Goal: Task Accomplishment & Management: Use online tool/utility

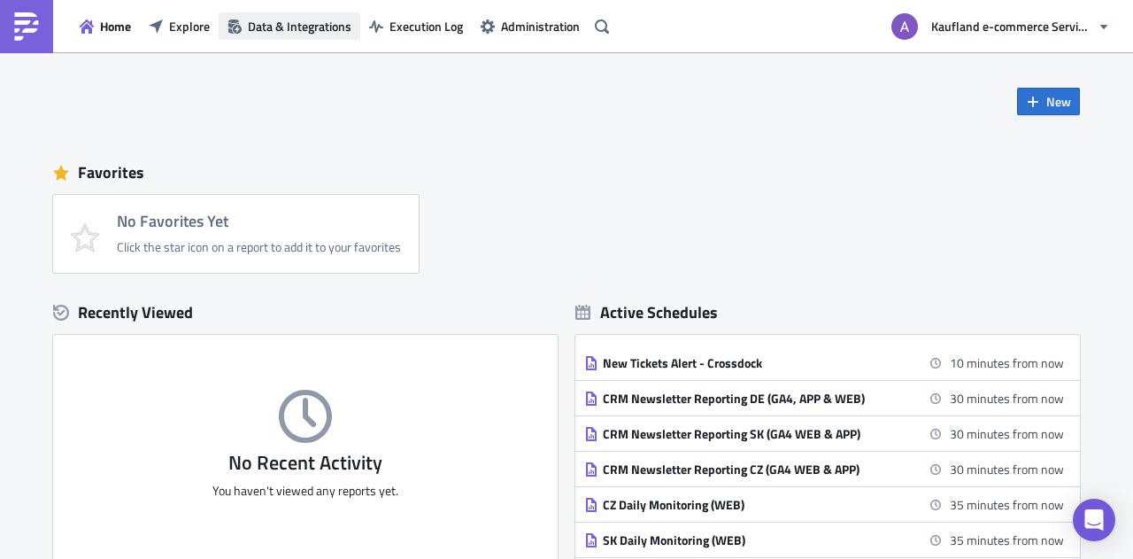
click at [282, 26] on span "Data & Integrations" at bounding box center [300, 26] width 104 height 19
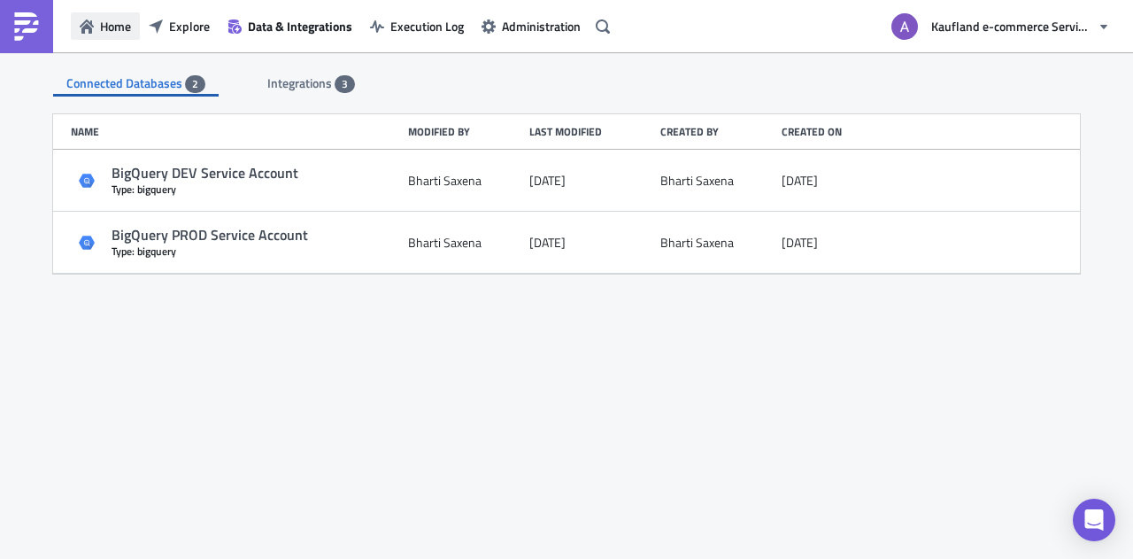
click at [105, 27] on span "Home" at bounding box center [115, 26] width 31 height 19
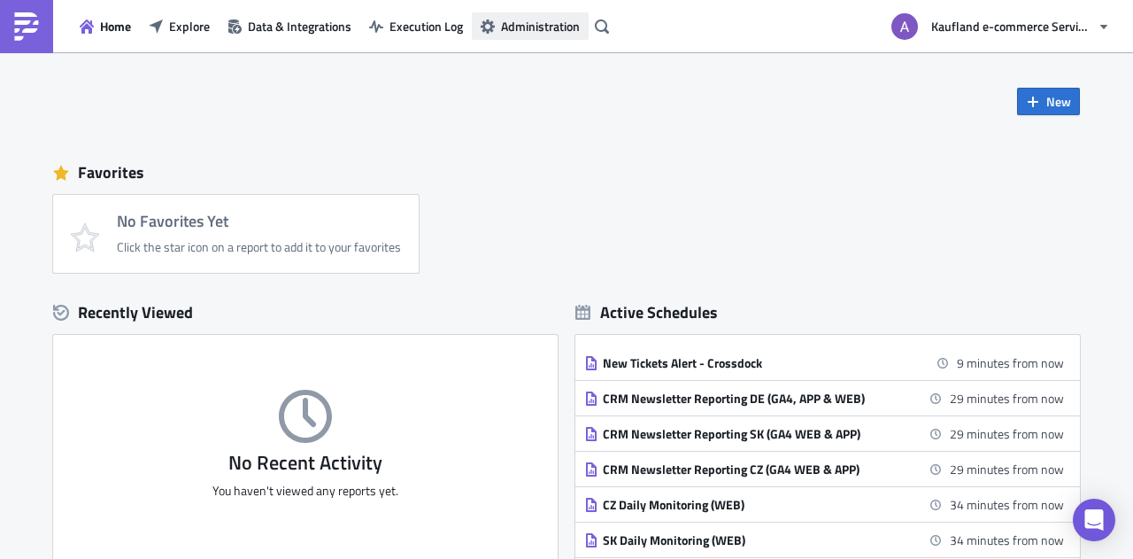
click at [515, 22] on span "Administration" at bounding box center [540, 26] width 79 height 19
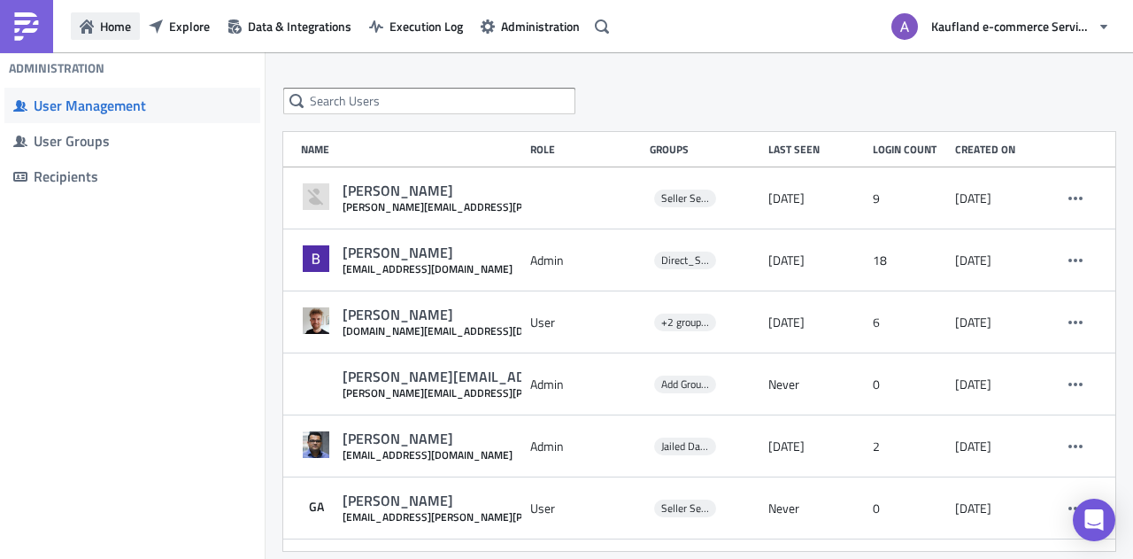
click at [85, 19] on icon "button" at bounding box center [87, 26] width 14 height 14
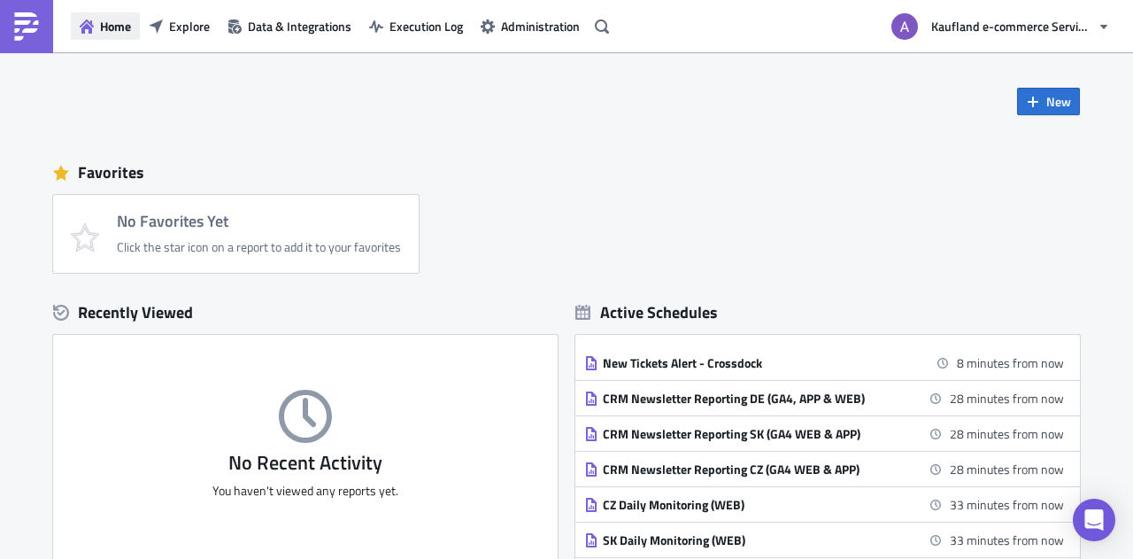
click at [104, 25] on span "Home" at bounding box center [115, 26] width 31 height 19
click at [1033, 98] on icon "button" at bounding box center [1033, 102] width 14 height 14
click at [200, 33] on span "Explore" at bounding box center [189, 26] width 41 height 19
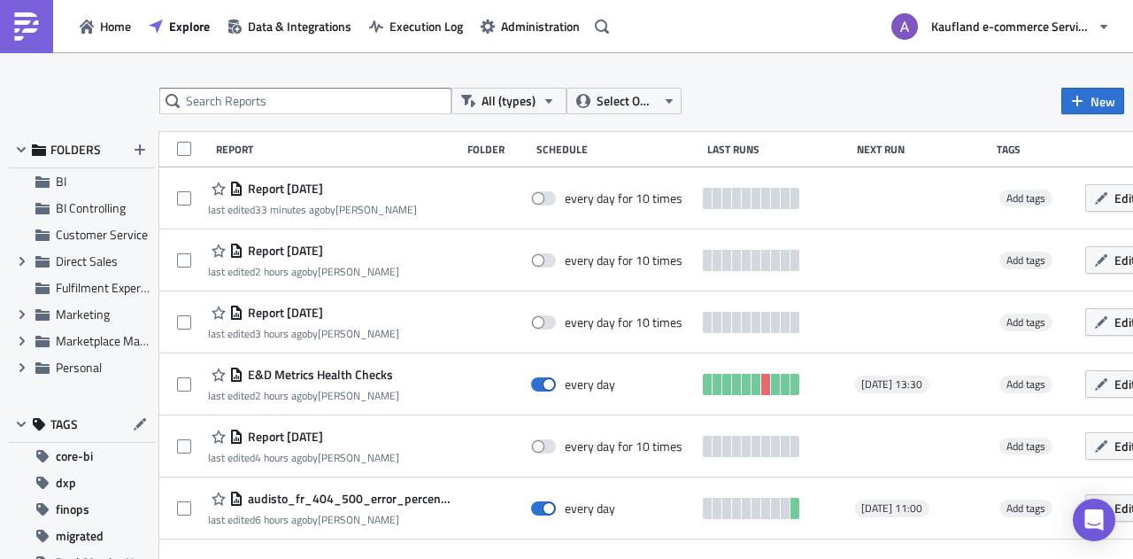
click at [27, 22] on img at bounding box center [26, 26] width 28 height 28
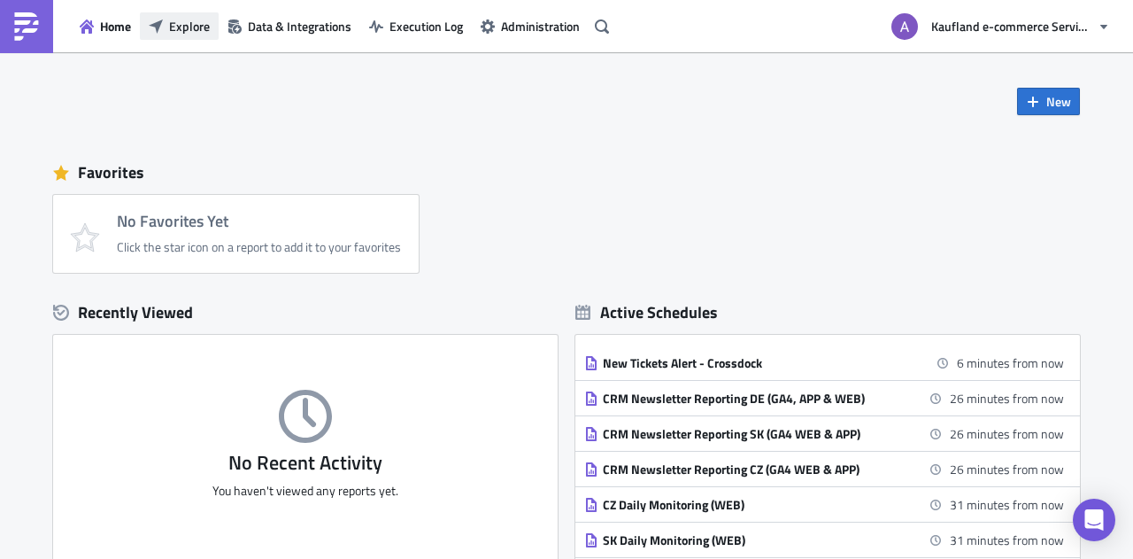
click at [184, 20] on span "Explore" at bounding box center [189, 26] width 41 height 19
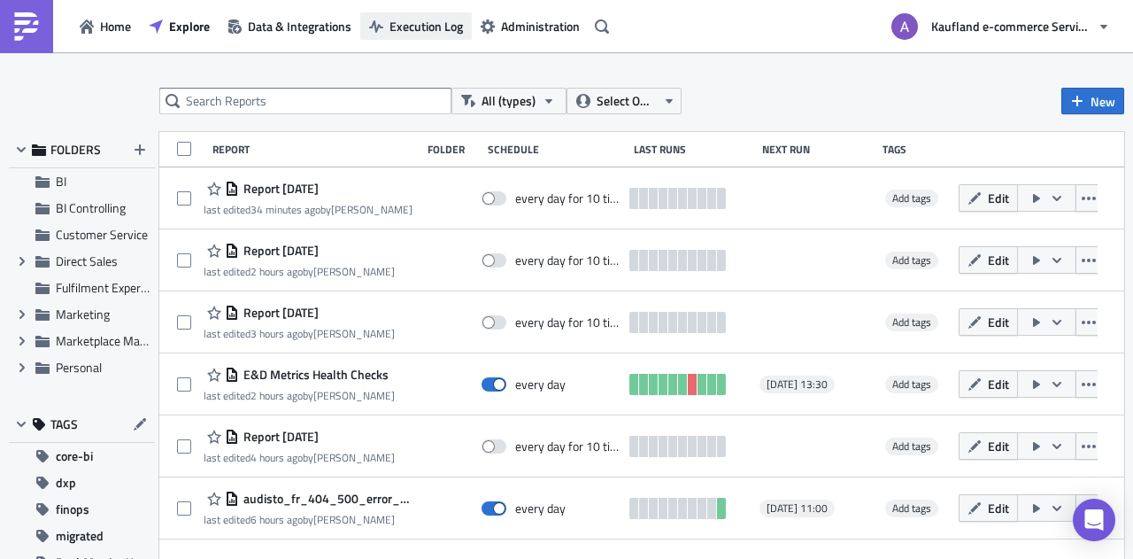
click at [413, 24] on span "Execution Log" at bounding box center [426, 26] width 73 height 19
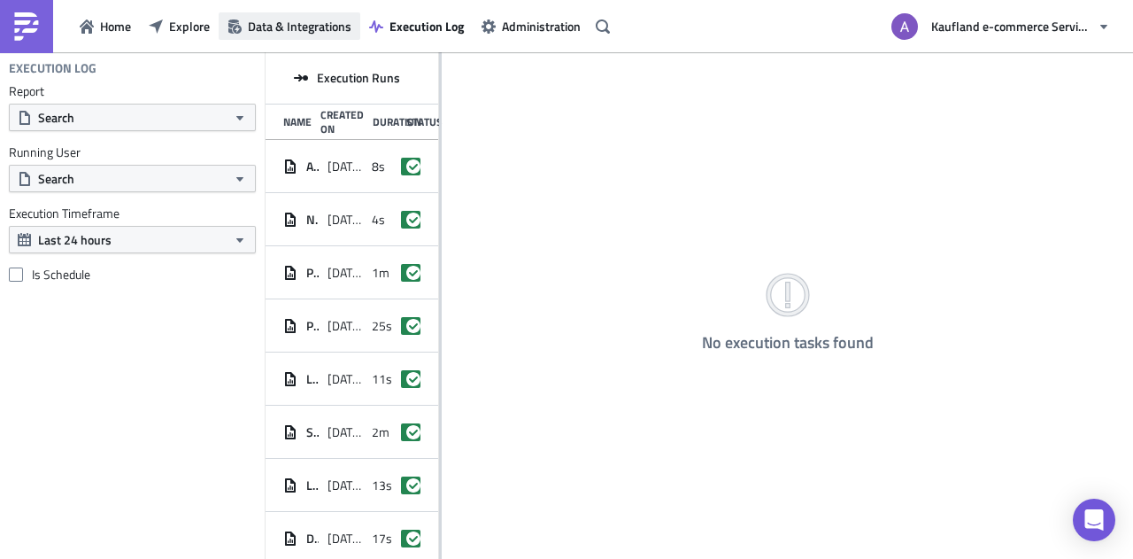
click at [289, 22] on span "Data & Integrations" at bounding box center [300, 26] width 104 height 19
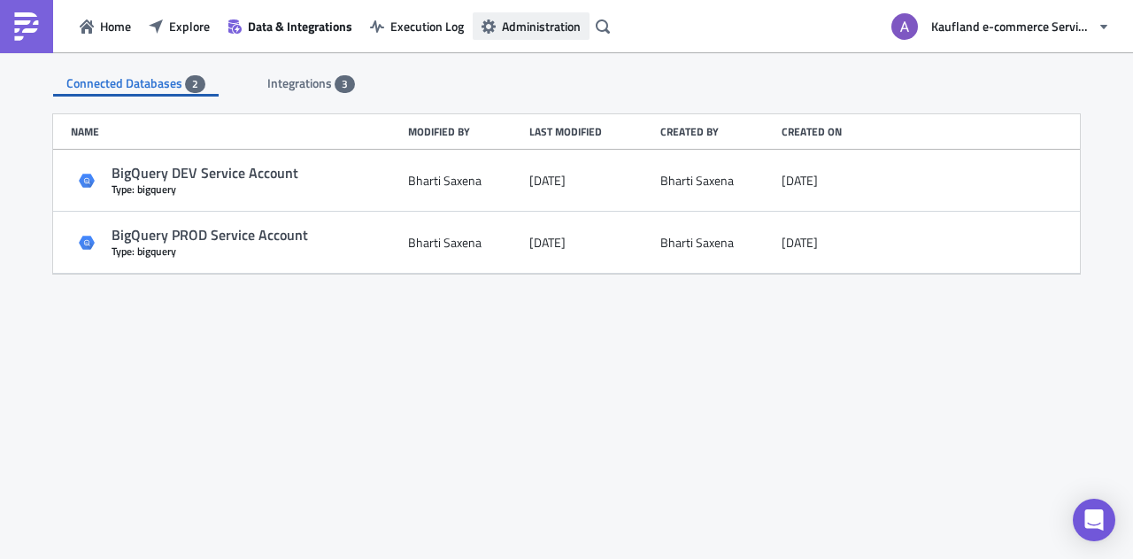
click at [545, 22] on span "Administration" at bounding box center [541, 26] width 79 height 19
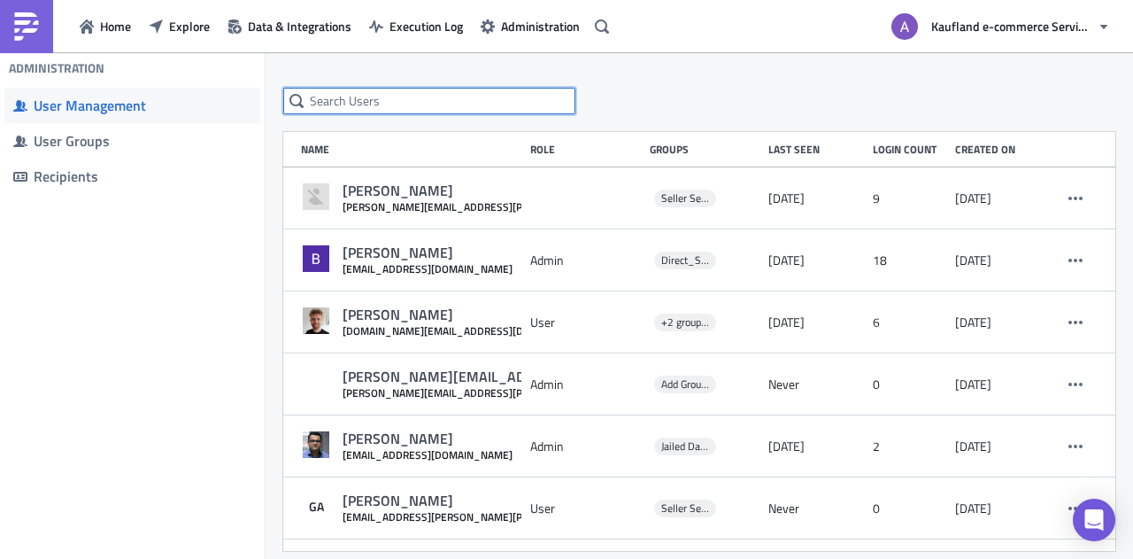
click at [428, 98] on input "text" at bounding box center [429, 101] width 292 height 27
paste input "[EMAIL_ADDRESS][DOMAIN_NAME]"
type input "[EMAIL_ADDRESS][DOMAIN_NAME]"
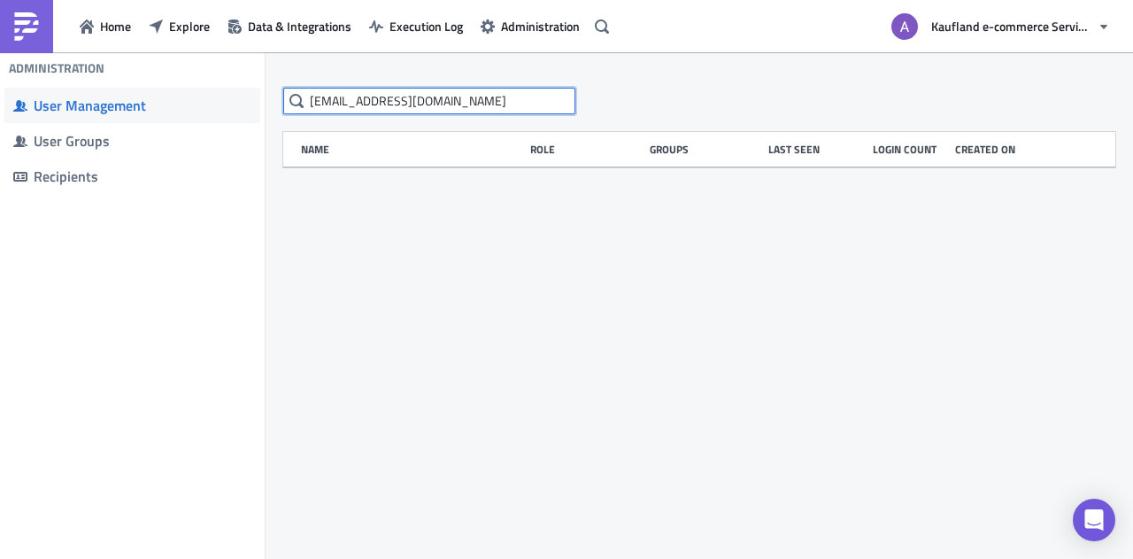
drag, startPoint x: 537, startPoint y: 96, endPoint x: 271, endPoint y: 89, distance: 265.7
click at [271, 89] on div "[EMAIL_ADDRESS][DOMAIN_NAME] Name Role Groups Last Seen Login Count Created on" at bounding box center [700, 128] width 868 height 80
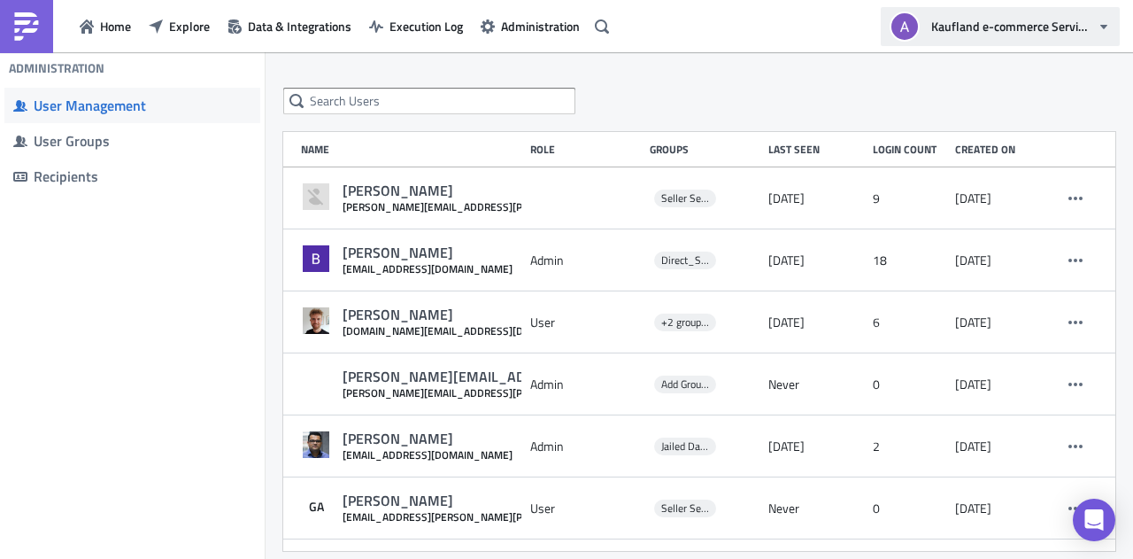
click at [1042, 24] on span "Kaufland e-commerce Services GmbH & Co. KG" at bounding box center [1010, 26] width 159 height 19
click at [96, 24] on button "Home" at bounding box center [105, 25] width 69 height 27
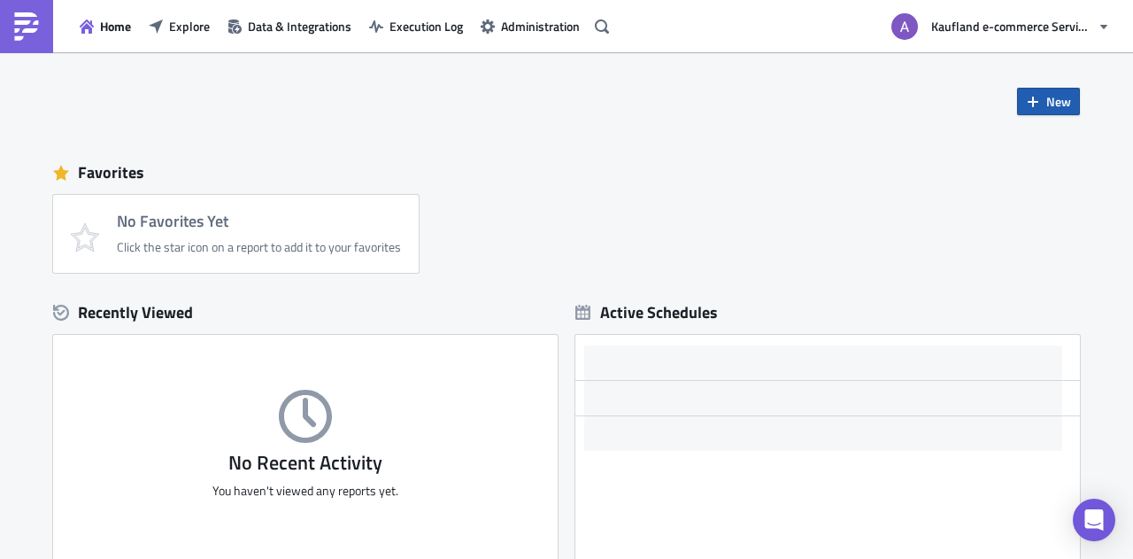
click at [1039, 106] on button "New" at bounding box center [1048, 101] width 63 height 27
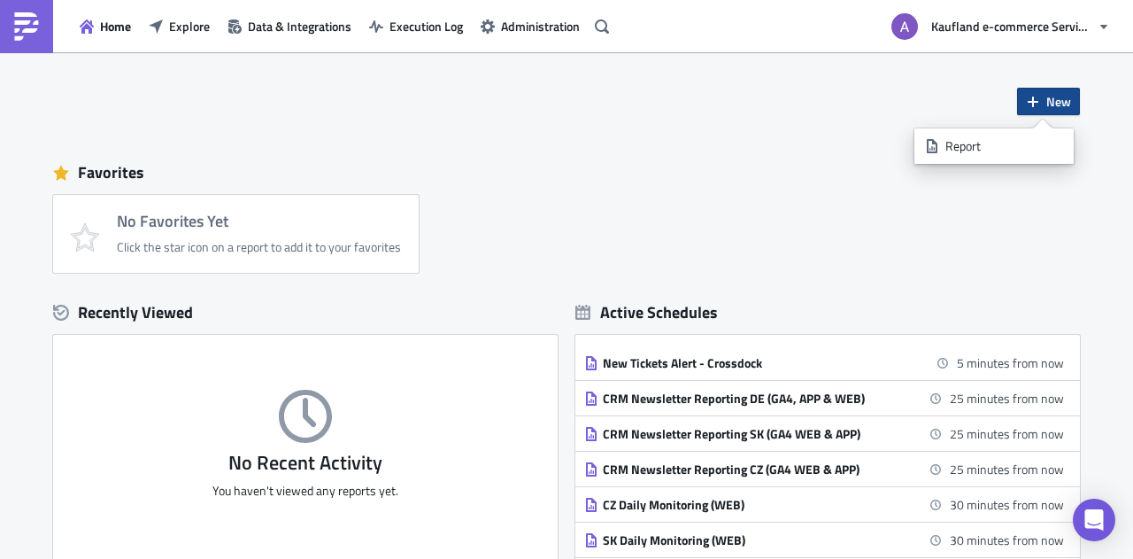
click at [770, 136] on div "New Favorites No Favorites Yet Click the star icon on a report to add it to you…" at bounding box center [566, 327] width 1062 height 551
click at [173, 29] on span "Explore" at bounding box center [189, 26] width 41 height 19
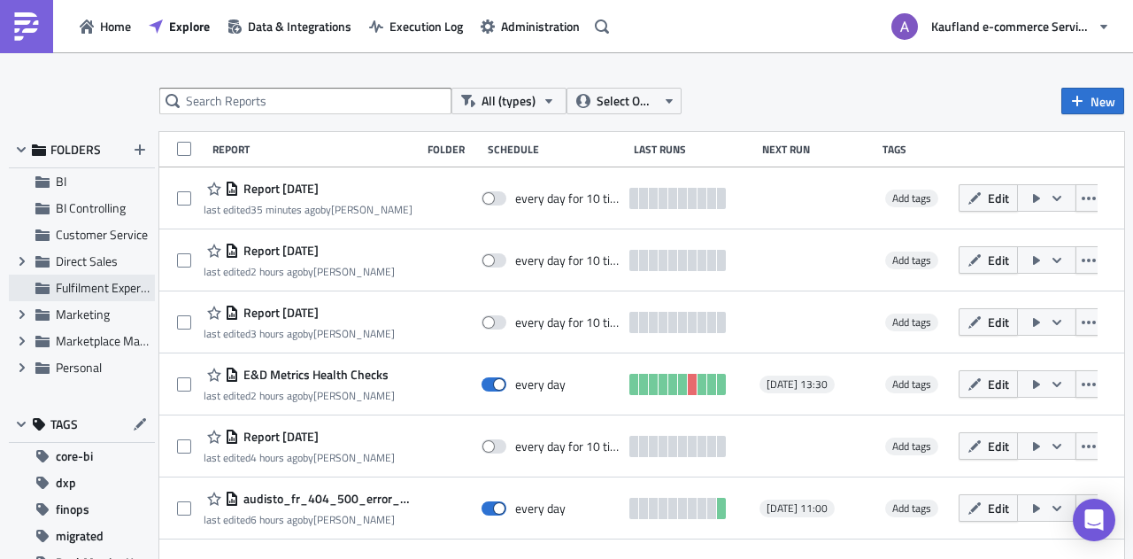
click at [79, 282] on span "Fulfilment Experience" at bounding box center [112, 287] width 112 height 19
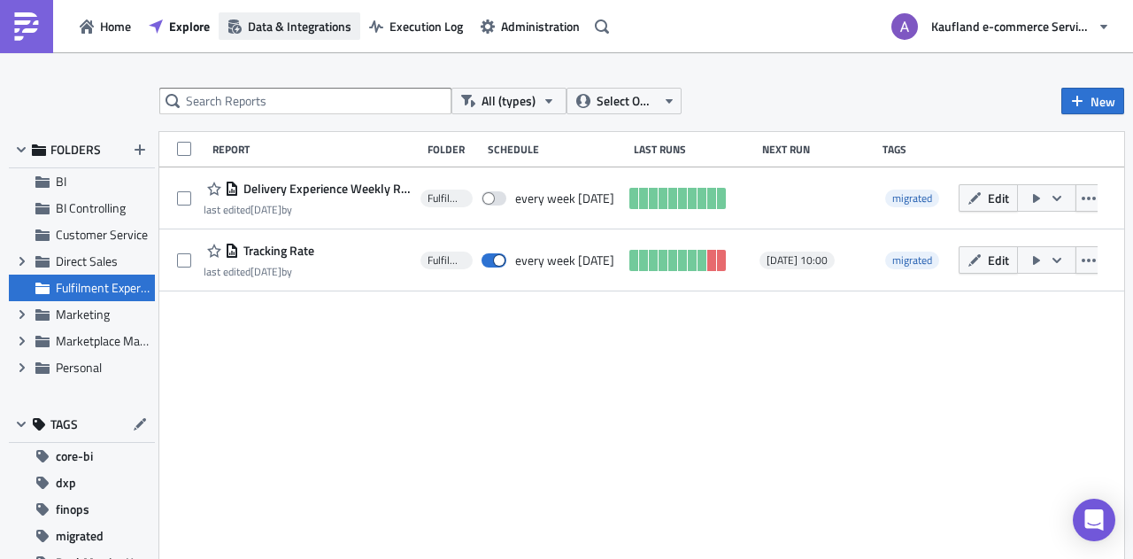
click at [274, 22] on span "Data & Integrations" at bounding box center [300, 26] width 104 height 19
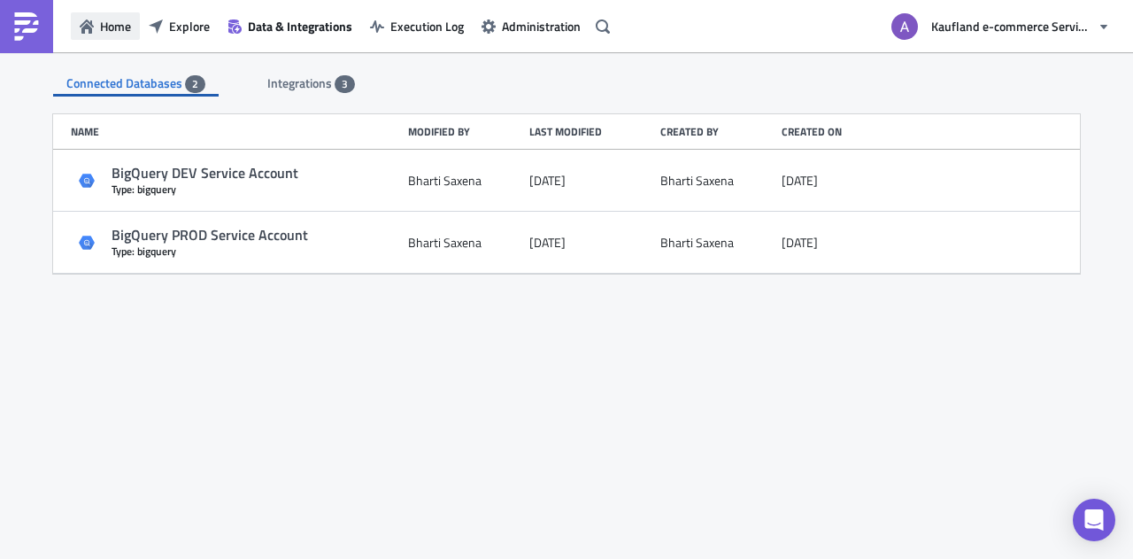
click at [118, 31] on span "Home" at bounding box center [115, 26] width 31 height 19
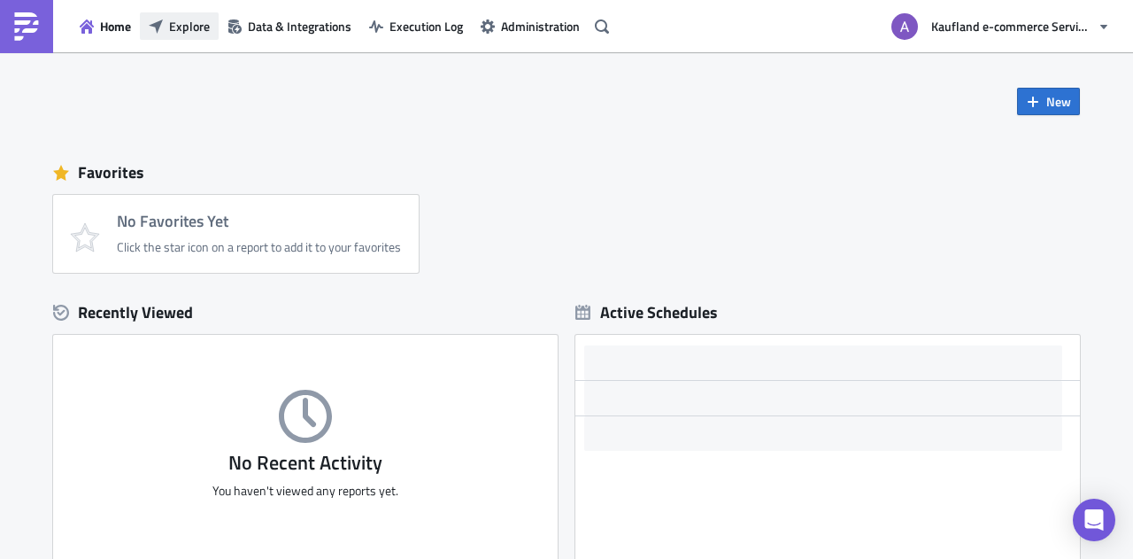
click at [209, 35] on button "Explore" at bounding box center [179, 25] width 79 height 27
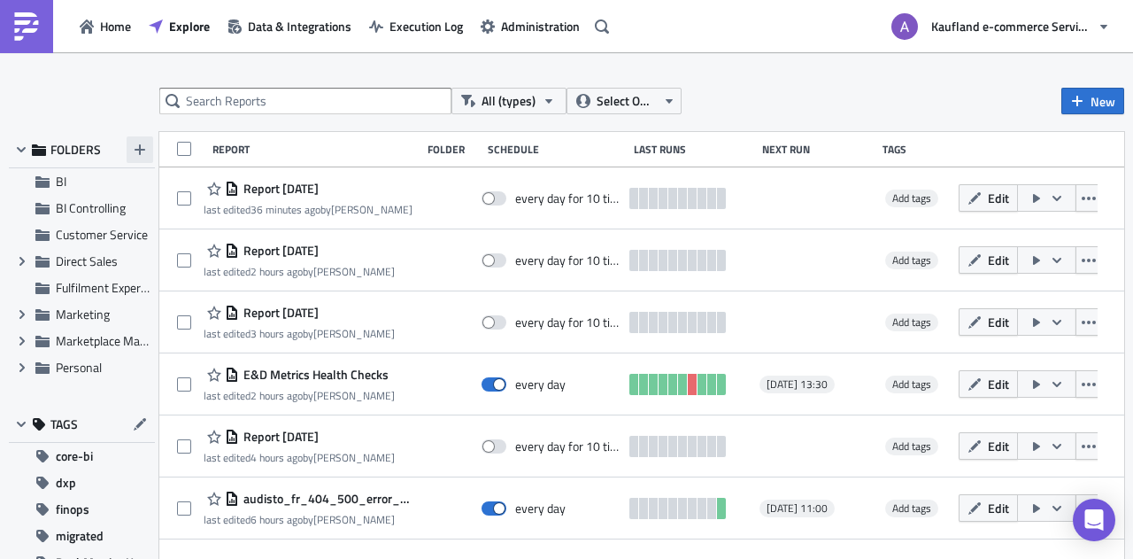
click at [147, 150] on button "button" at bounding box center [140, 149] width 27 height 27
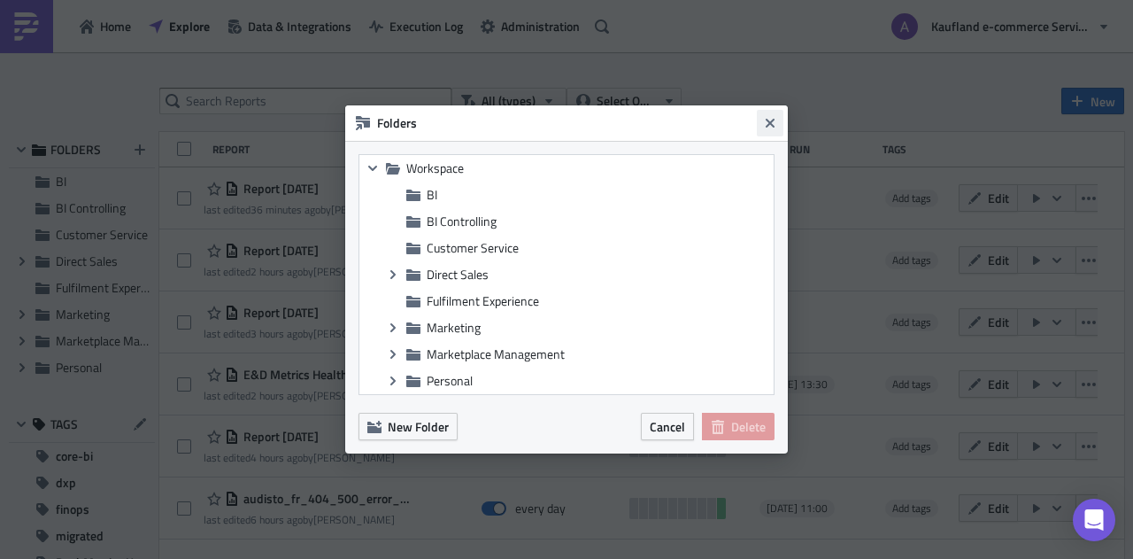
click at [768, 120] on icon "Close" at bounding box center [770, 123] width 9 height 9
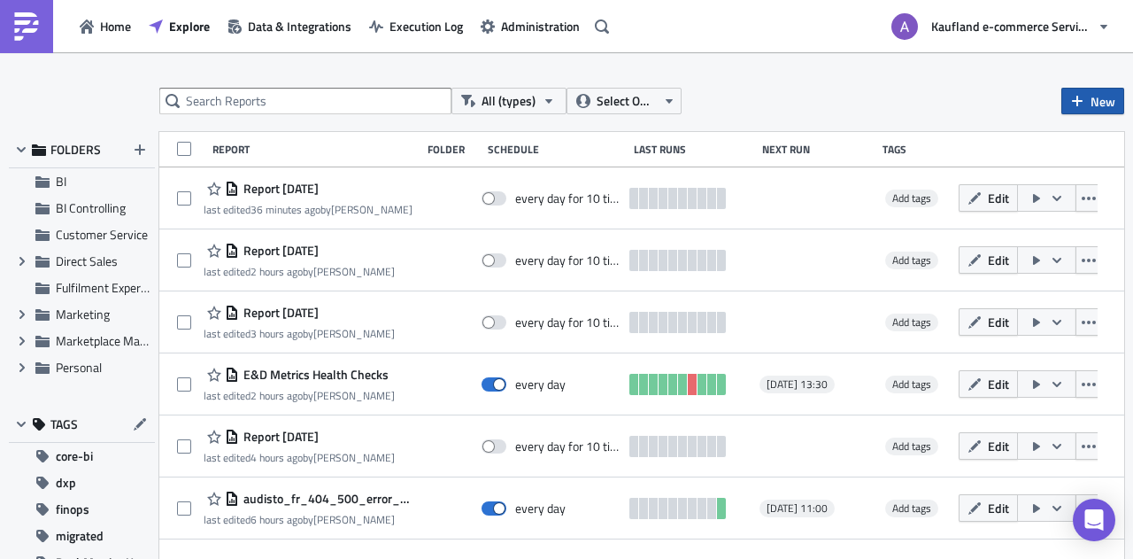
click at [1069, 91] on button "New" at bounding box center [1092, 101] width 63 height 27
click at [861, 83] on div "All (types) Select Owner New FOLDERS BI BI Controlling Customer Service Expand …" at bounding box center [566, 306] width 1133 height 509
click at [109, 27] on span "Home" at bounding box center [115, 26] width 31 height 19
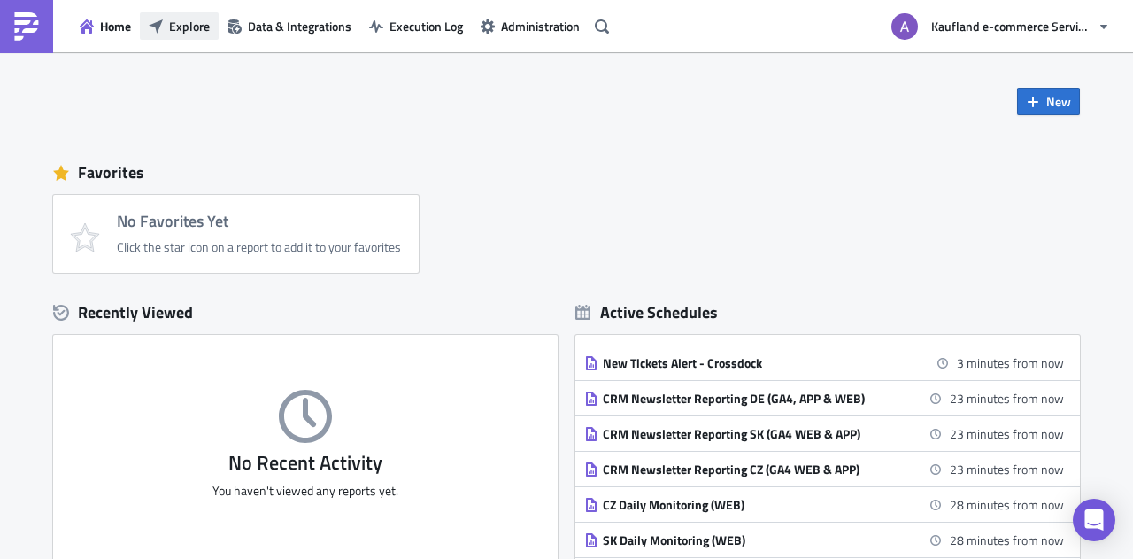
click at [180, 34] on span "Explore" at bounding box center [189, 26] width 41 height 19
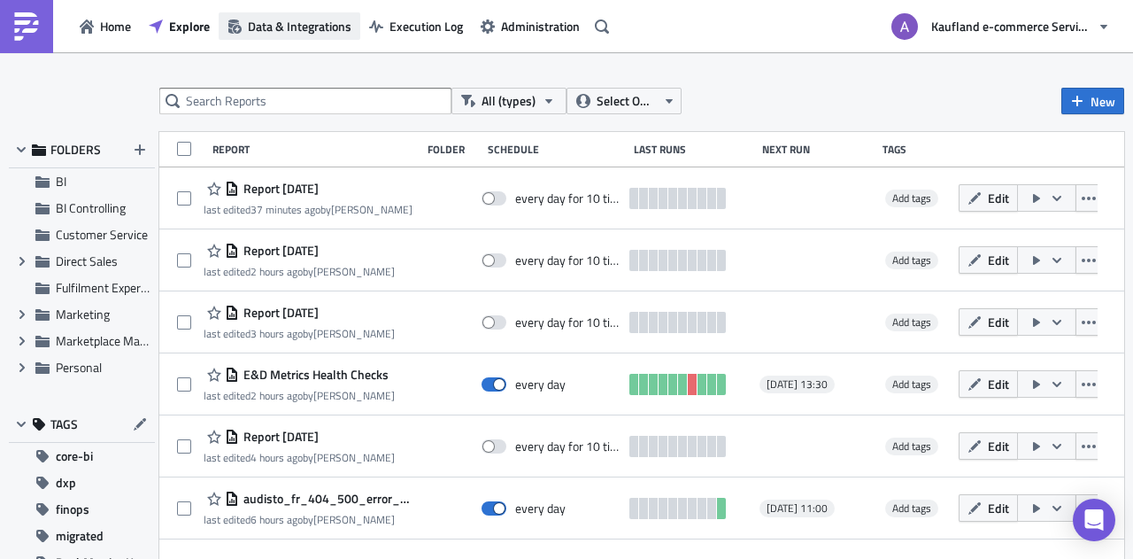
click at [273, 27] on span "Data & Integrations" at bounding box center [300, 26] width 104 height 19
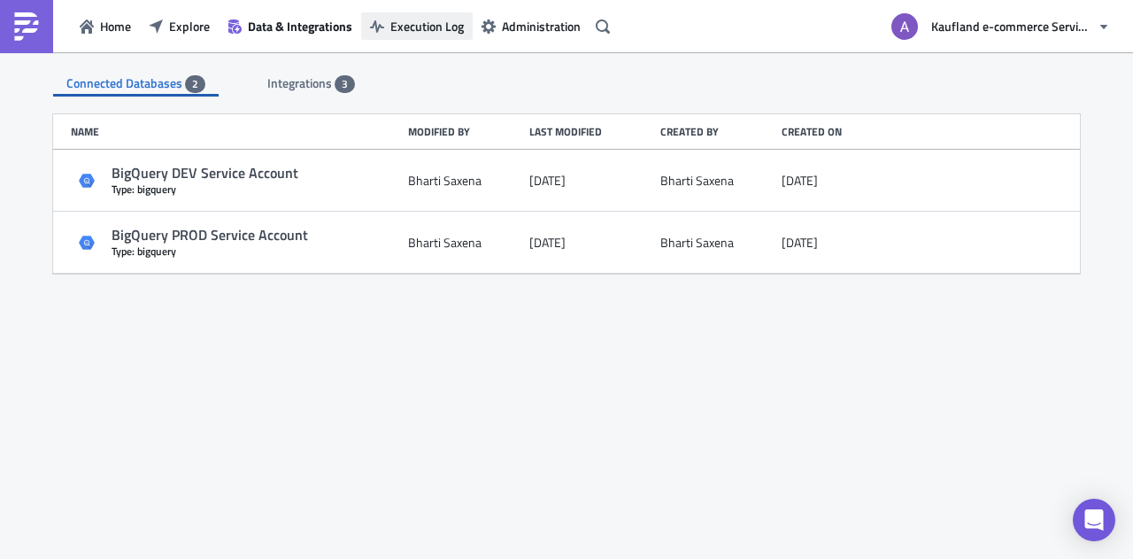
click at [407, 21] on span "Execution Log" at bounding box center [426, 26] width 73 height 19
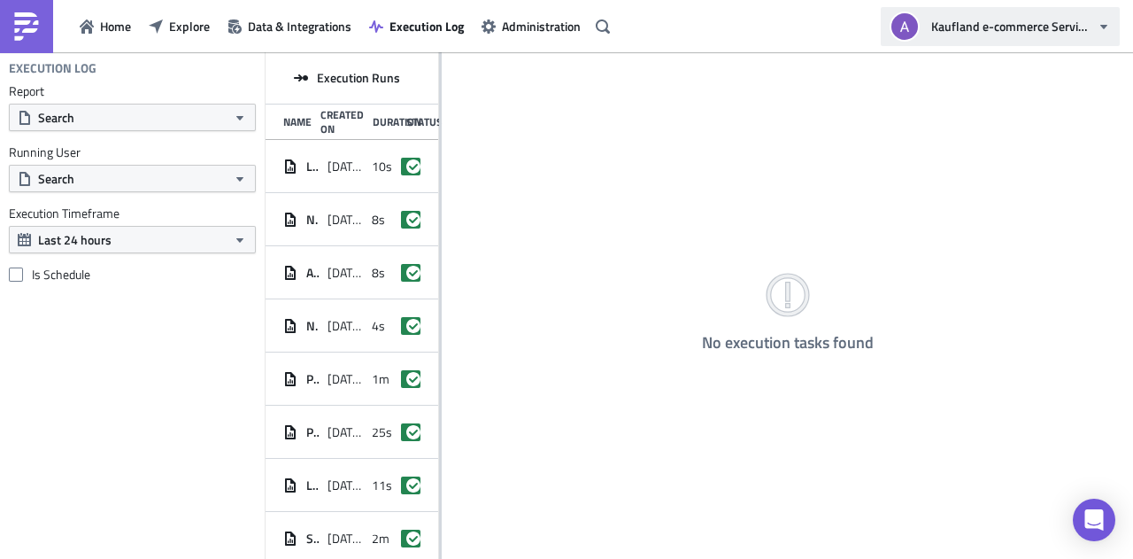
click at [1082, 20] on span "Kaufland e-commerce Services GmbH & Co. KG" at bounding box center [1010, 26] width 159 height 19
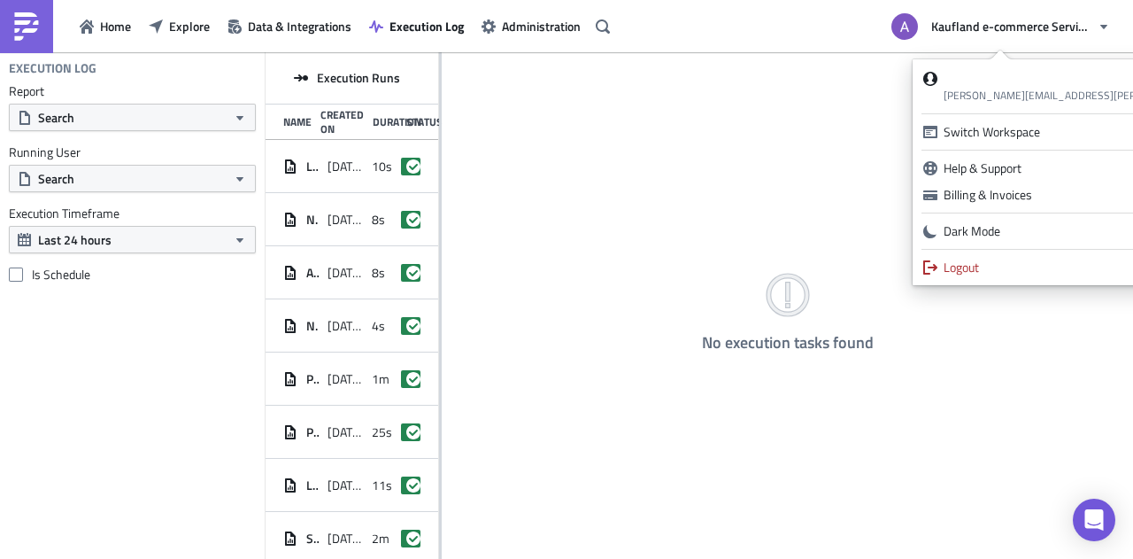
click at [624, 100] on div "No execution tasks found" at bounding box center [787, 306] width 691 height 509
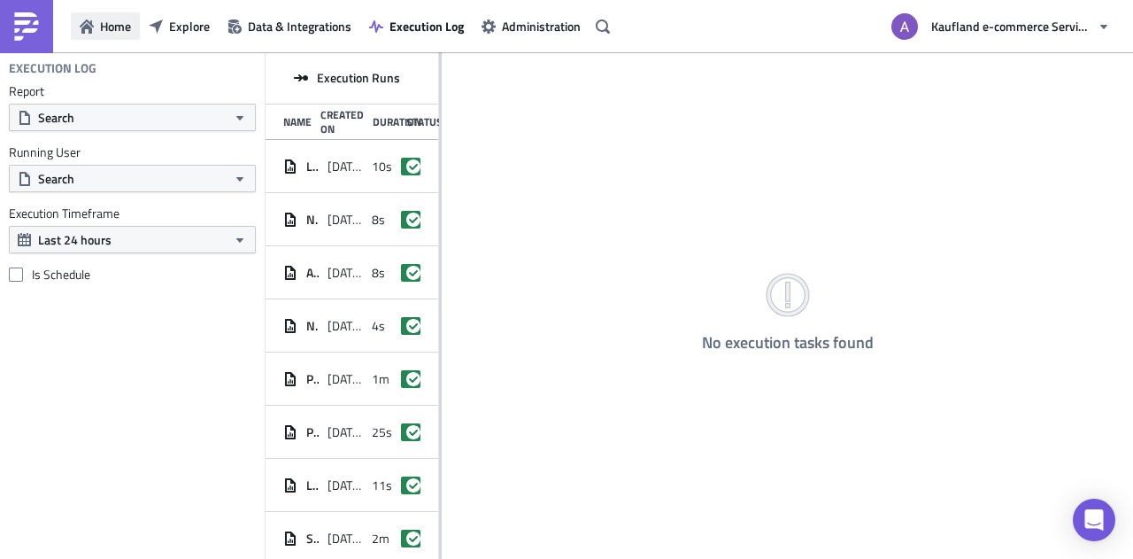
click at [102, 29] on span "Home" at bounding box center [115, 26] width 31 height 19
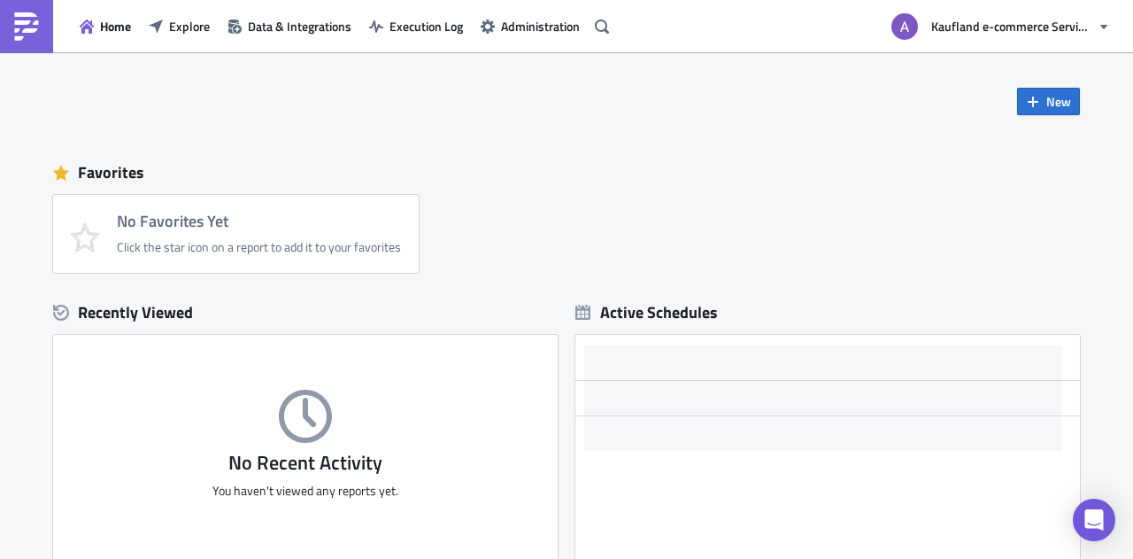
click at [23, 28] on img at bounding box center [26, 26] width 28 height 28
click at [172, 31] on span "Explore" at bounding box center [189, 26] width 41 height 19
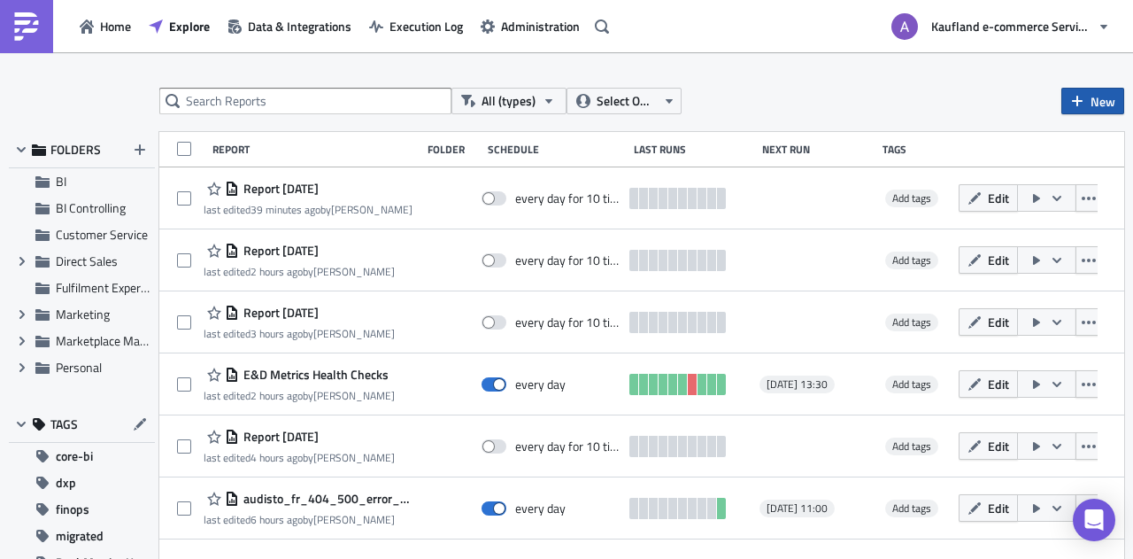
click at [1070, 104] on icon "button" at bounding box center [1077, 101] width 14 height 14
click at [945, 96] on div "All (types) Select Owner New" at bounding box center [641, 101] width 965 height 27
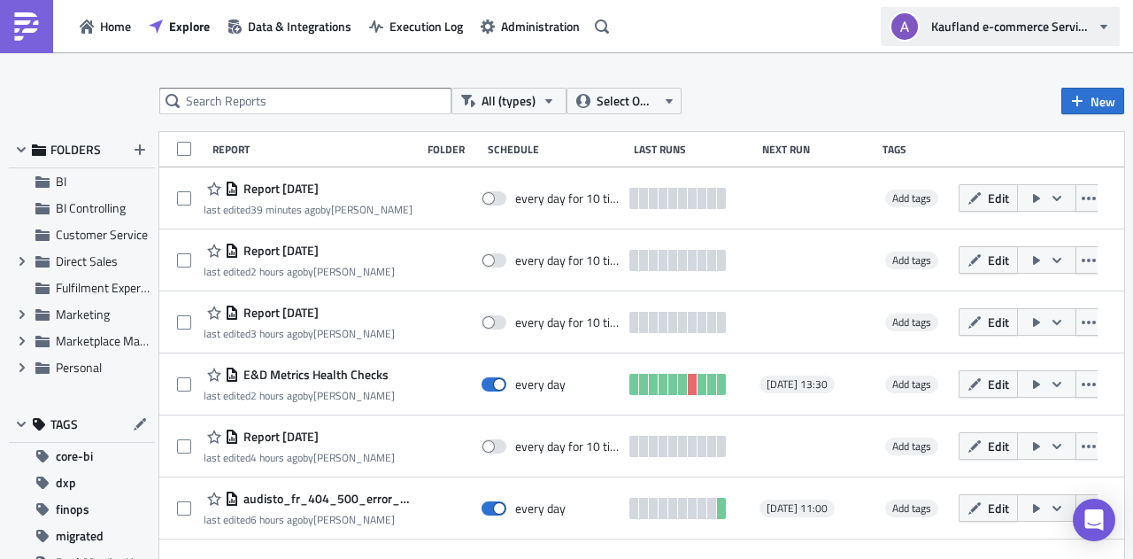
click at [1080, 24] on span "Kaufland e-commerce Services GmbH & Co. KG" at bounding box center [1010, 26] width 159 height 19
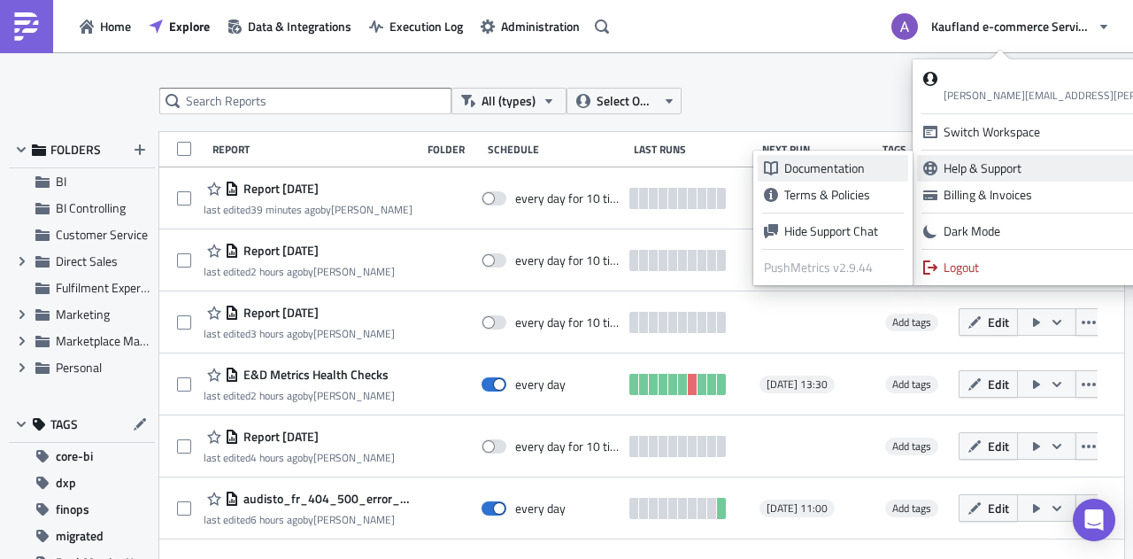
click at [876, 167] on div "Documentation" at bounding box center [843, 168] width 118 height 18
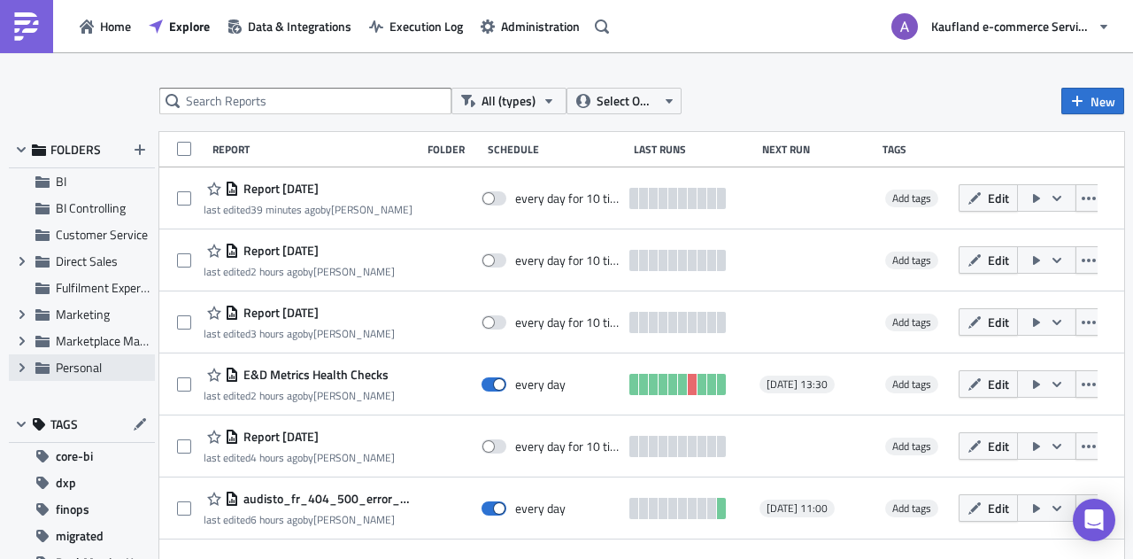
scroll to position [13, 0]
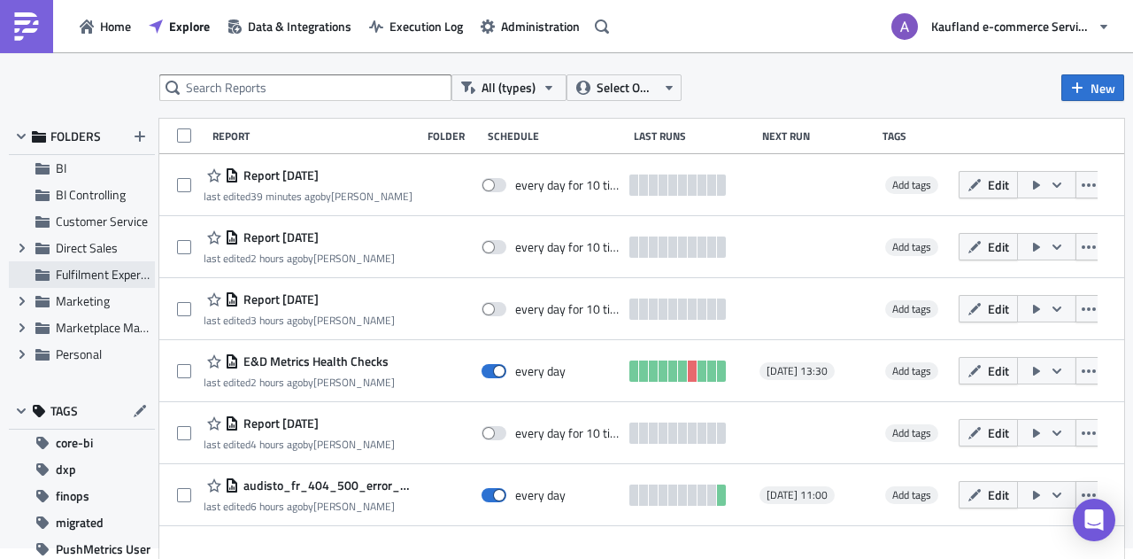
click at [135, 266] on span "Fulfilment Experience" at bounding box center [112, 274] width 112 height 19
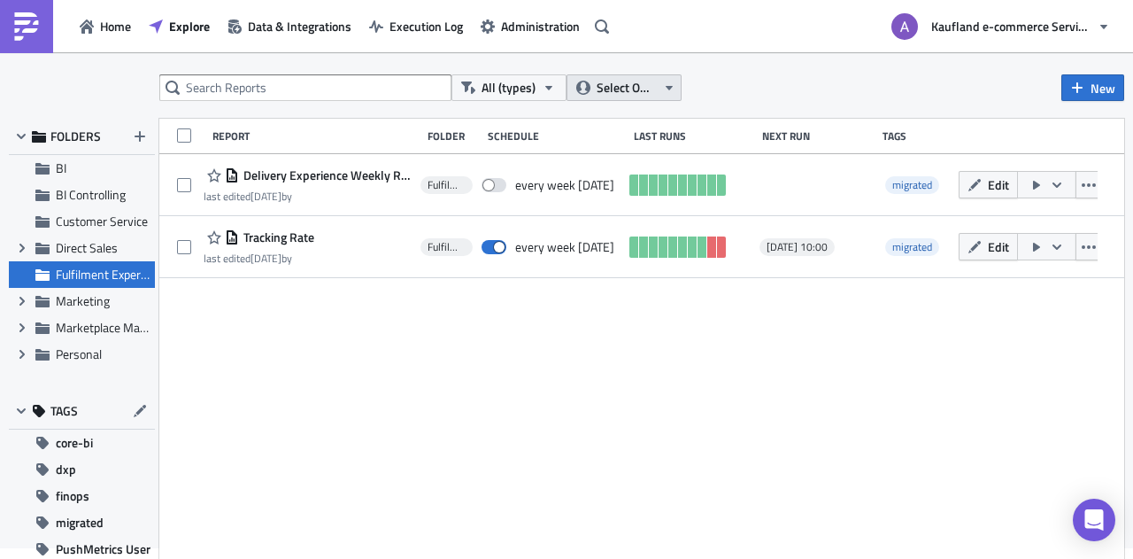
click at [679, 88] on button "Select Owner" at bounding box center [624, 87] width 115 height 27
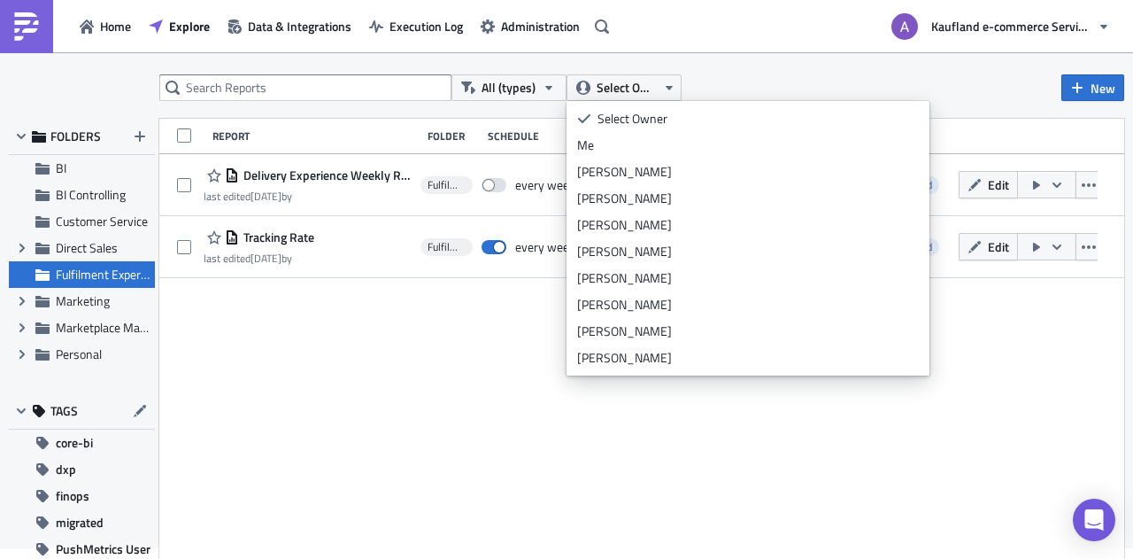
click at [735, 80] on div "All (types) Select Owner New" at bounding box center [641, 87] width 965 height 27
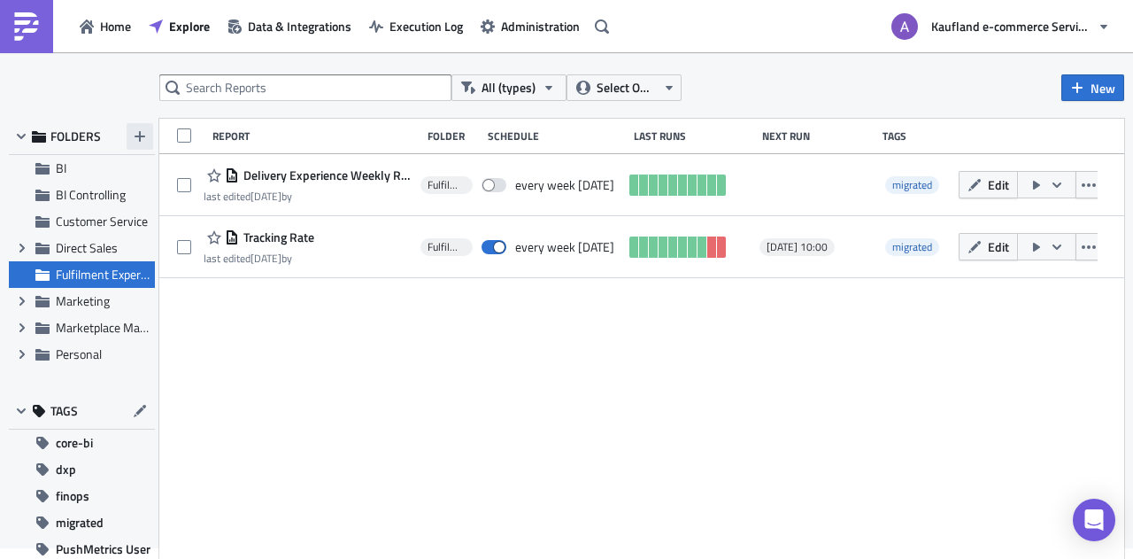
click at [142, 127] on button "button" at bounding box center [140, 136] width 27 height 27
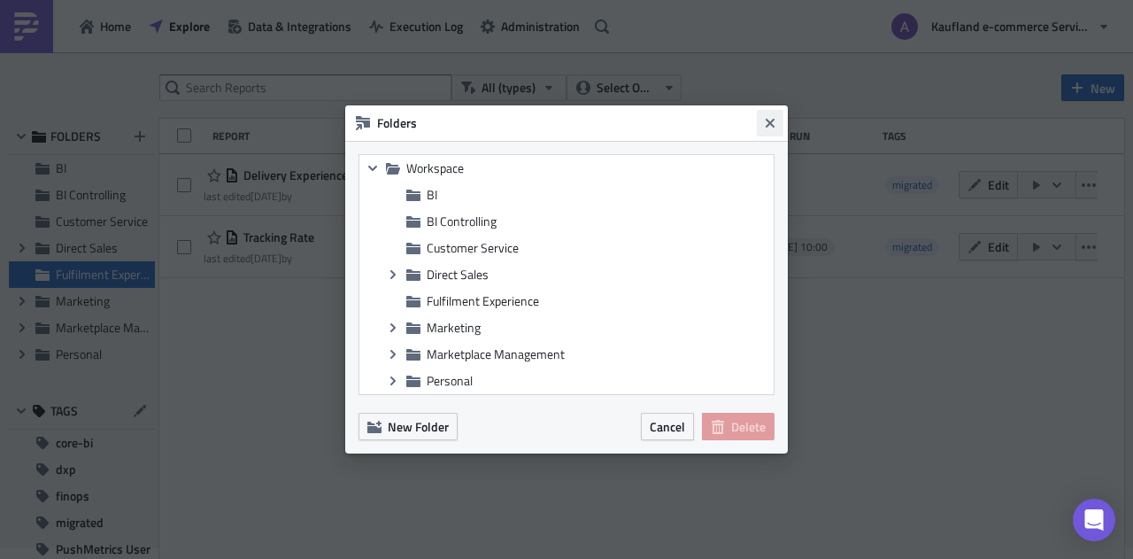
click at [769, 124] on icon "Close" at bounding box center [770, 123] width 9 height 9
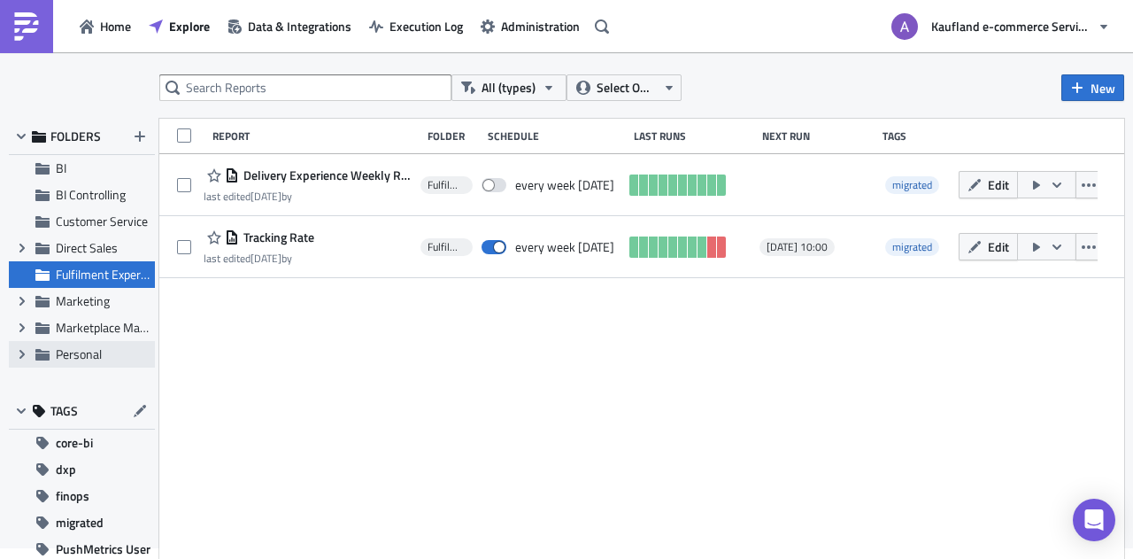
click at [89, 357] on span "Personal" at bounding box center [79, 353] width 46 height 19
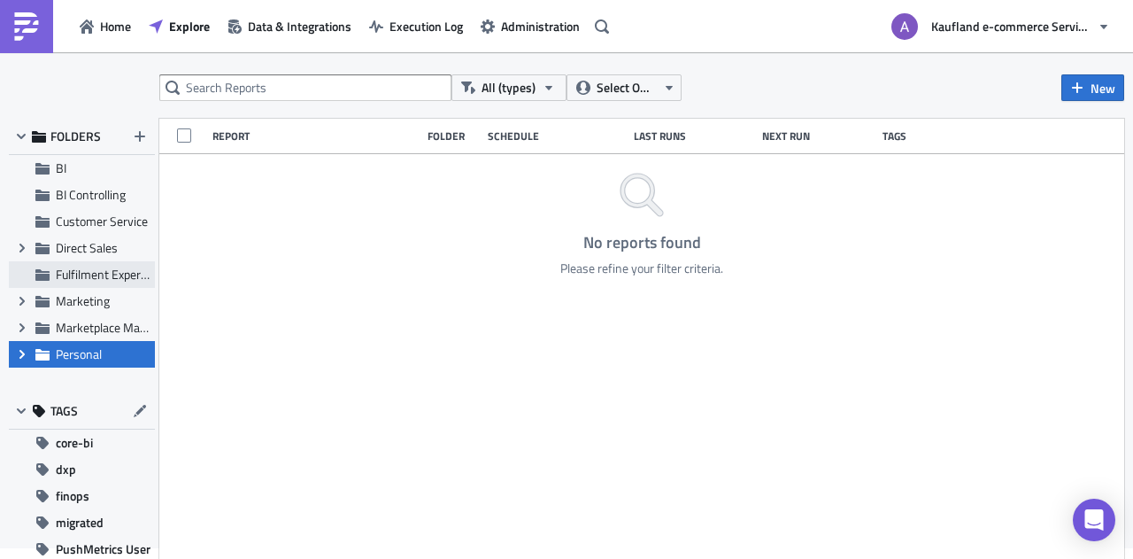
click at [104, 277] on span "Fulfilment Experience" at bounding box center [112, 274] width 112 height 19
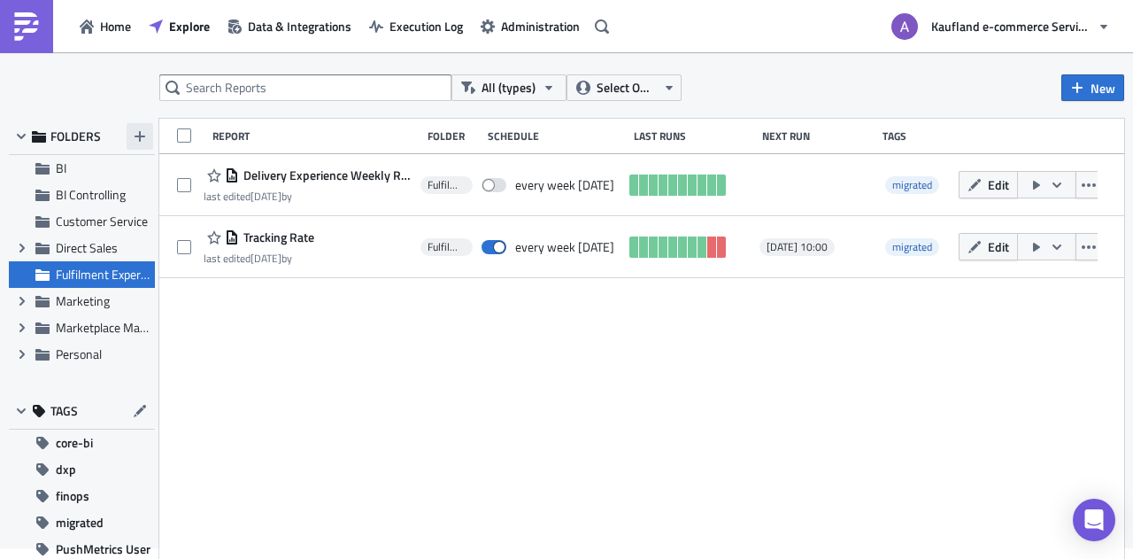
click at [141, 140] on icon "button" at bounding box center [140, 136] width 14 height 14
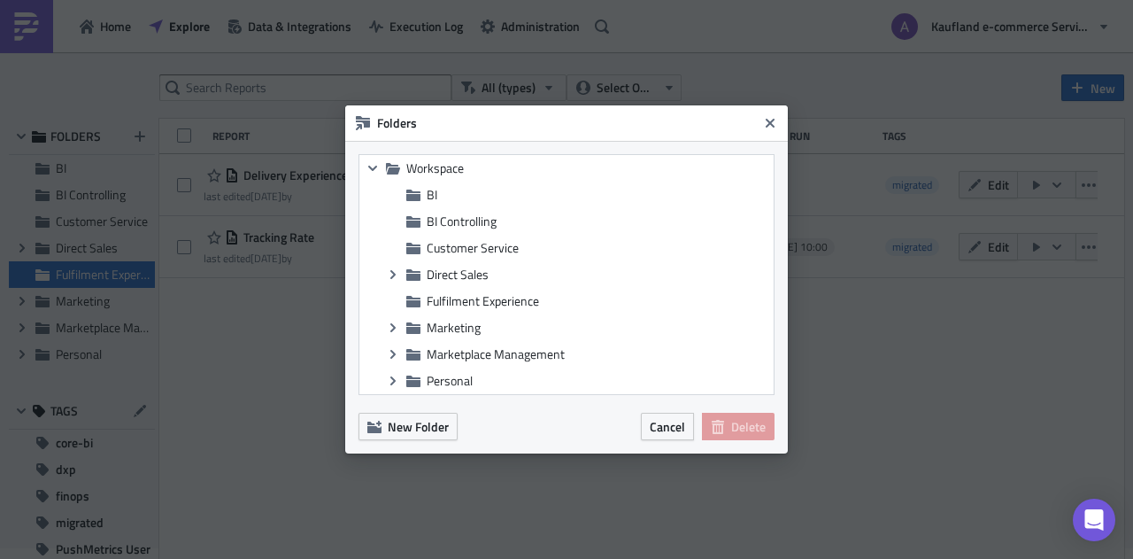
click at [413, 444] on div "New Folder Cancel Delete" at bounding box center [566, 430] width 443 height 45
click at [418, 424] on span "New Folder" at bounding box center [418, 426] width 61 height 19
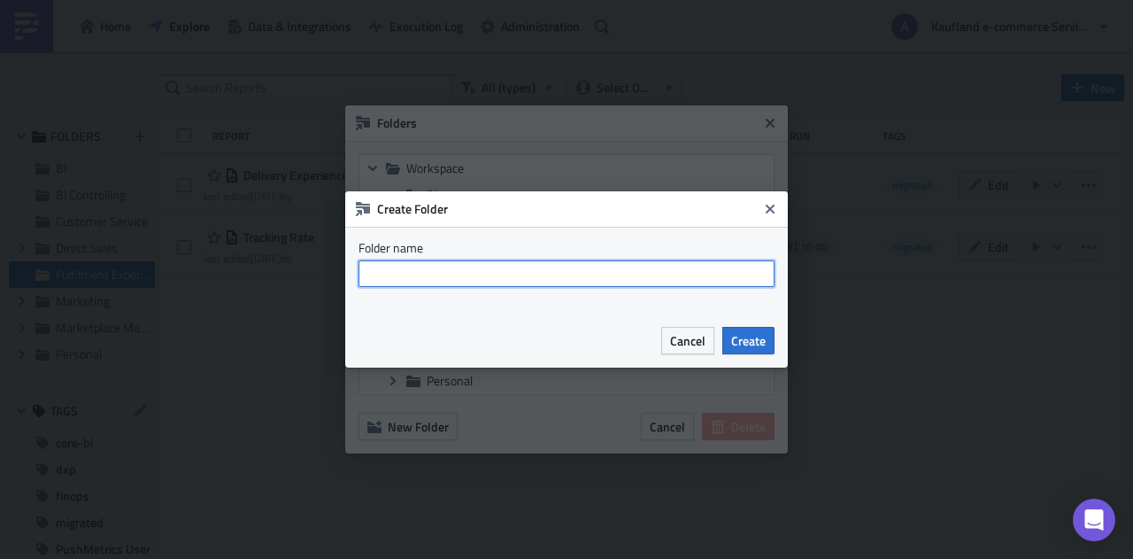
click at [494, 270] on input "text" at bounding box center [567, 273] width 416 height 27
drag, startPoint x: 490, startPoint y: 266, endPoint x: 359, endPoint y: 263, distance: 130.2
click at [359, 263] on input "Fulfilment -3PL" at bounding box center [567, 273] width 416 height 27
click at [512, 273] on input "Fulfilment -3PL" at bounding box center [567, 273] width 416 height 27
type input "F"
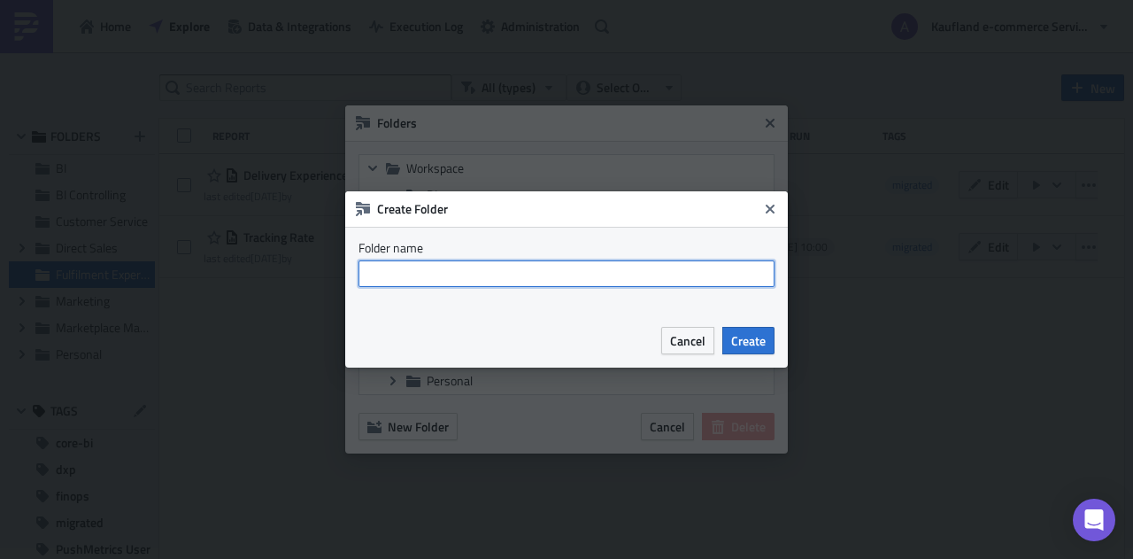
paste input "Fulfilment - 3PL"
type input "Fulfilment - 3PL"
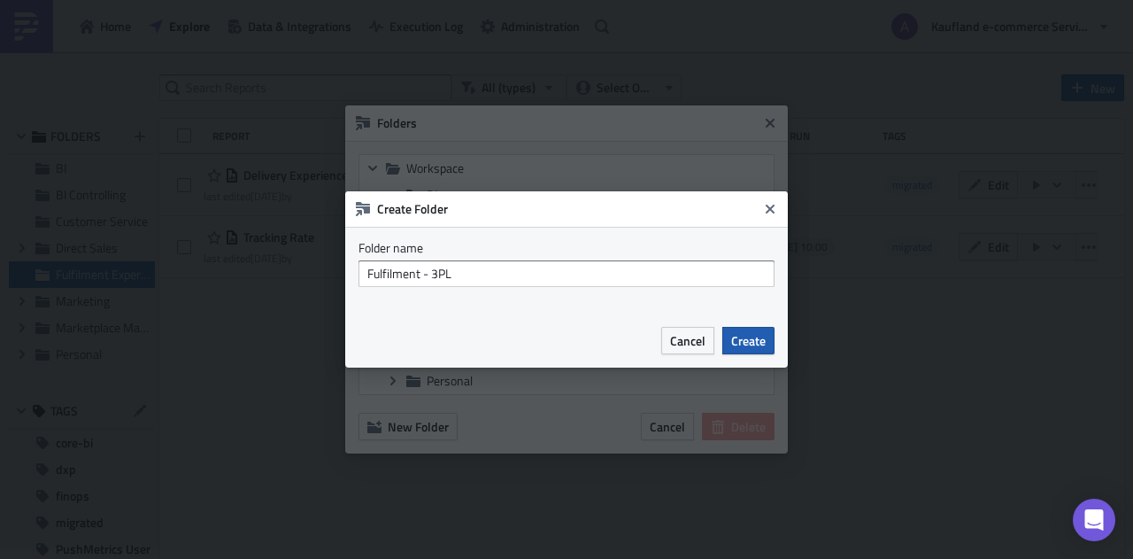
click at [758, 334] on span "Create" at bounding box center [748, 340] width 35 height 19
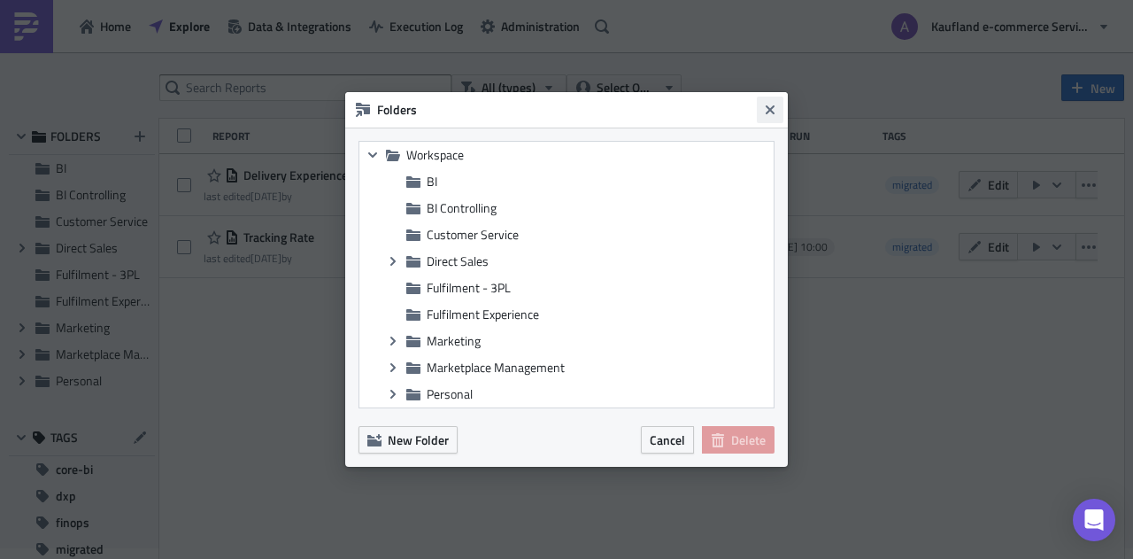
click at [767, 112] on icon "Close" at bounding box center [770, 109] width 9 height 9
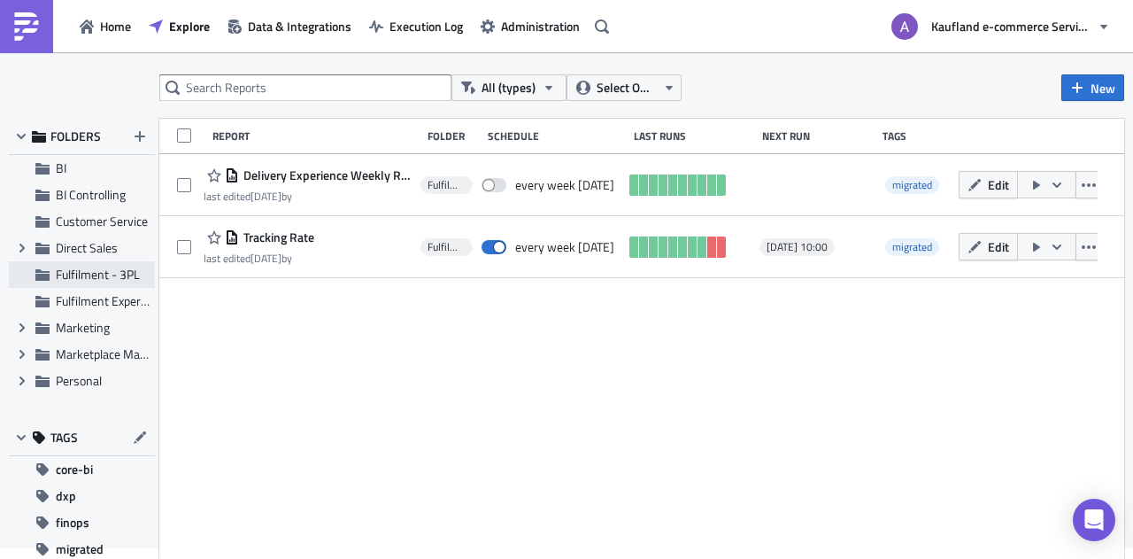
click at [112, 268] on span "Fulfilment - 3PL" at bounding box center [98, 274] width 84 height 19
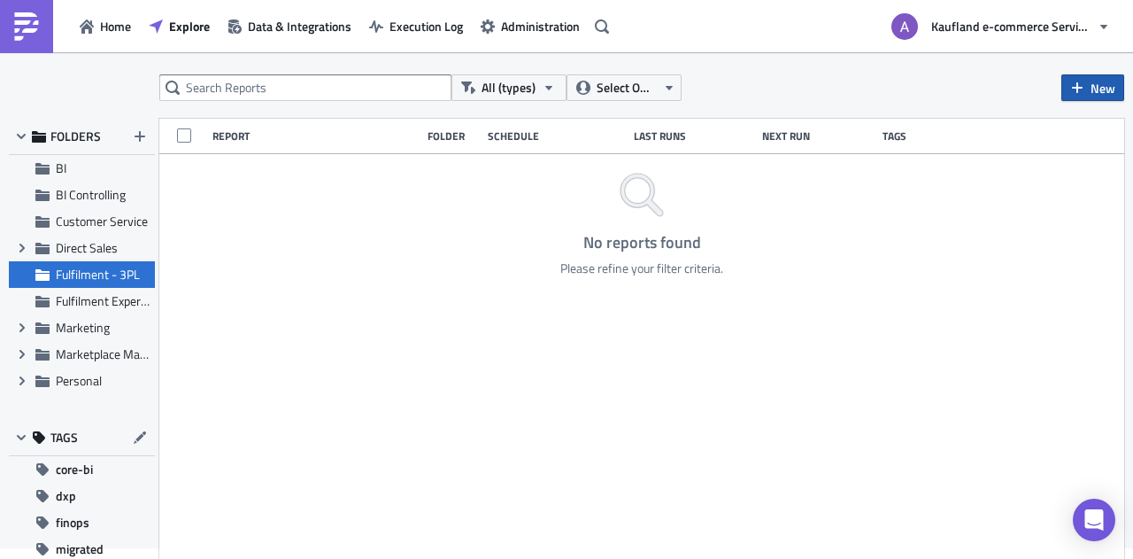
click at [1091, 88] on span "New" at bounding box center [1103, 88] width 25 height 19
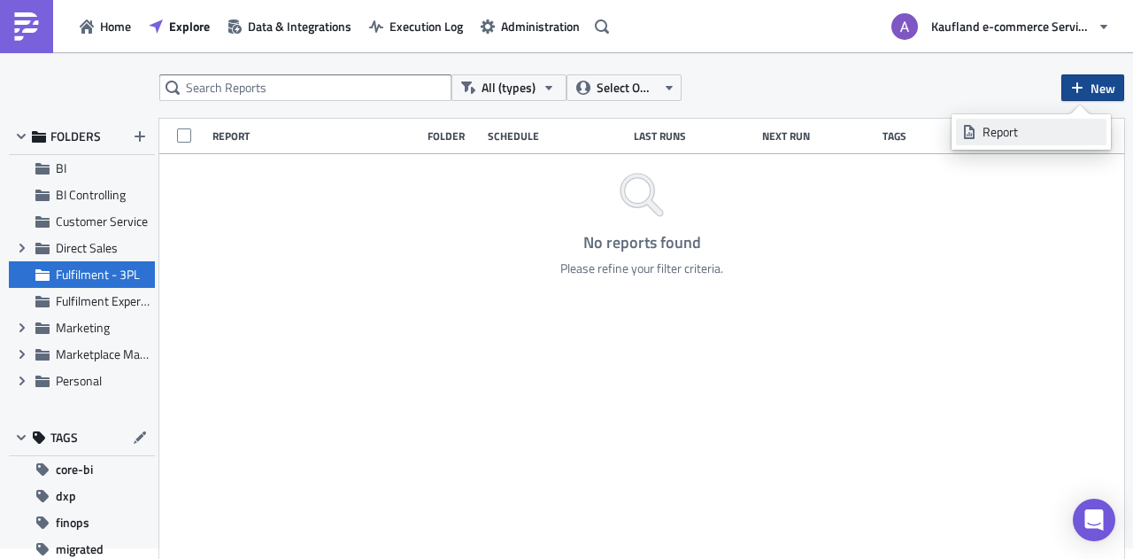
click at [1032, 120] on link "Report" at bounding box center [1031, 132] width 151 height 27
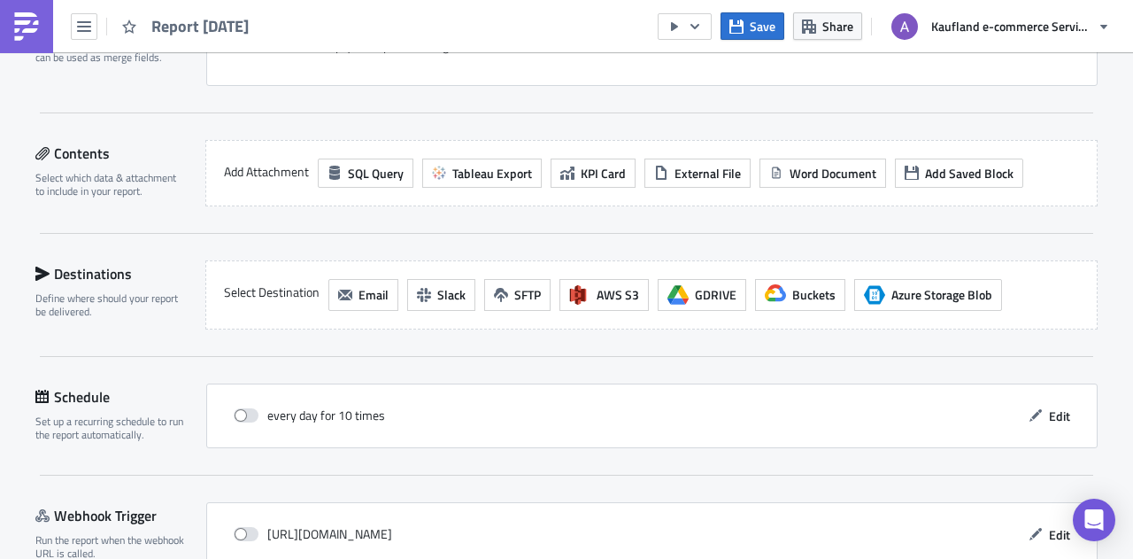
scroll to position [398, 0]
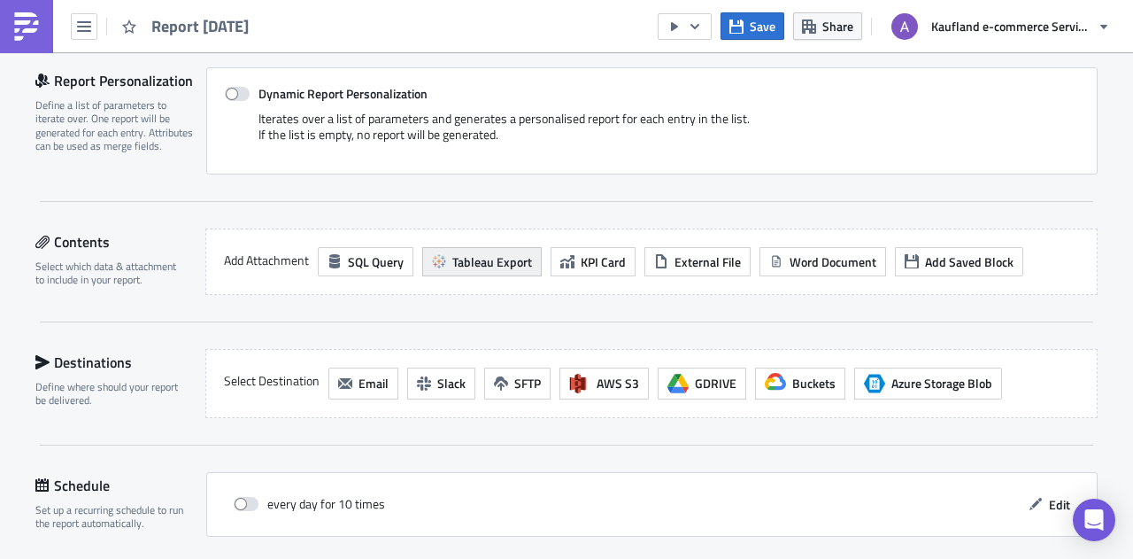
click at [508, 259] on span "Tableau Export" at bounding box center [492, 261] width 80 height 19
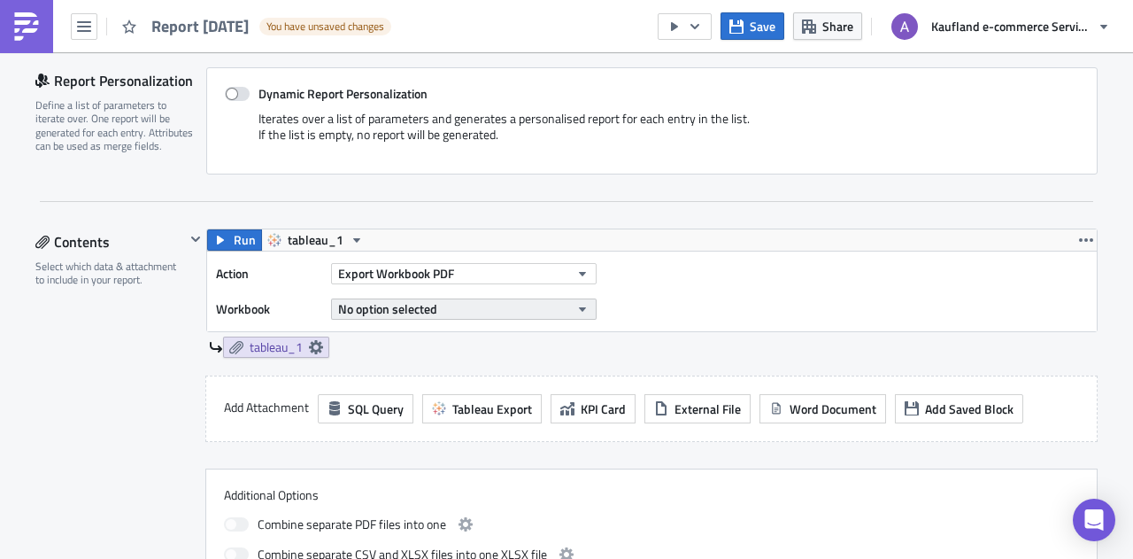
click at [548, 304] on button "No option selected" at bounding box center [464, 308] width 266 height 21
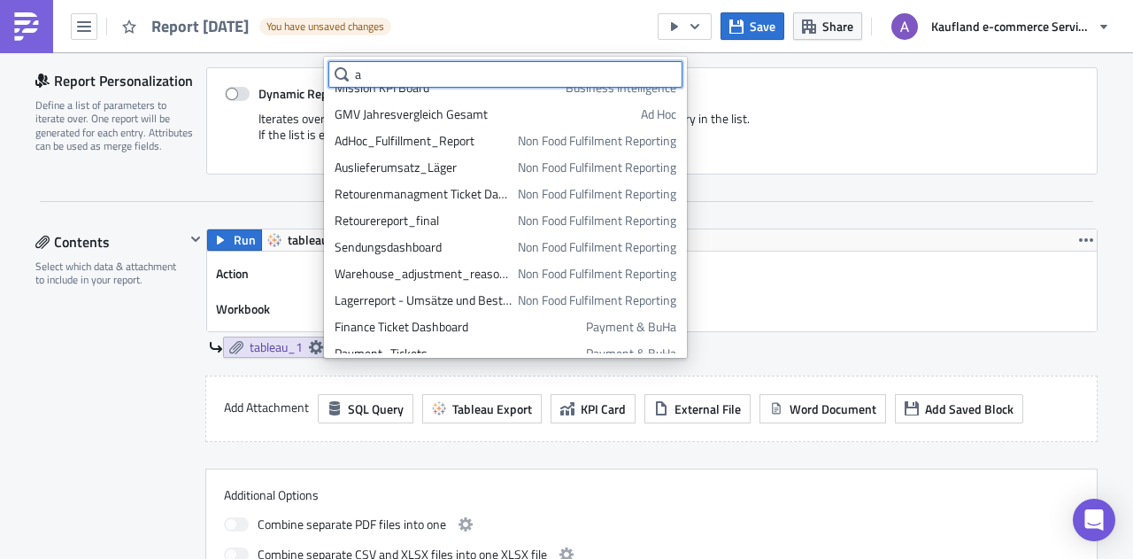
scroll to position [0, 0]
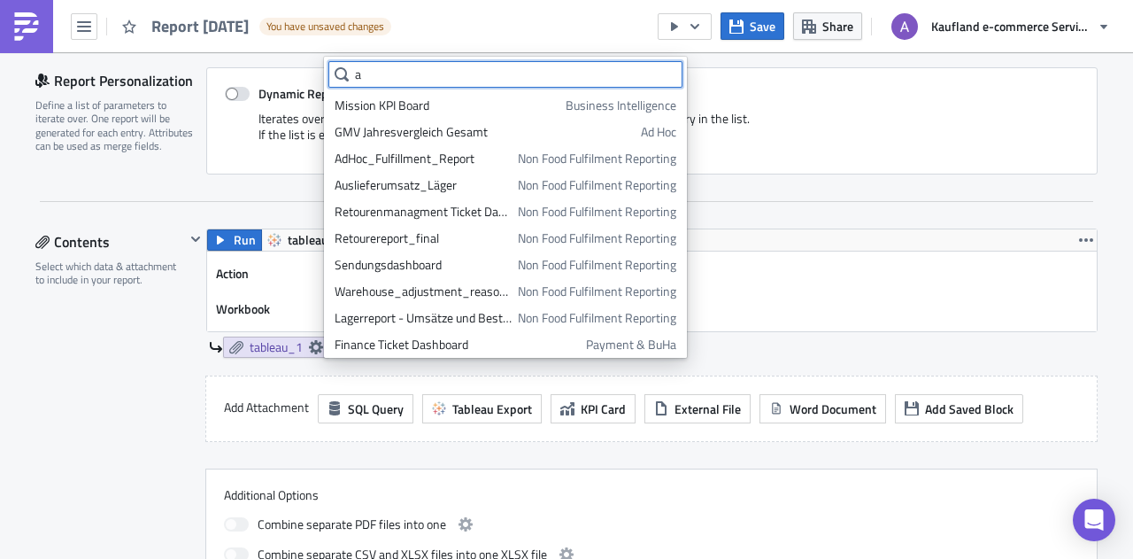
type input "a"
click at [767, 260] on div "Action Export Workbook PDF Workbook No option selected" at bounding box center [652, 291] width 890 height 80
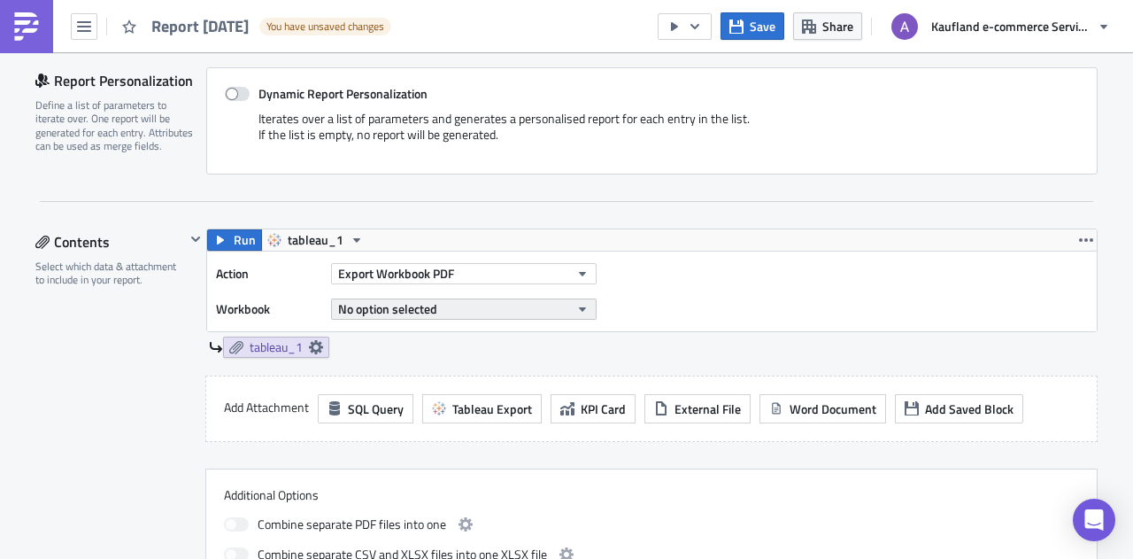
click at [549, 314] on button "No option selected" at bounding box center [464, 308] width 266 height 21
click at [765, 162] on div "Dynamic Report Personalization Iterates over a list of parameters and generates…" at bounding box center [652, 120] width 892 height 107
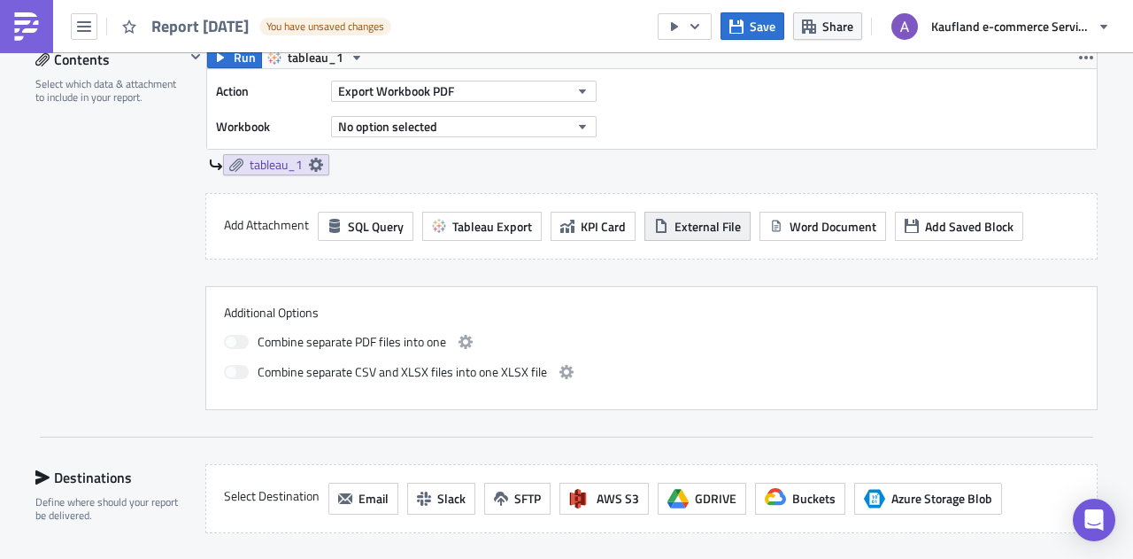
scroll to position [517, 0]
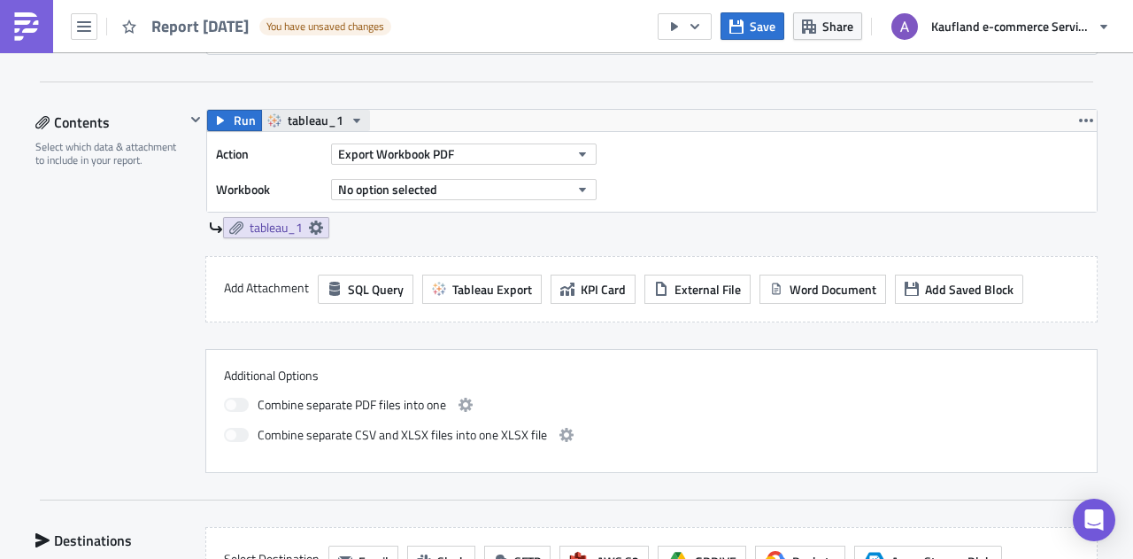
click at [350, 116] on icon "button" at bounding box center [357, 120] width 14 height 14
click at [355, 116] on button "tableau_1" at bounding box center [315, 120] width 109 height 21
click at [312, 221] on icon at bounding box center [316, 227] width 14 height 14
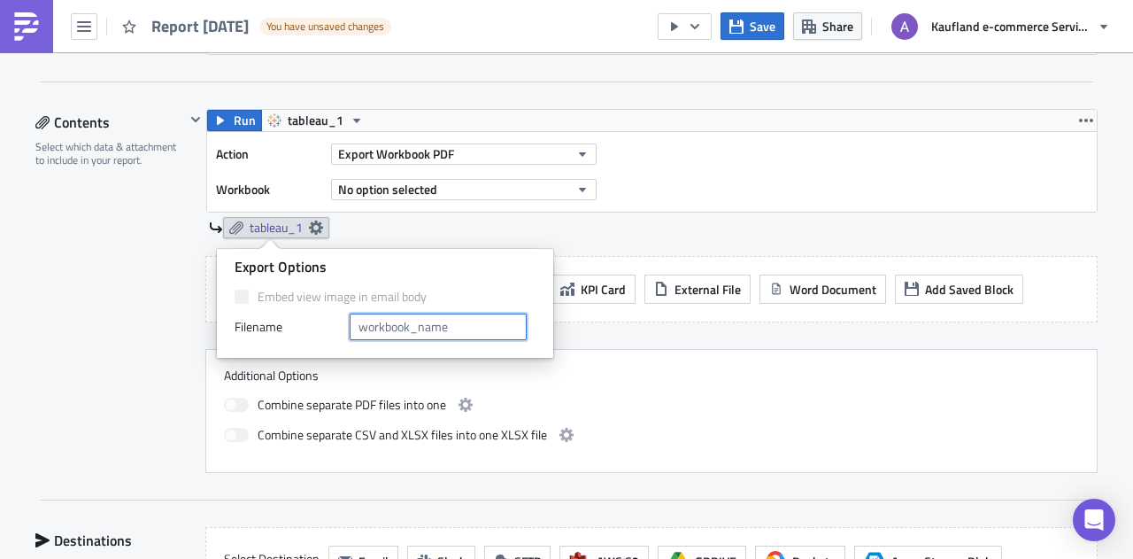
click at [435, 329] on input "text" at bounding box center [438, 326] width 177 height 27
type input "A"
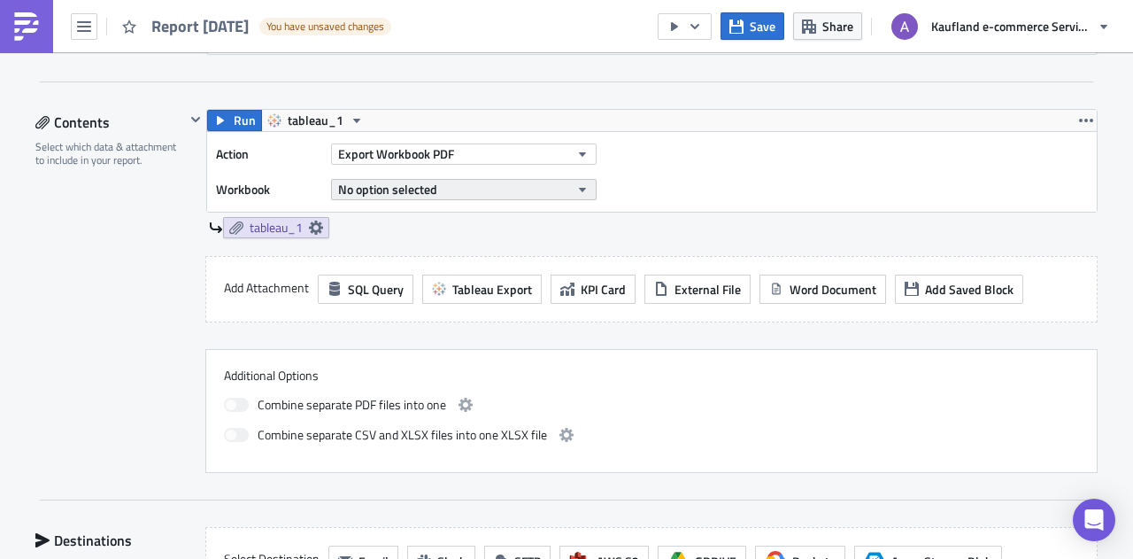
click at [584, 186] on button "No option selected" at bounding box center [464, 189] width 266 height 21
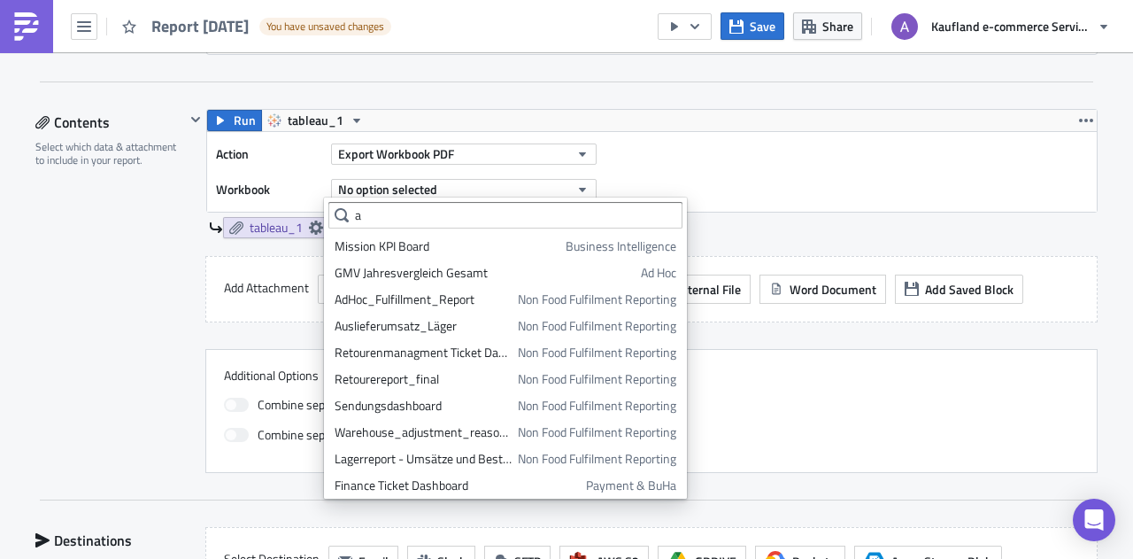
click at [644, 174] on div "Action Export Workbook PDF Workbook No option selected" at bounding box center [652, 172] width 890 height 80
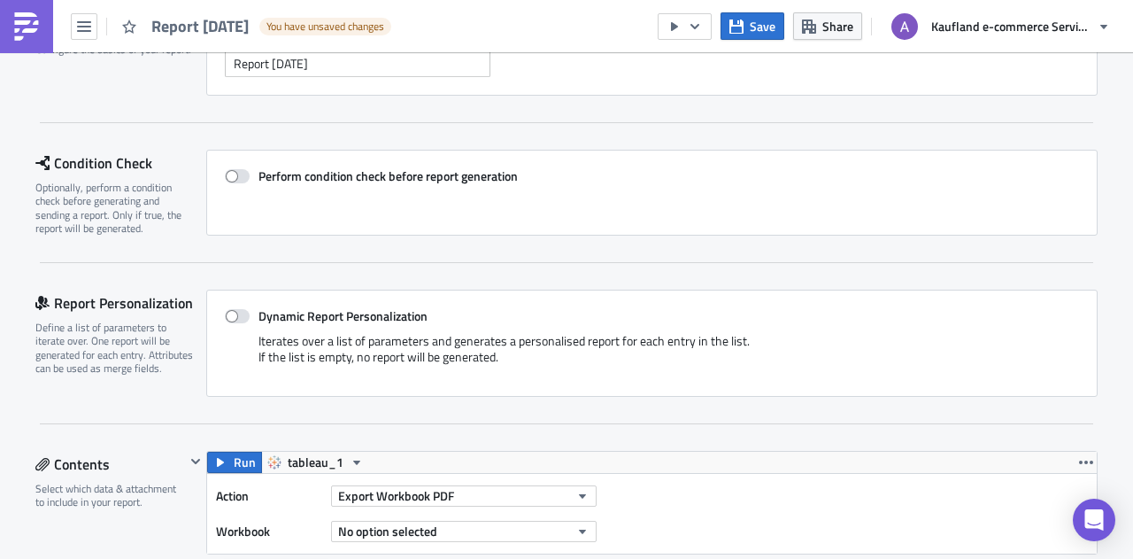
scroll to position [177, 0]
click at [579, 528] on icon "button" at bounding box center [582, 530] width 7 height 4
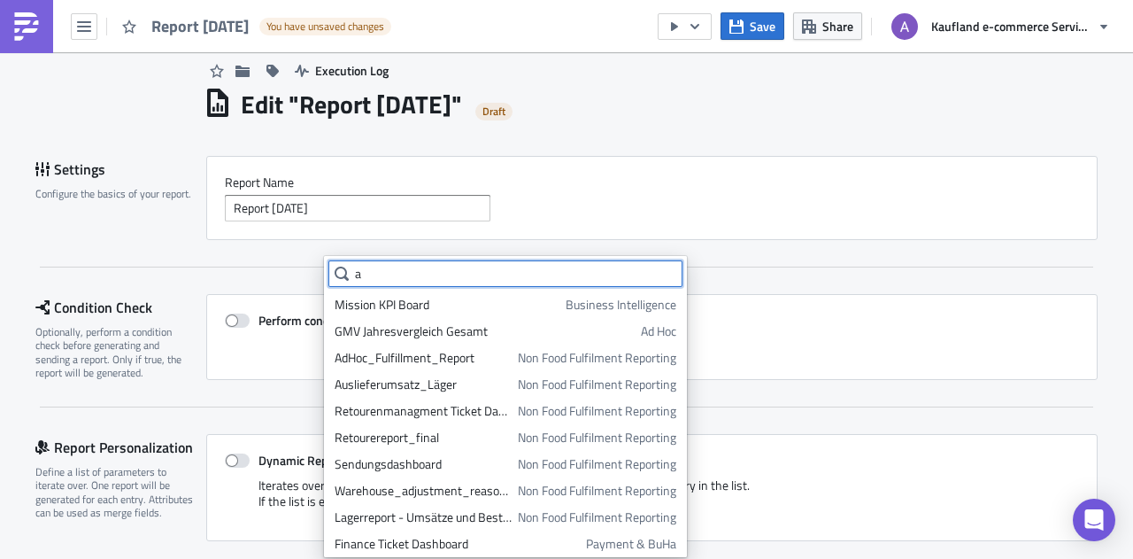
scroll to position [0, 0]
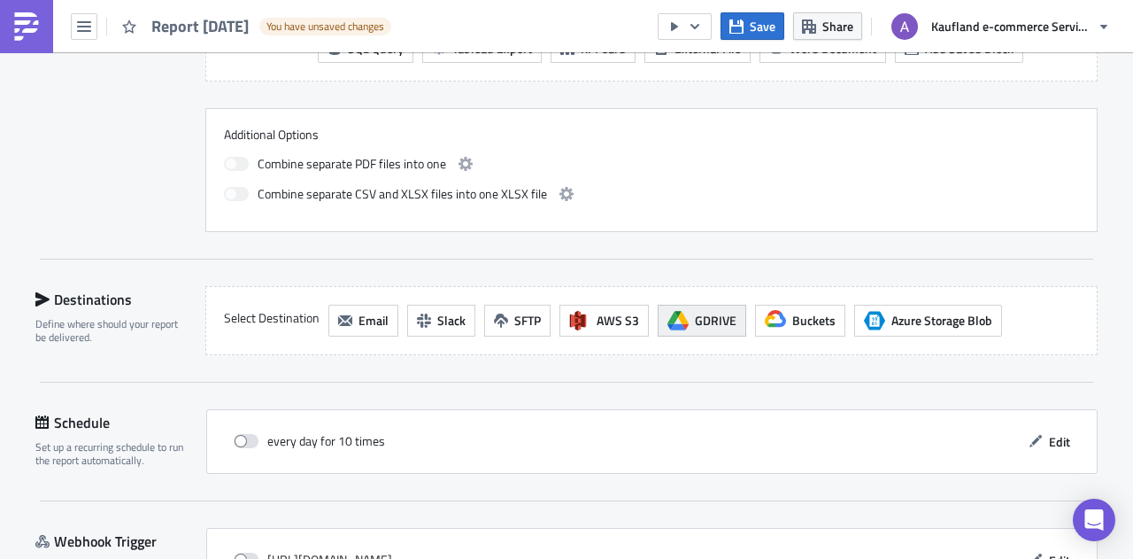
scroll to position [694, 0]
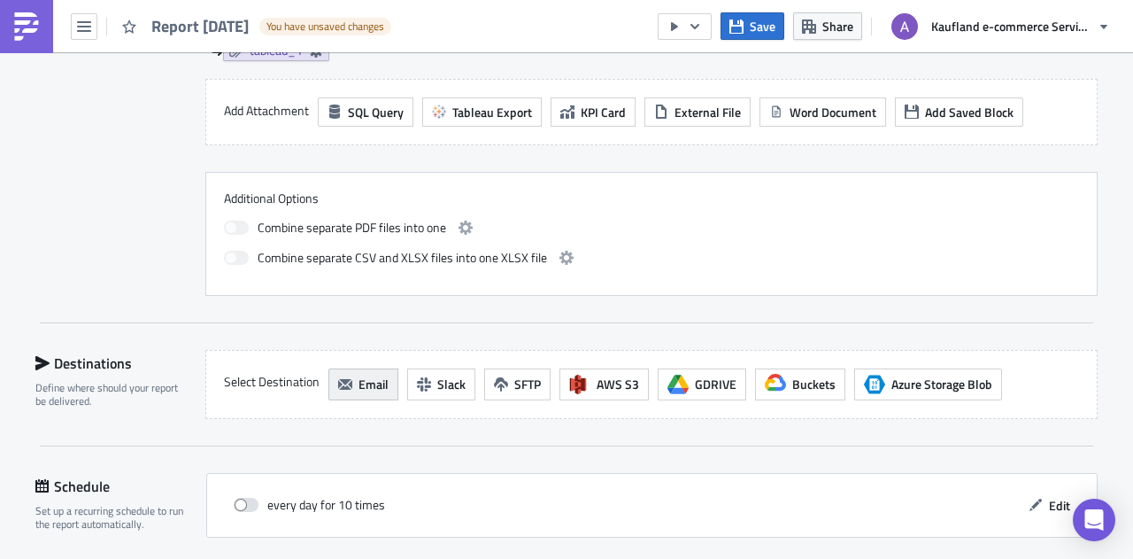
click at [349, 382] on button "Email" at bounding box center [363, 384] width 70 height 32
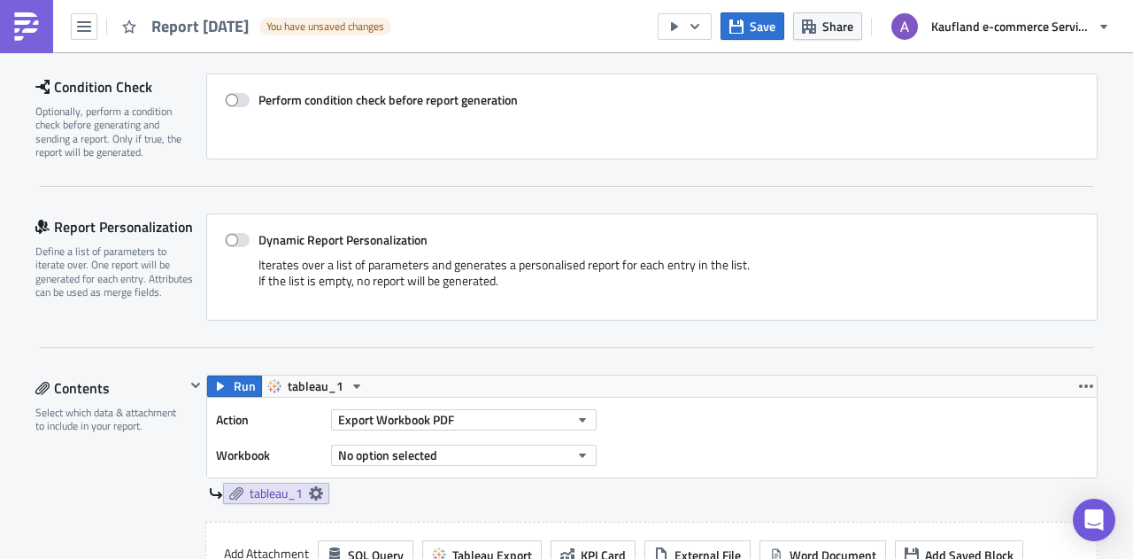
scroll to position [163, 0]
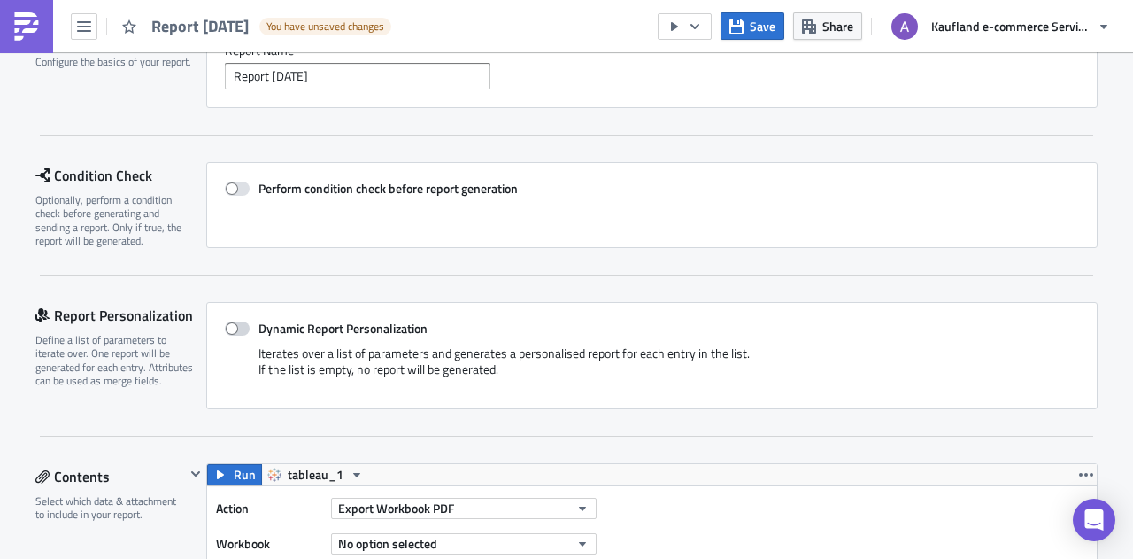
click at [228, 323] on span at bounding box center [237, 328] width 25 height 14
click at [228, 323] on input "Dynamic Report Personalization" at bounding box center [234, 329] width 12 height 12
checkbox input "true"
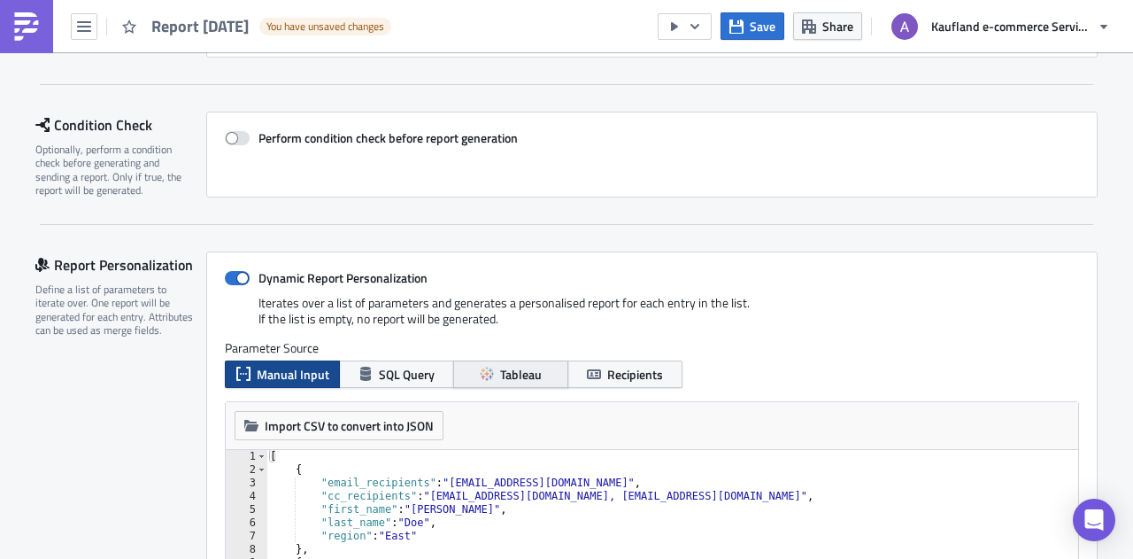
scroll to position [251, 0]
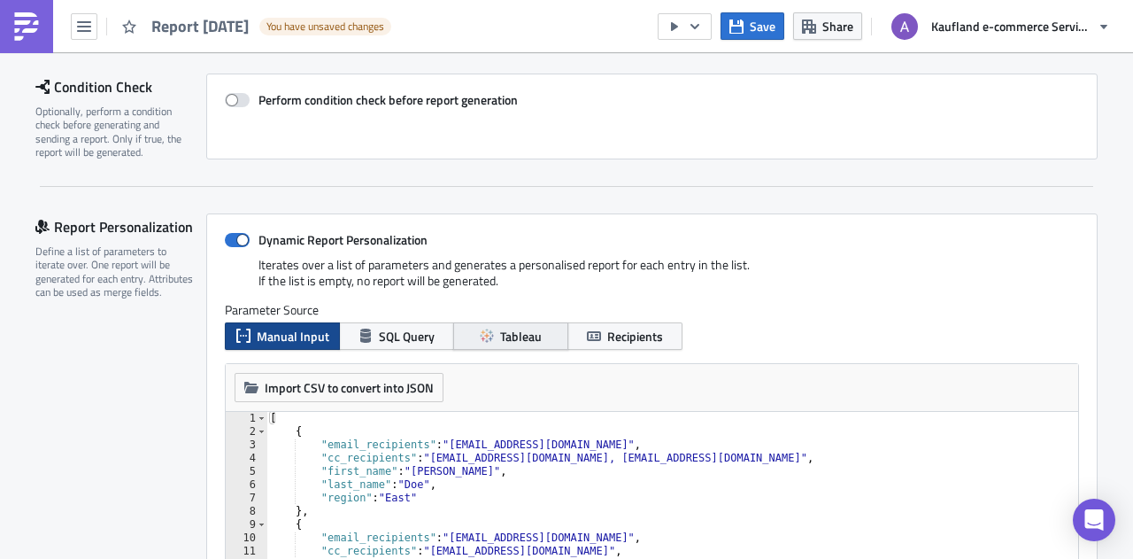
click at [521, 334] on span "Tableau" at bounding box center [521, 336] width 42 height 19
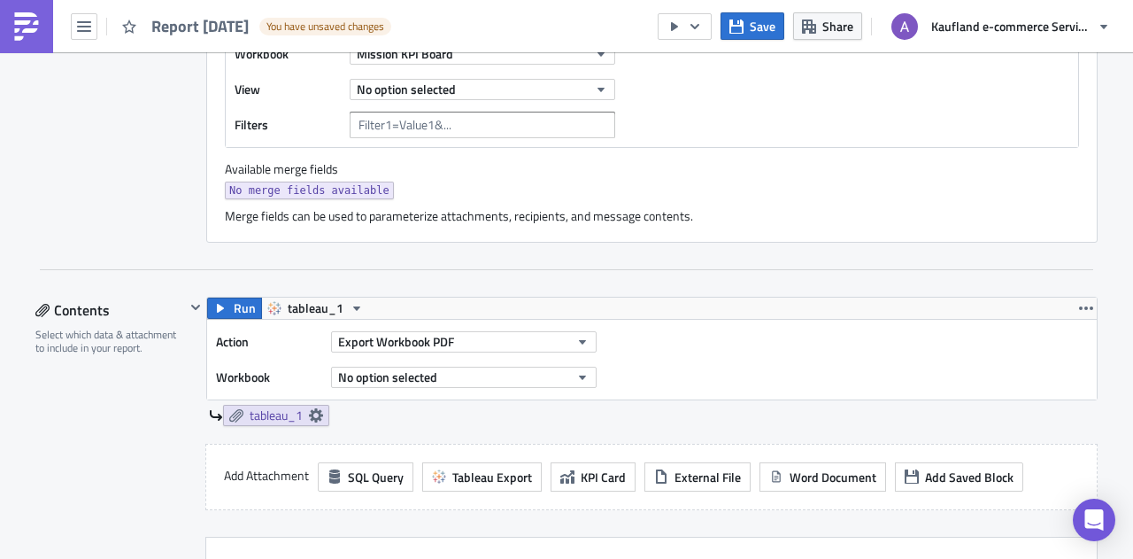
scroll to position [694, 0]
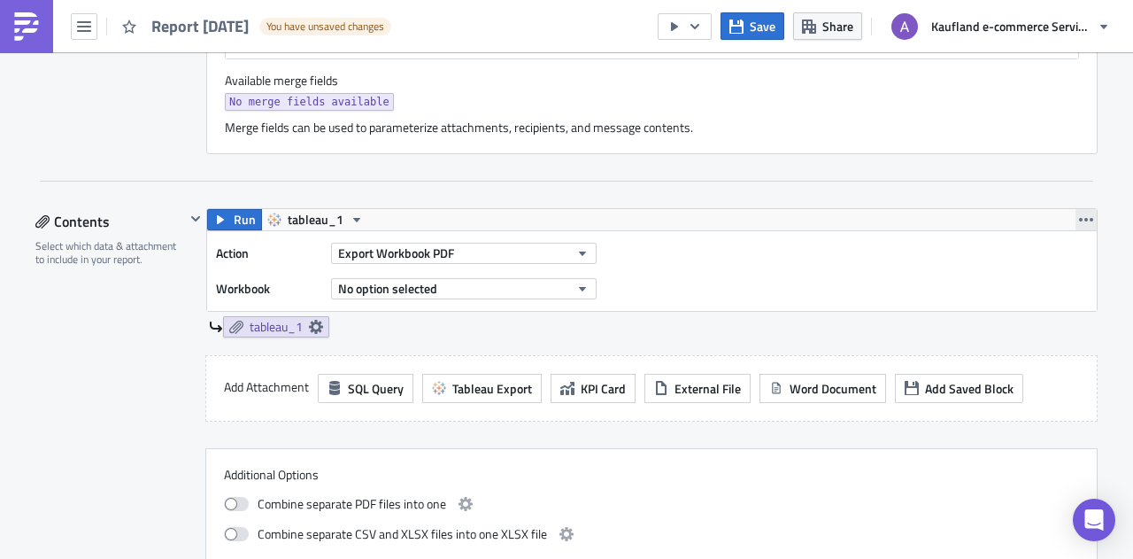
click at [1079, 213] on icon "button" at bounding box center [1086, 219] width 14 height 14
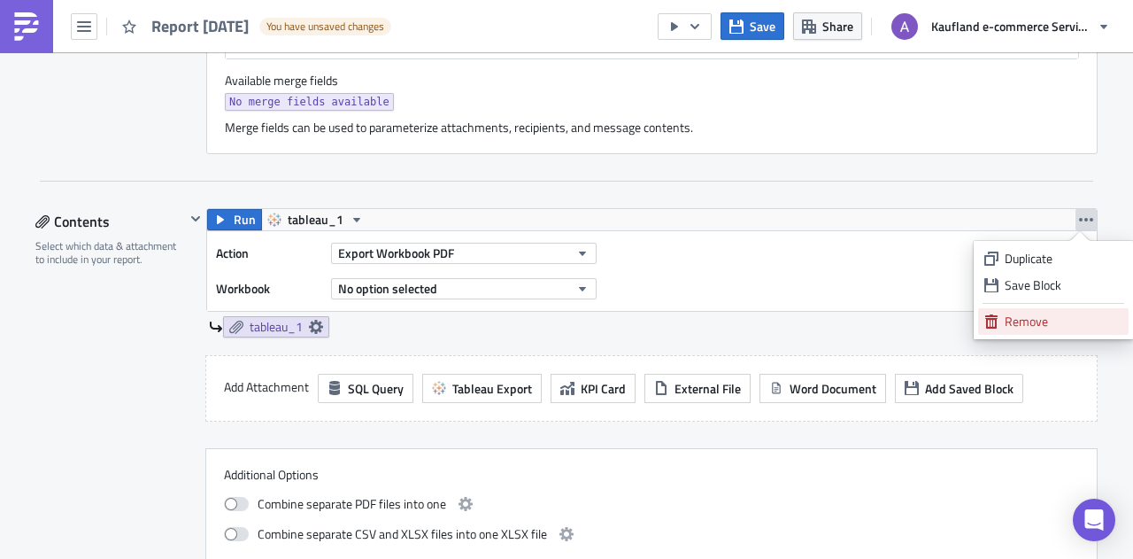
click at [1029, 317] on div "Remove" at bounding box center [1064, 322] width 118 height 18
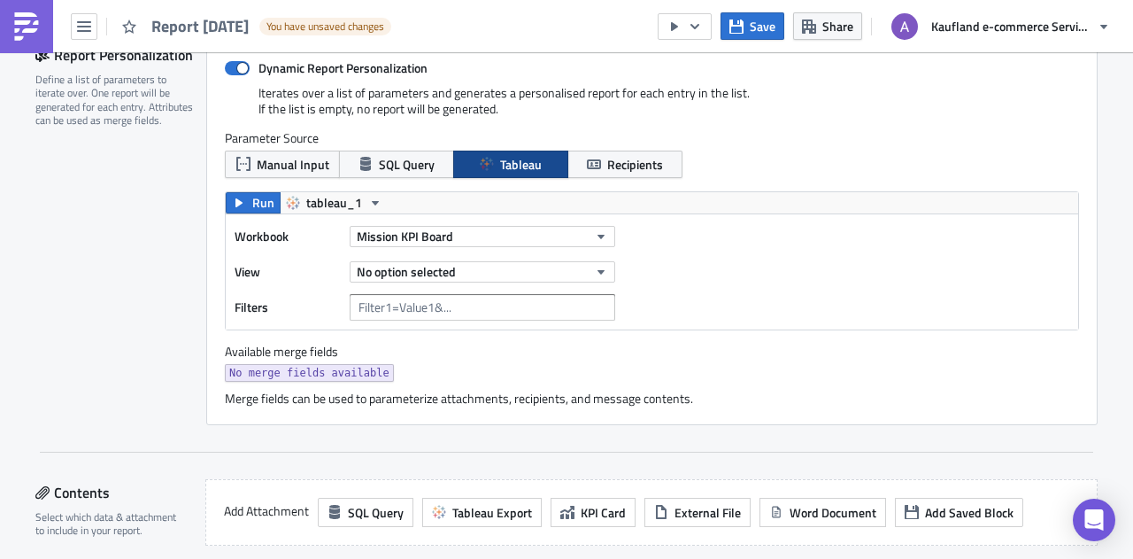
scroll to position [428, 0]
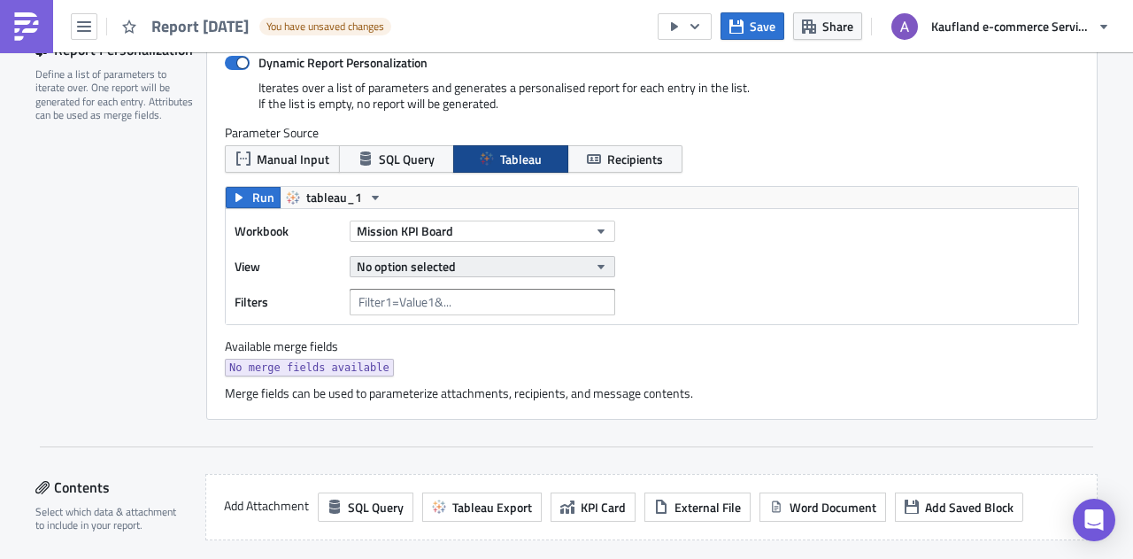
click at [595, 266] on icon "button" at bounding box center [601, 266] width 14 height 14
click at [602, 233] on button "Mission KPI Board" at bounding box center [483, 230] width 266 height 21
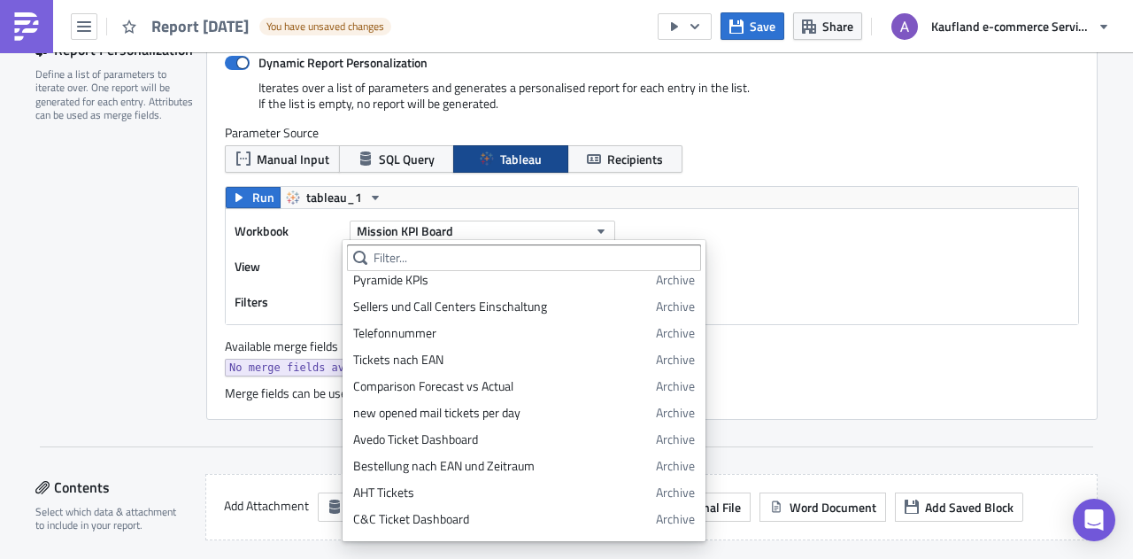
scroll to position [1509, 0]
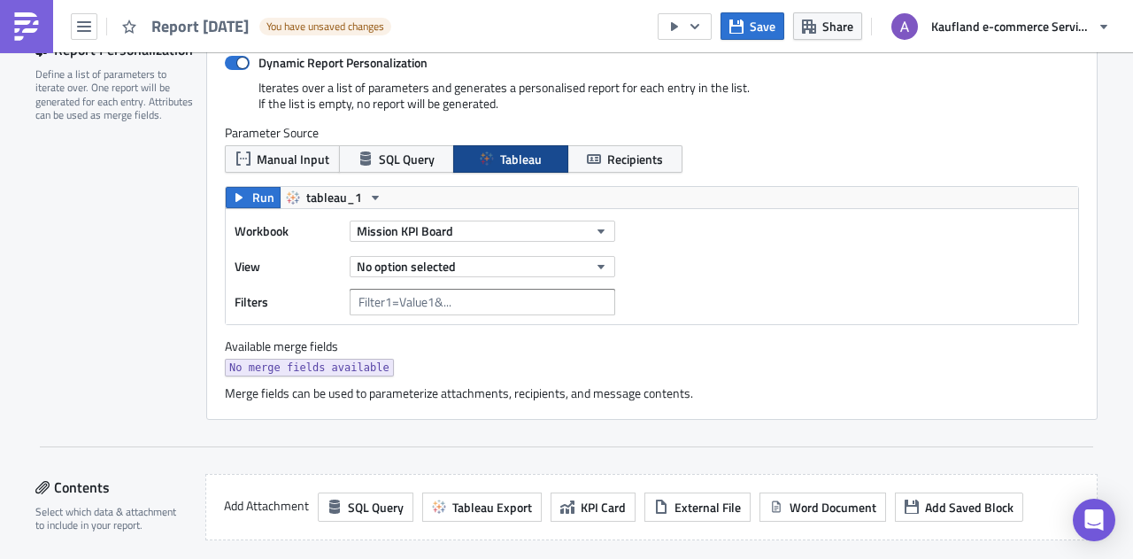
click at [853, 302] on div "Workbook Mission KPI Board View No option selected Filters" at bounding box center [652, 266] width 853 height 115
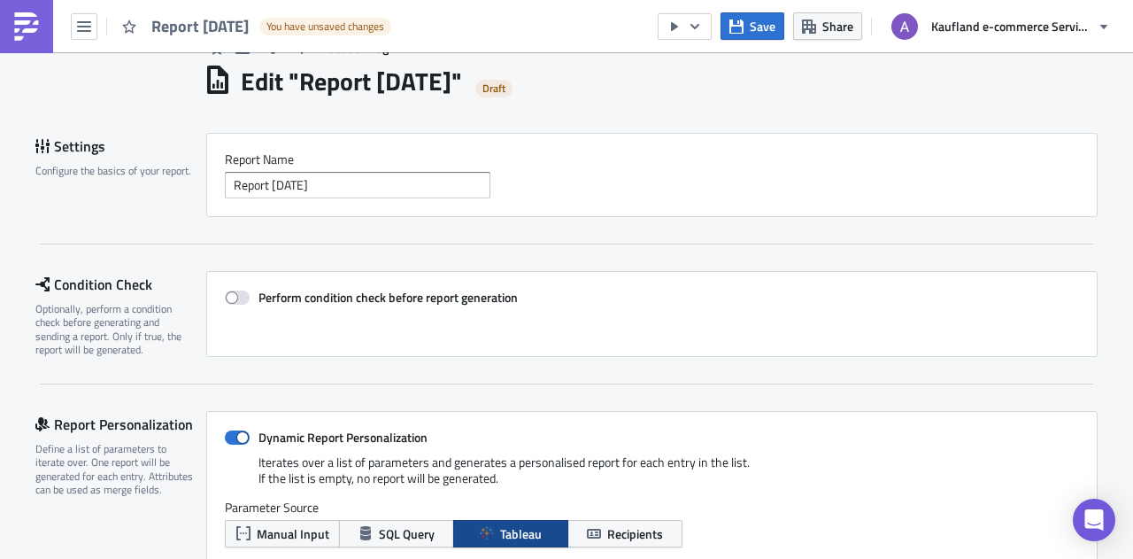
scroll to position [0, 0]
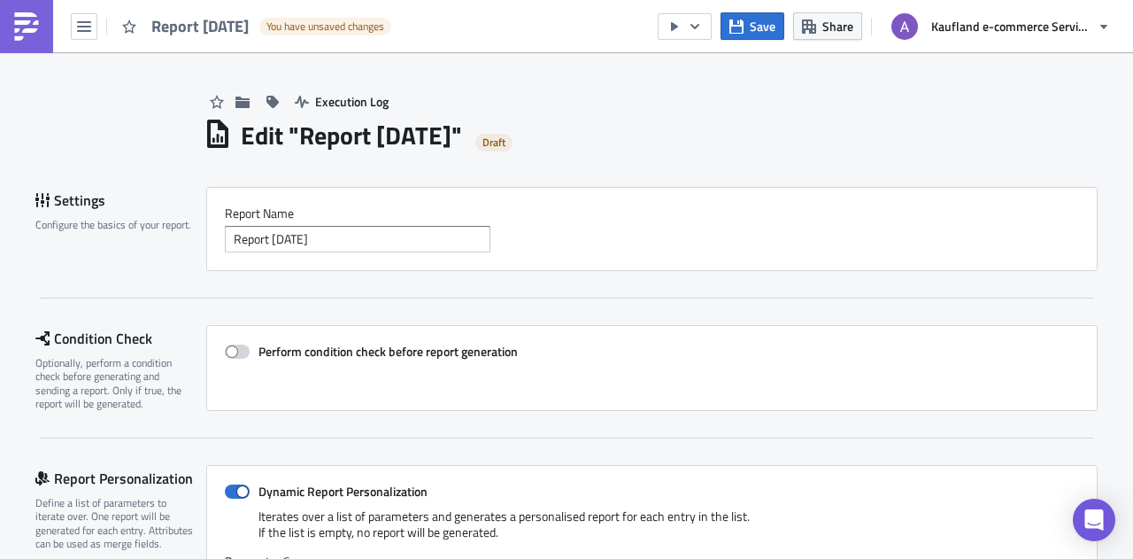
click at [230, 351] on span at bounding box center [237, 351] width 25 height 14
click at [230, 351] on input "Perform condition check before report generation" at bounding box center [234, 352] width 12 height 12
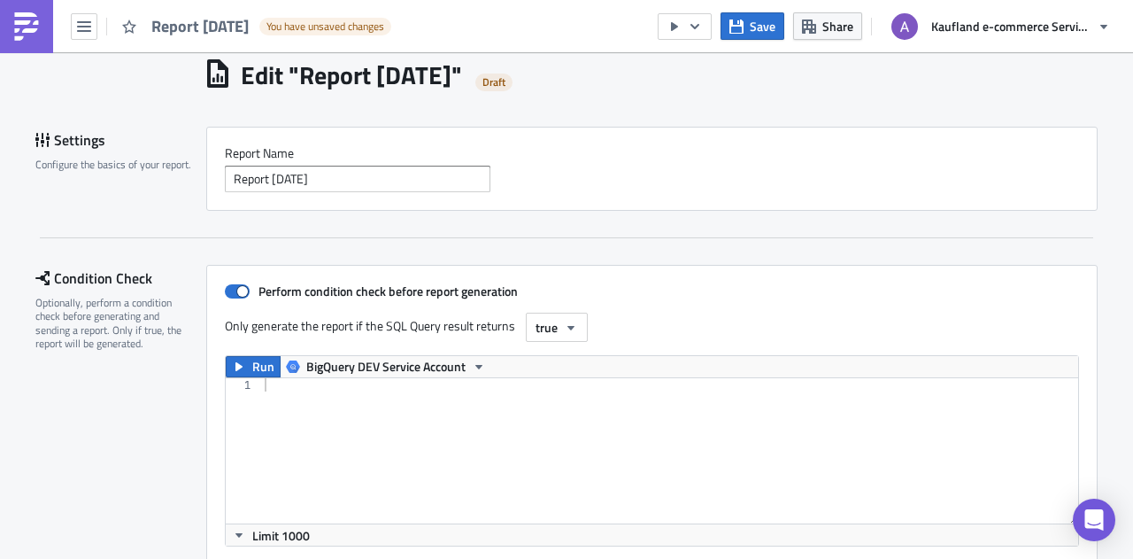
scroll to position [89, 0]
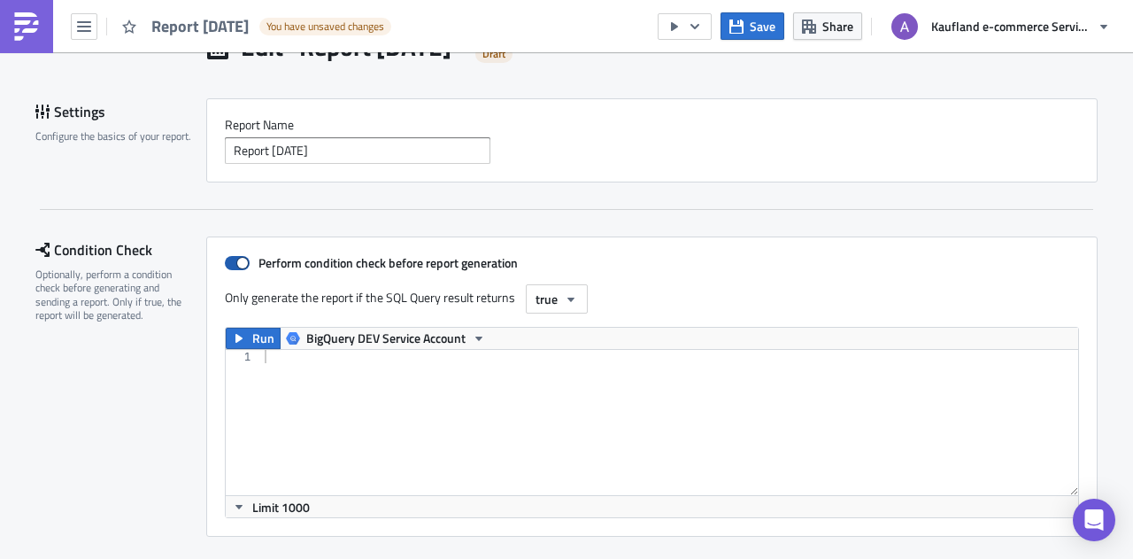
click at [237, 262] on span at bounding box center [237, 263] width 25 height 14
click at [237, 262] on input "Perform condition check before report generation" at bounding box center [234, 264] width 12 height 12
checkbox input "false"
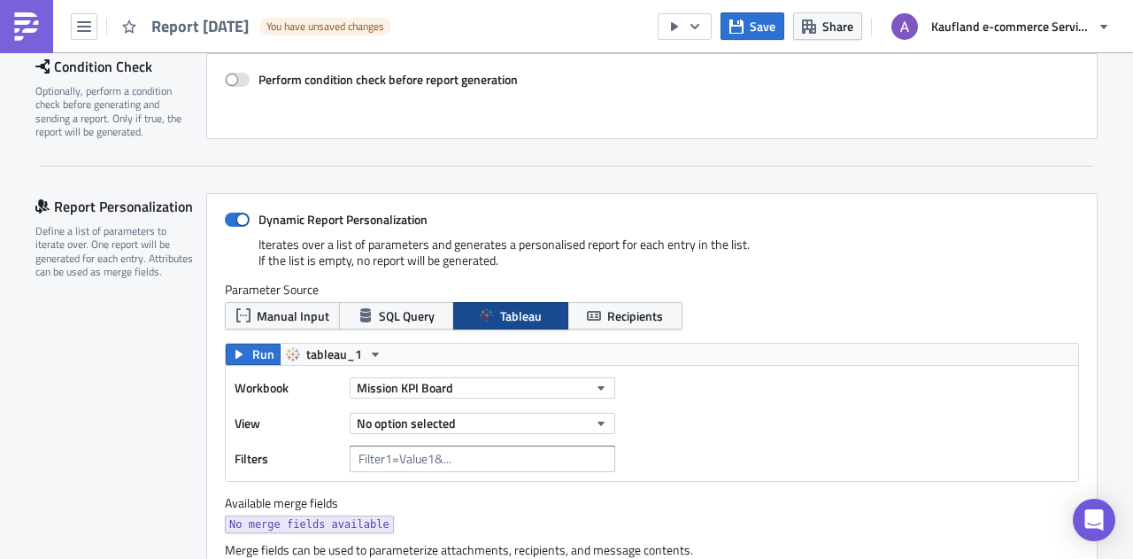
scroll to position [266, 0]
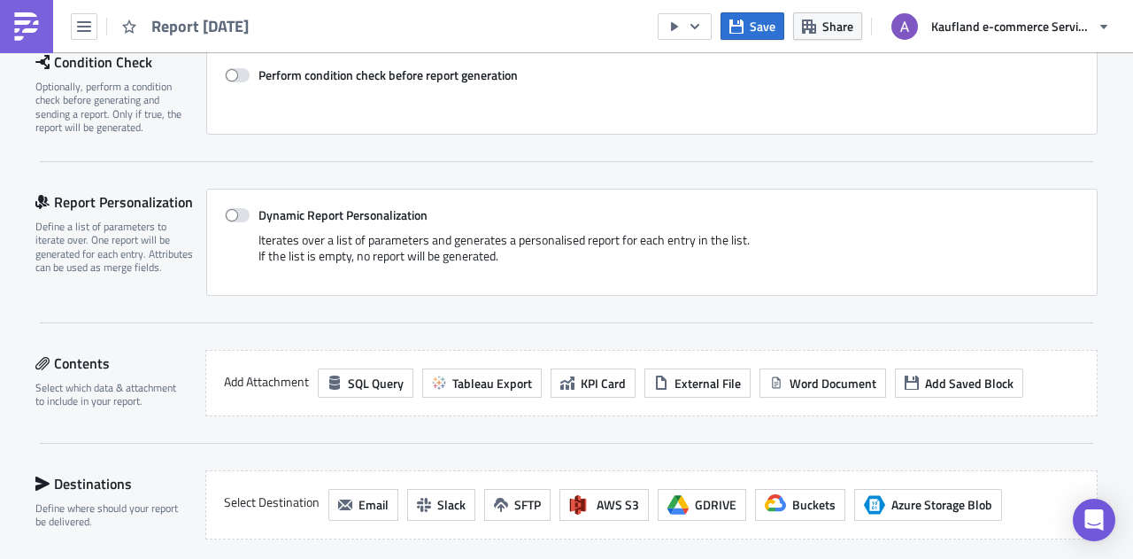
scroll to position [354, 0]
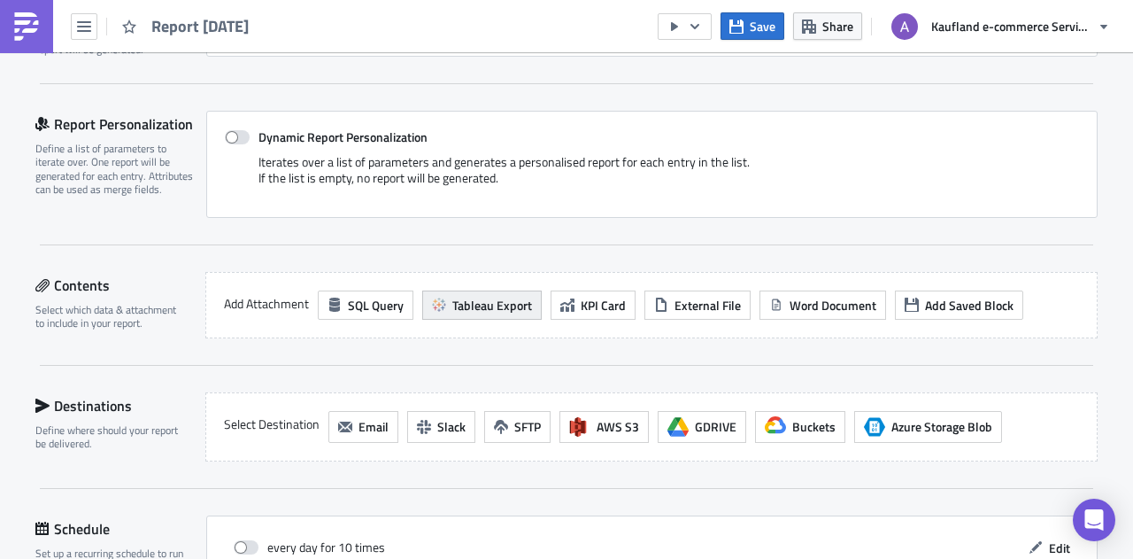
click at [476, 302] on span "Tableau Export" at bounding box center [492, 305] width 80 height 19
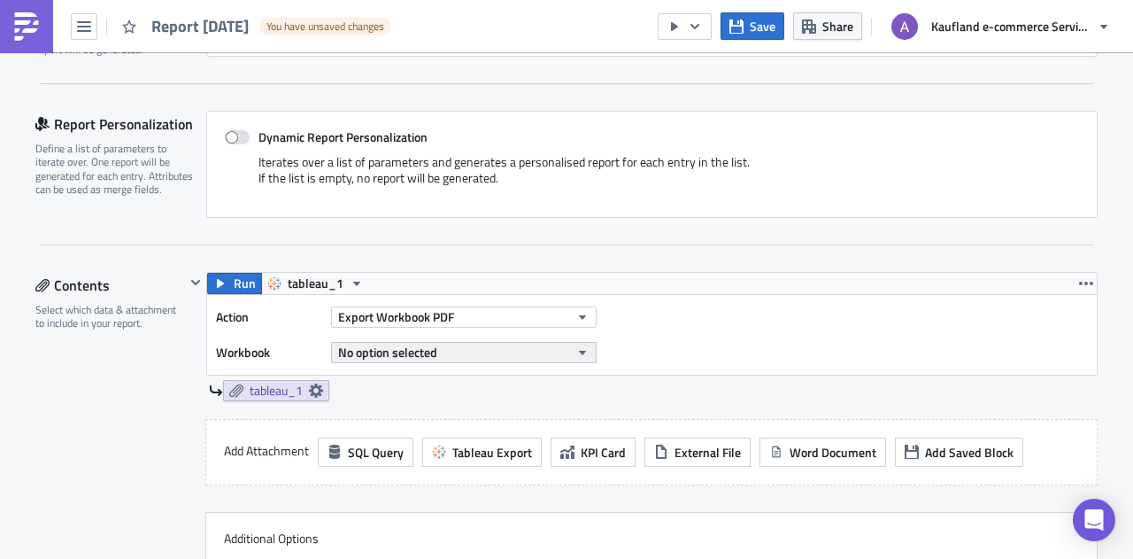
click at [510, 350] on button "No option selected" at bounding box center [464, 352] width 266 height 21
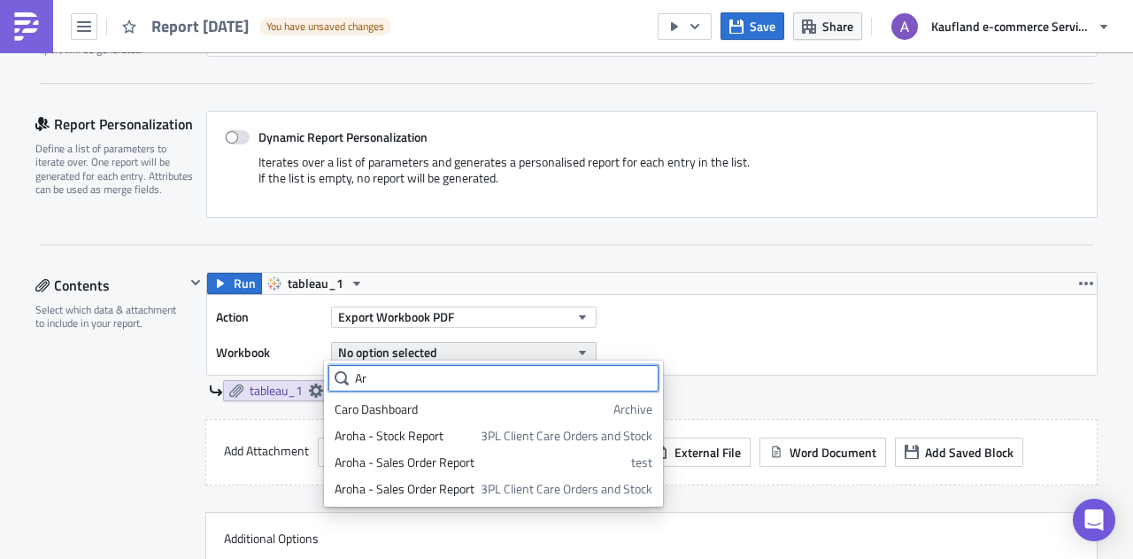
type input "A"
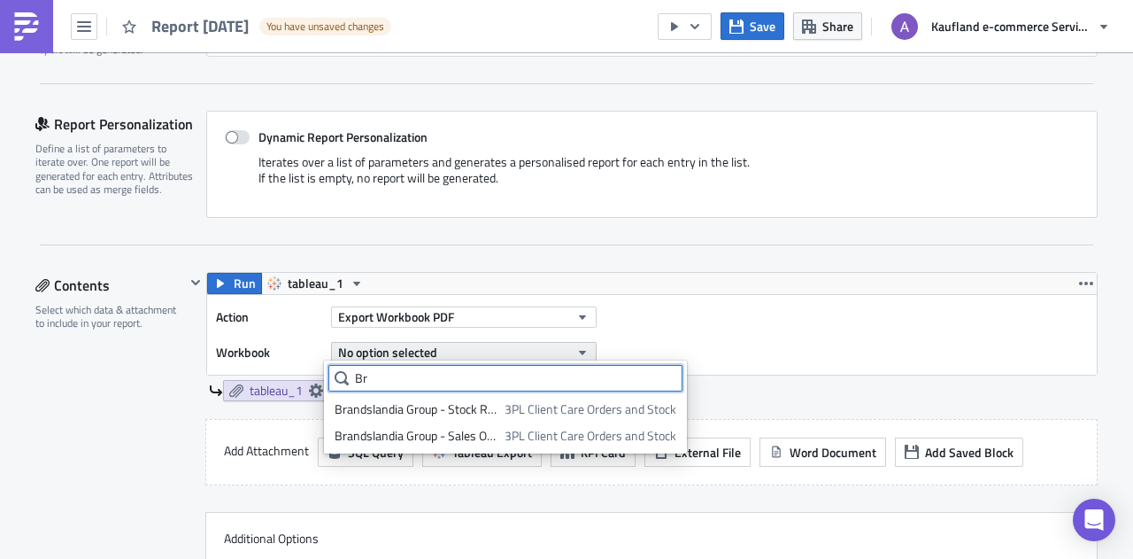
type input "B"
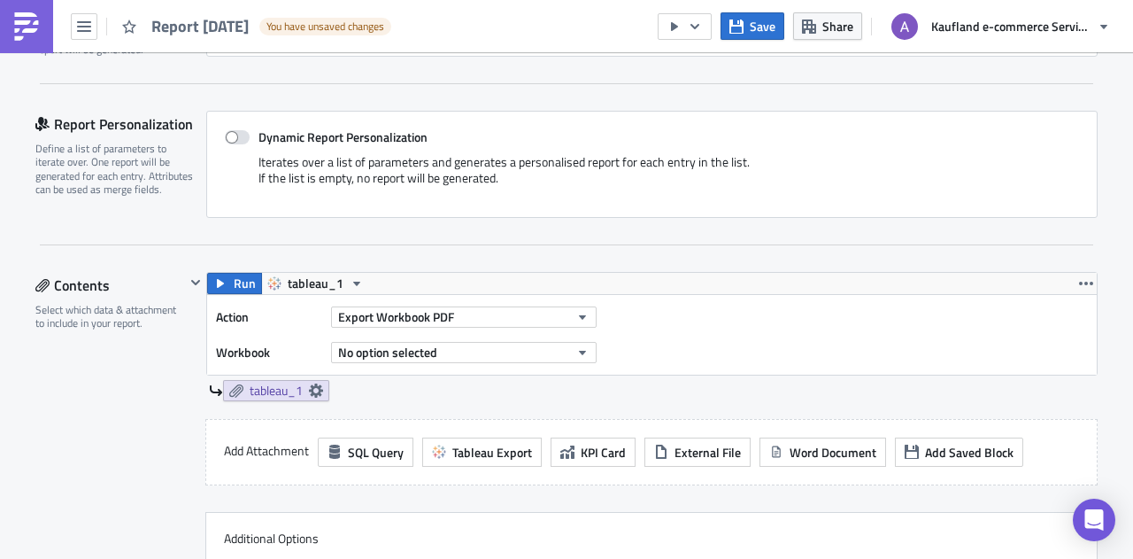
click at [846, 338] on div "Action Export Workbook PDF Workbook No option selected" at bounding box center [652, 335] width 890 height 80
click at [556, 346] on button "No option selected" at bounding box center [464, 352] width 266 height 21
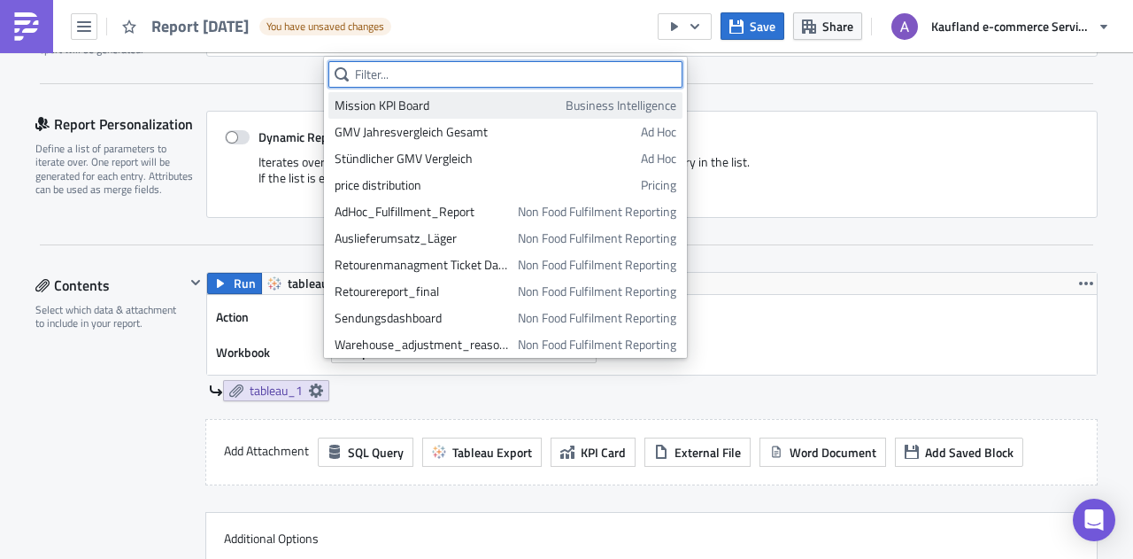
type input "a"
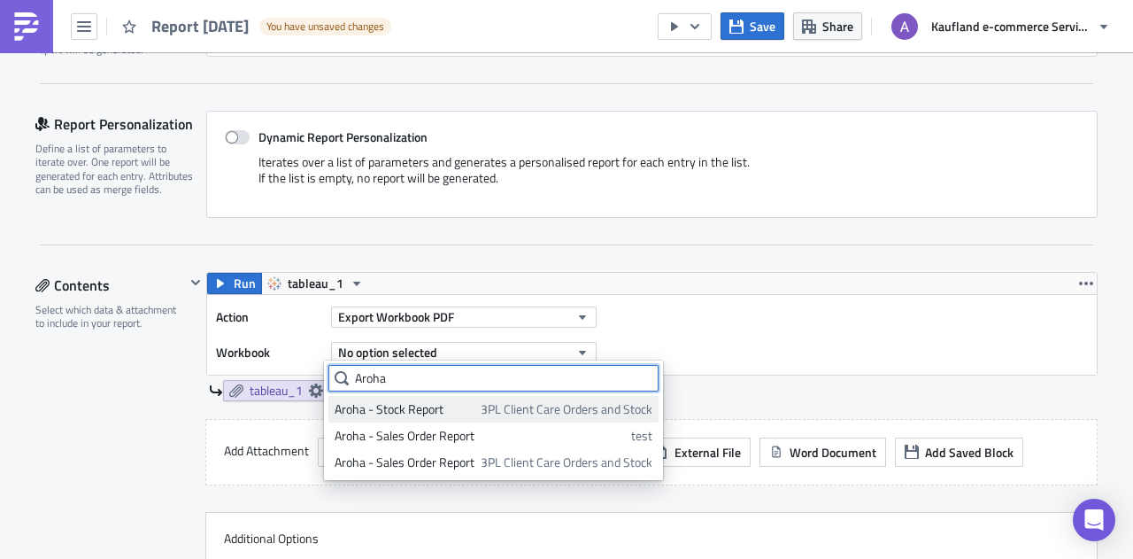
type input "Aroha"
click at [452, 405] on div "Aroha - Stock Report" at bounding box center [405, 409] width 140 height 18
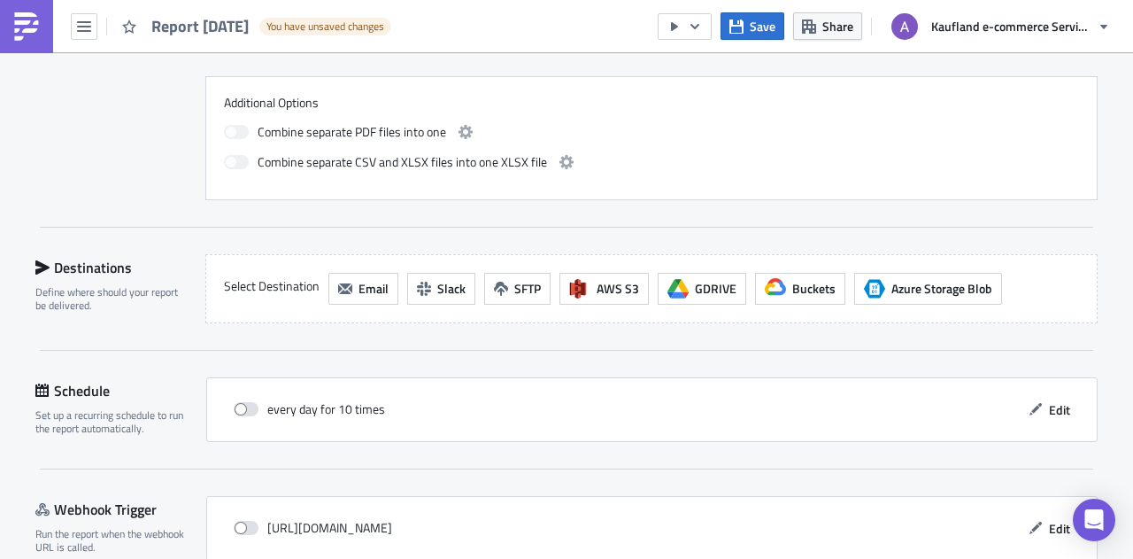
scroll to position [694, 0]
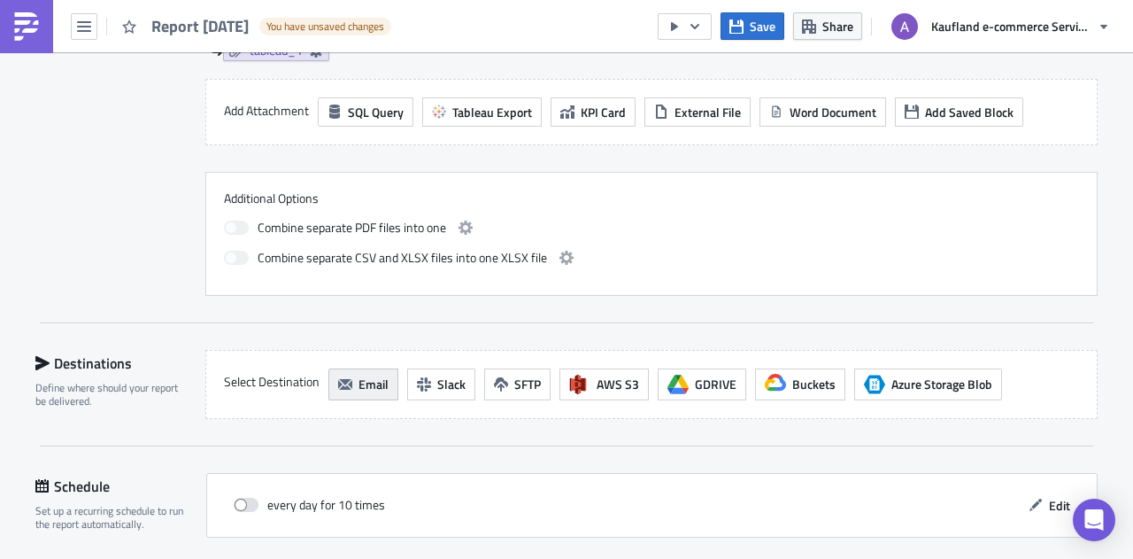
click at [361, 376] on span "Email" at bounding box center [374, 383] width 30 height 19
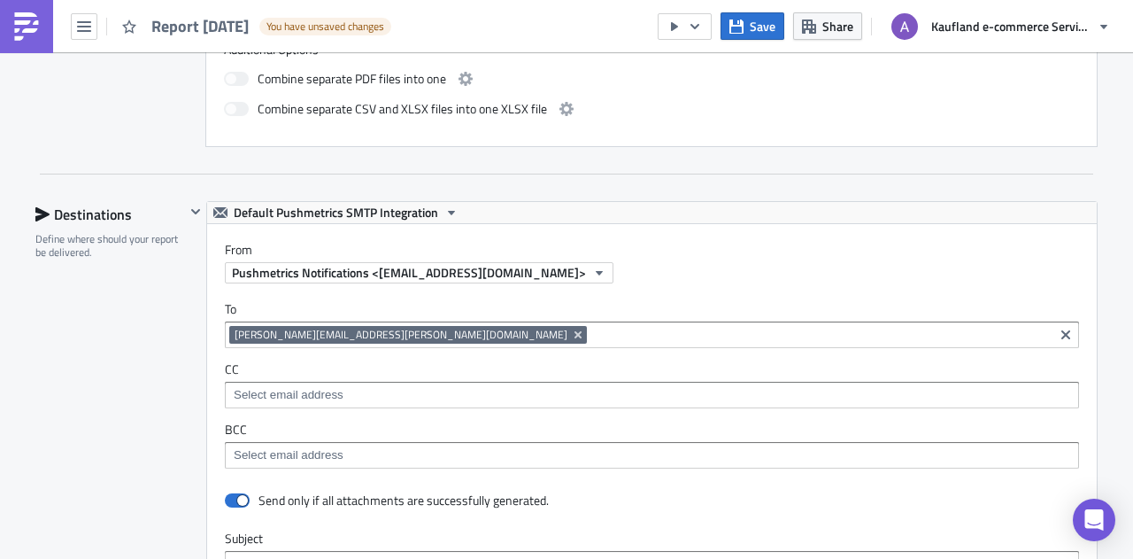
scroll to position [871, 0]
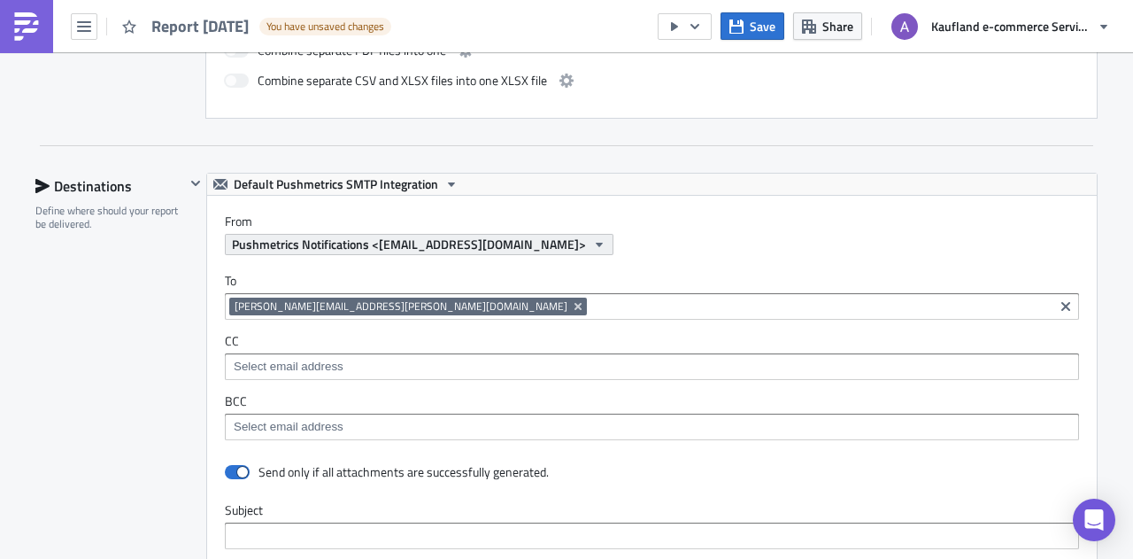
click at [592, 243] on icon "button" at bounding box center [599, 244] width 14 height 14
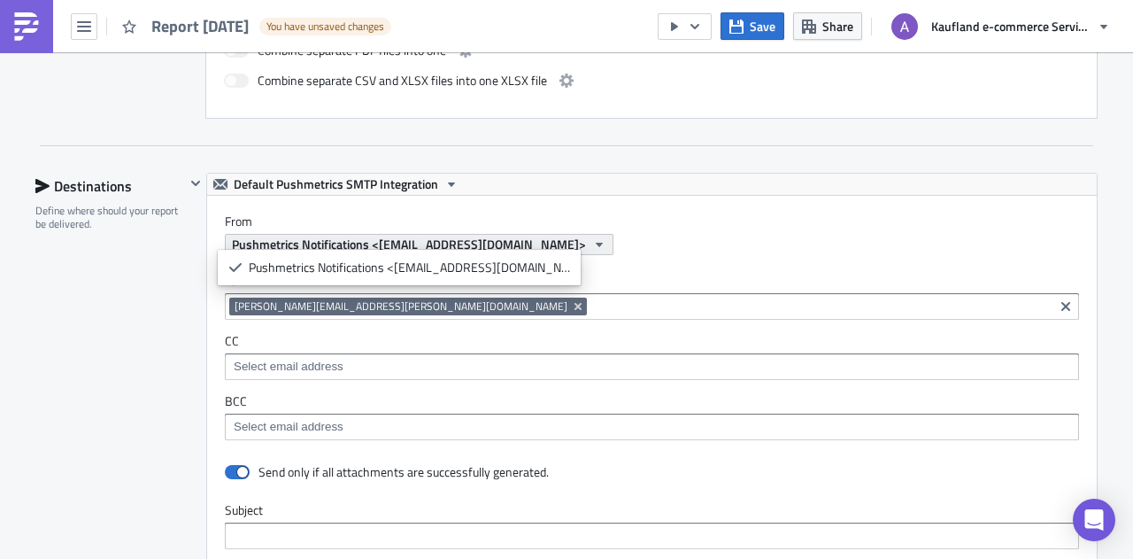
click at [592, 243] on icon "button" at bounding box center [599, 244] width 14 height 14
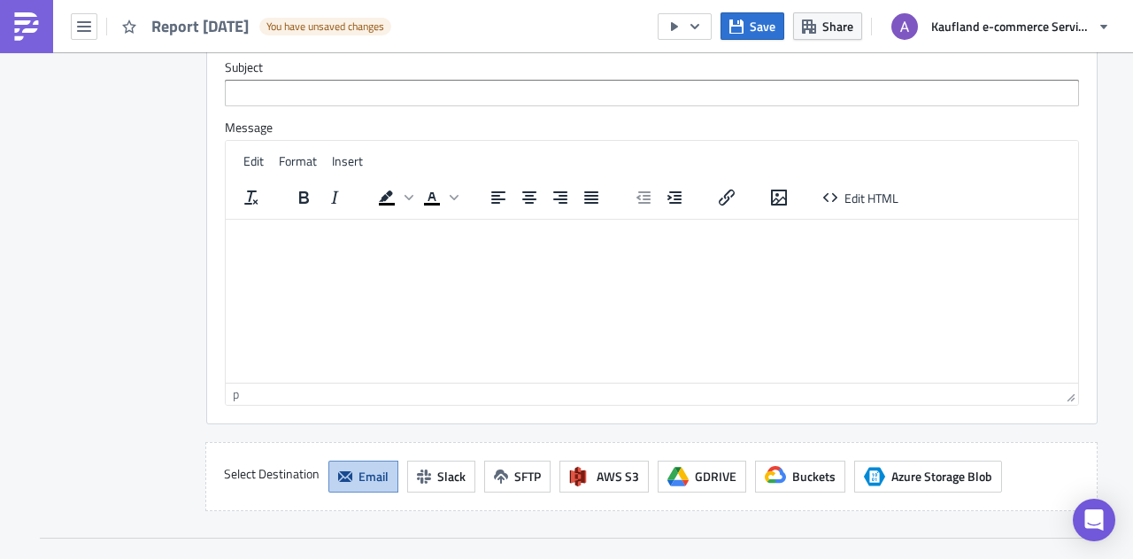
scroll to position [1225, 0]
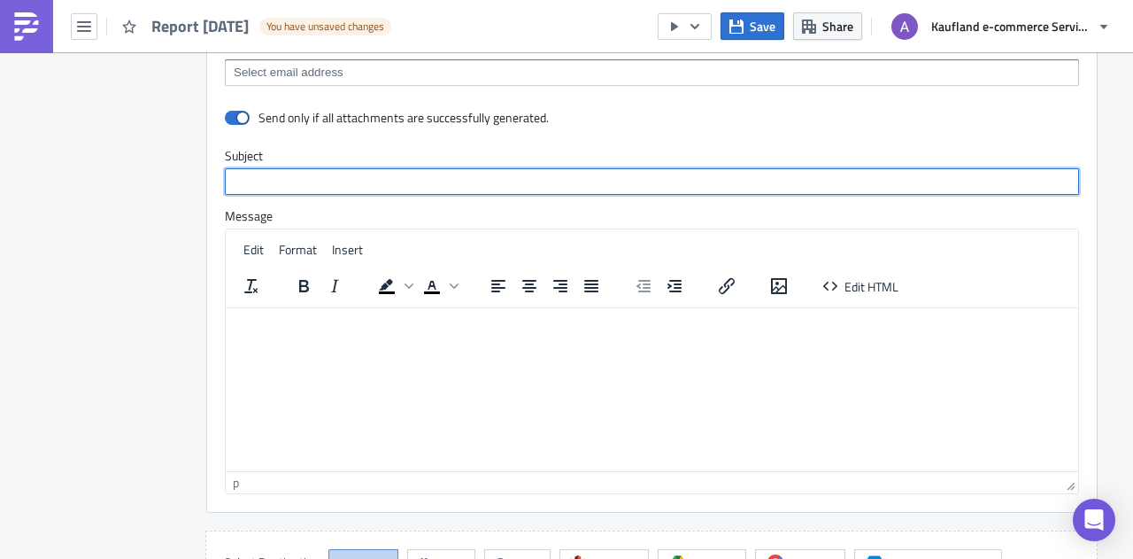
click at [294, 180] on input "text" at bounding box center [652, 181] width 854 height 27
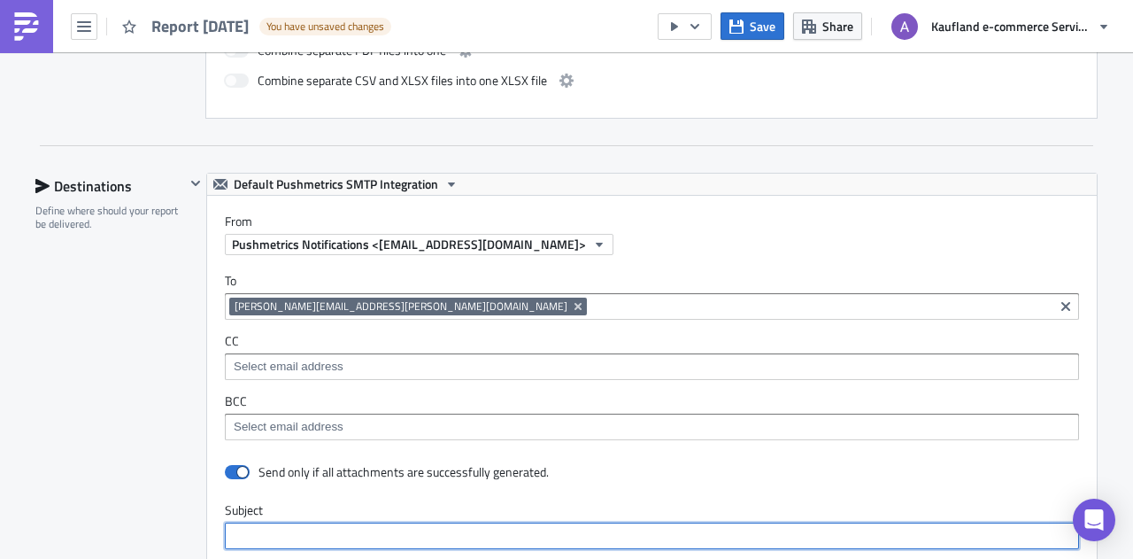
scroll to position [1048, 0]
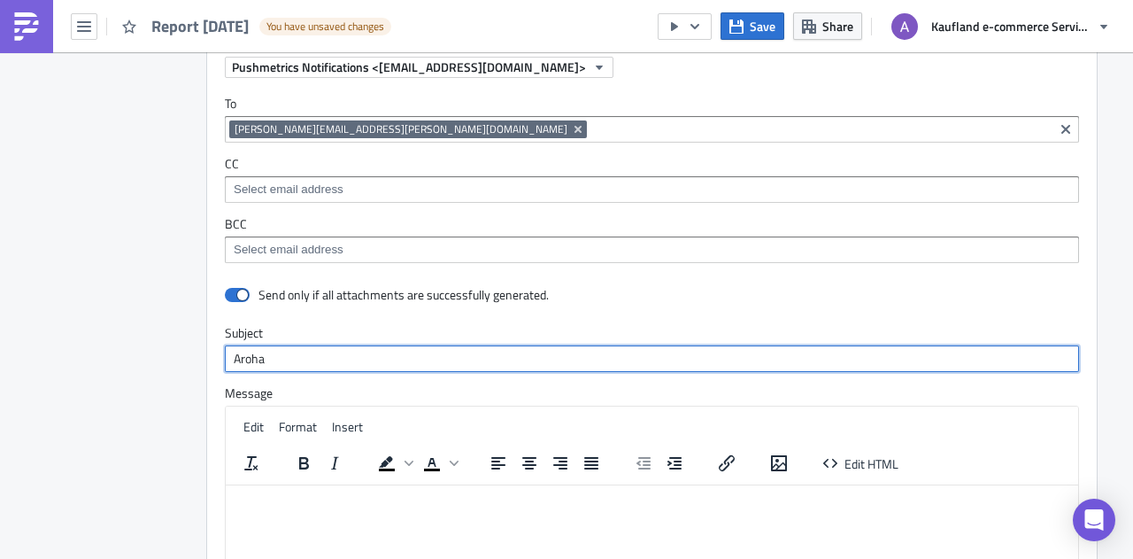
type input "Aroha"
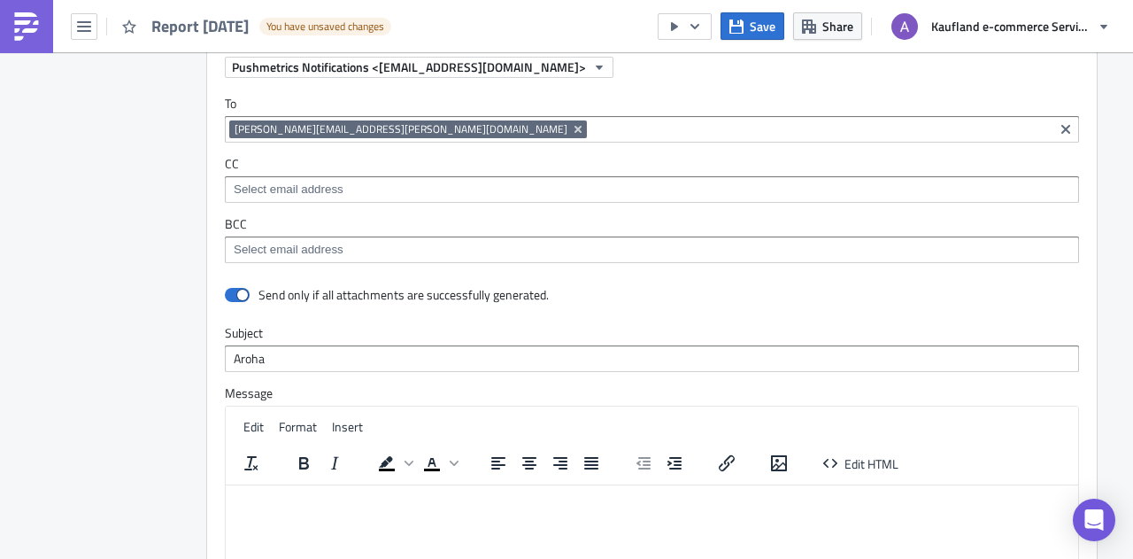
click at [378, 513] on html at bounding box center [652, 498] width 853 height 28
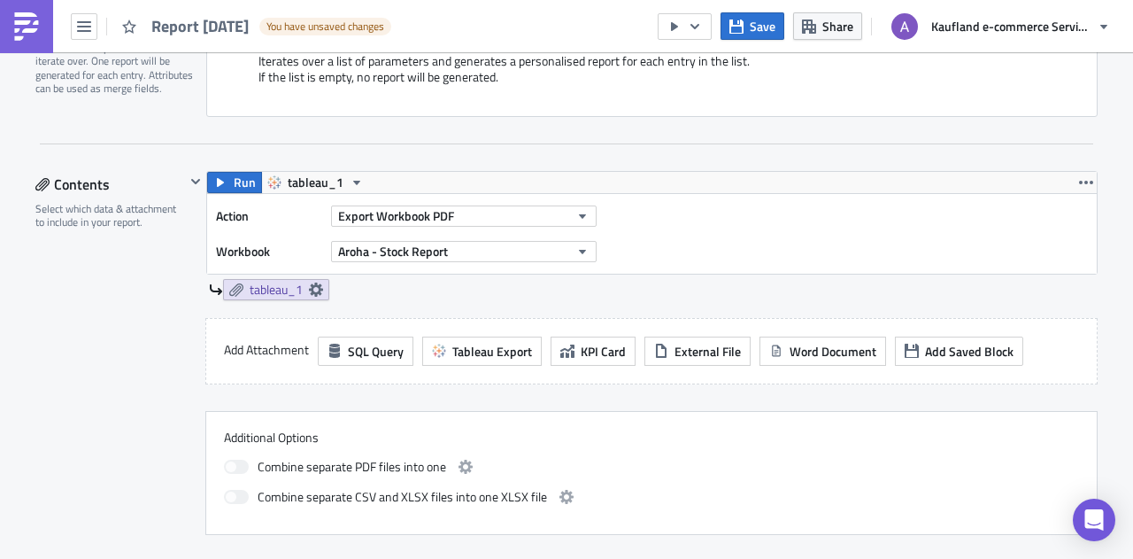
scroll to position [430, 0]
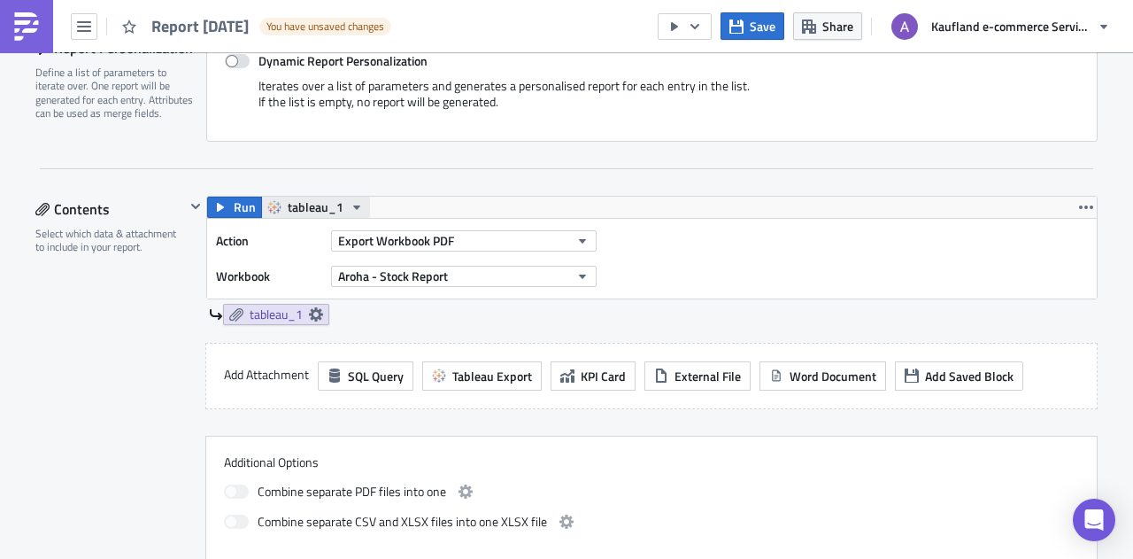
click at [331, 205] on span "tableau_1" at bounding box center [316, 207] width 56 height 21
click at [309, 309] on icon at bounding box center [316, 314] width 14 height 14
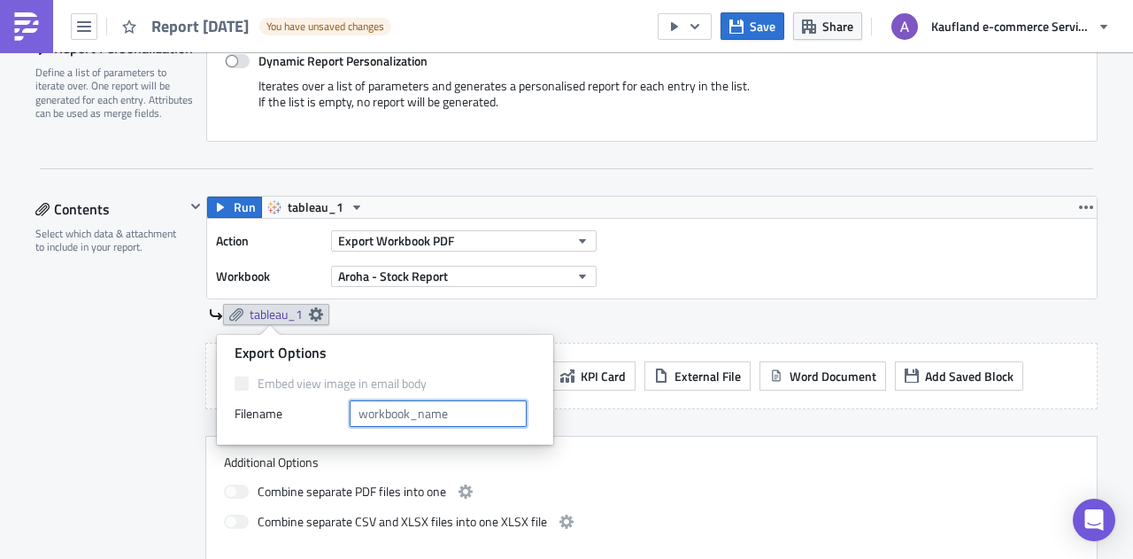
click at [404, 412] on input "text" at bounding box center [438, 413] width 177 height 27
type input "Aroha"
click at [686, 425] on div "Run tableau_1 Action Export Workbook PDF Workbook Aroha - Stock Report Aroha Ad…" at bounding box center [641, 378] width 913 height 364
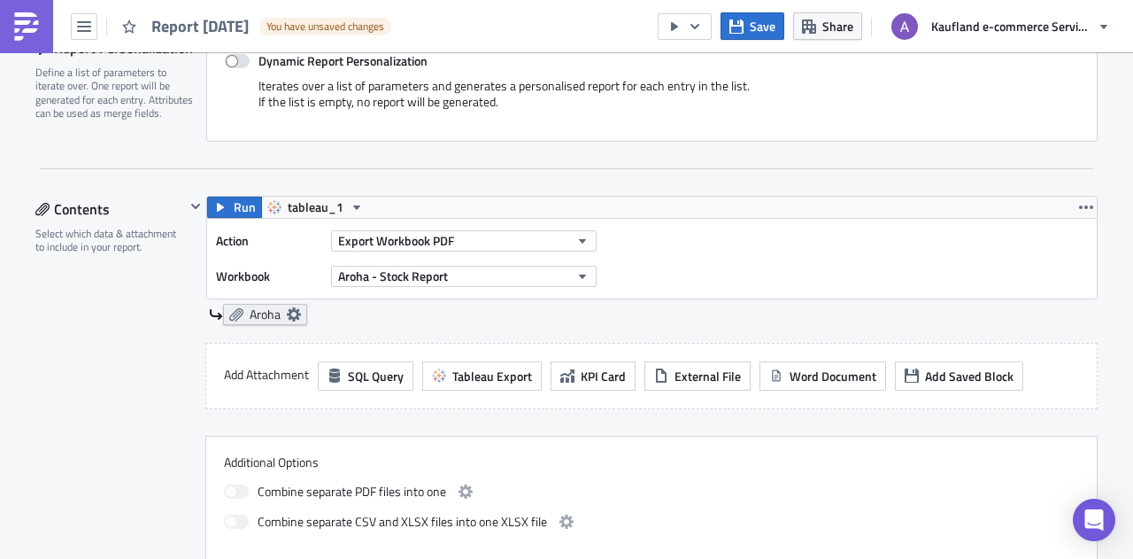
click at [292, 312] on icon at bounding box center [294, 314] width 14 height 14
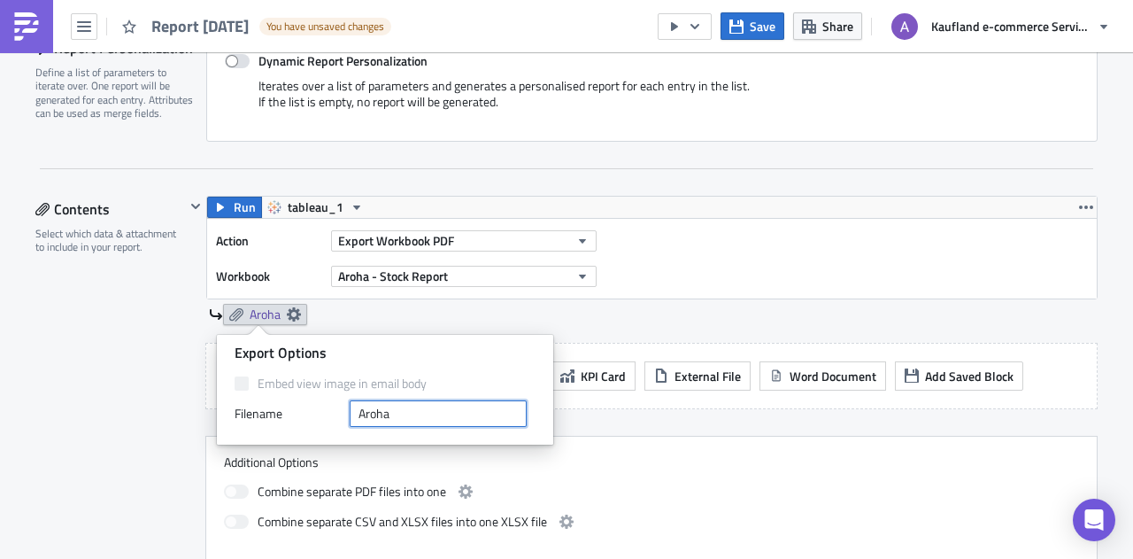
click at [421, 413] on input "Aroha" at bounding box center [438, 413] width 177 height 27
click at [396, 313] on div "Aroha" at bounding box center [653, 314] width 889 height 21
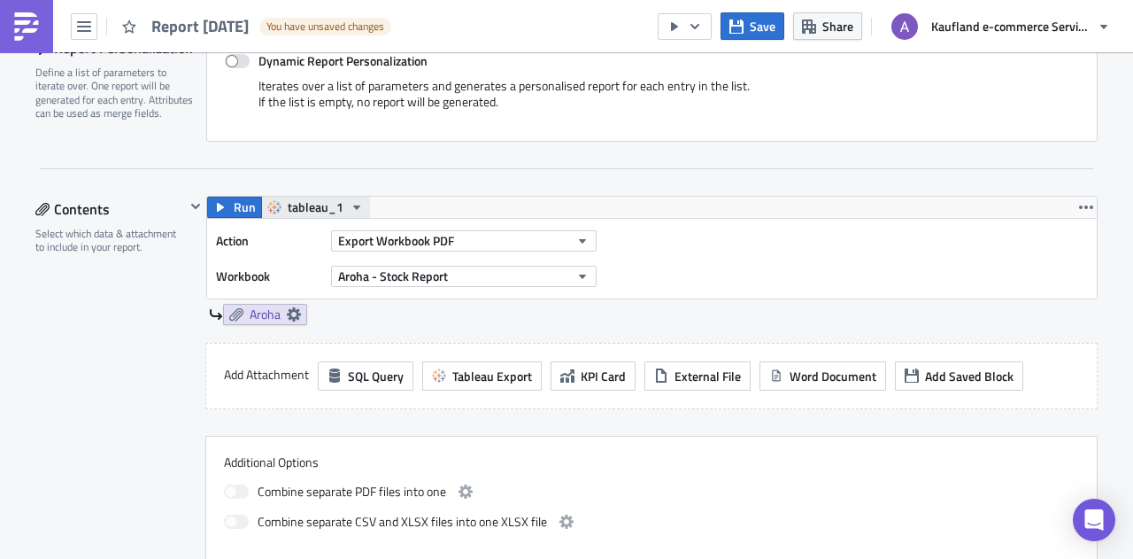
click at [330, 198] on span "tableau_1" at bounding box center [316, 207] width 56 height 21
click at [1085, 205] on icon "button" at bounding box center [1086, 207] width 14 height 4
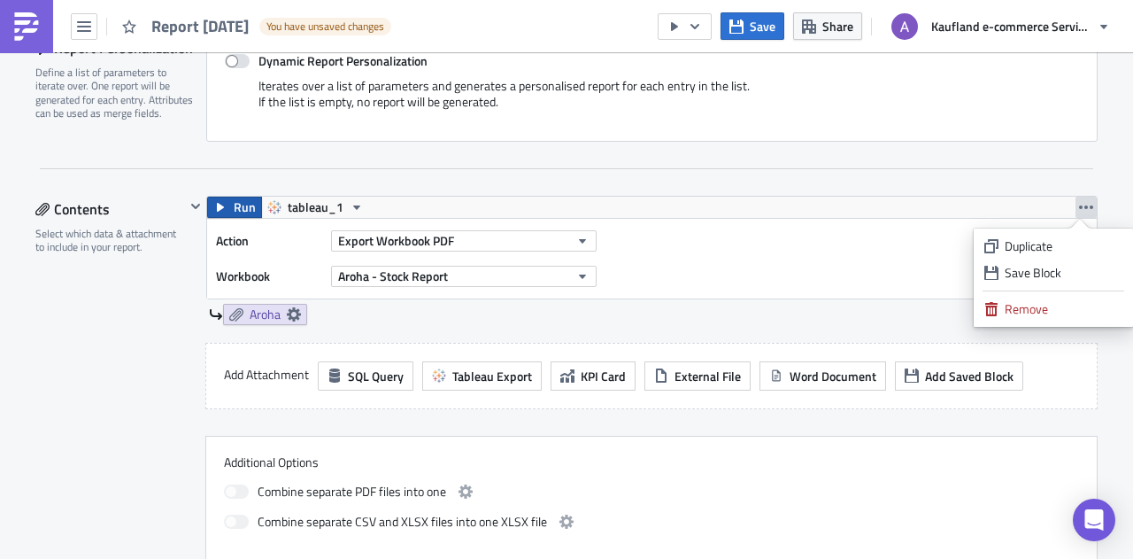
click at [234, 197] on span "Run" at bounding box center [245, 207] width 22 height 21
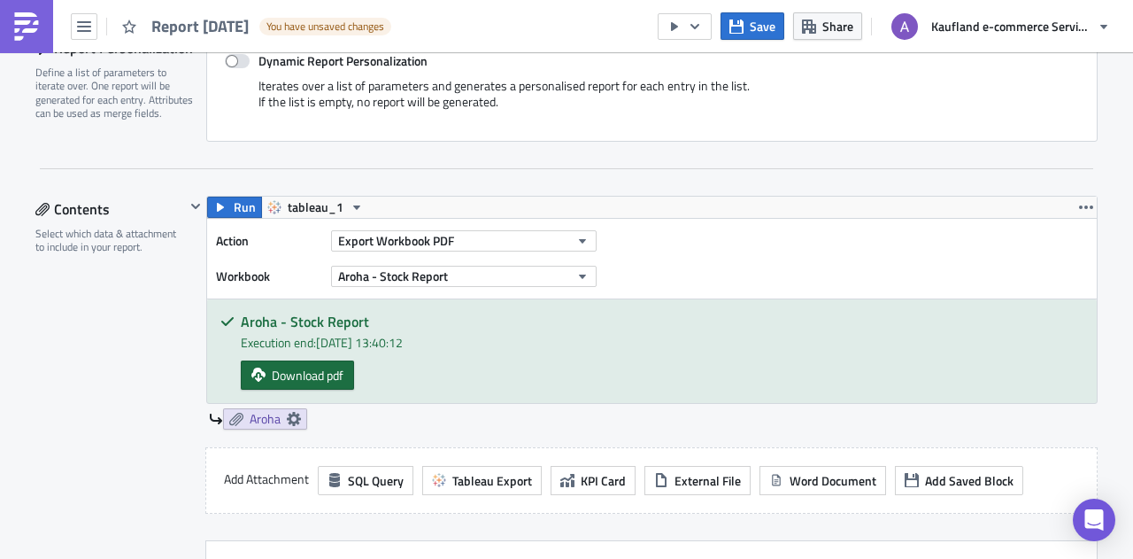
click at [297, 366] on span "Download pdf" at bounding box center [308, 375] width 72 height 19
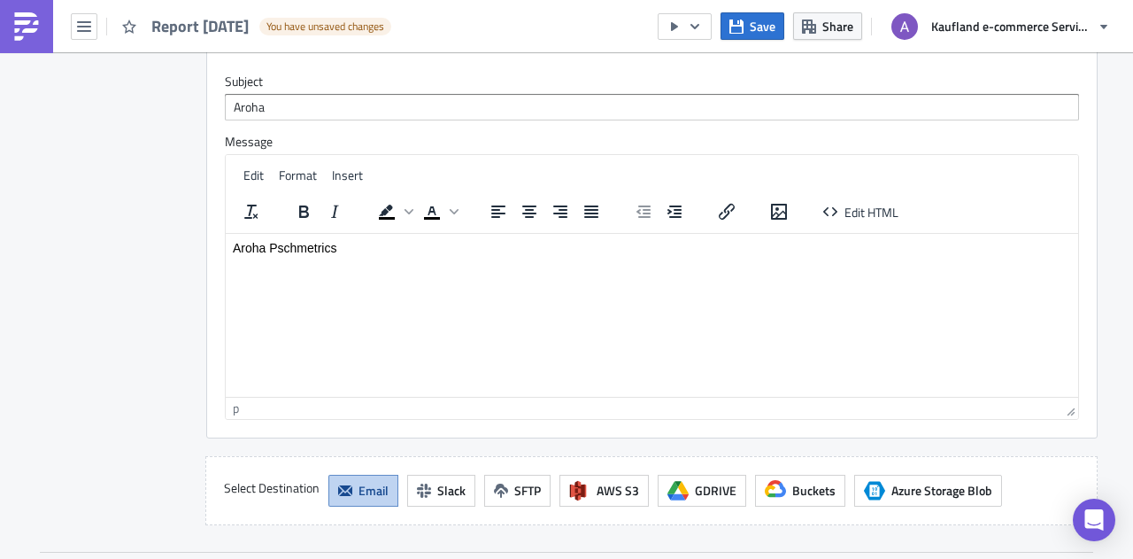
scroll to position [1139, 0]
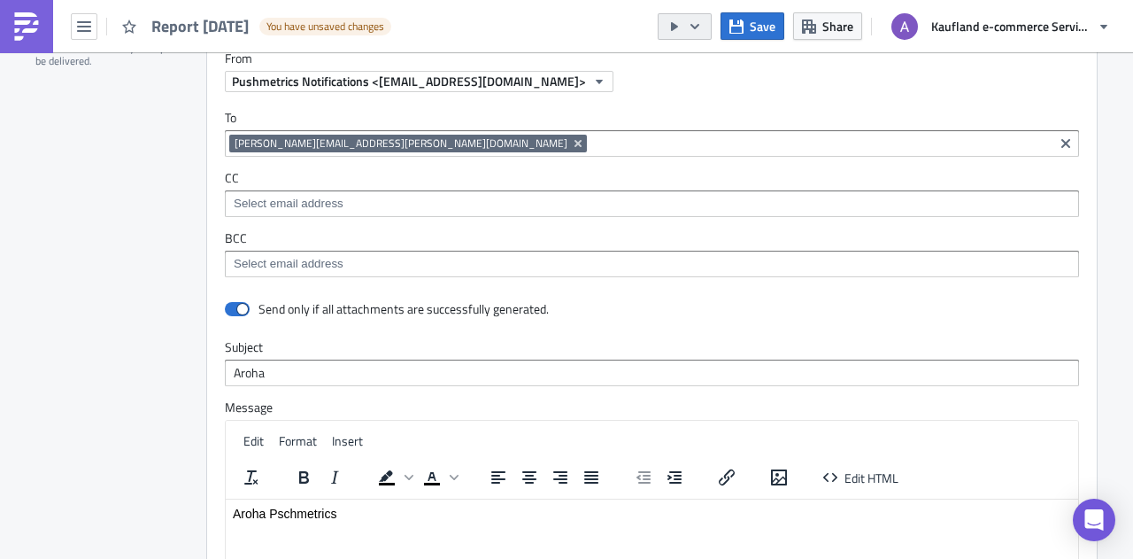
click at [683, 26] on button "button" at bounding box center [685, 26] width 54 height 27
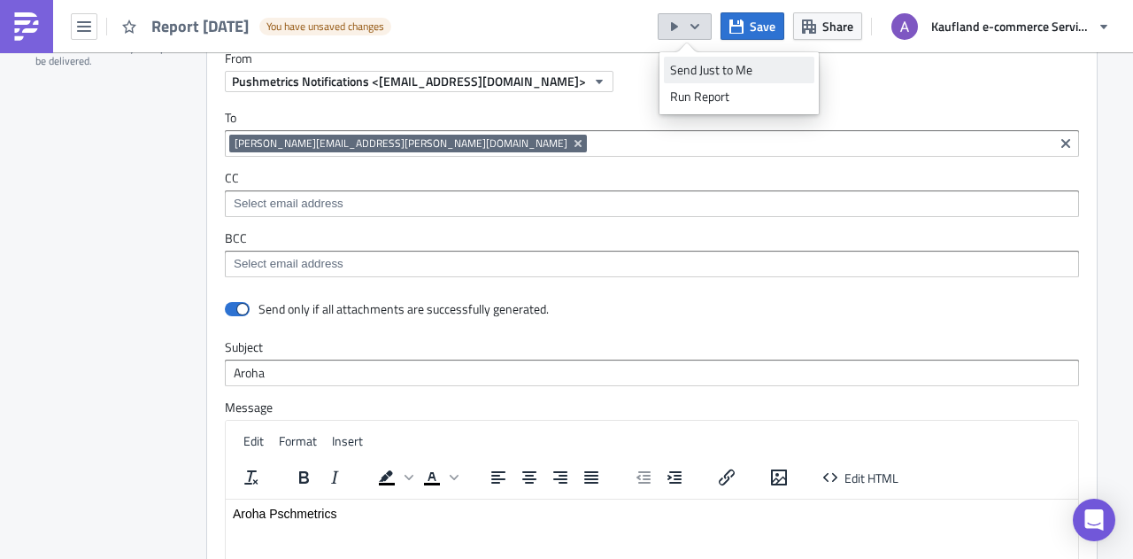
click at [755, 72] on div "Send Just to Me" at bounding box center [739, 70] width 138 height 18
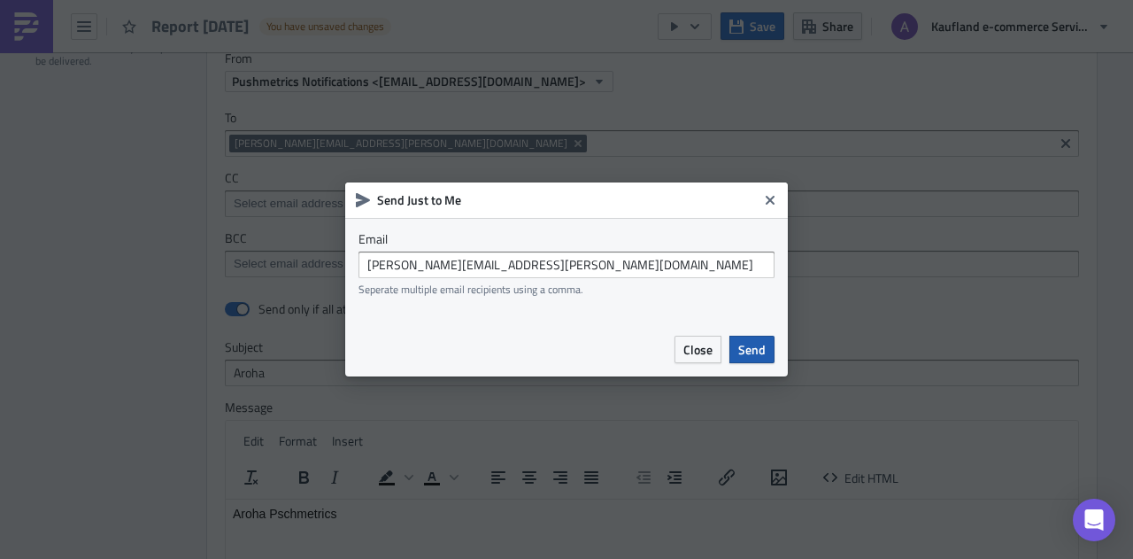
click at [739, 344] on span "Send" at bounding box center [751, 349] width 27 height 19
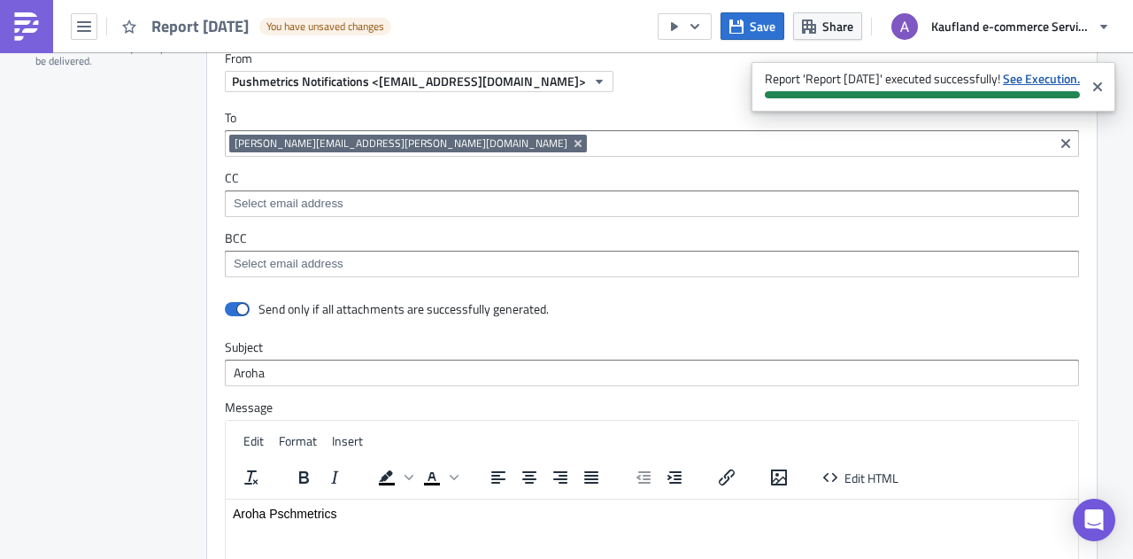
click at [1052, 76] on strong "See Execution." at bounding box center [1041, 78] width 77 height 19
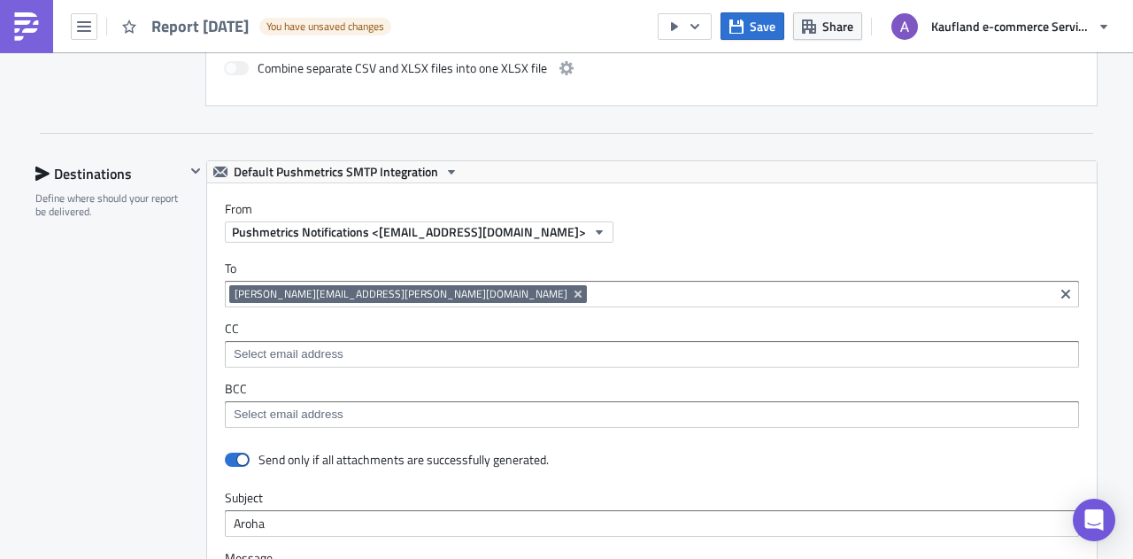
scroll to position [977, 0]
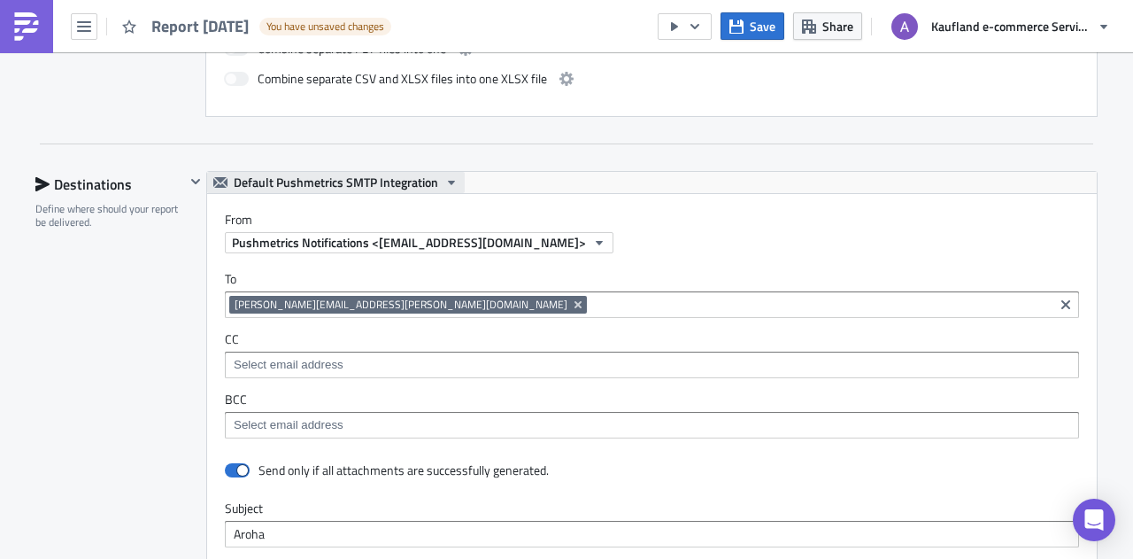
click at [444, 178] on icon "button" at bounding box center [451, 182] width 14 height 14
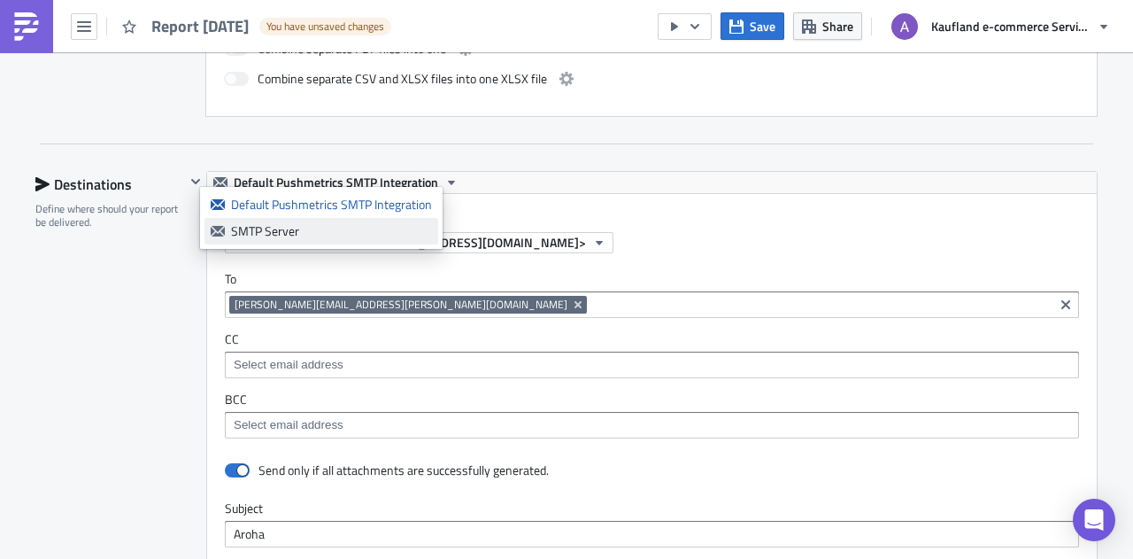
click at [326, 224] on div "SMTP Server" at bounding box center [331, 231] width 201 height 18
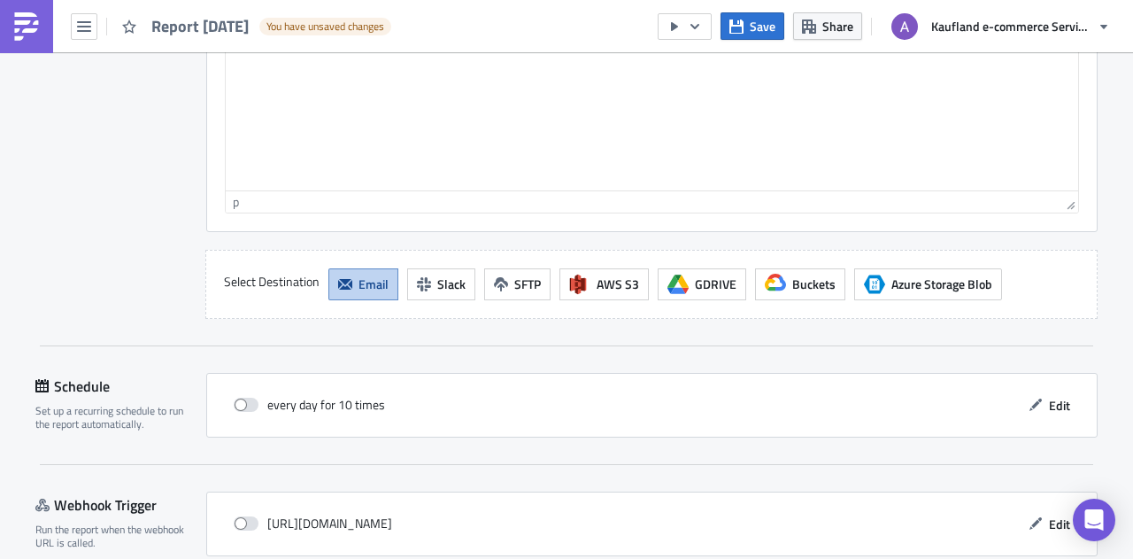
scroll to position [1686, 0]
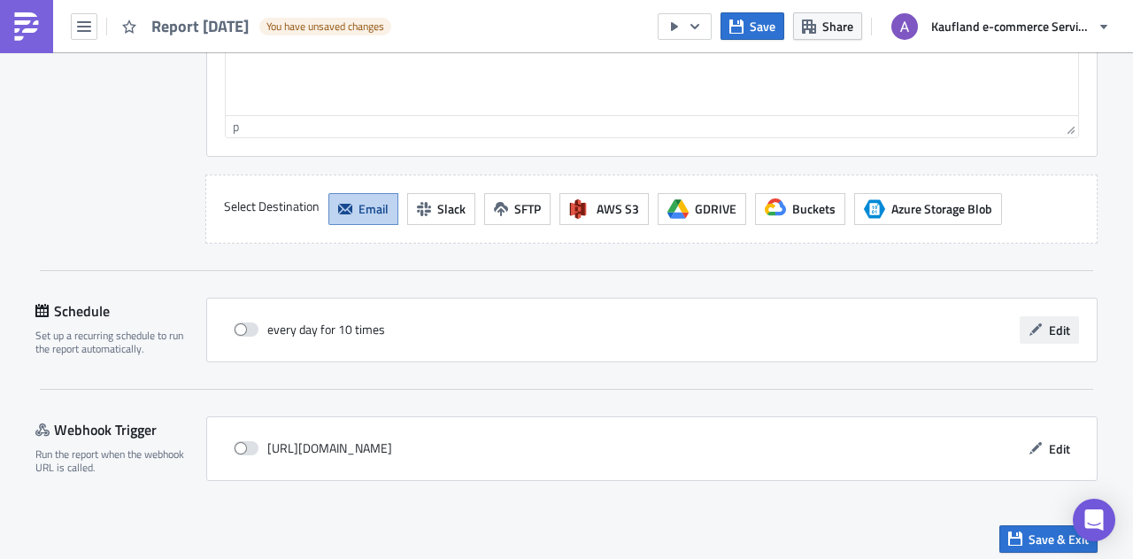
click at [1039, 318] on button "Edit" at bounding box center [1049, 329] width 59 height 27
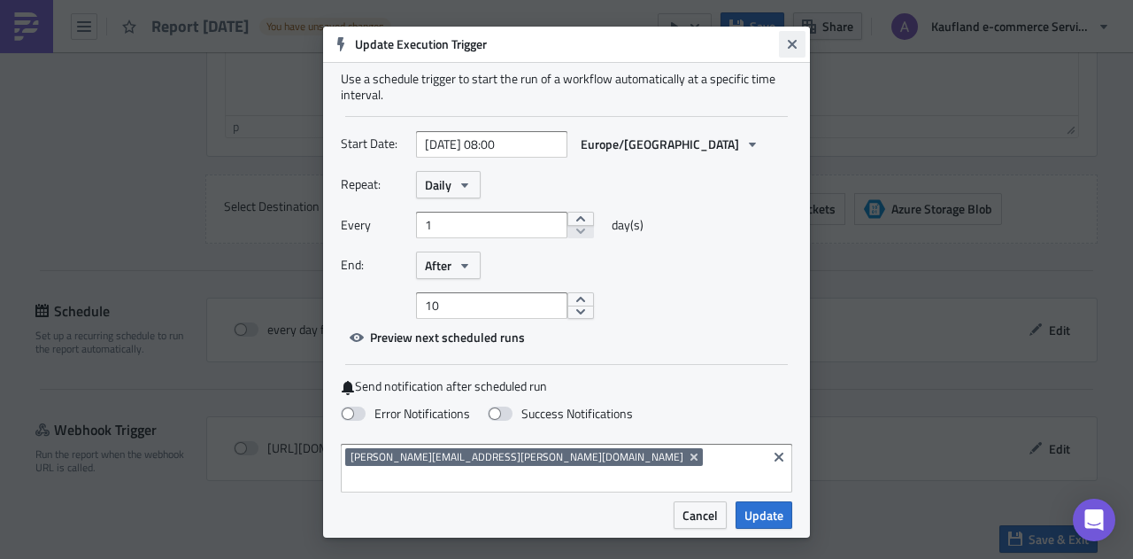
click at [793, 49] on icon "Close" at bounding box center [792, 44] width 9 height 9
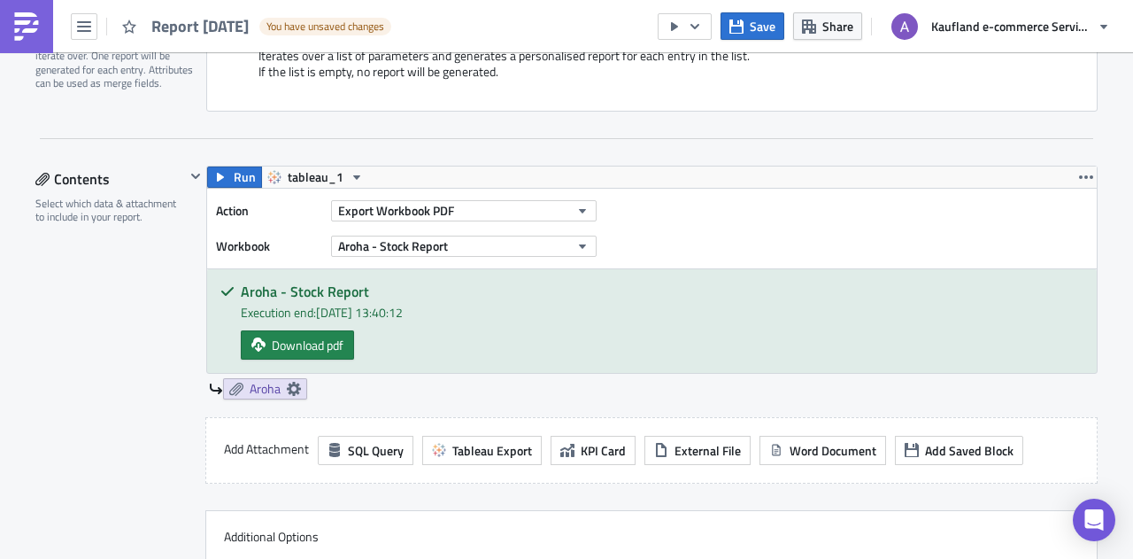
scroll to position [358, 0]
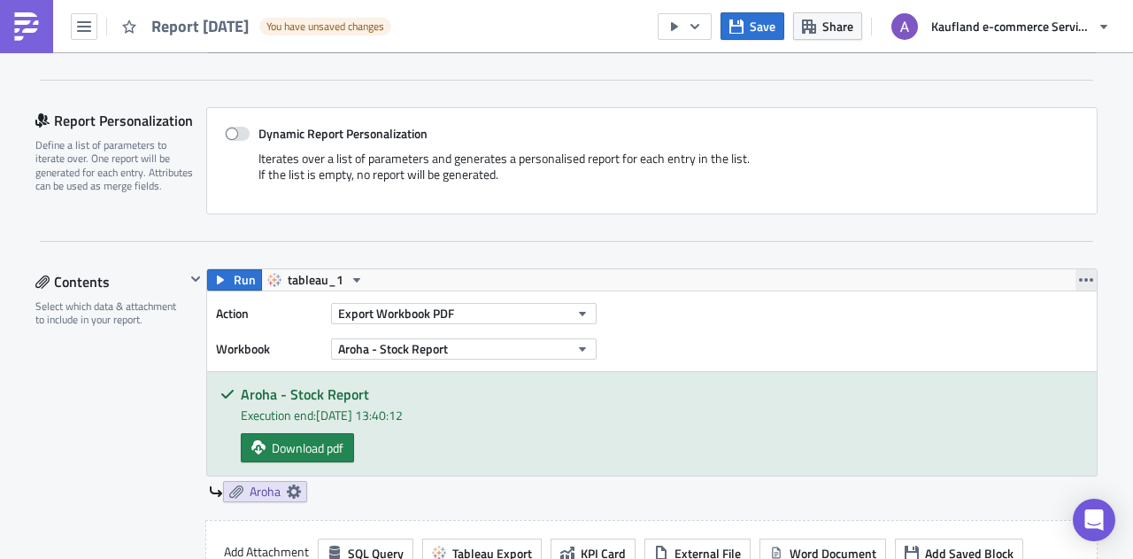
click at [1079, 275] on icon "button" at bounding box center [1086, 280] width 14 height 14
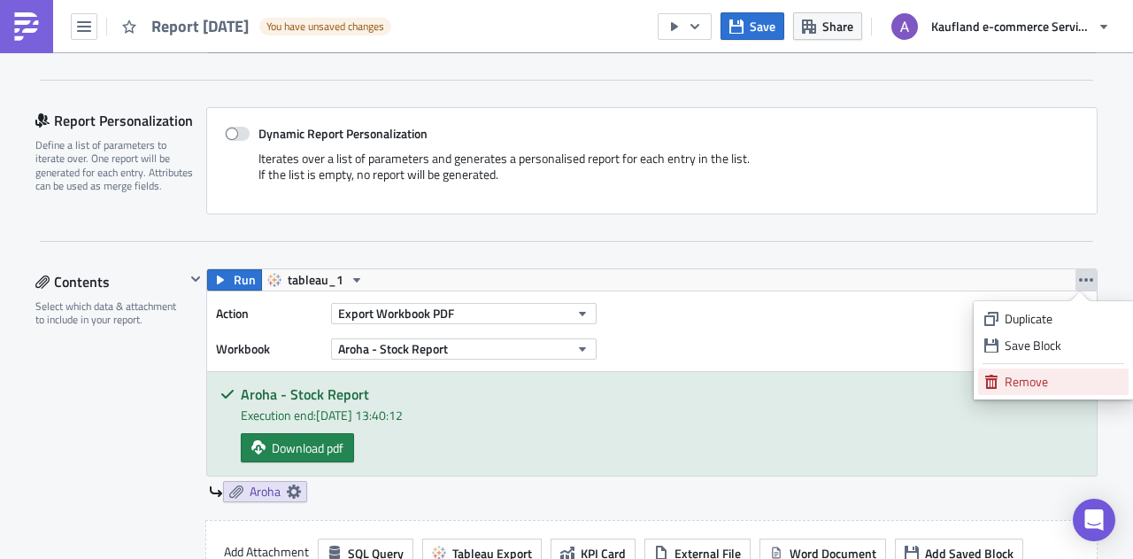
click at [1018, 374] on div "Remove" at bounding box center [1064, 382] width 118 height 18
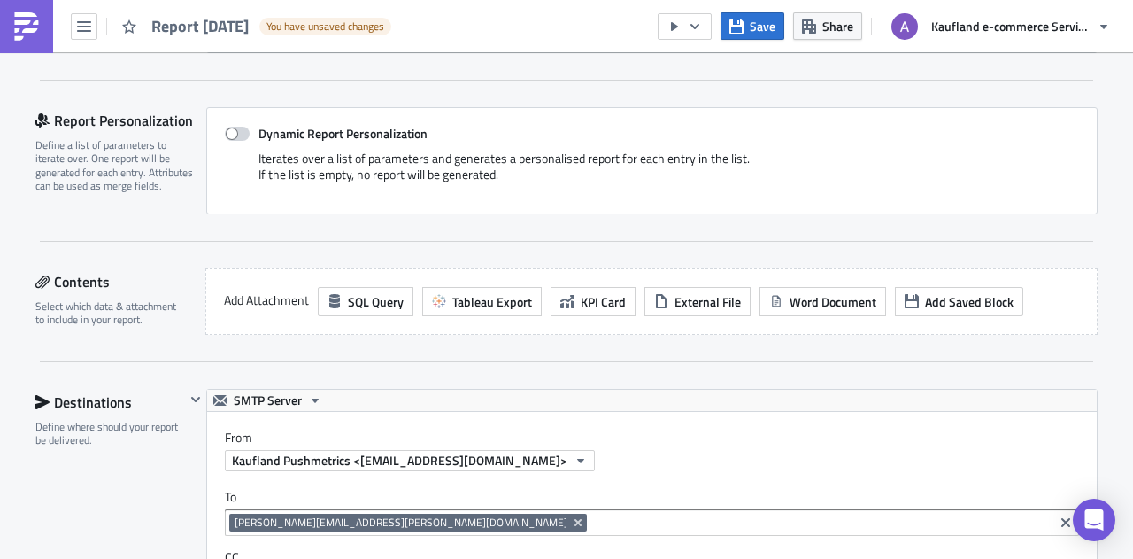
click at [237, 134] on span at bounding box center [237, 134] width 25 height 14
click at [237, 134] on input "Dynamic Report Personalization" at bounding box center [234, 134] width 12 height 12
checkbox input "true"
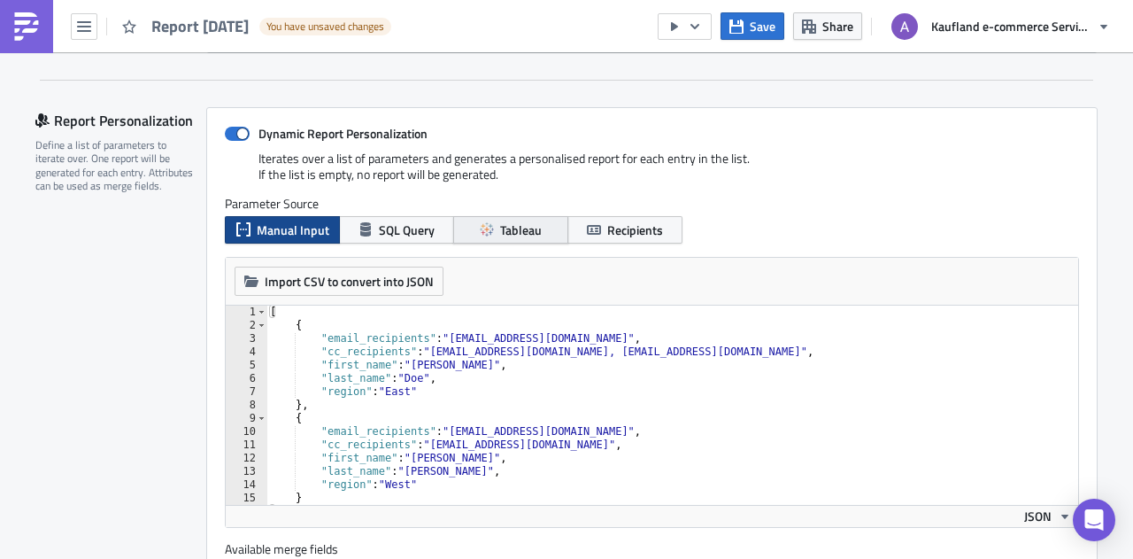
click at [500, 226] on span "Tableau" at bounding box center [521, 229] width 42 height 19
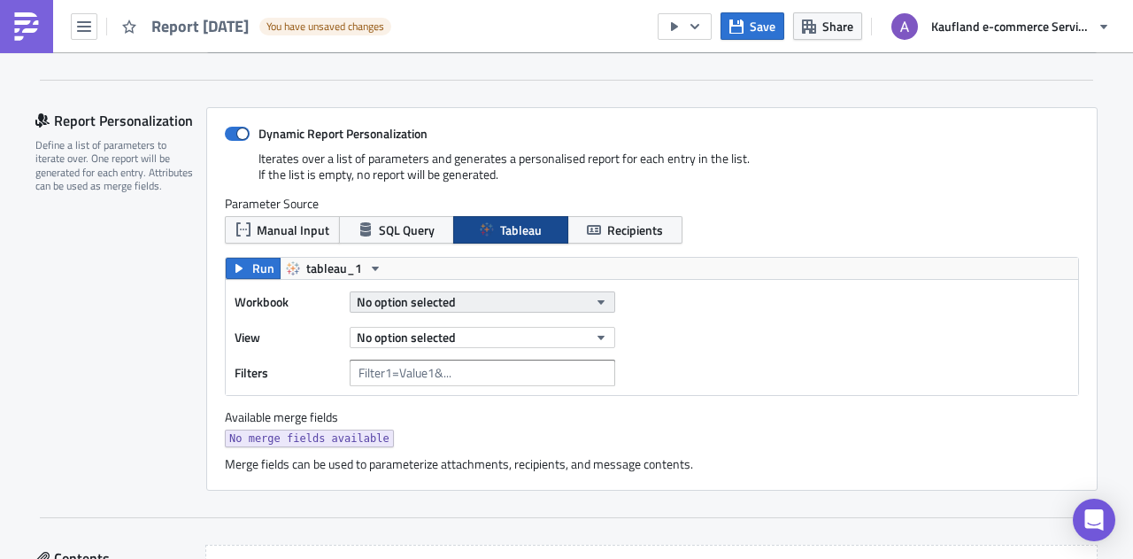
click at [586, 302] on button "No option selected" at bounding box center [483, 301] width 266 height 21
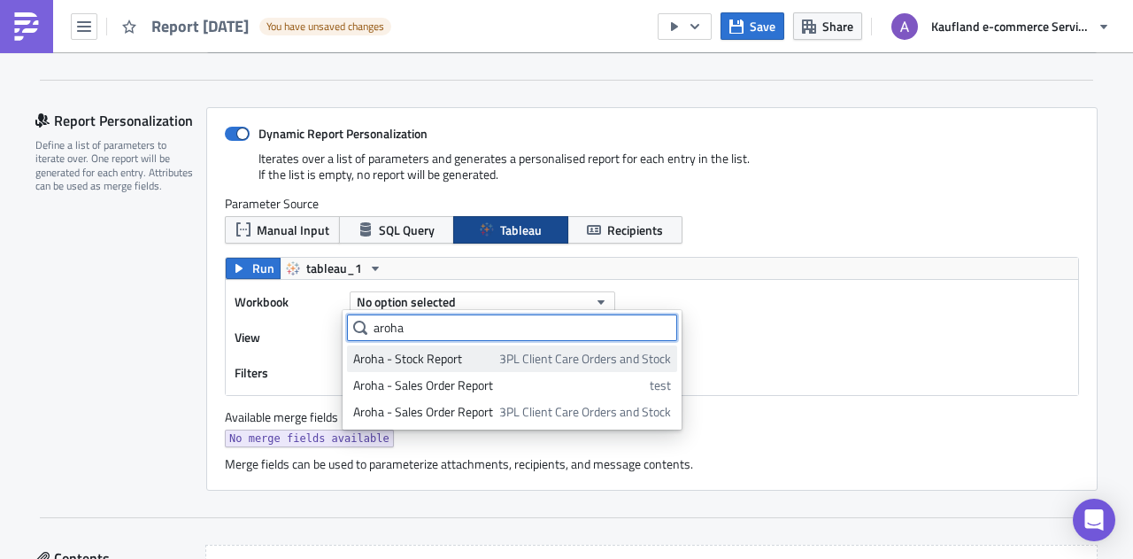
type input "aroha"
click at [554, 351] on span "3PL Client Care Orders and Stock" at bounding box center [585, 359] width 172 height 18
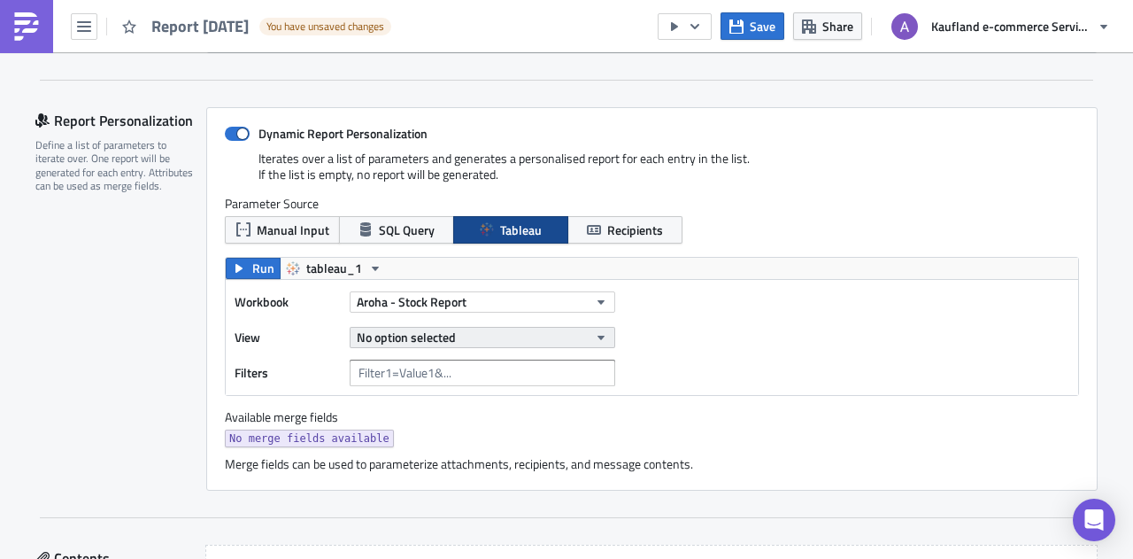
click at [598, 331] on icon "button" at bounding box center [601, 337] width 14 height 14
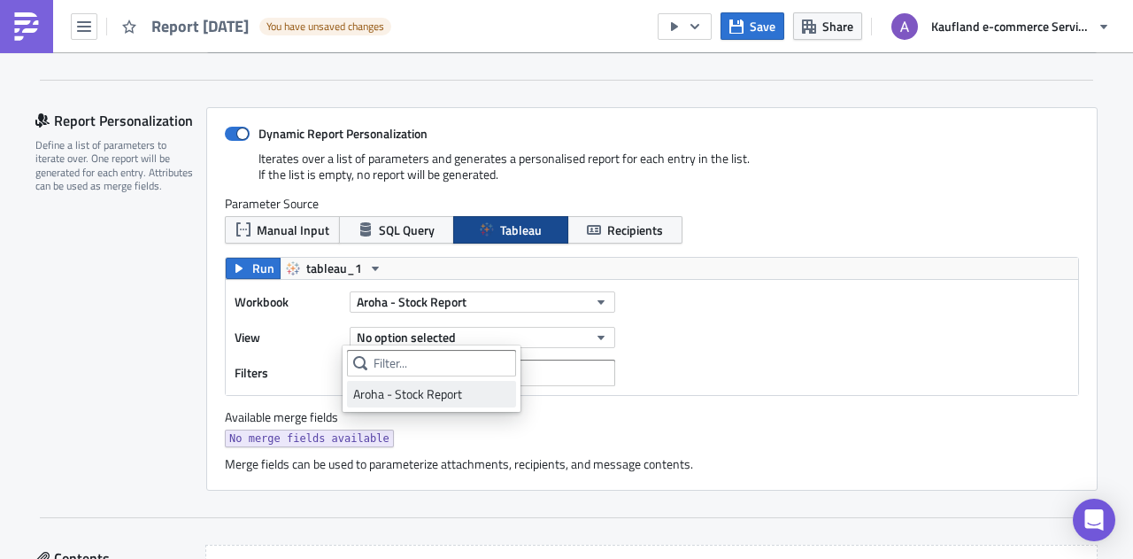
click at [474, 392] on div "Aroha - Stock Report" at bounding box center [431, 394] width 157 height 18
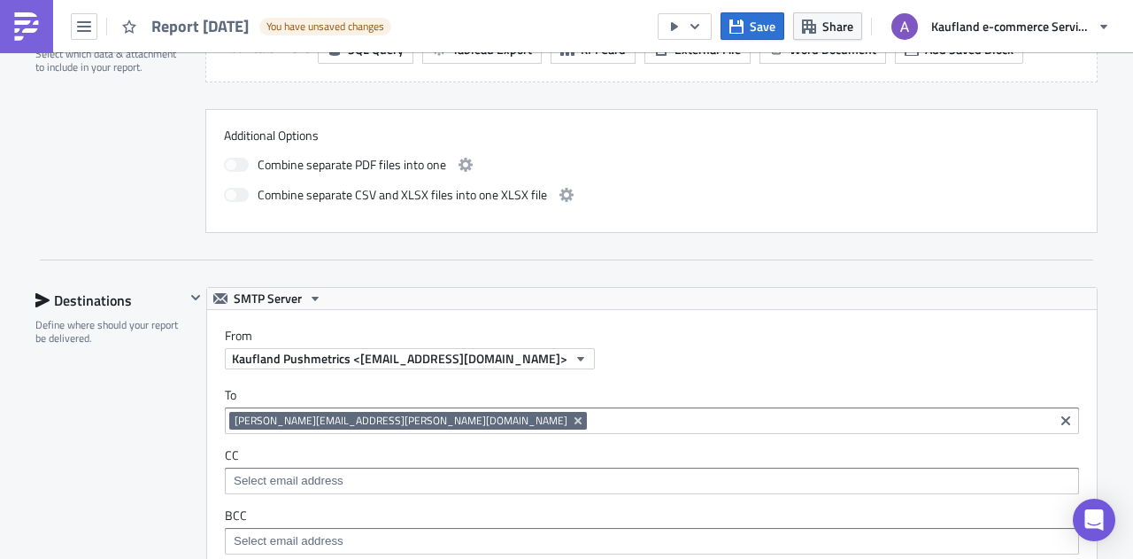
scroll to position [909, 0]
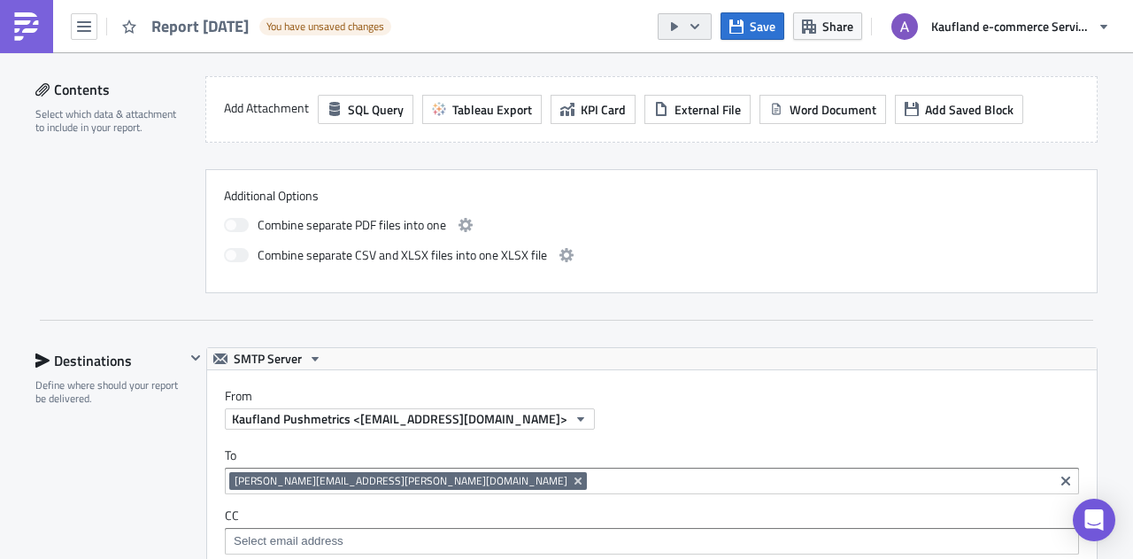
click at [699, 22] on icon "button" at bounding box center [695, 26] width 14 height 14
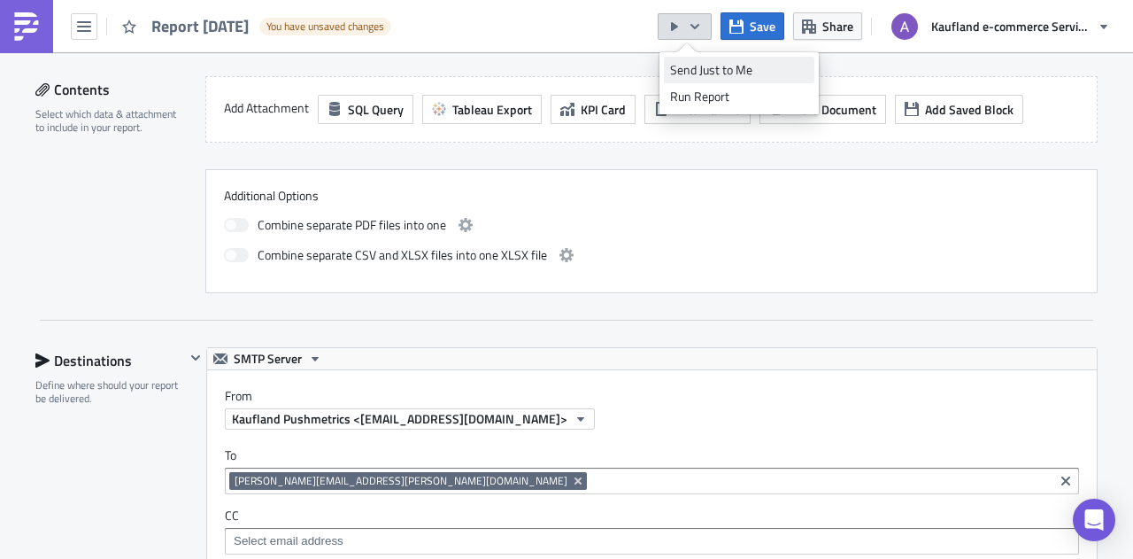
click at [749, 69] on div "Send Just to Me" at bounding box center [739, 70] width 138 height 18
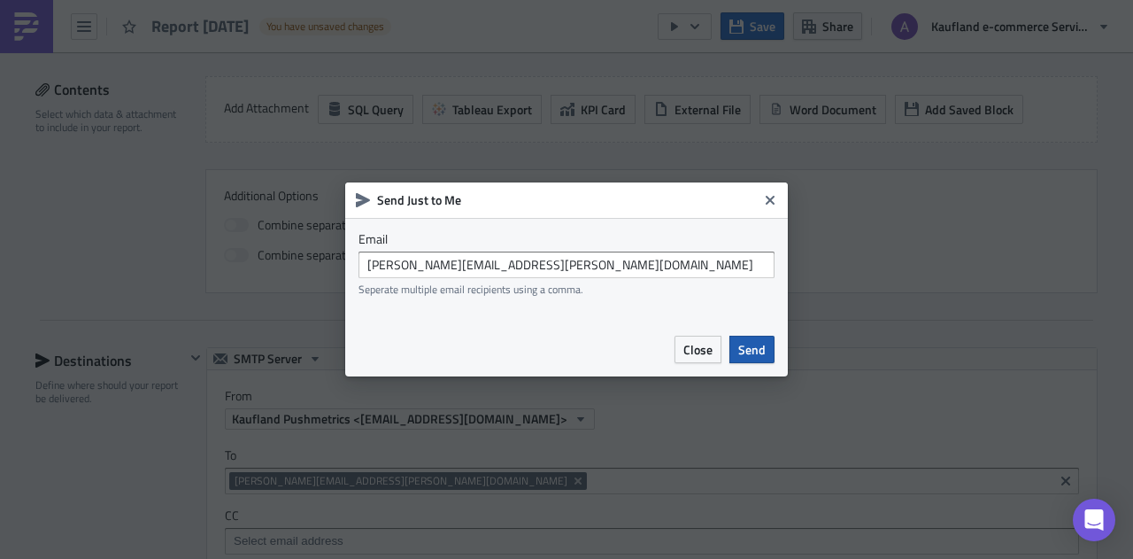
click at [745, 346] on span "Send" at bounding box center [751, 349] width 27 height 19
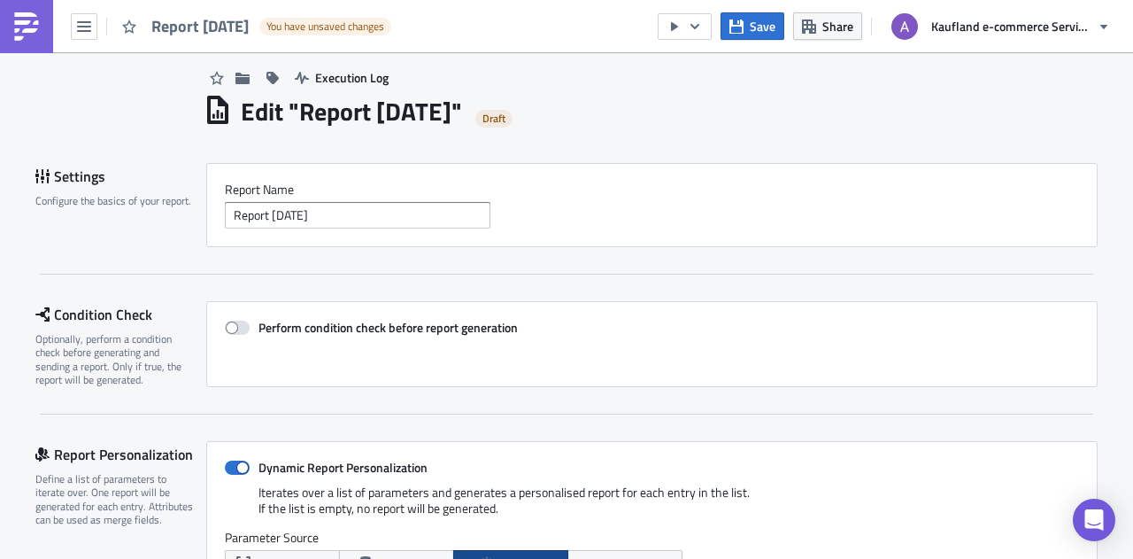
scroll to position [0, 0]
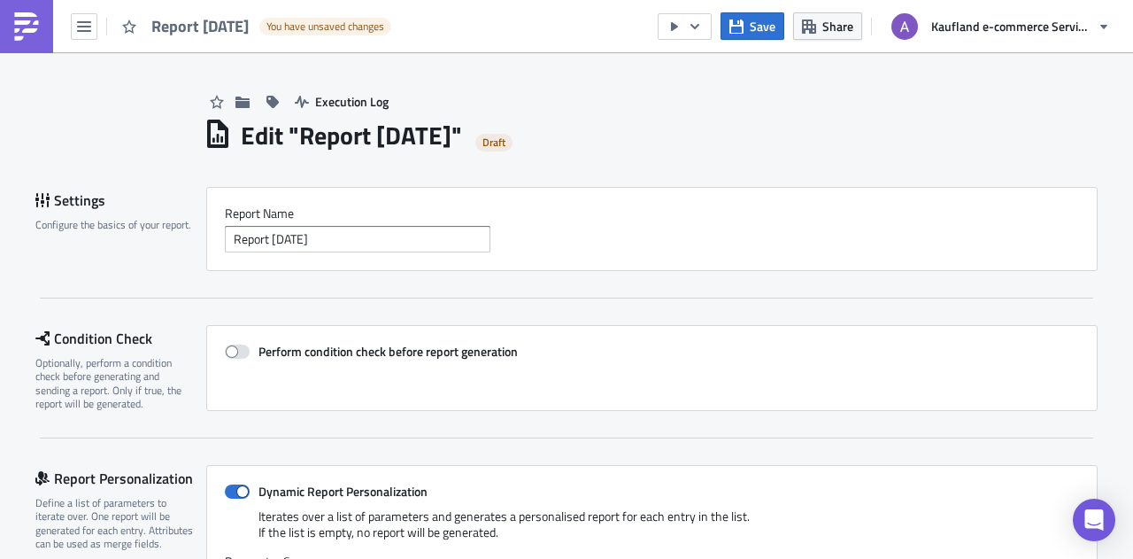
click at [368, 224] on div "Report Nam﻿e Report 2025-10-14" at bounding box center [652, 228] width 854 height 47
click at [367, 243] on input "Report [DATE]" at bounding box center [358, 239] width 266 height 27
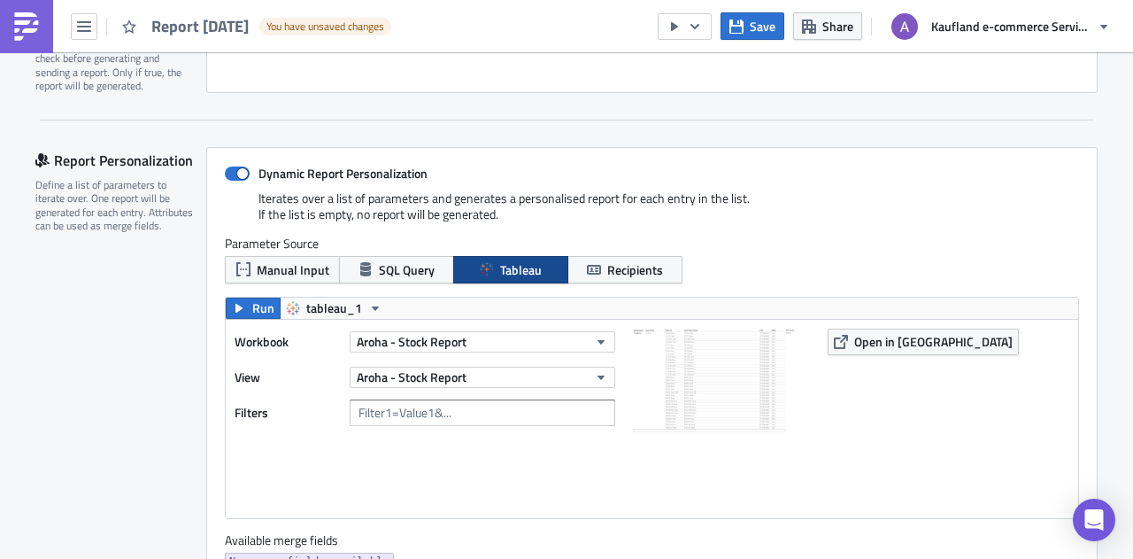
scroll to position [201, 0]
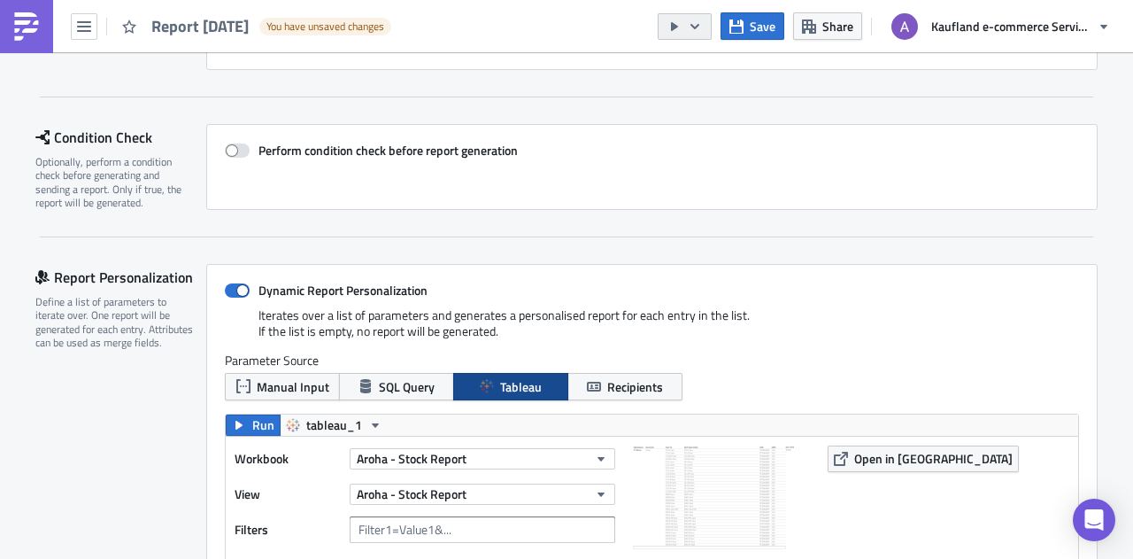
click at [701, 26] on icon "button" at bounding box center [695, 26] width 14 height 14
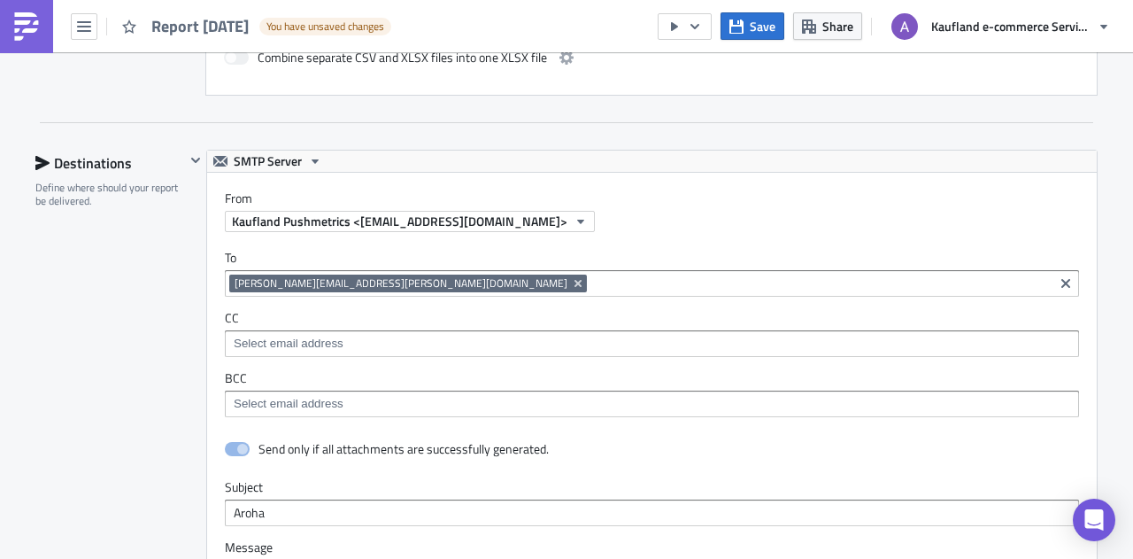
scroll to position [1086, 0]
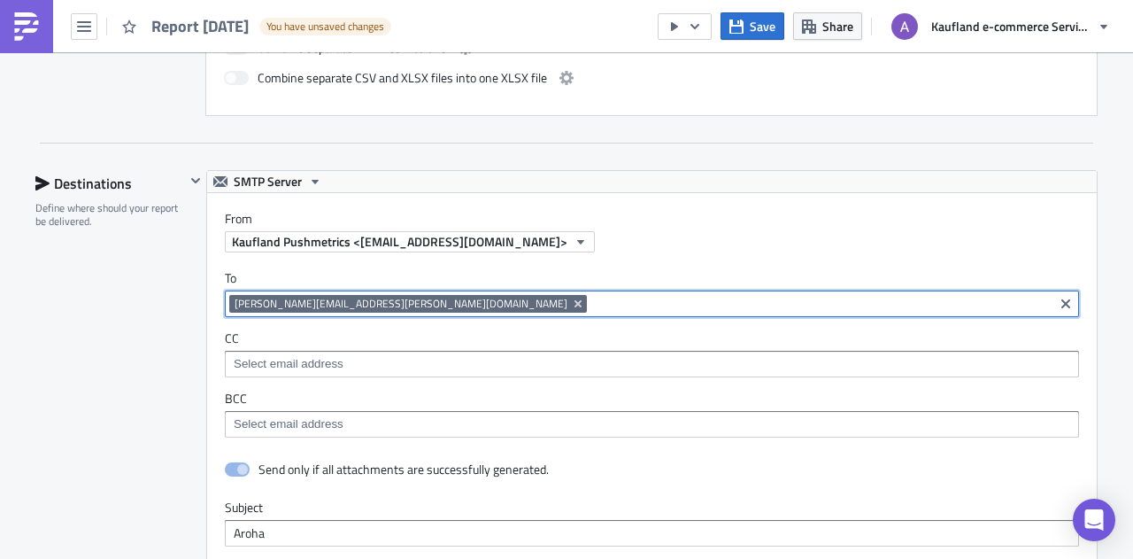
click at [591, 295] on input at bounding box center [820, 304] width 458 height 18
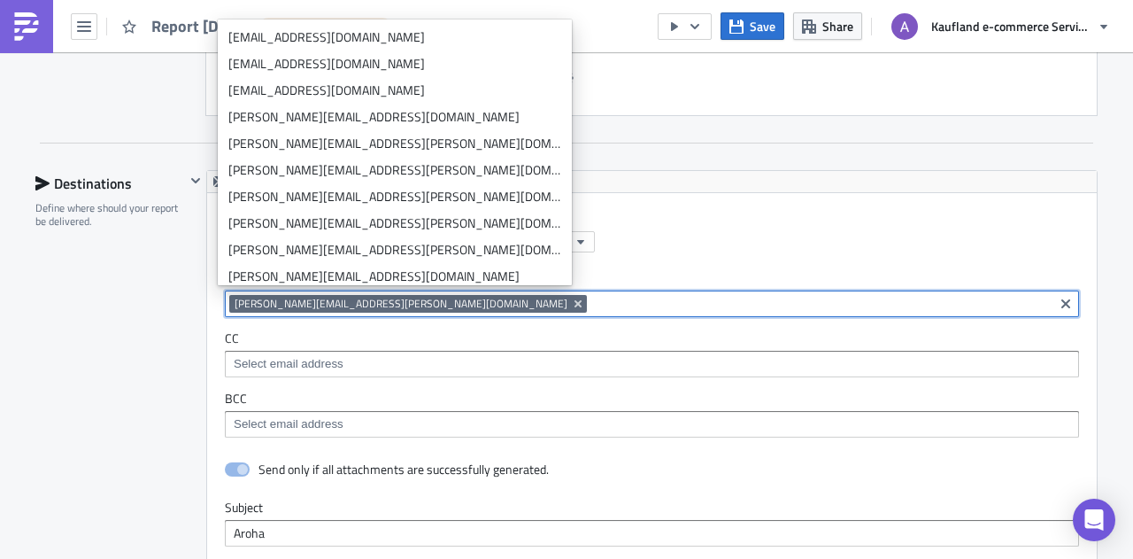
paste input "cnadream@hotmail.com"
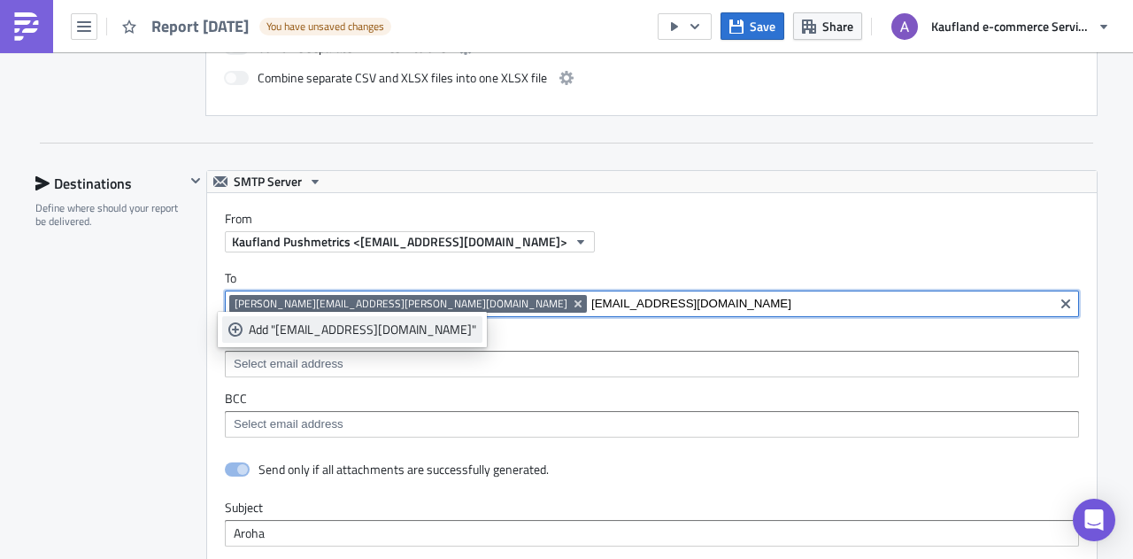
type input "cnadream@hotmail.com"
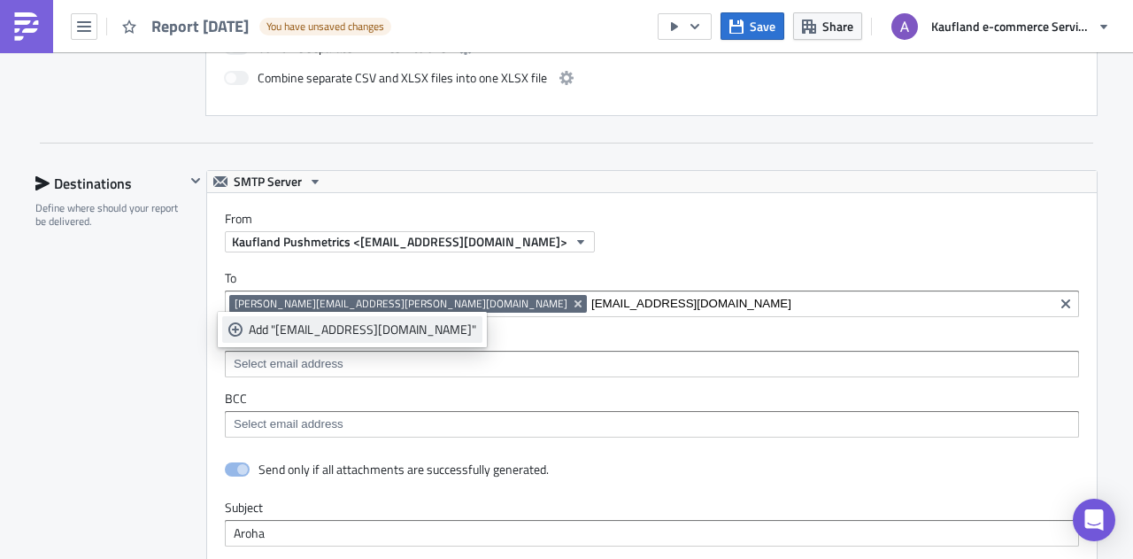
click at [376, 330] on div "Add "cnadream@hotmail.com"" at bounding box center [363, 329] width 228 height 18
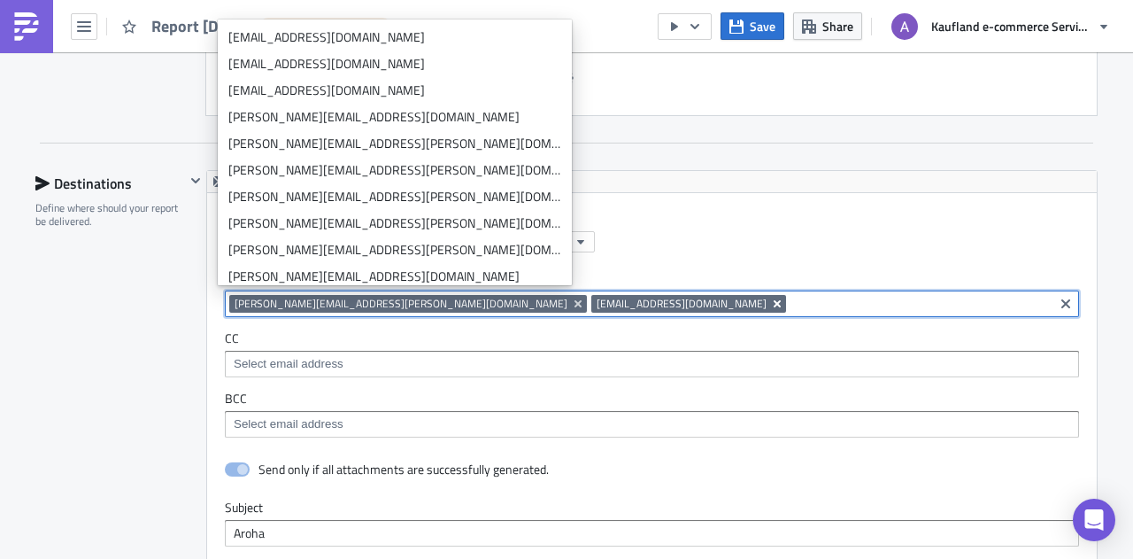
click at [774, 300] on icon "Remove Tag" at bounding box center [777, 303] width 7 height 7
click at [591, 295] on input at bounding box center [820, 304] width 458 height 18
paste input "[EMAIL_ADDRESS][DOMAIN_NAME]"
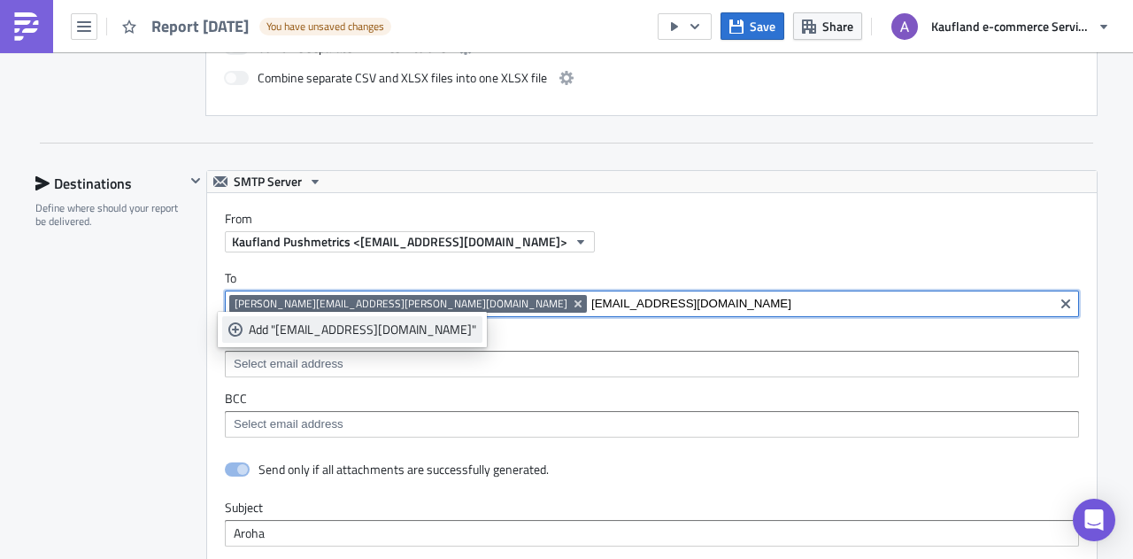
type input "[EMAIL_ADDRESS][DOMAIN_NAME]"
click at [405, 325] on div "Add "castorcommercept@gmail.com"" at bounding box center [363, 329] width 228 height 18
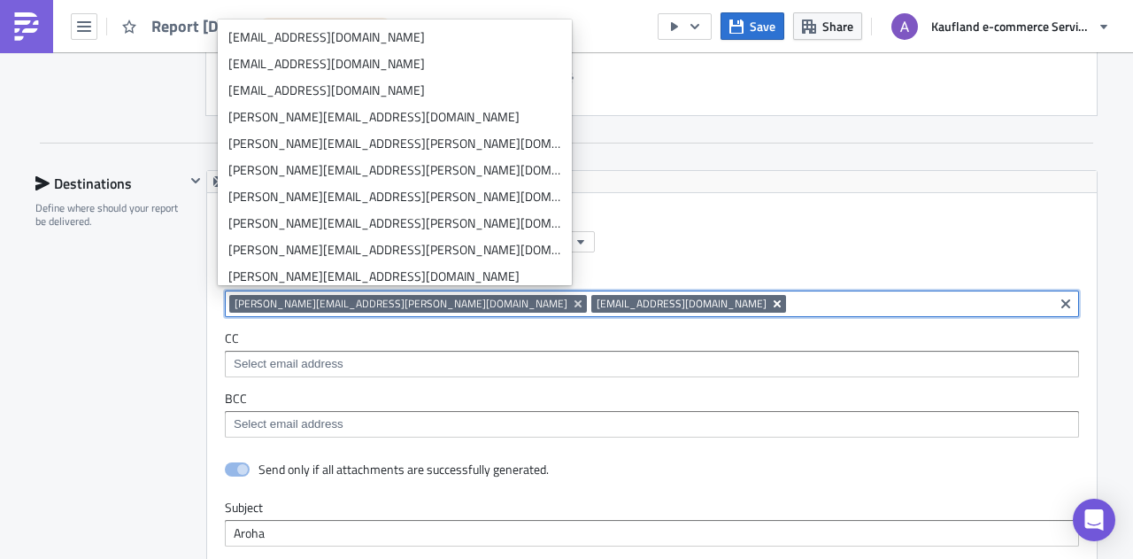
click at [770, 297] on icon "Remove Tag" at bounding box center [777, 304] width 14 height 14
click at [591, 295] on input at bounding box center [820, 304] width 458 height 18
paste input "mihai.duta@brandslandia.com"
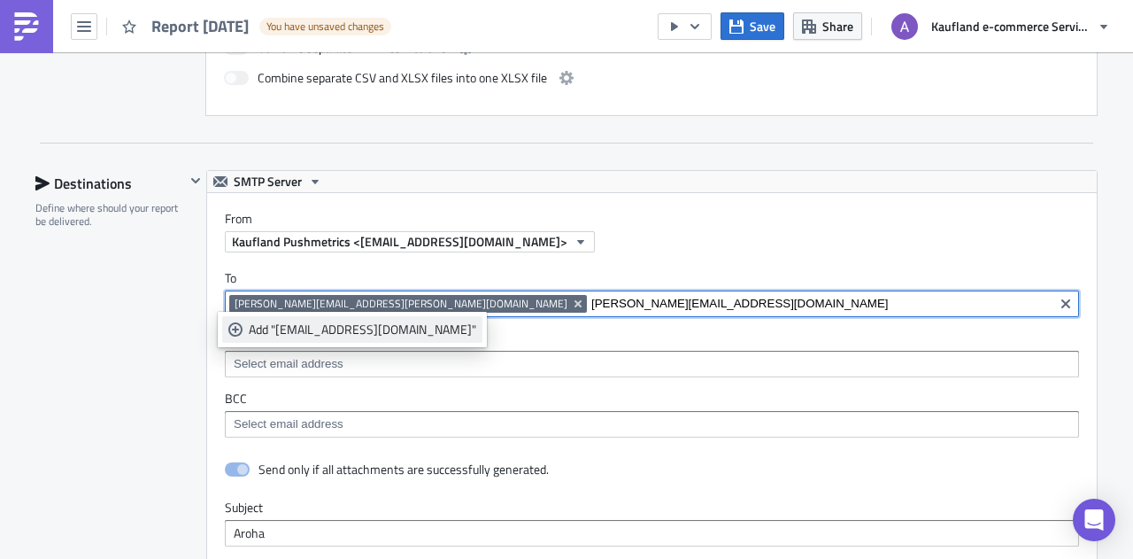
type input "mihai.duta@brandslandia.com"
click at [420, 328] on div "Add "mihai.duta@brandslandia.com"" at bounding box center [363, 329] width 228 height 18
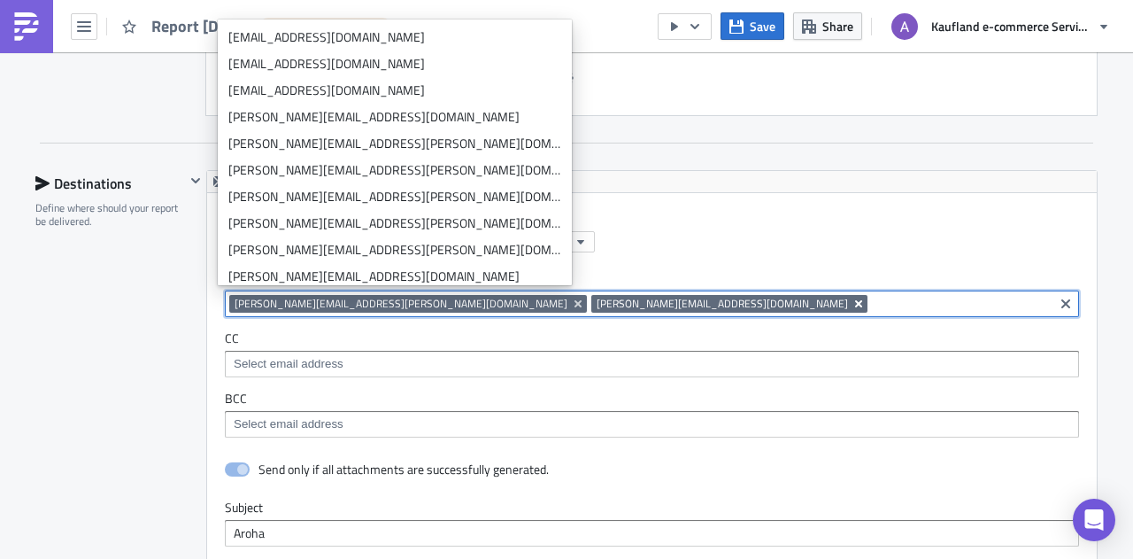
click at [855, 300] on icon "Remove Tag" at bounding box center [858, 303] width 7 height 7
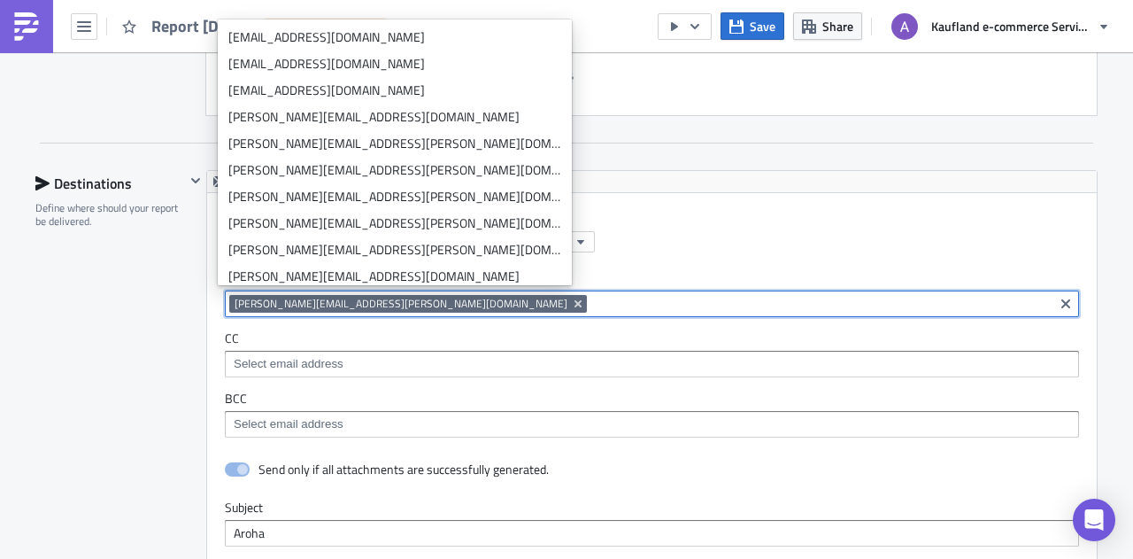
paste input "Marius.ene@brandslandia.com"
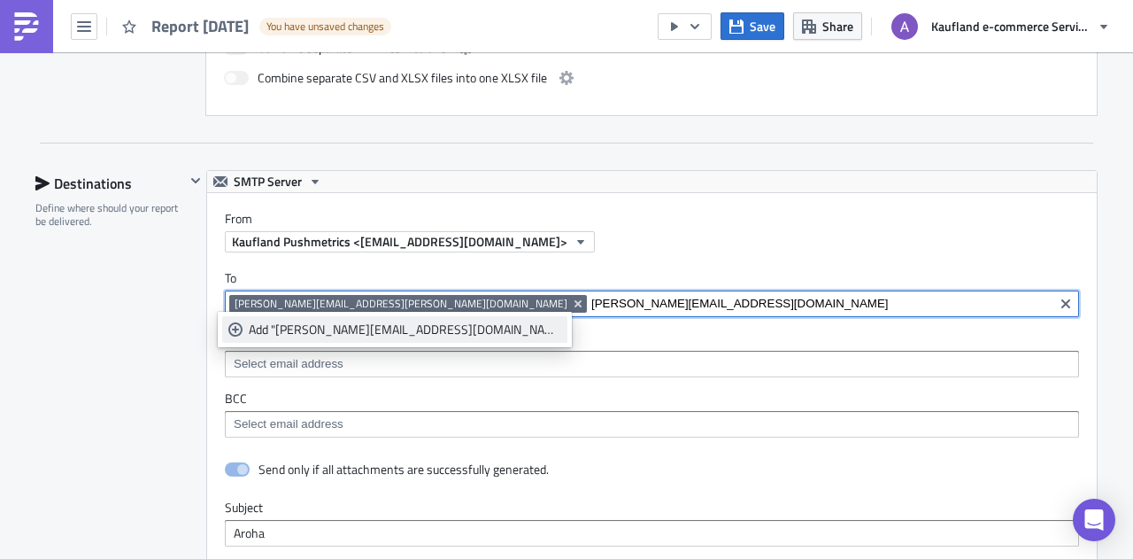
type input "Marius.ene@brandslandia.com"
click at [408, 326] on div "Add "Marius.ene@brandslandia.com"" at bounding box center [405, 329] width 313 height 18
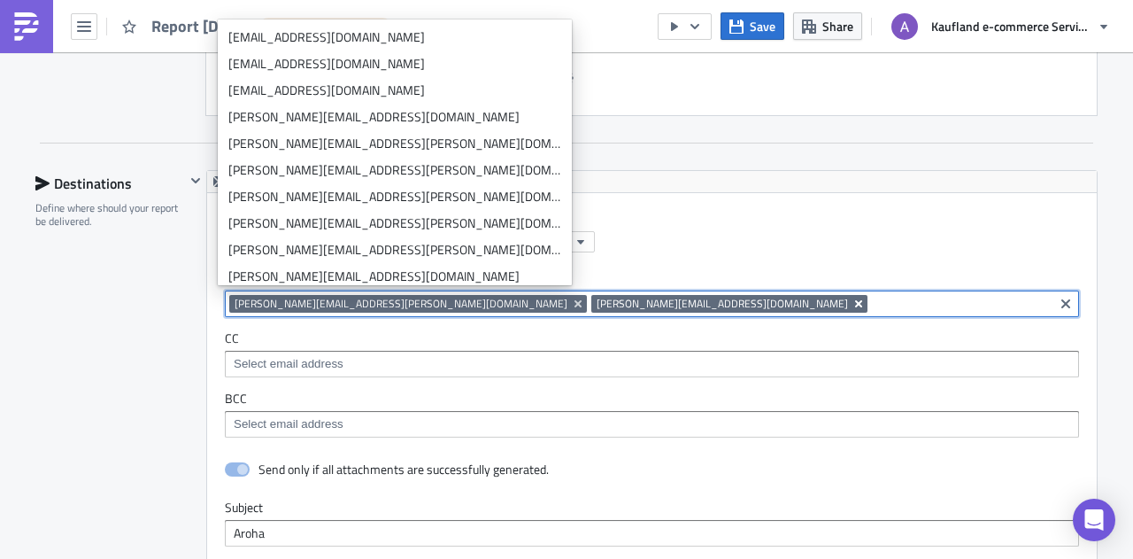
click at [855, 300] on icon "Remove Tag" at bounding box center [858, 303] width 7 height 7
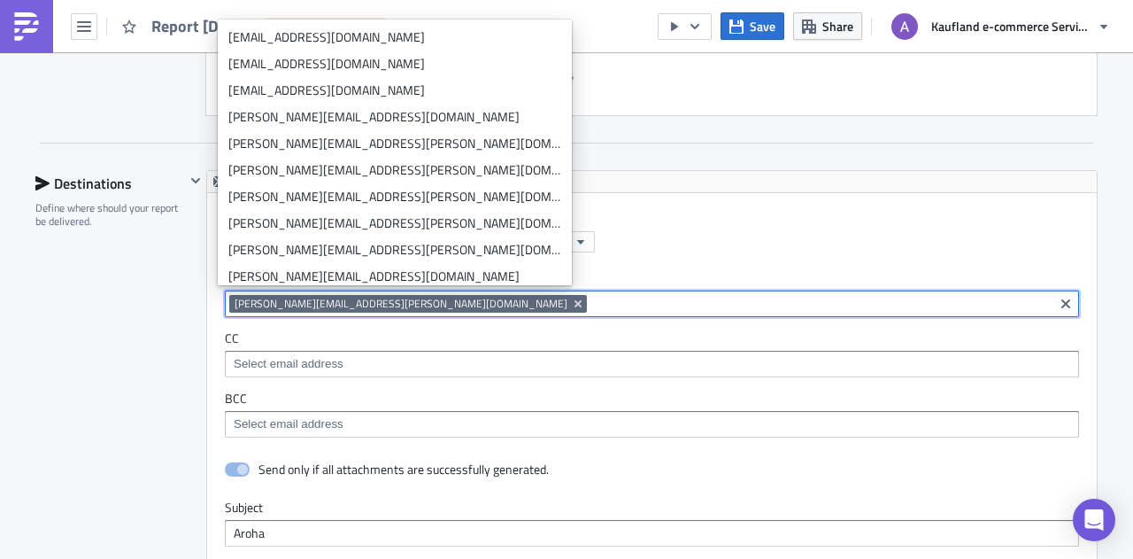
click at [591, 296] on input at bounding box center [820, 304] width 458 height 18
paste input "alexandra.conda@brandslandia.com"
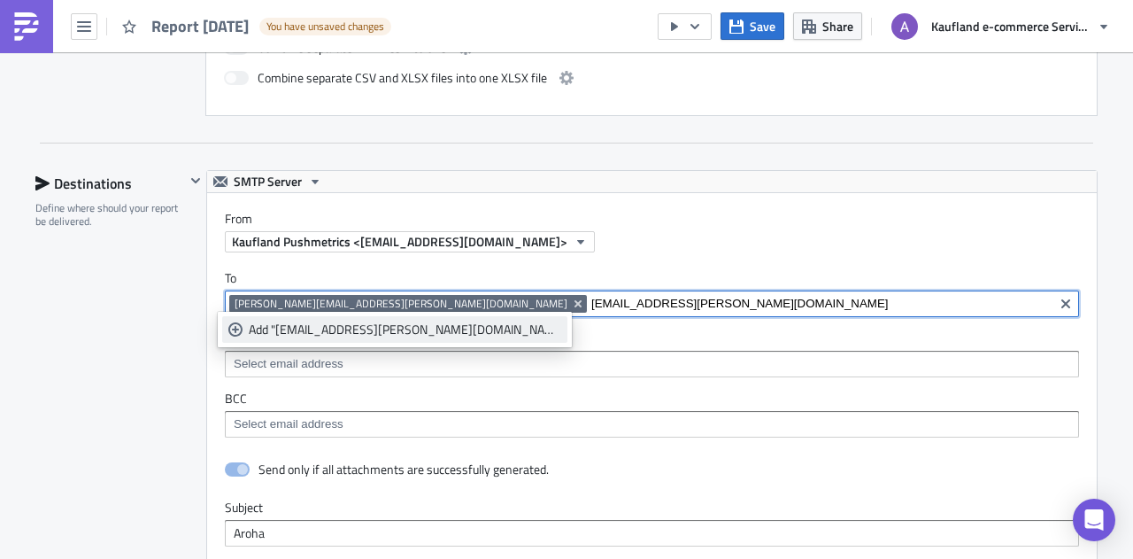
type input "alexandra.conda@brandslandia.com"
click at [441, 328] on div "Add "alexandra.conda@brandslandia.com"" at bounding box center [405, 329] width 313 height 18
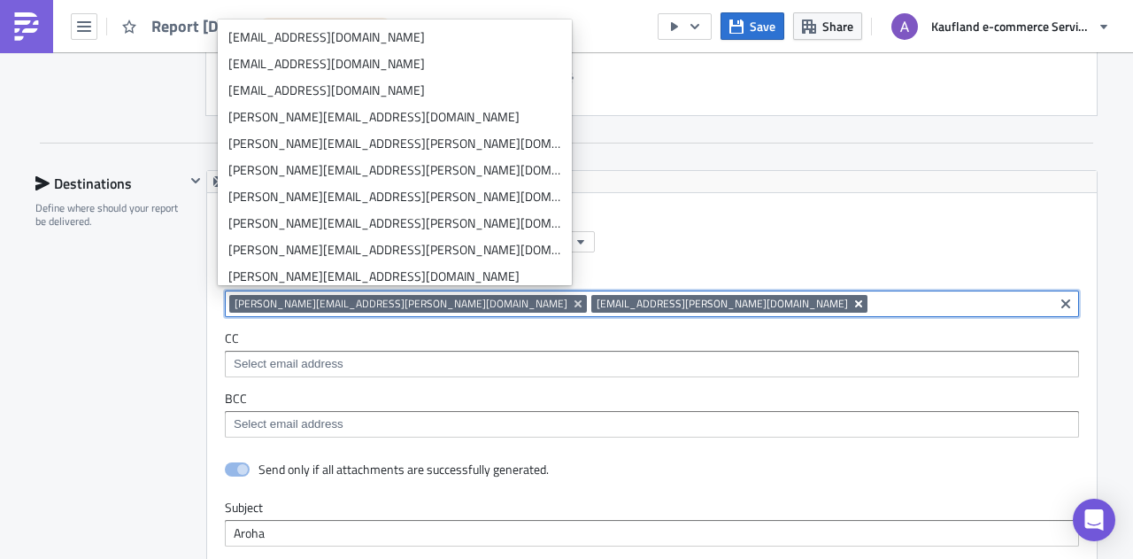
click at [855, 300] on icon "Remove Tag" at bounding box center [858, 303] width 7 height 7
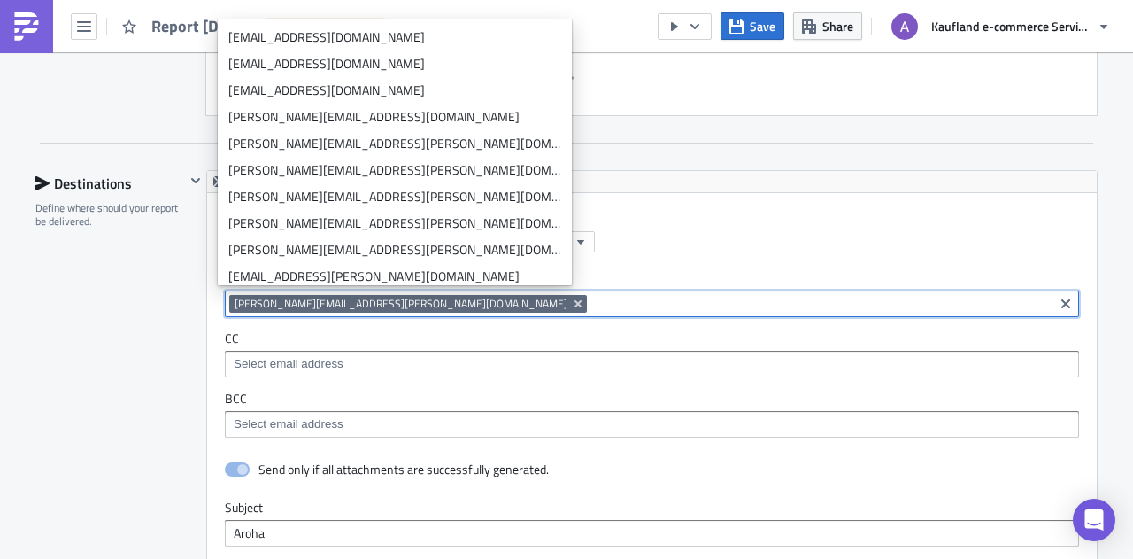
click at [591, 295] on input at bounding box center [820, 304] width 458 height 18
paste input "bogdan.ciubotaru@brandslandia.com"
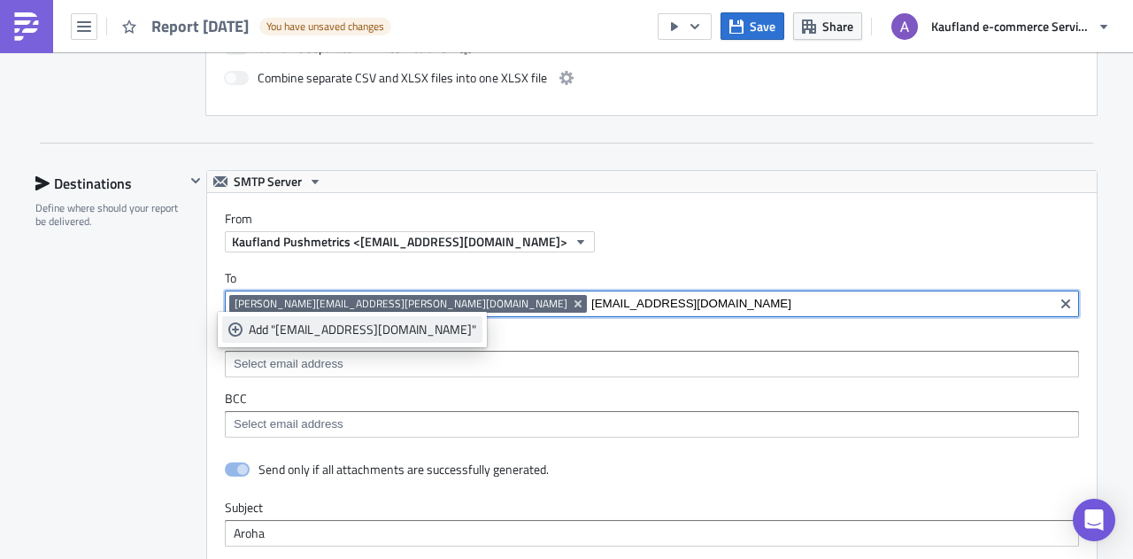
type input "bogdan.ciubotaru@brandslandia.com"
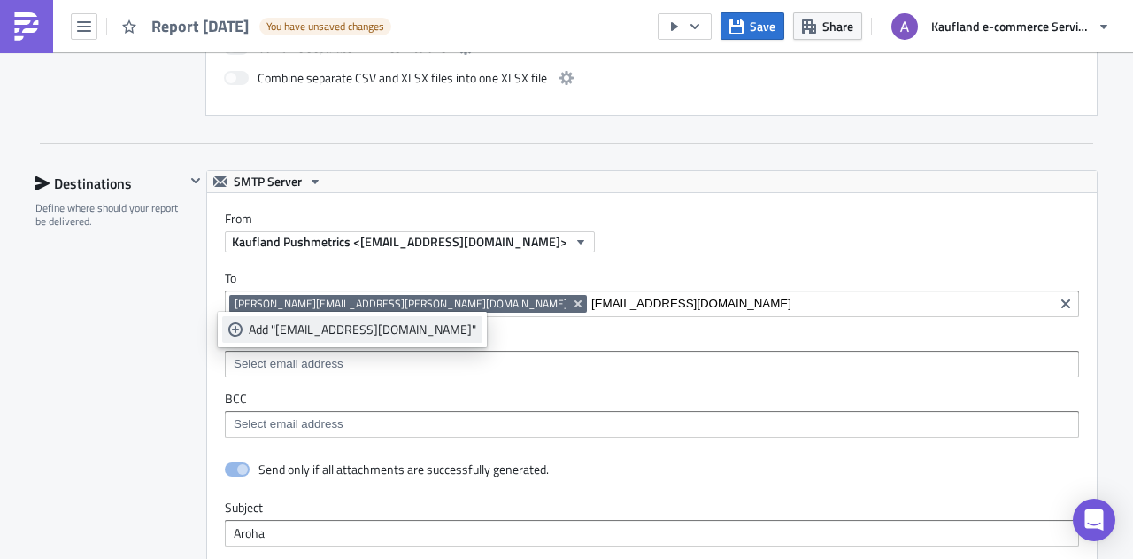
click at [446, 327] on div "Add "bogdan.ciubotaru@brandslandia.com"" at bounding box center [363, 329] width 228 height 18
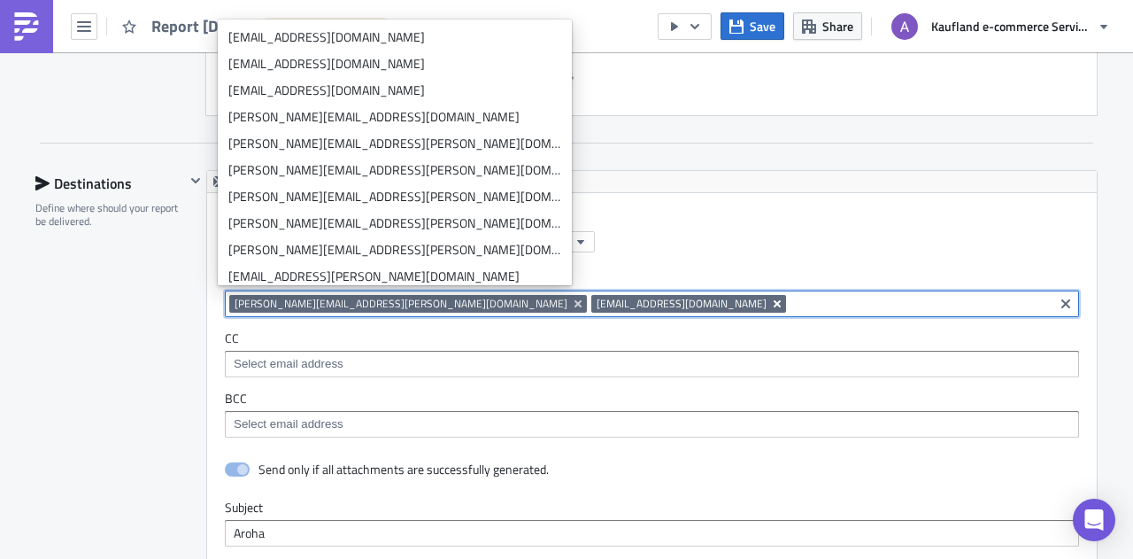
click at [770, 297] on icon "Remove Tag" at bounding box center [777, 304] width 14 height 14
paste input "reteviscd@hotmail.com"
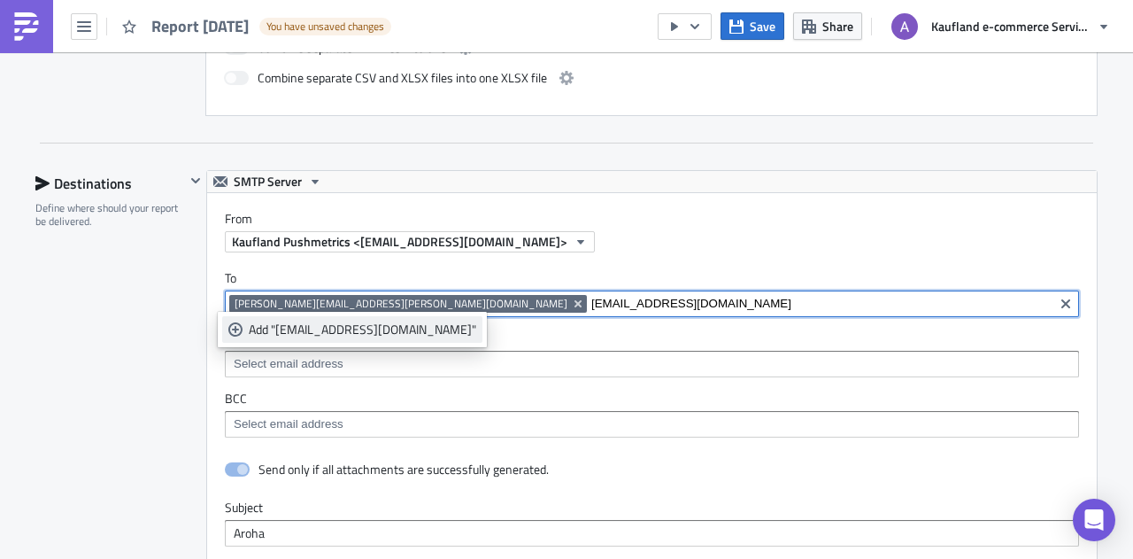
type input "reteviscd@hotmail.com"
click at [364, 318] on link "Add "reteviscd@hotmail.com"" at bounding box center [352, 329] width 260 height 27
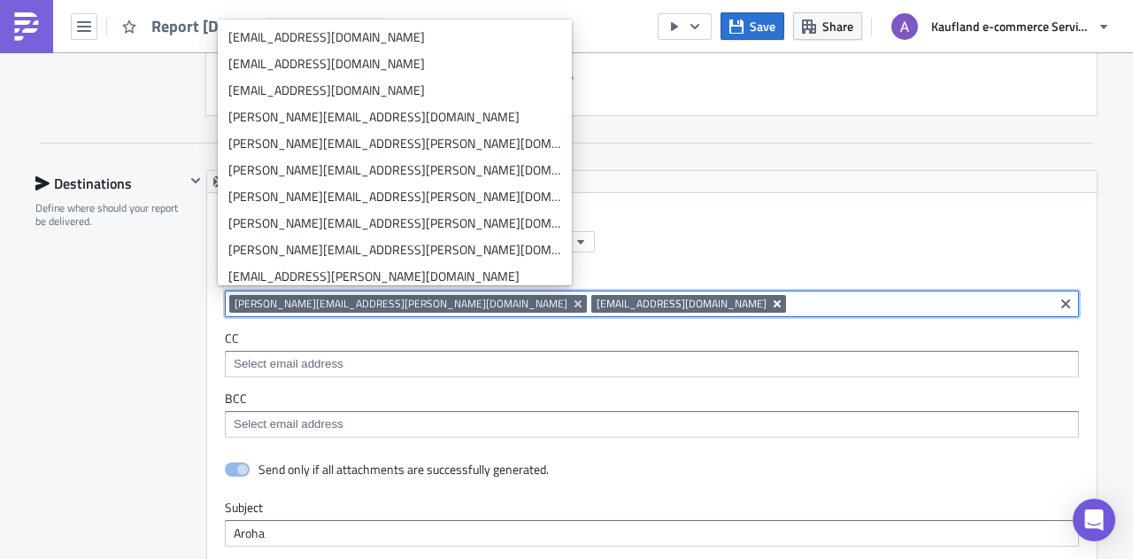
click at [774, 300] on icon "Remove Tag" at bounding box center [777, 303] width 7 height 7
click at [591, 297] on input at bounding box center [820, 304] width 458 height 18
paste input "info@kranis.nl"
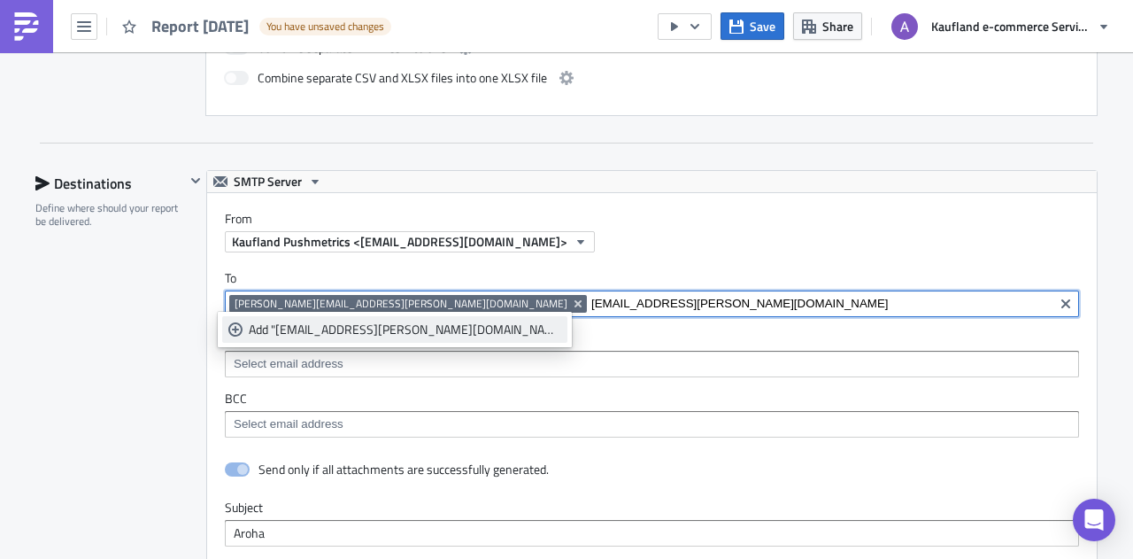
type input "info@kranis.nl"
click at [330, 324] on div "Add "info@kranis.nl"" at bounding box center [405, 329] width 313 height 18
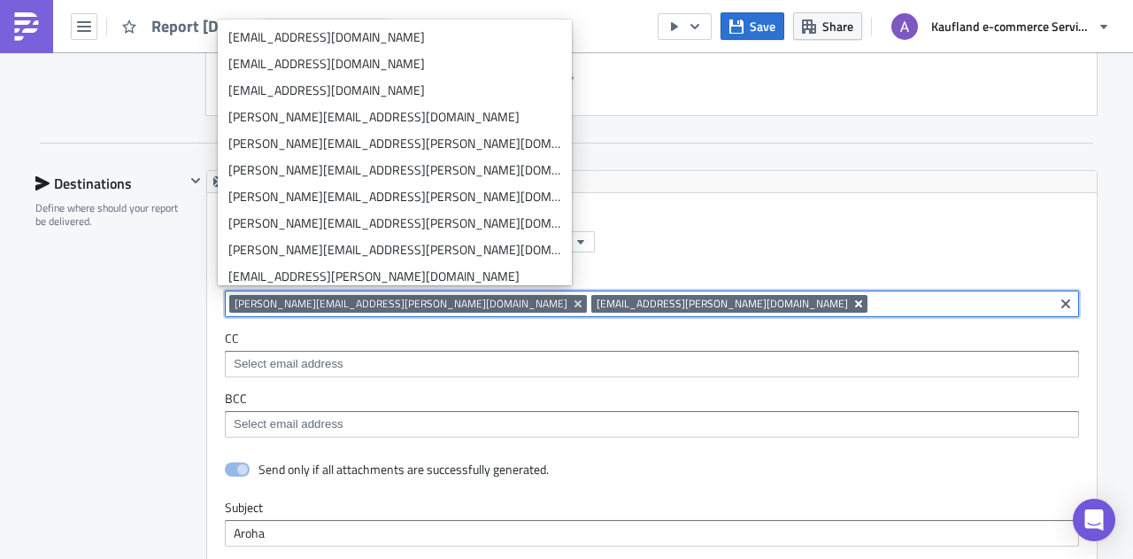
click at [852, 298] on icon "Remove Tag" at bounding box center [859, 304] width 14 height 14
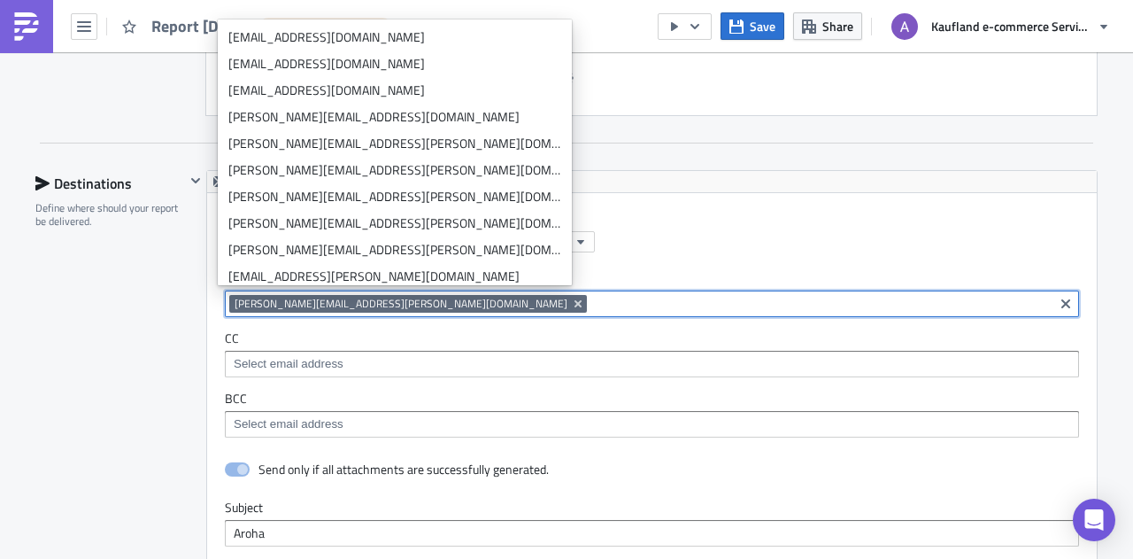
click at [591, 295] on input at bounding box center [820, 304] width 458 height 18
paste input "rudy.gafforelli@outlook.com"
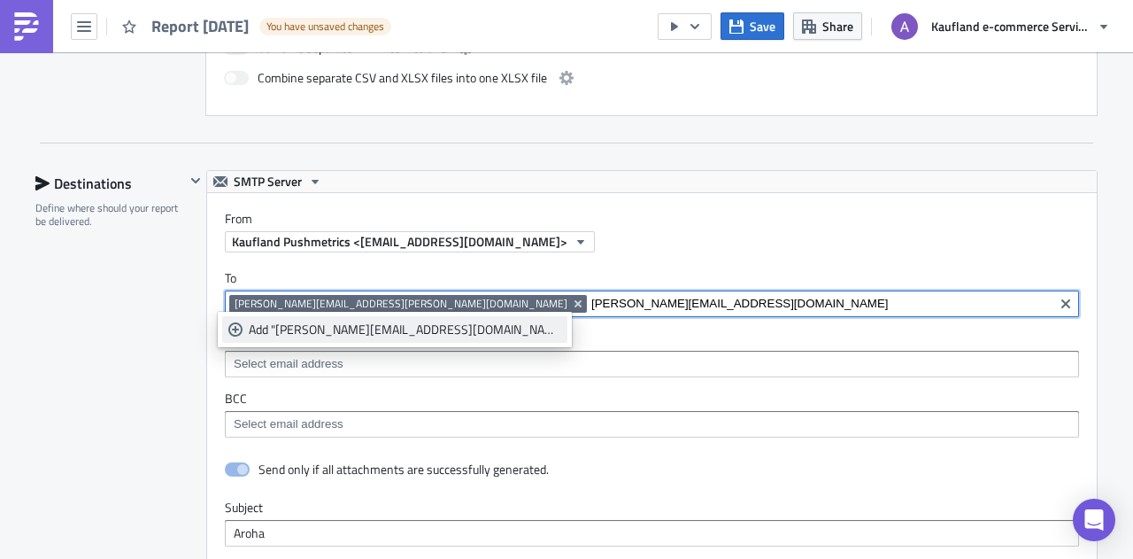
type input "rudy.gafforelli@outlook.com"
click at [385, 330] on div "Add "rudy.gafforelli@outlook.com"" at bounding box center [405, 329] width 313 height 18
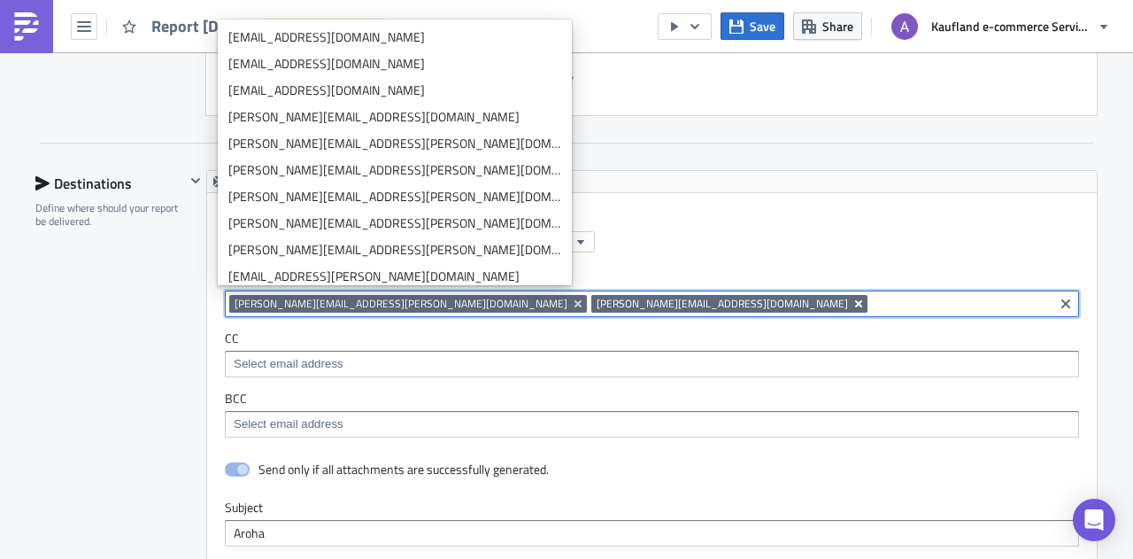
click at [852, 297] on icon "Remove Tag" at bounding box center [859, 304] width 14 height 14
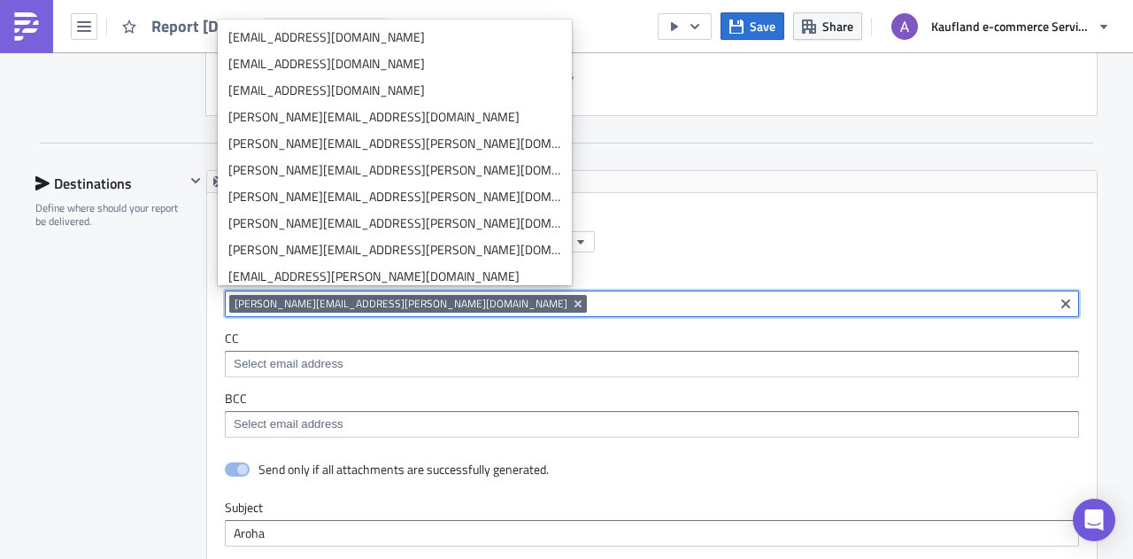
click at [591, 303] on input at bounding box center [820, 304] width 458 height 18
paste input "filomena.morello1973@gmail.com"
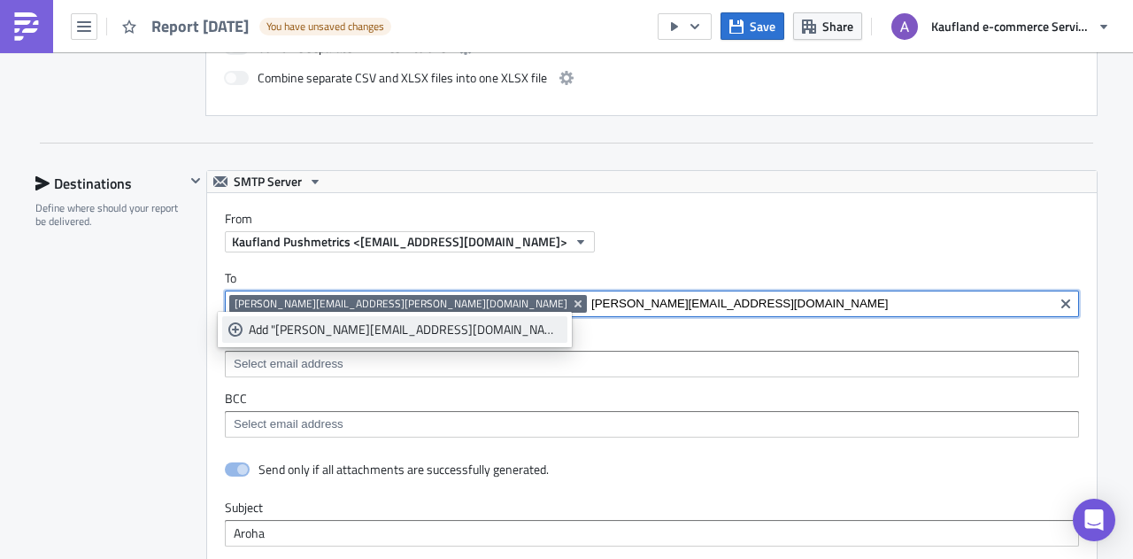
type input "filomena.morello1973@gmail.com"
click at [428, 327] on div "Add "filomena.morello1973@gmail.com"" at bounding box center [405, 329] width 313 height 18
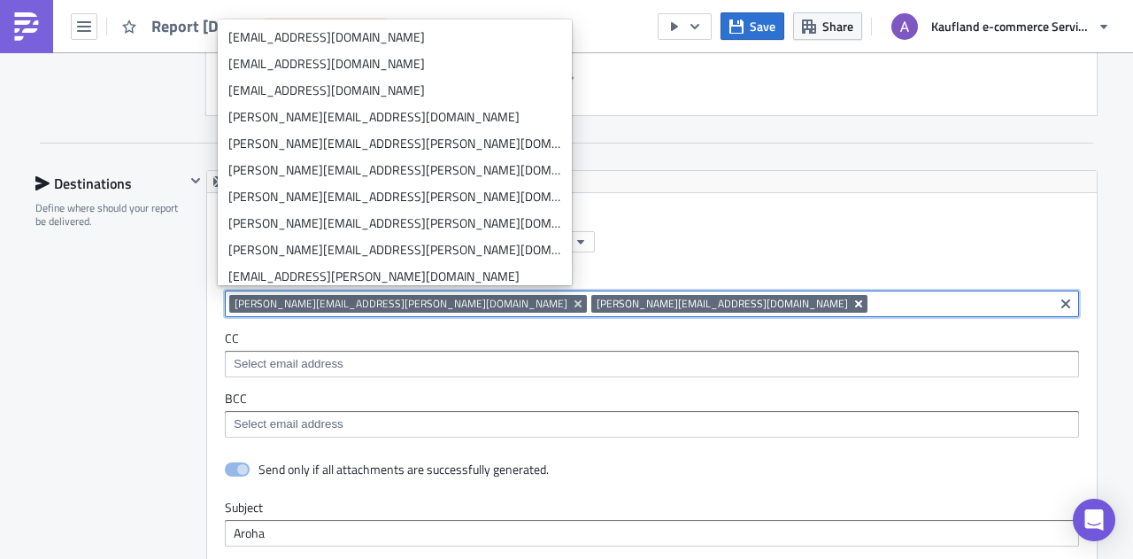
click at [852, 300] on icon "Remove Tag" at bounding box center [859, 304] width 14 height 14
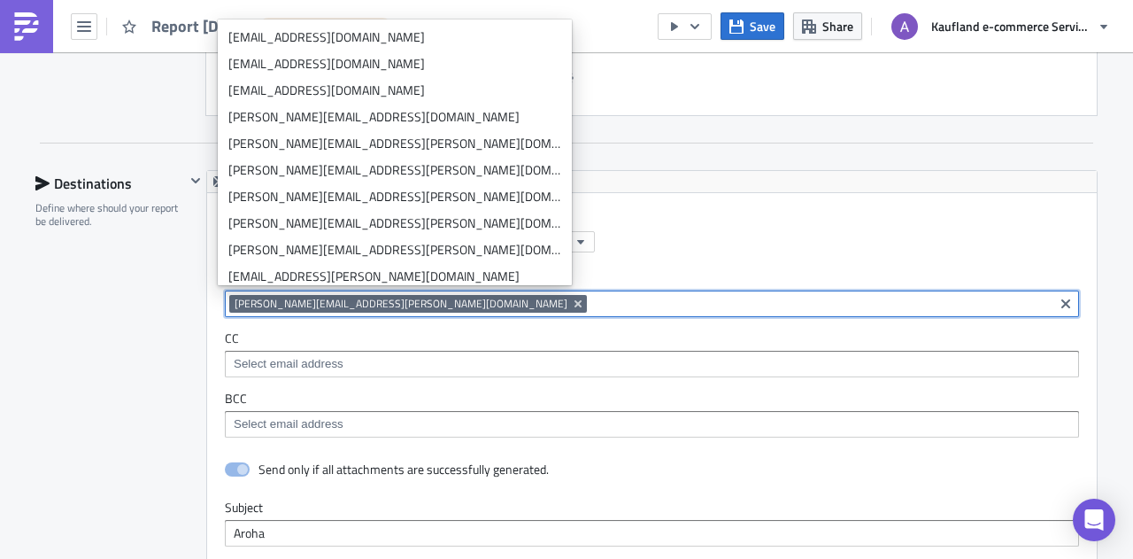
click at [591, 299] on input at bounding box center [820, 304] width 458 height 18
paste input "cnadream@hotmail.com"
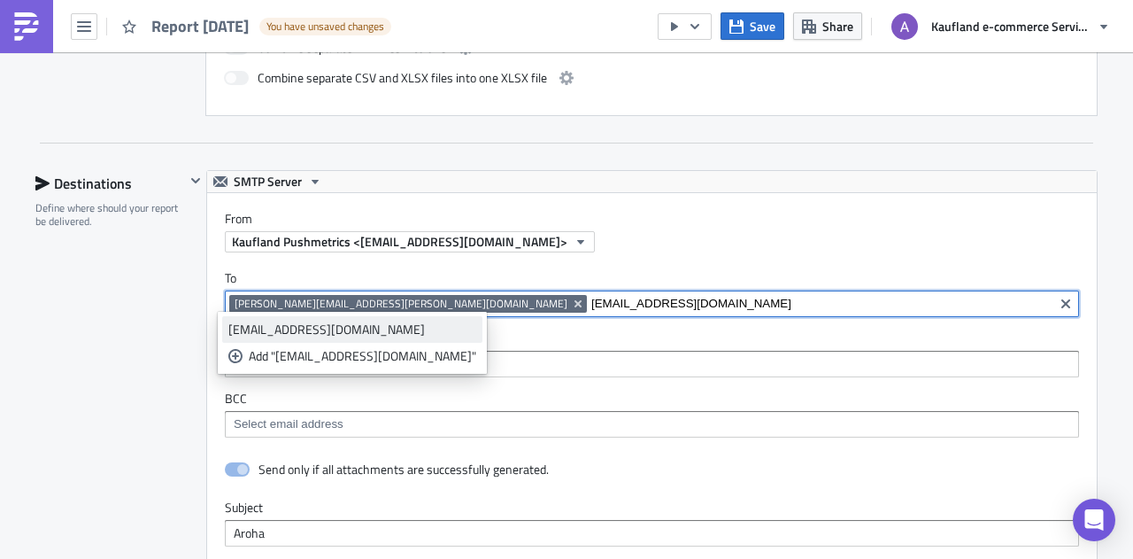
type input "cnadream@hotmail.com"
click at [358, 334] on div "cnadream@hotmail.com" at bounding box center [352, 329] width 248 height 18
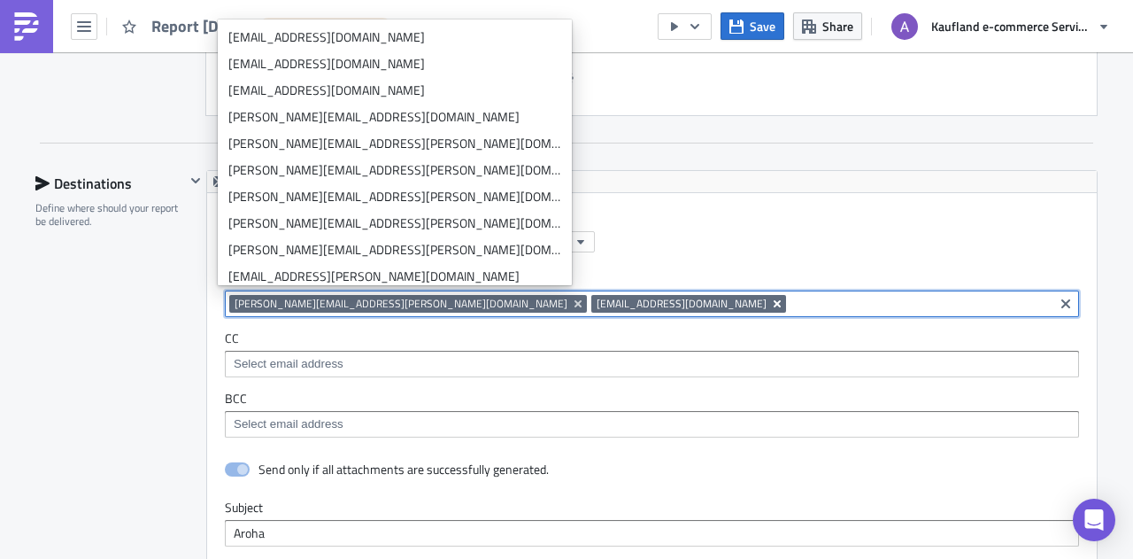
click at [770, 297] on icon "Remove Tag" at bounding box center [777, 304] width 14 height 14
paste input "raphael@lortech57.onmicrosoft.com"
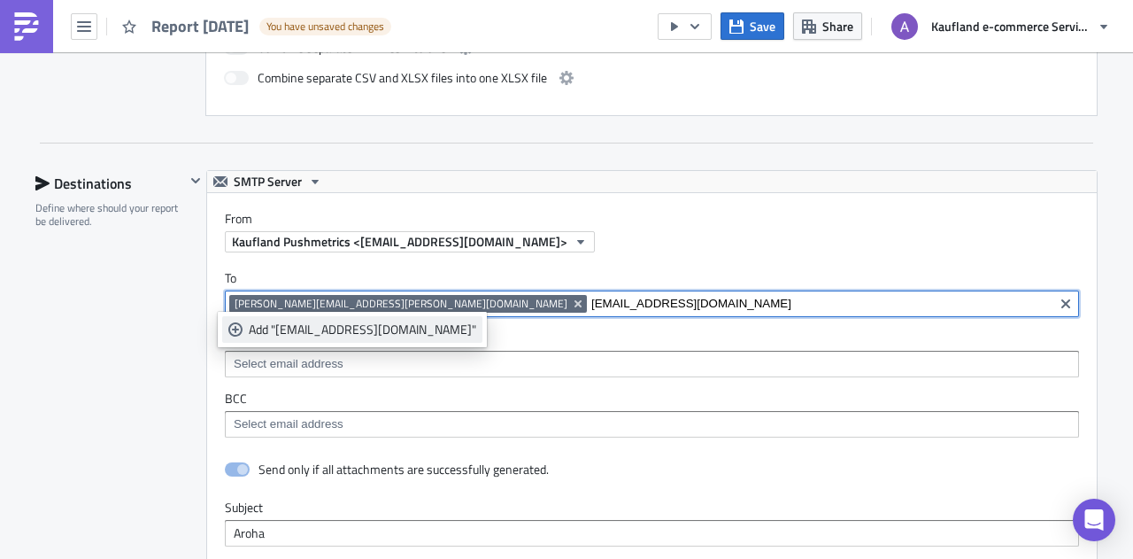
type input "raphael@lortech57.onmicrosoft.com"
click at [443, 323] on div "Add "raphael@lortech57.onmicrosoft.com"" at bounding box center [363, 329] width 228 height 18
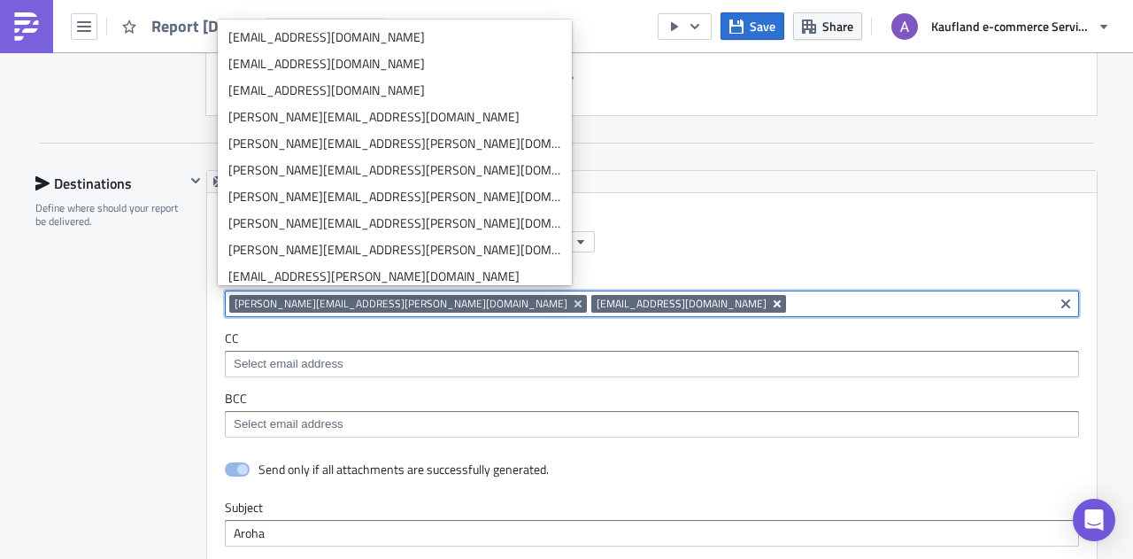
click at [770, 297] on icon "Remove Tag" at bounding box center [777, 304] width 14 height 14
click at [591, 303] on input at bounding box center [820, 304] width 458 height 18
paste input "info@aroha.nl"
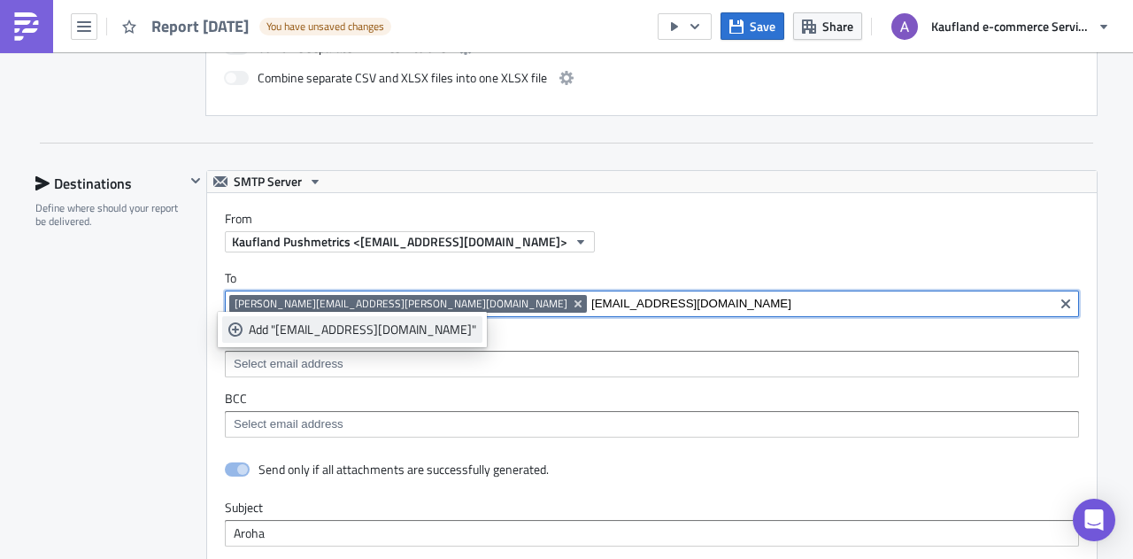
type input "info@aroha.nl"
click at [336, 326] on div "Add "info@aroha.nl"" at bounding box center [363, 329] width 228 height 18
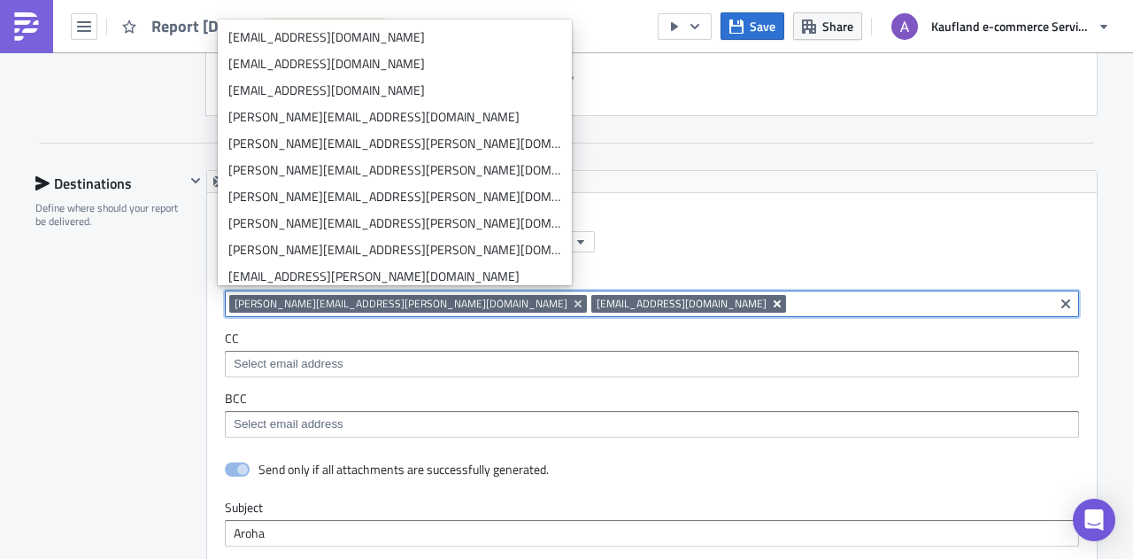
click at [770, 298] on icon "Remove Tag" at bounding box center [777, 304] width 14 height 14
click at [591, 295] on input at bounding box center [820, 304] width 458 height 18
paste input "info@heimatliebe-souvenirs.de"
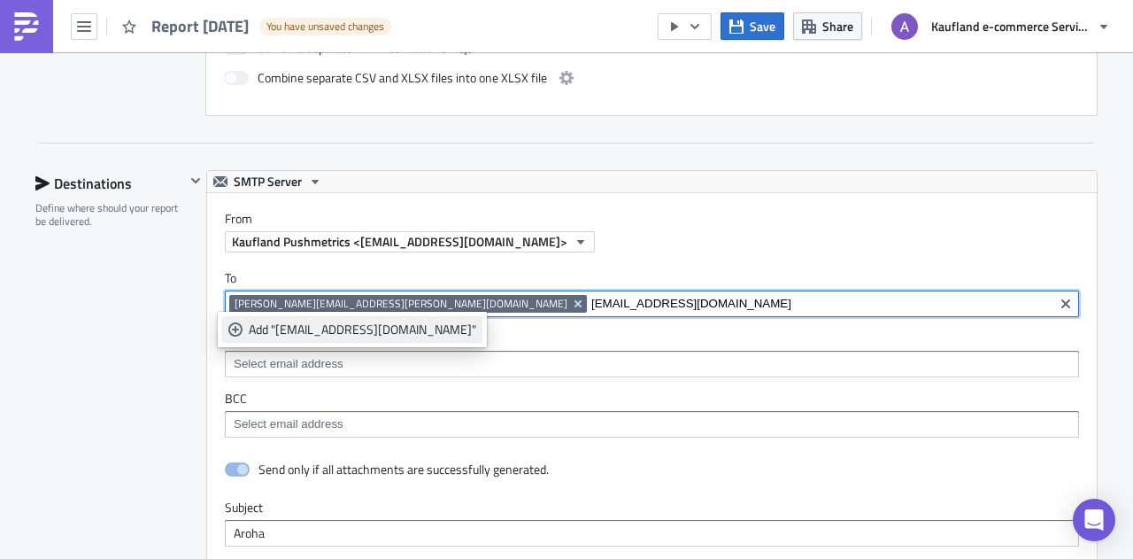
type input "info@heimatliebe-souvenirs.de"
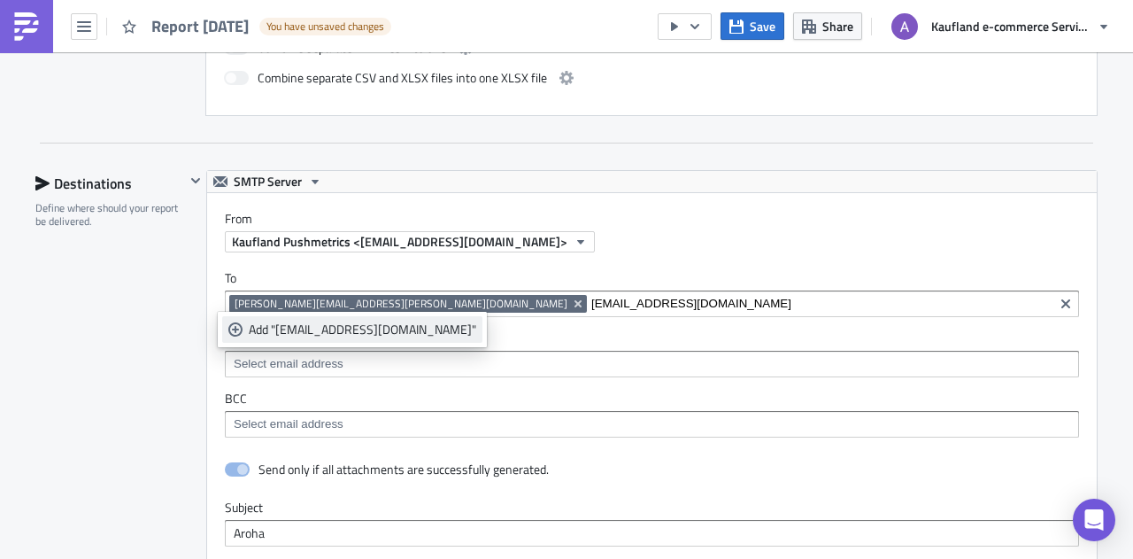
click at [426, 328] on div "Add "info@heimatliebe-souvenirs.de"" at bounding box center [363, 329] width 228 height 18
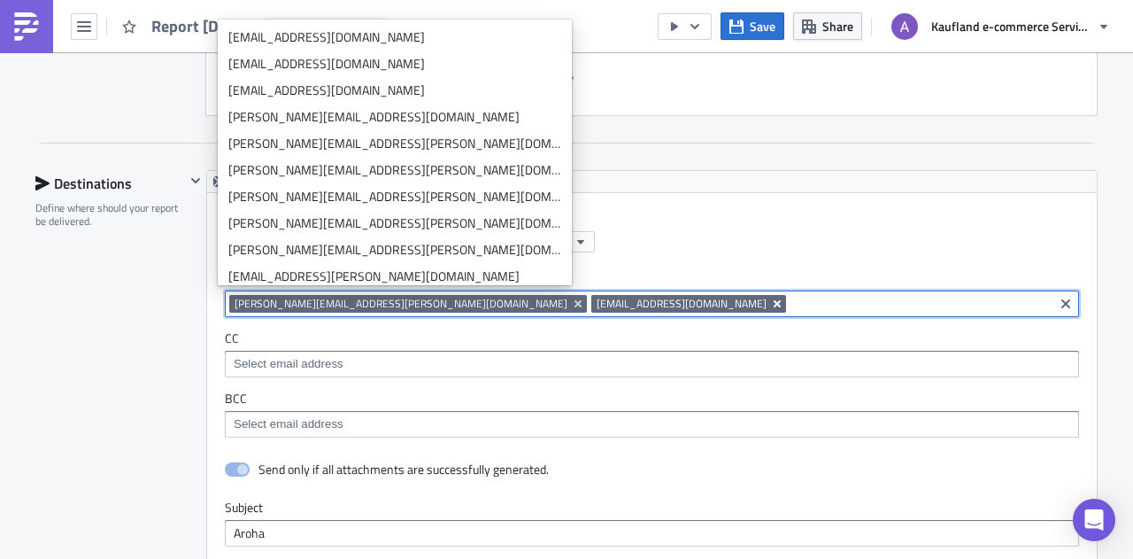
click at [770, 297] on icon "Remove Tag" at bounding box center [777, 304] width 14 height 14
paste input "info@kaiza5.com"
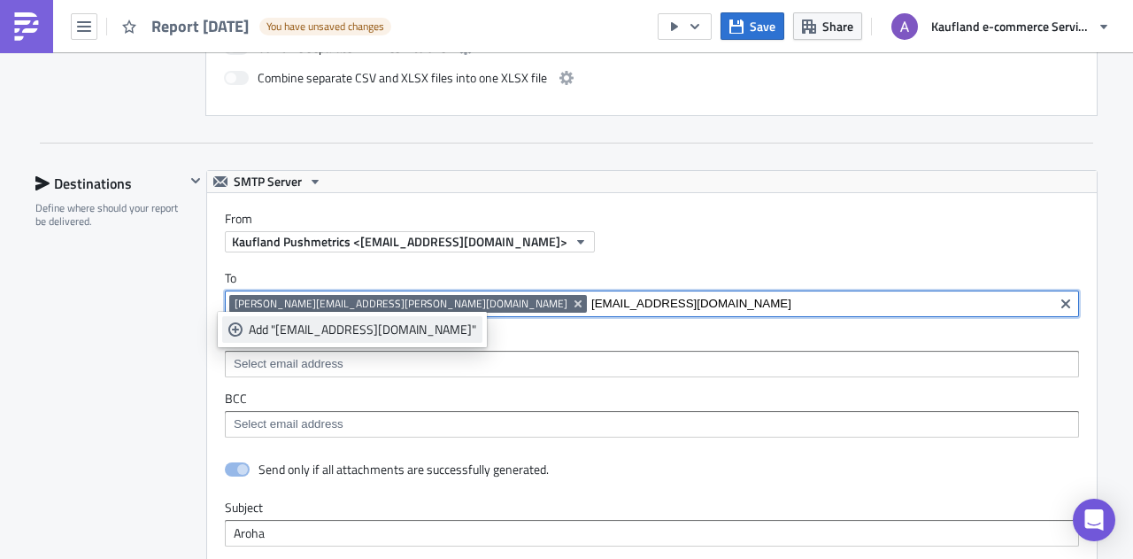
type input "info@kaiza5.com"
click at [342, 326] on div "Add "info@kaiza5.com"" at bounding box center [363, 329] width 228 height 18
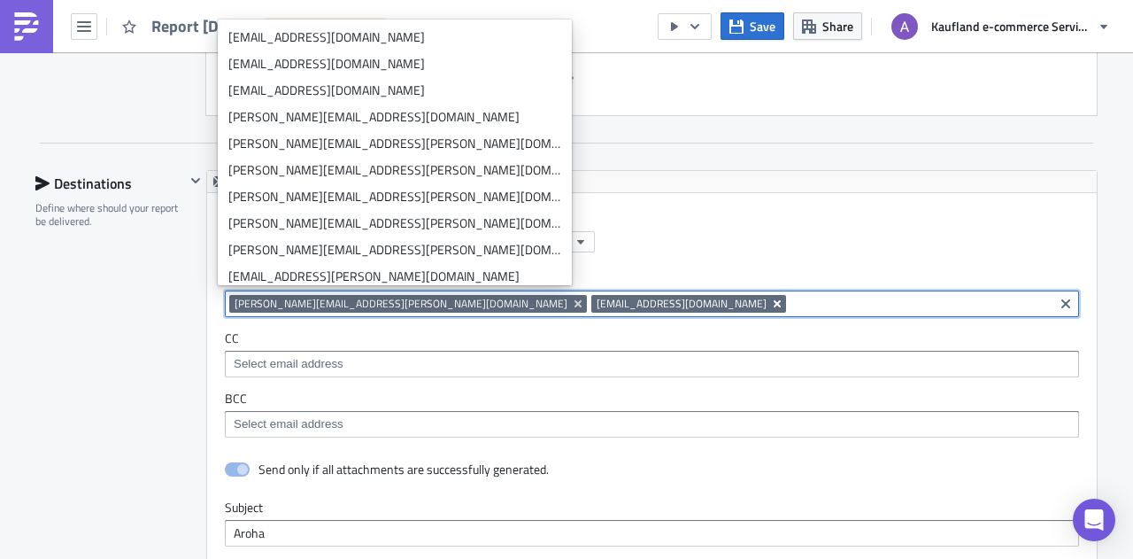
click at [770, 298] on icon "Remove Tag" at bounding box center [777, 304] width 14 height 14
click at [591, 302] on input at bounding box center [820, 304] width 458 height 18
paste input "affiliatinger@gmail.com"
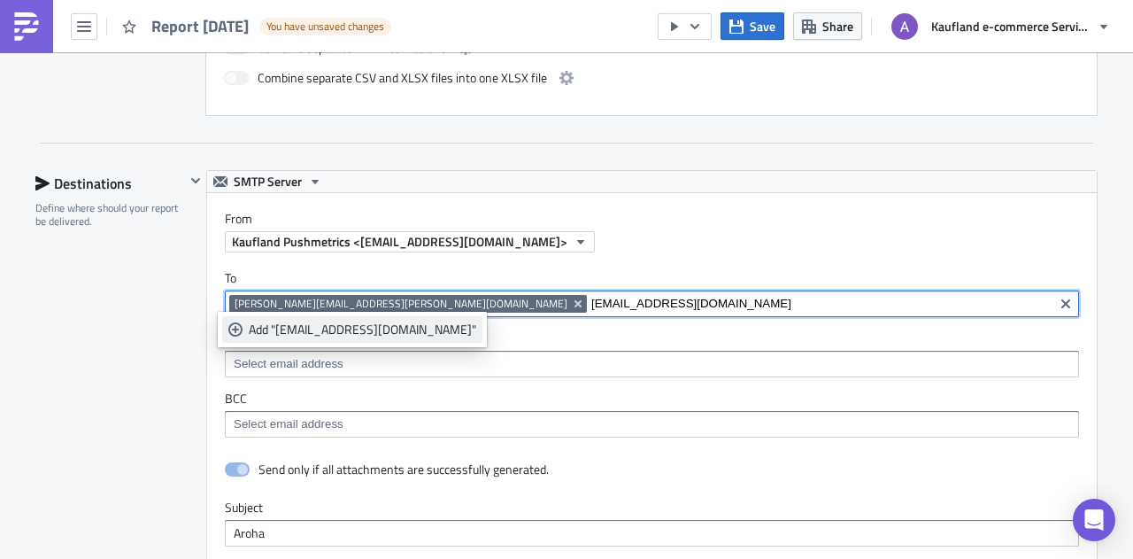
type input "affiliatinger@gmail.com"
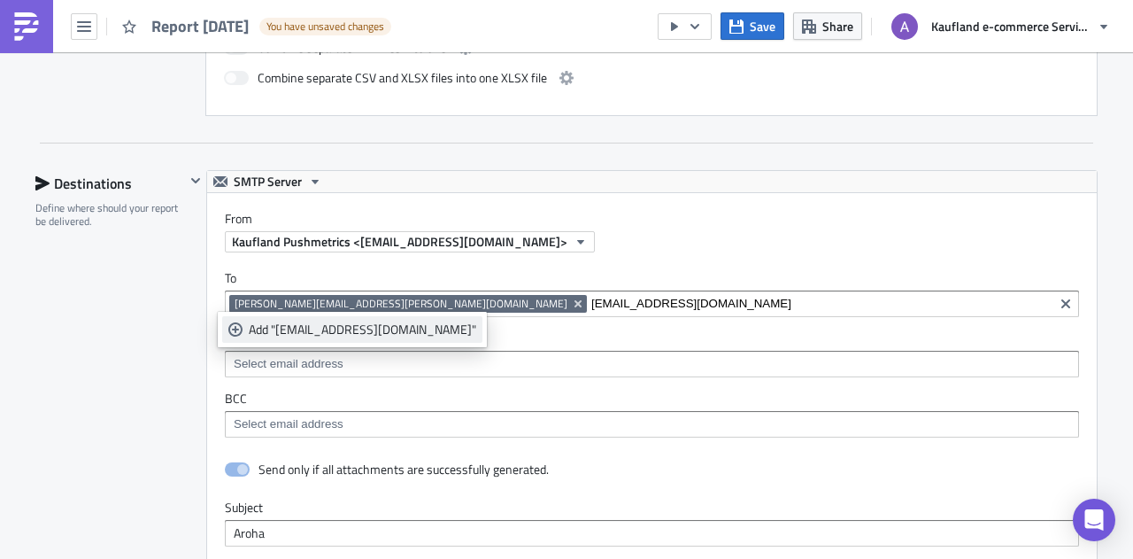
click at [381, 325] on div "Add "affiliatinger@gmail.com"" at bounding box center [363, 329] width 228 height 18
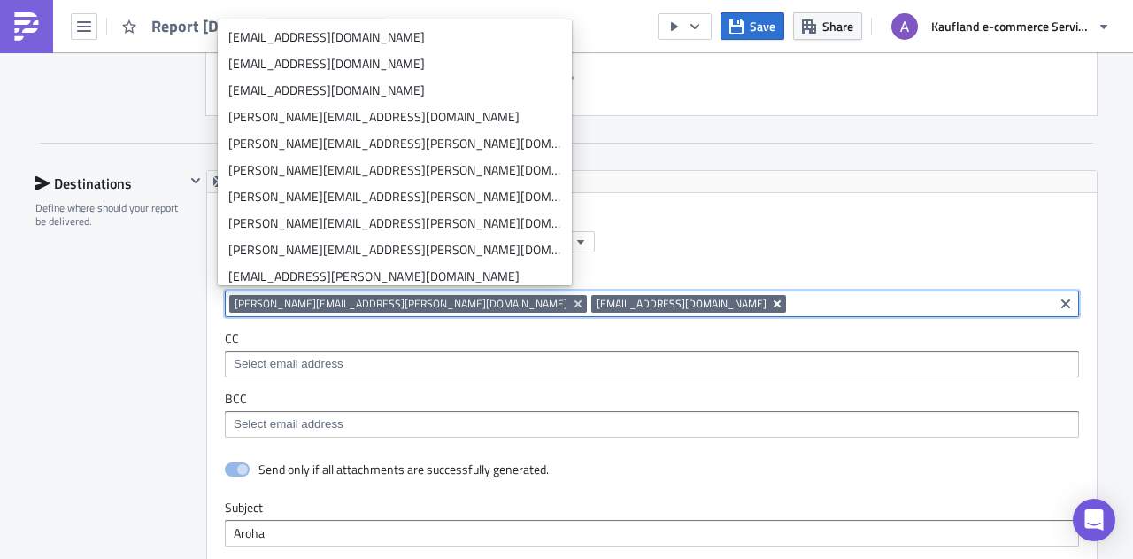
click at [774, 300] on icon "Remove Tag" at bounding box center [777, 303] width 7 height 7
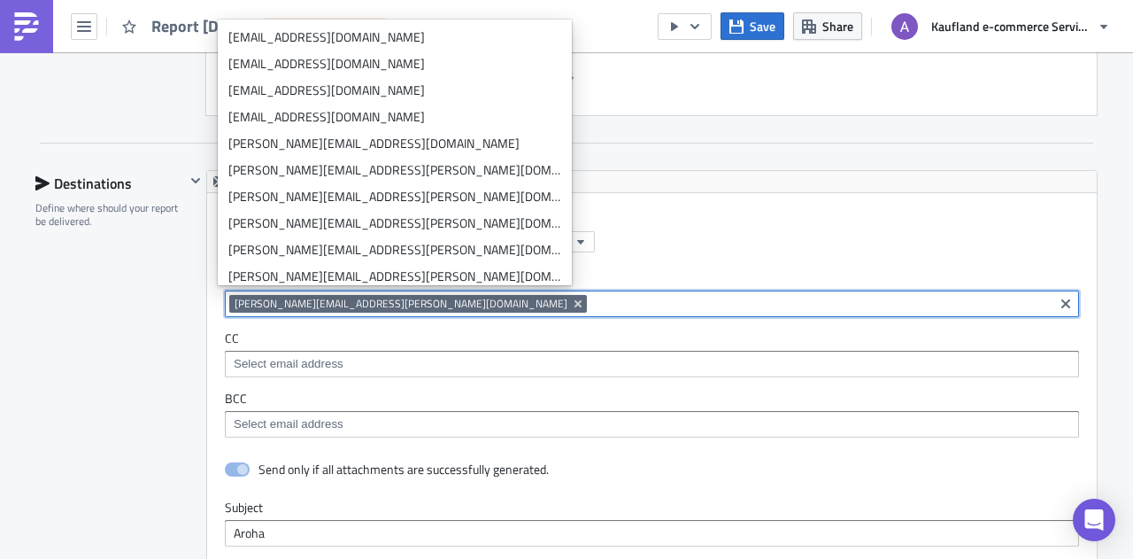
click at [719, 295] on input at bounding box center [820, 304] width 458 height 18
click at [643, 299] on input at bounding box center [820, 304] width 458 height 18
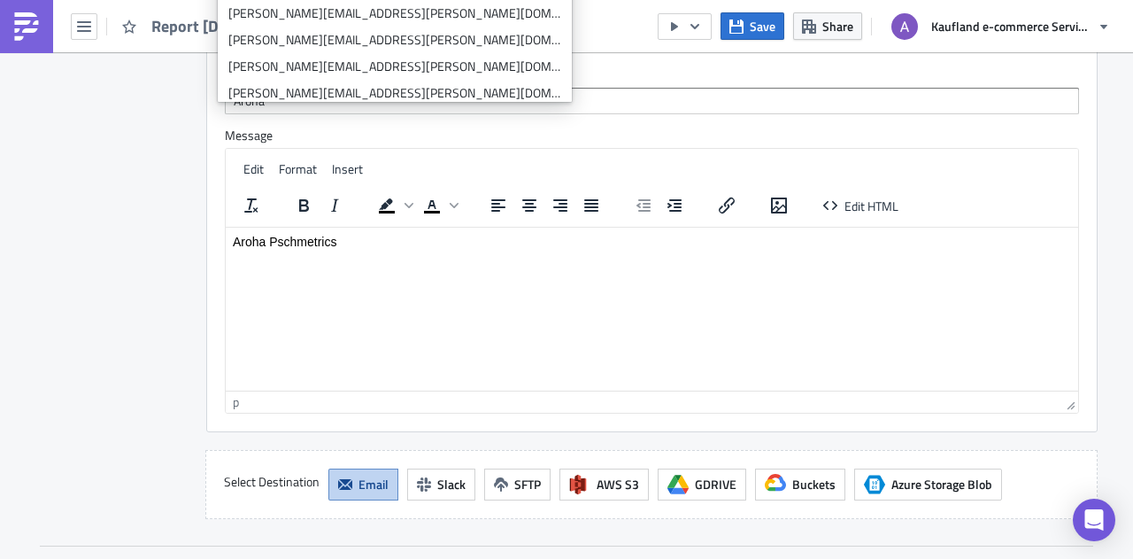
scroll to position [1617, 0]
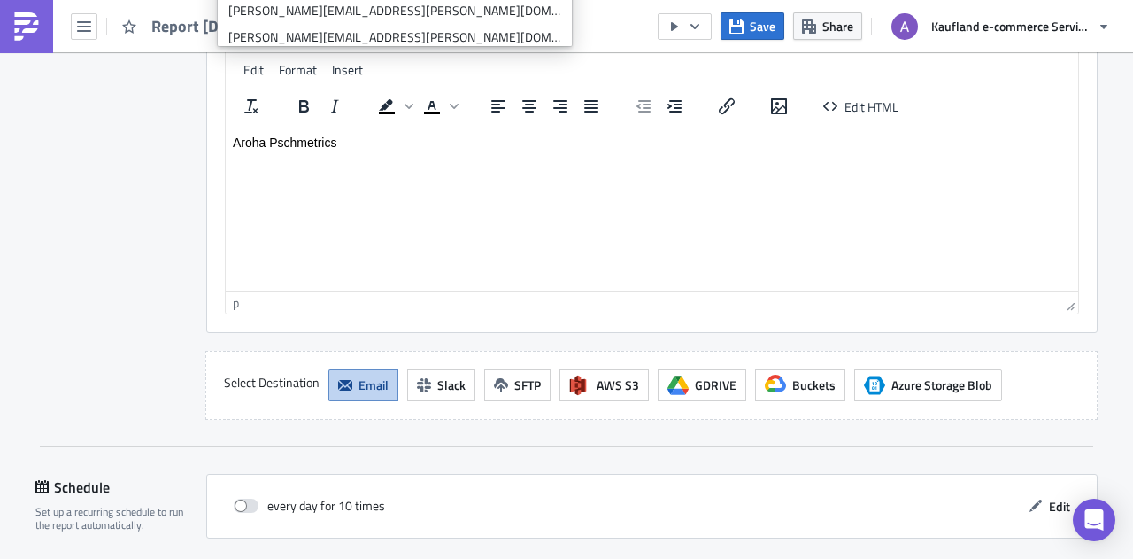
click at [580, 156] on html "Aroha Pschmetrics" at bounding box center [652, 141] width 853 height 28
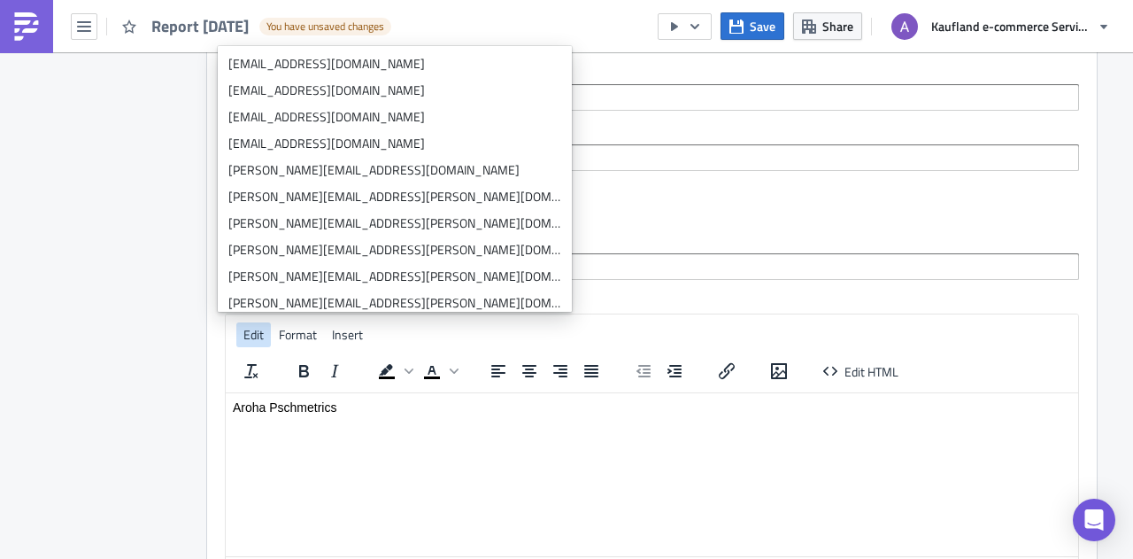
scroll to position [1352, 0]
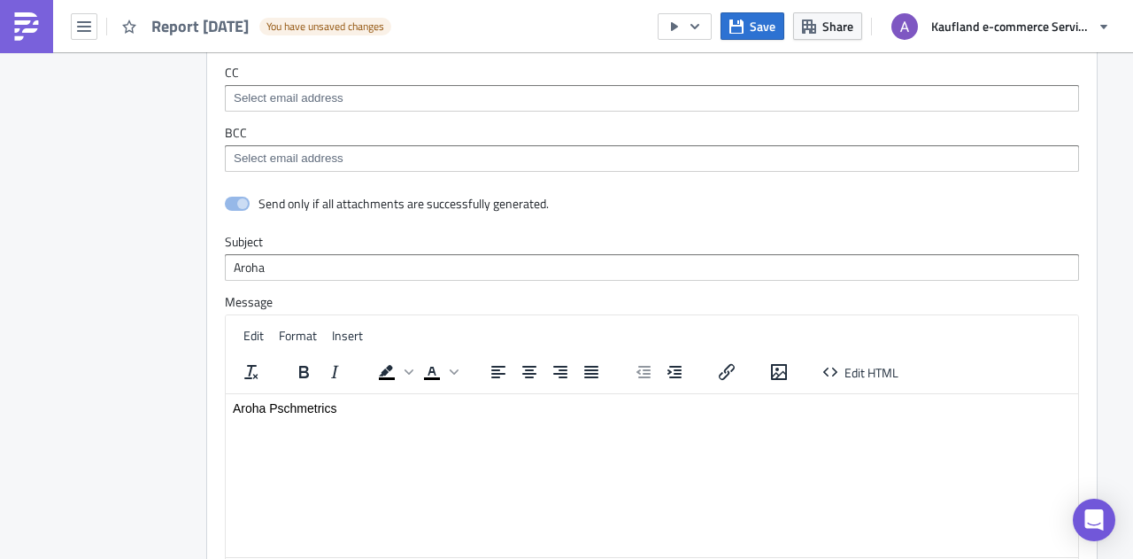
click at [703, 183] on div "To angelo.pavlov@real-digital.de angelo.pavlov@real-digital.de CC BCC" at bounding box center [652, 88] width 890 height 203
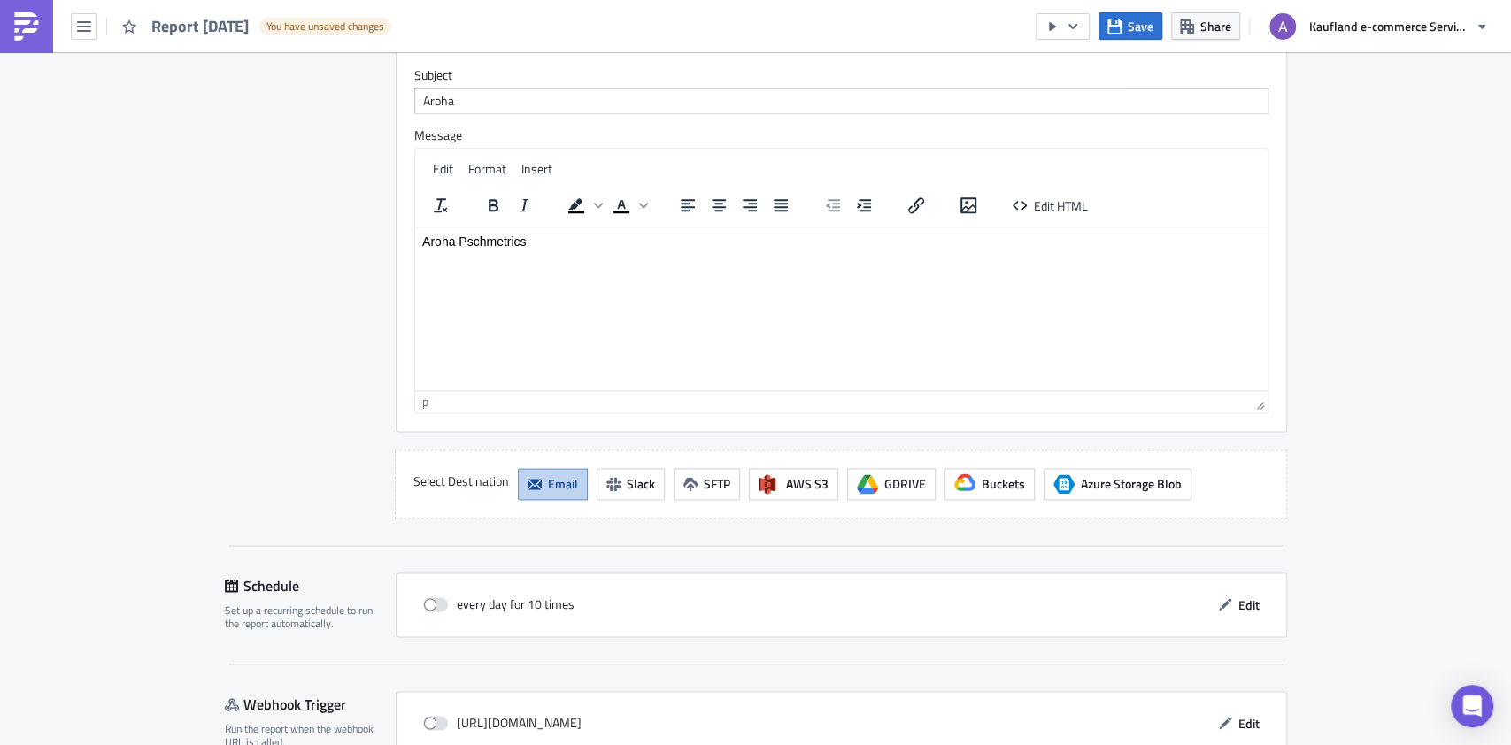
scroll to position [1614, 0]
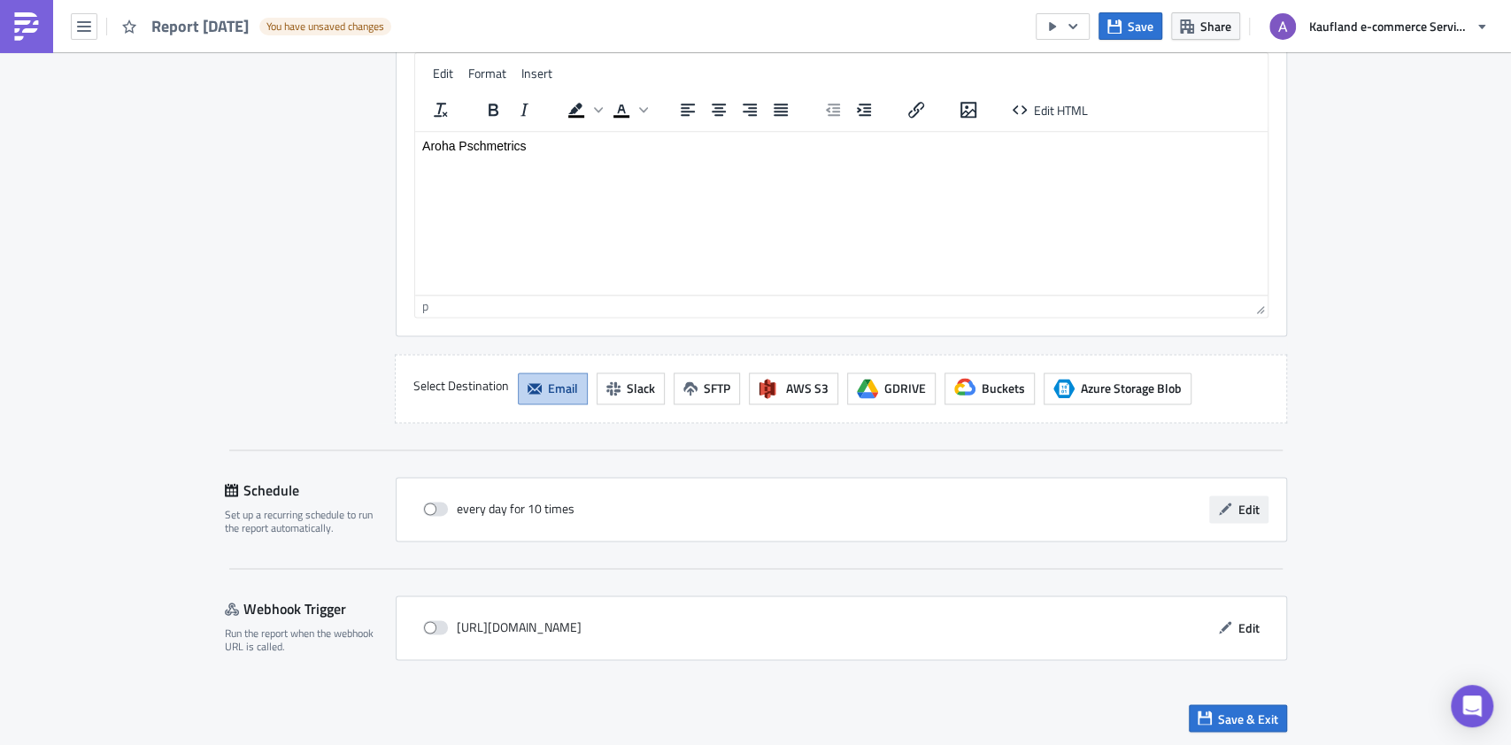
click at [1132, 511] on span "Edit" at bounding box center [1249, 509] width 21 height 19
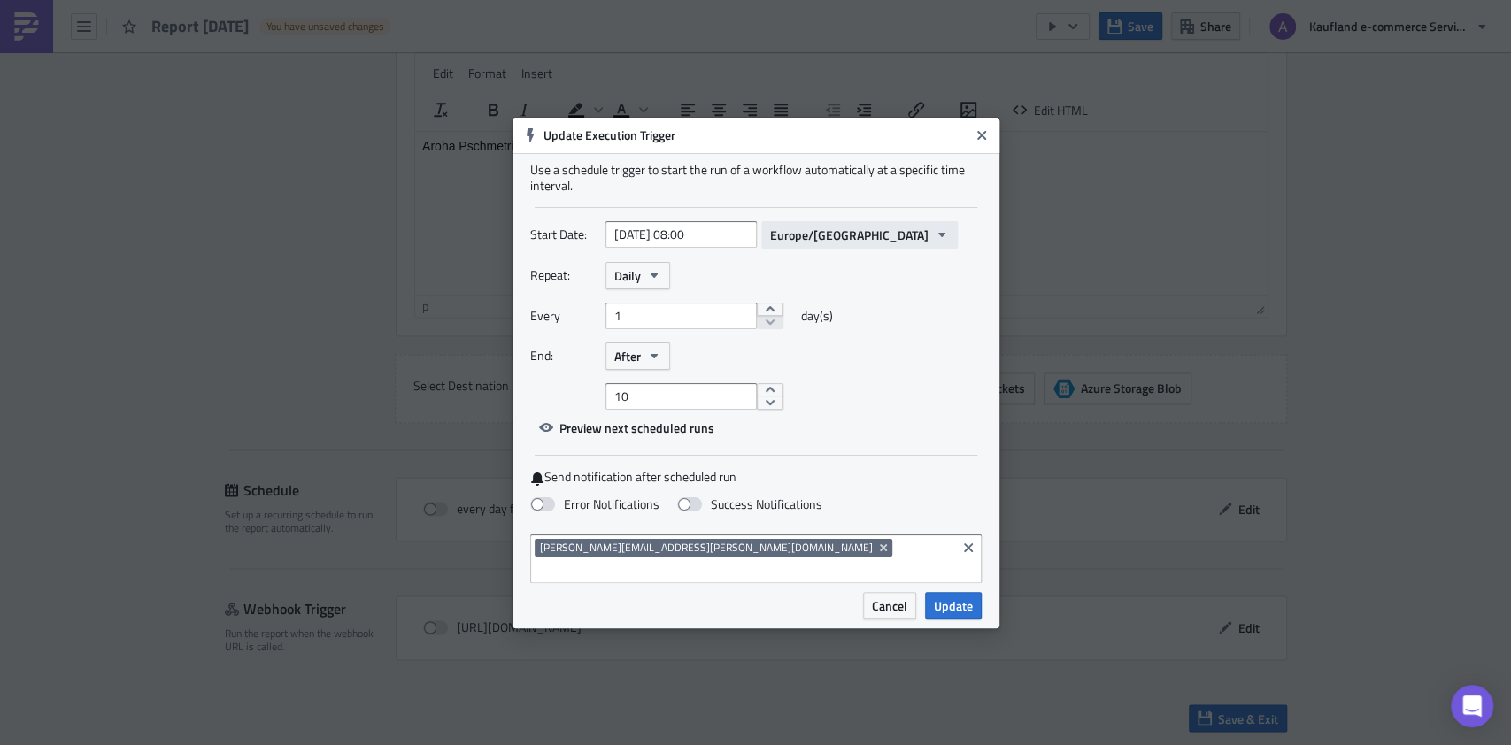
click at [801, 239] on span "Europe/Berlin" at bounding box center [849, 235] width 158 height 19
click at [959, 235] on div "Start Date: 2025-10-14 08:00 Europe/Berlin" at bounding box center [756, 234] width 452 height 27
click at [659, 282] on icon "button" at bounding box center [654, 275] width 14 height 14
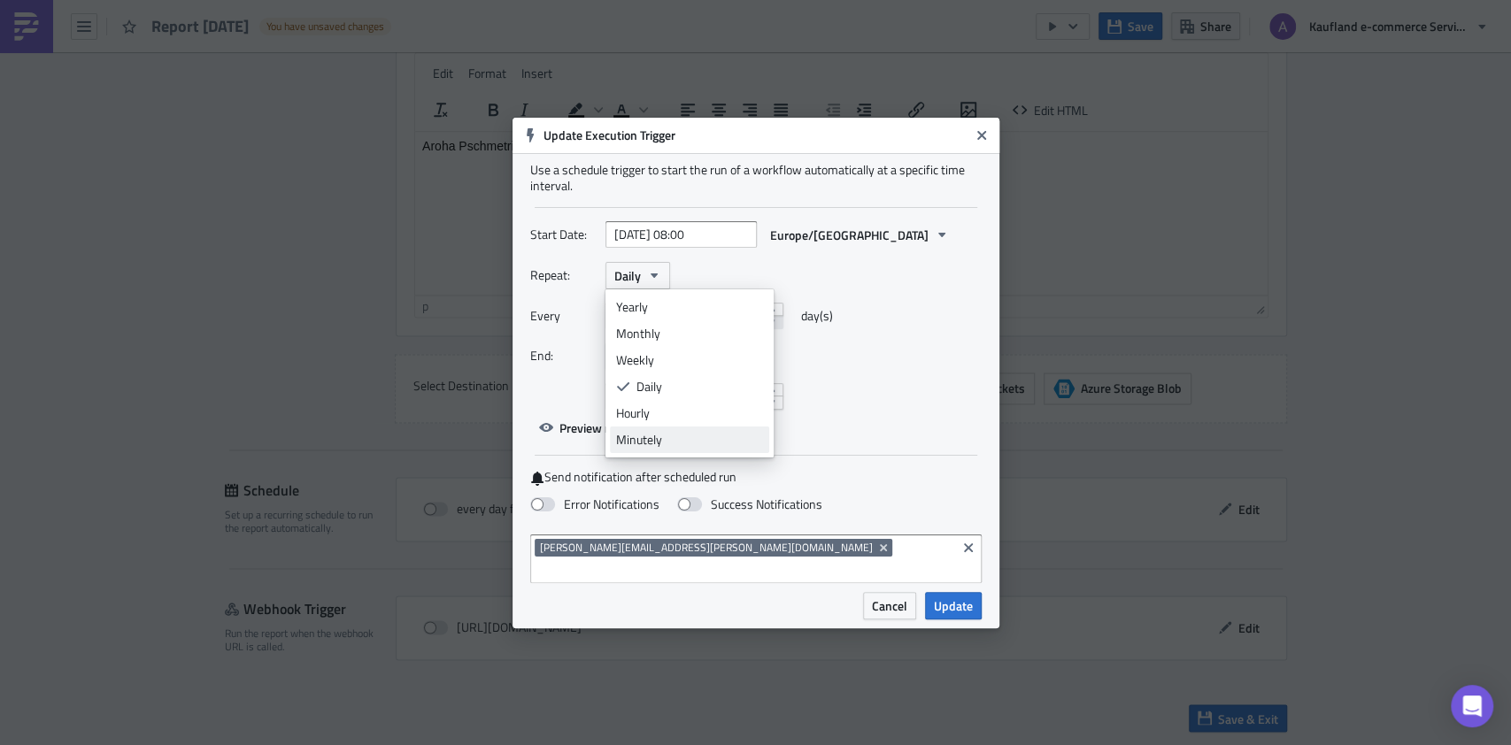
click at [670, 439] on link "Minutely" at bounding box center [689, 440] width 159 height 27
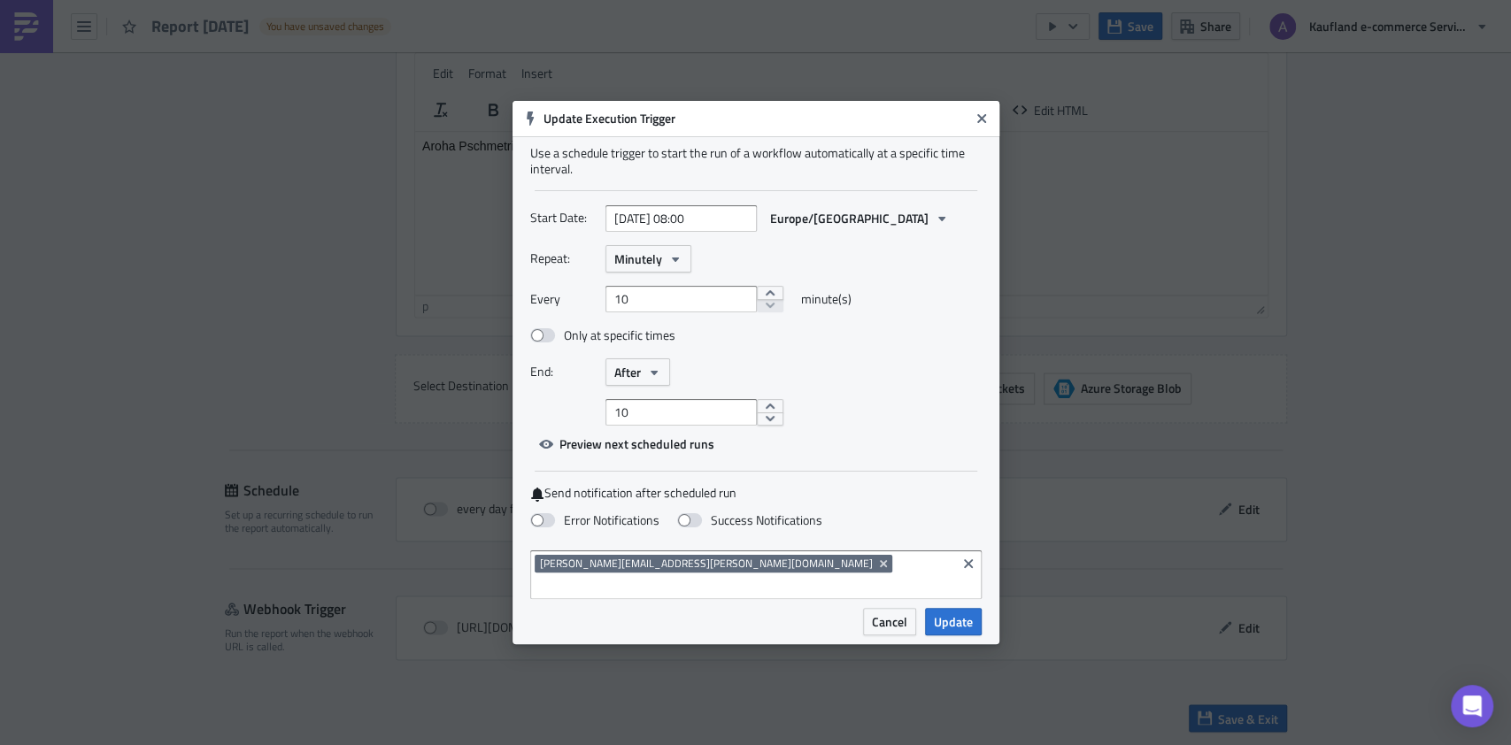
click at [946, 558] on span "Update" at bounding box center [953, 622] width 39 height 19
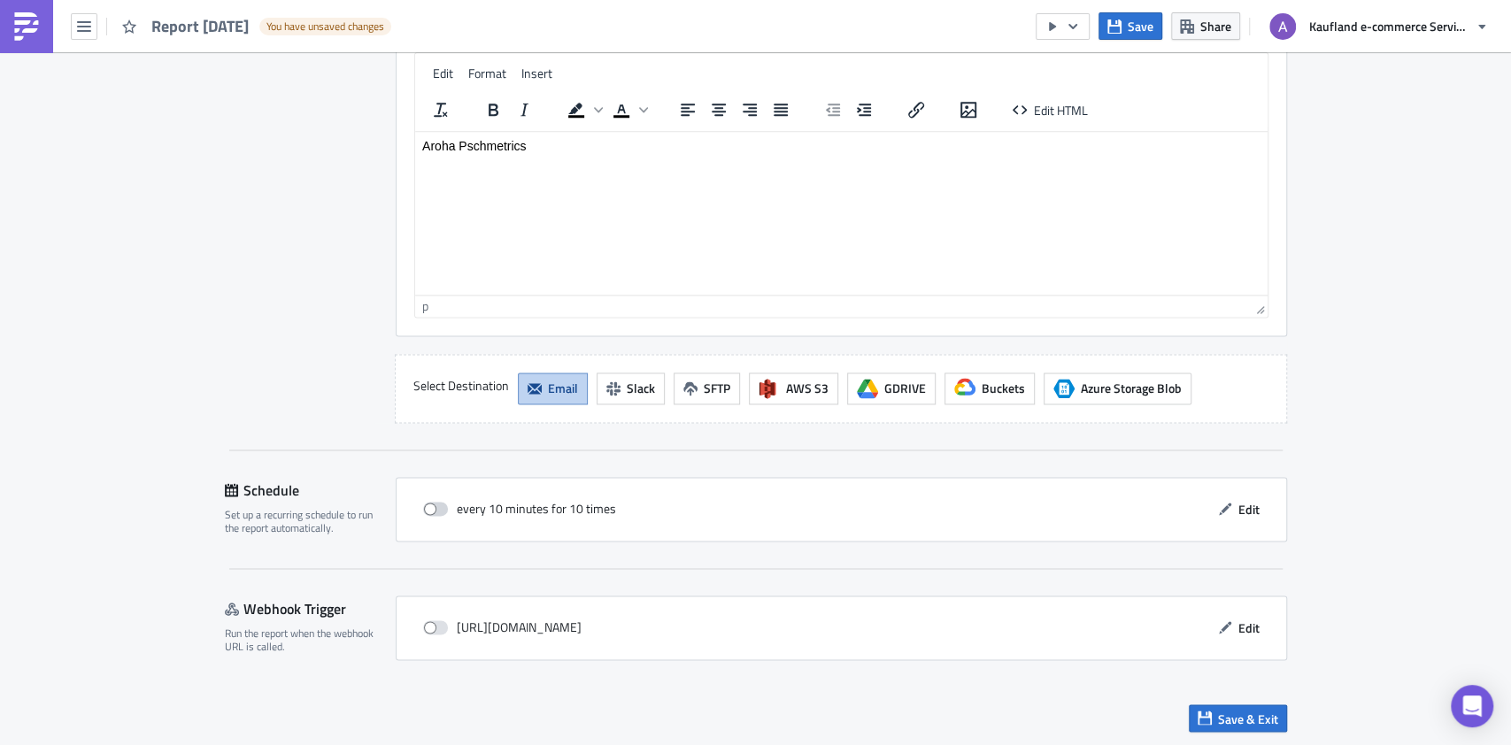
click at [438, 506] on label at bounding box center [440, 509] width 34 height 16
click at [438, 506] on input "checkbox" at bounding box center [433, 510] width 12 height 12
checkbox input "true"
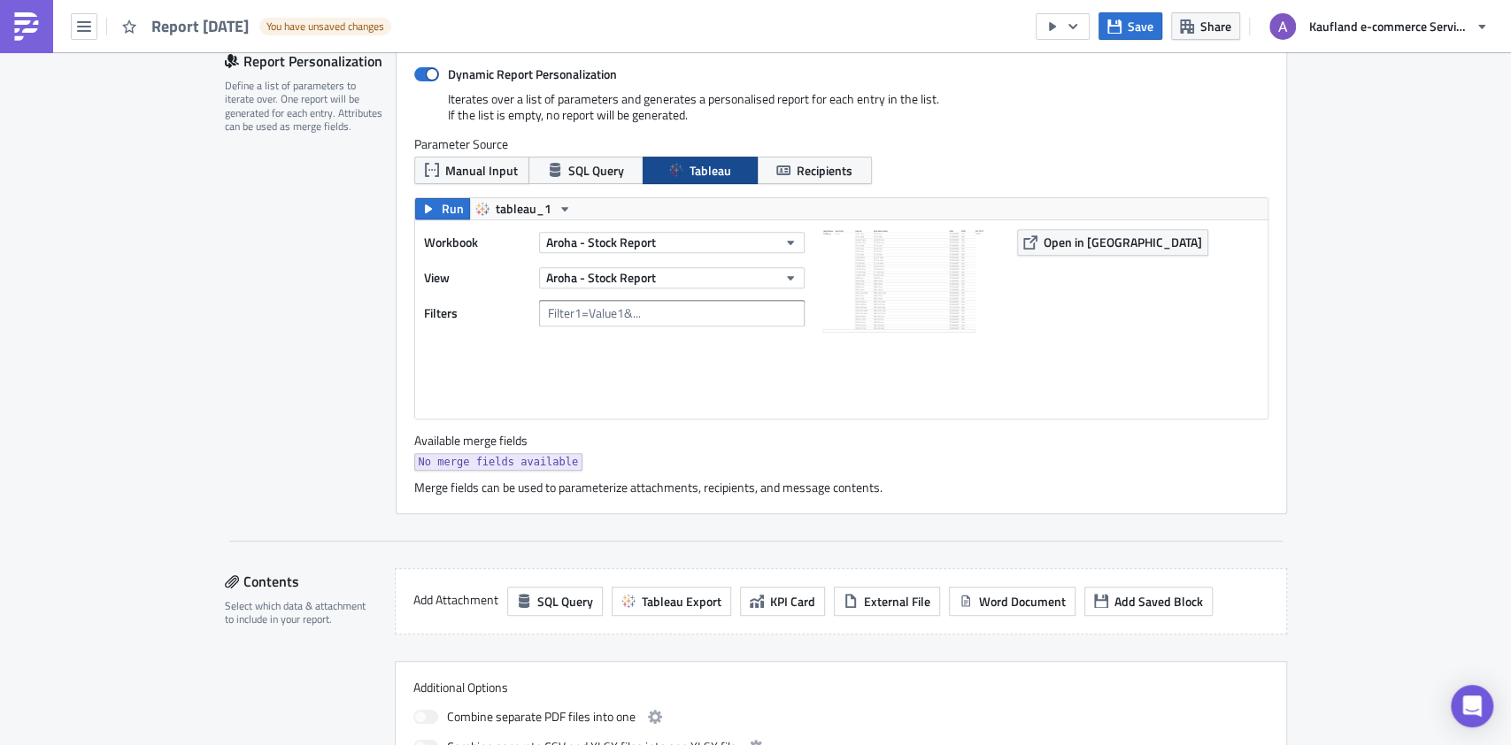
scroll to position [0, 0]
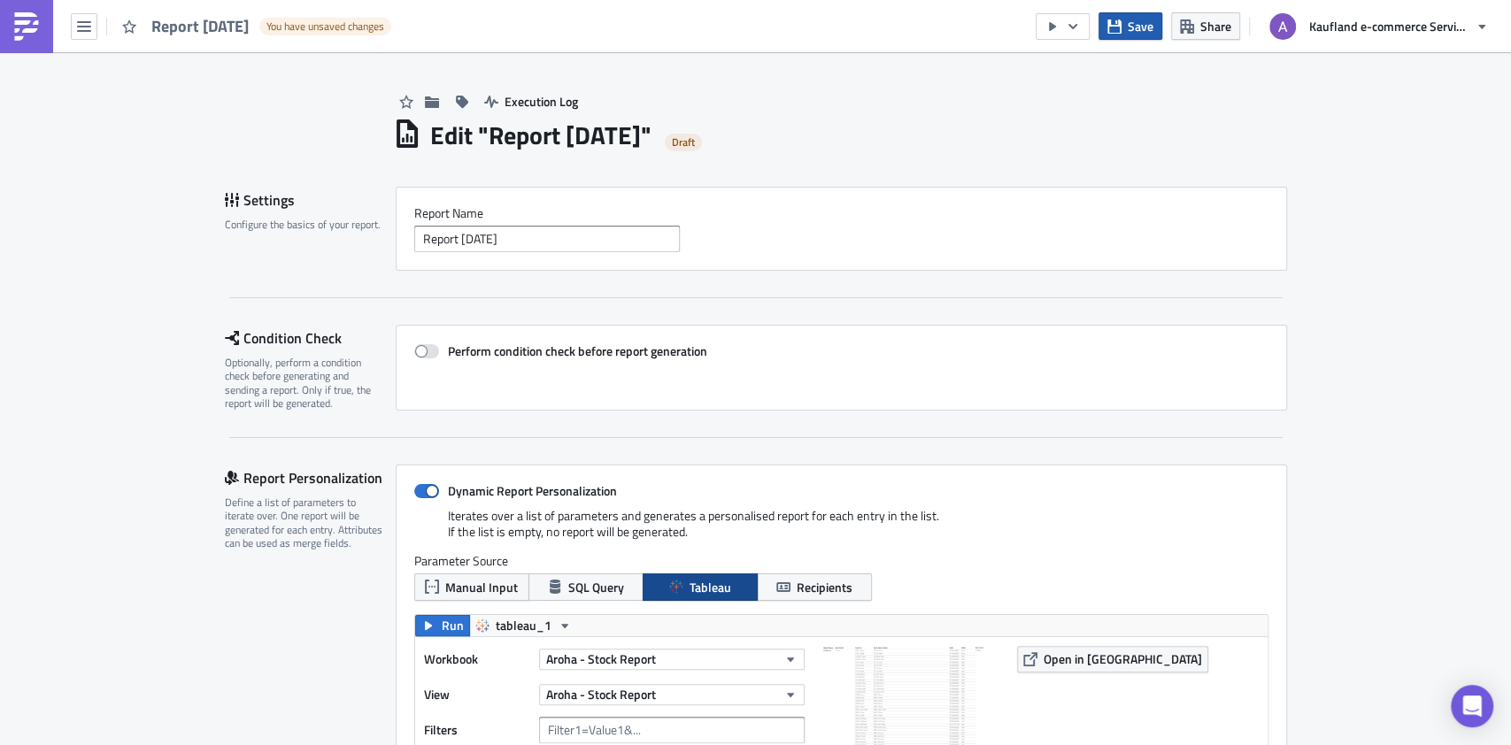
click at [1132, 19] on span "Save" at bounding box center [1141, 26] width 26 height 19
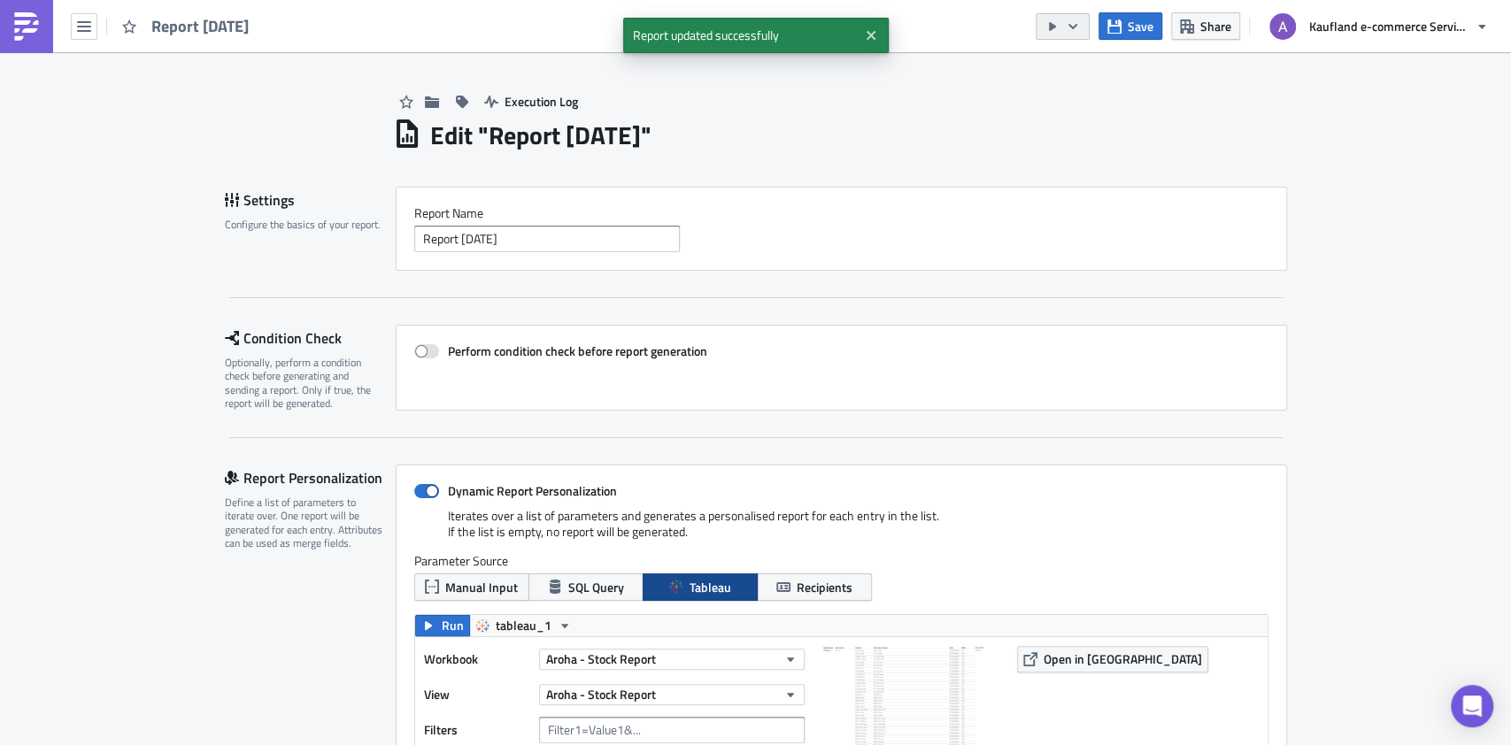
click at [1071, 30] on icon "button" at bounding box center [1073, 26] width 14 height 14
click at [1112, 92] on div "Run Report" at bounding box center [1116, 98] width 138 height 18
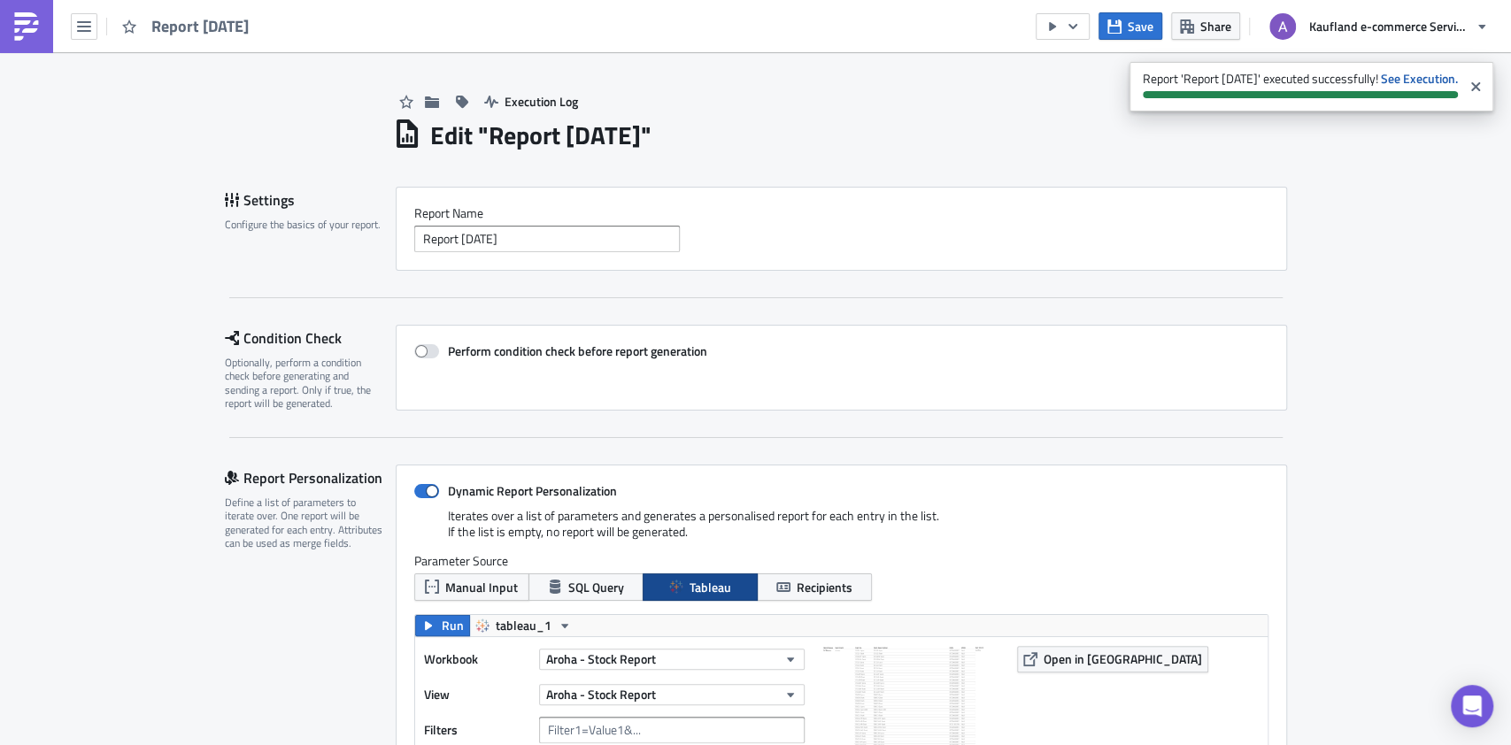
click at [23, 32] on img at bounding box center [26, 26] width 28 height 28
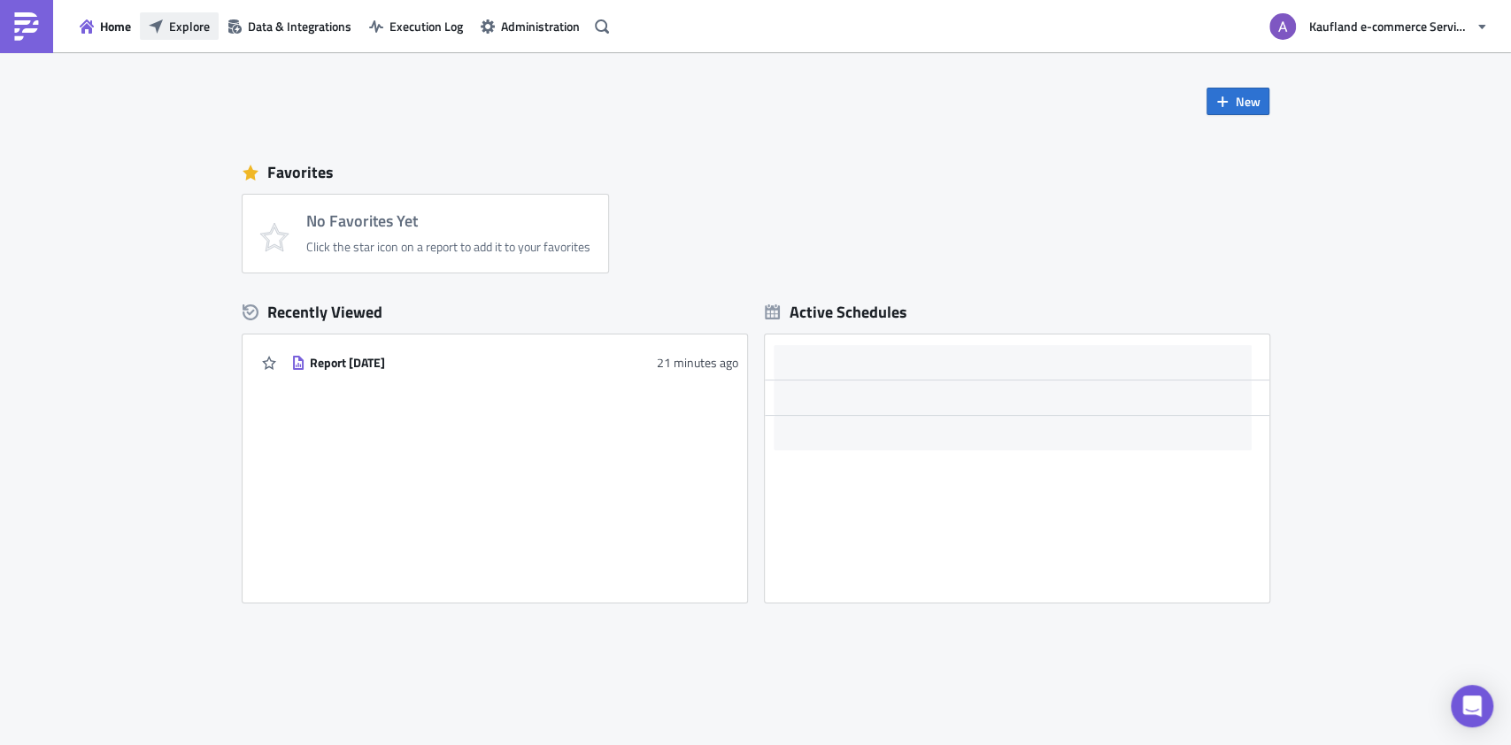
click at [194, 24] on span "Explore" at bounding box center [189, 26] width 41 height 19
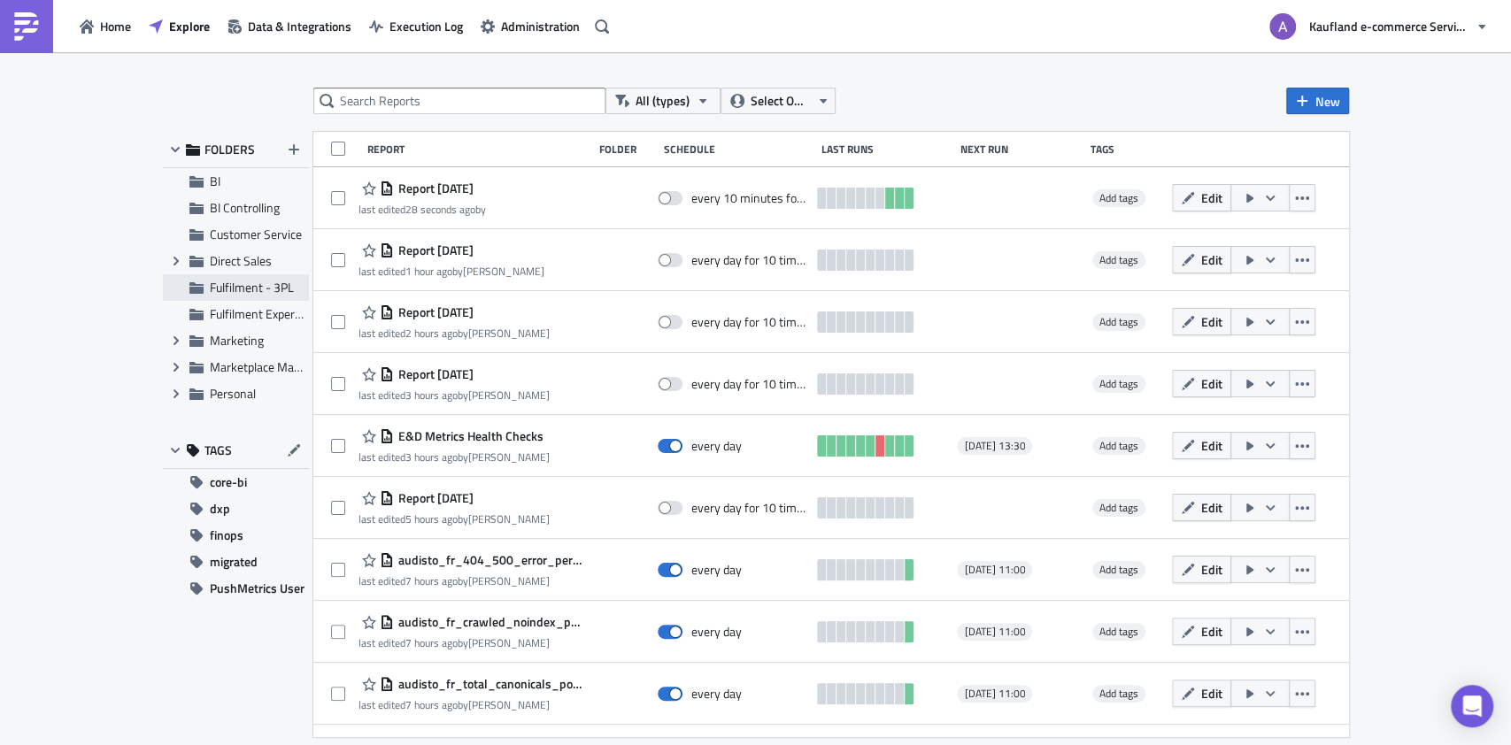
click at [250, 287] on span "Fulfilment - 3PL" at bounding box center [252, 287] width 84 height 19
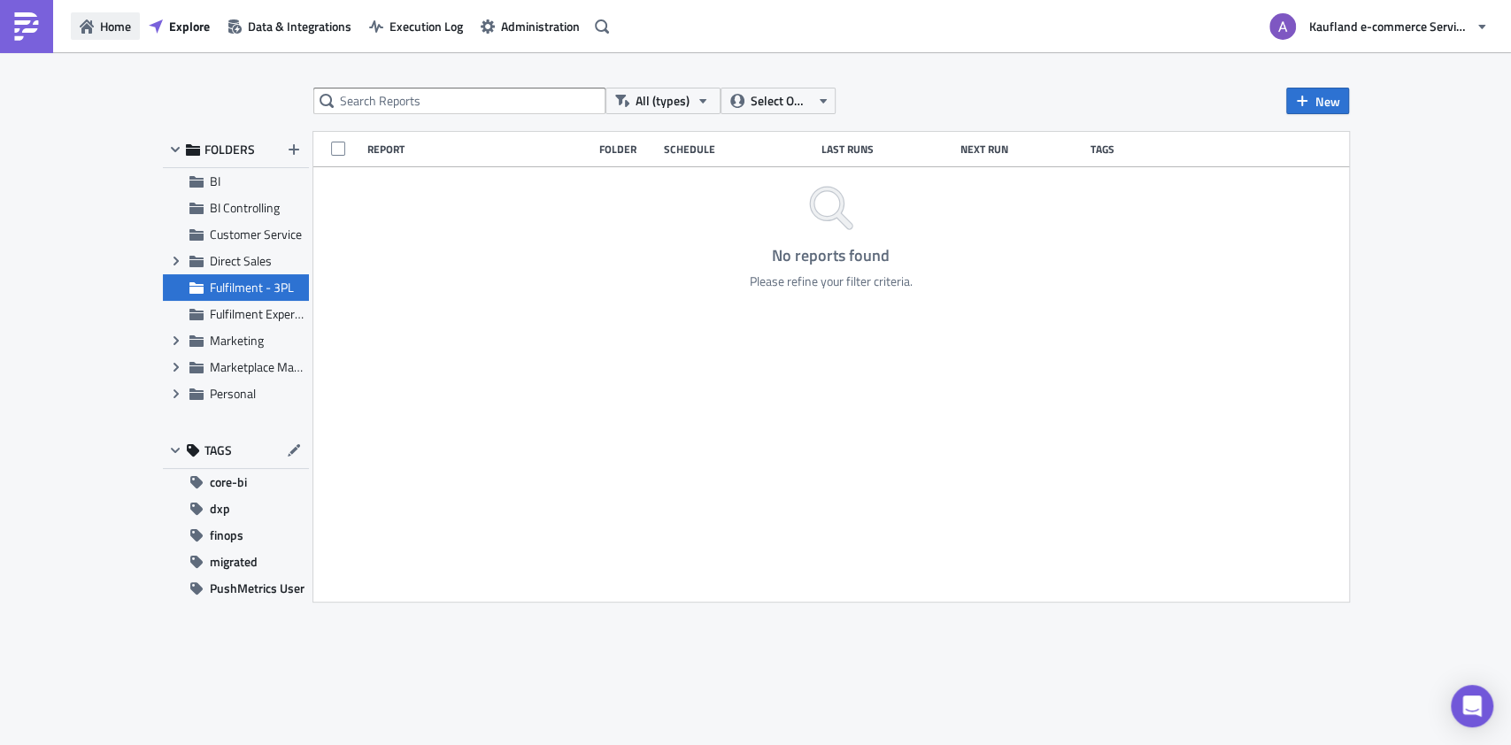
click at [120, 26] on span "Home" at bounding box center [115, 26] width 31 height 19
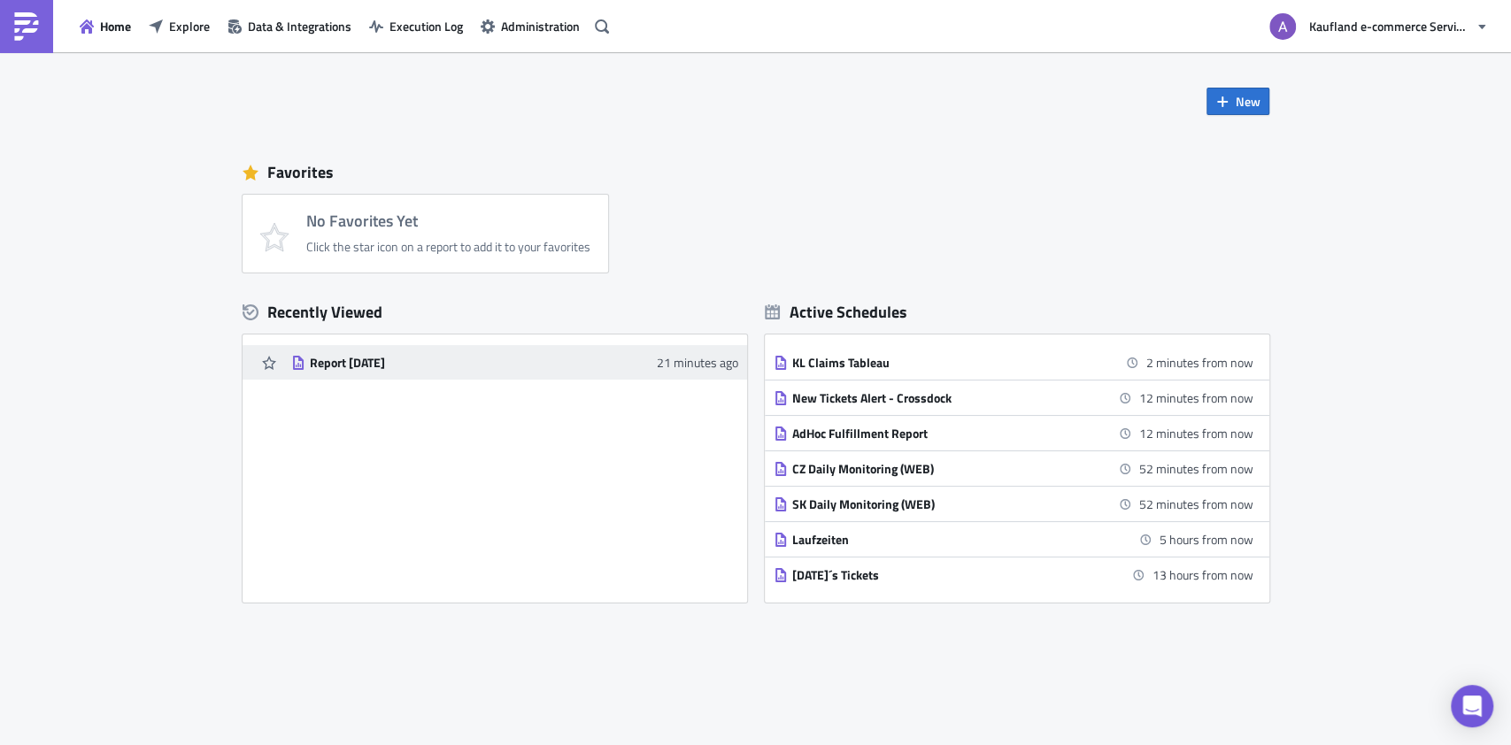
click at [538, 369] on div "Report [DATE]" at bounding box center [465, 363] width 310 height 16
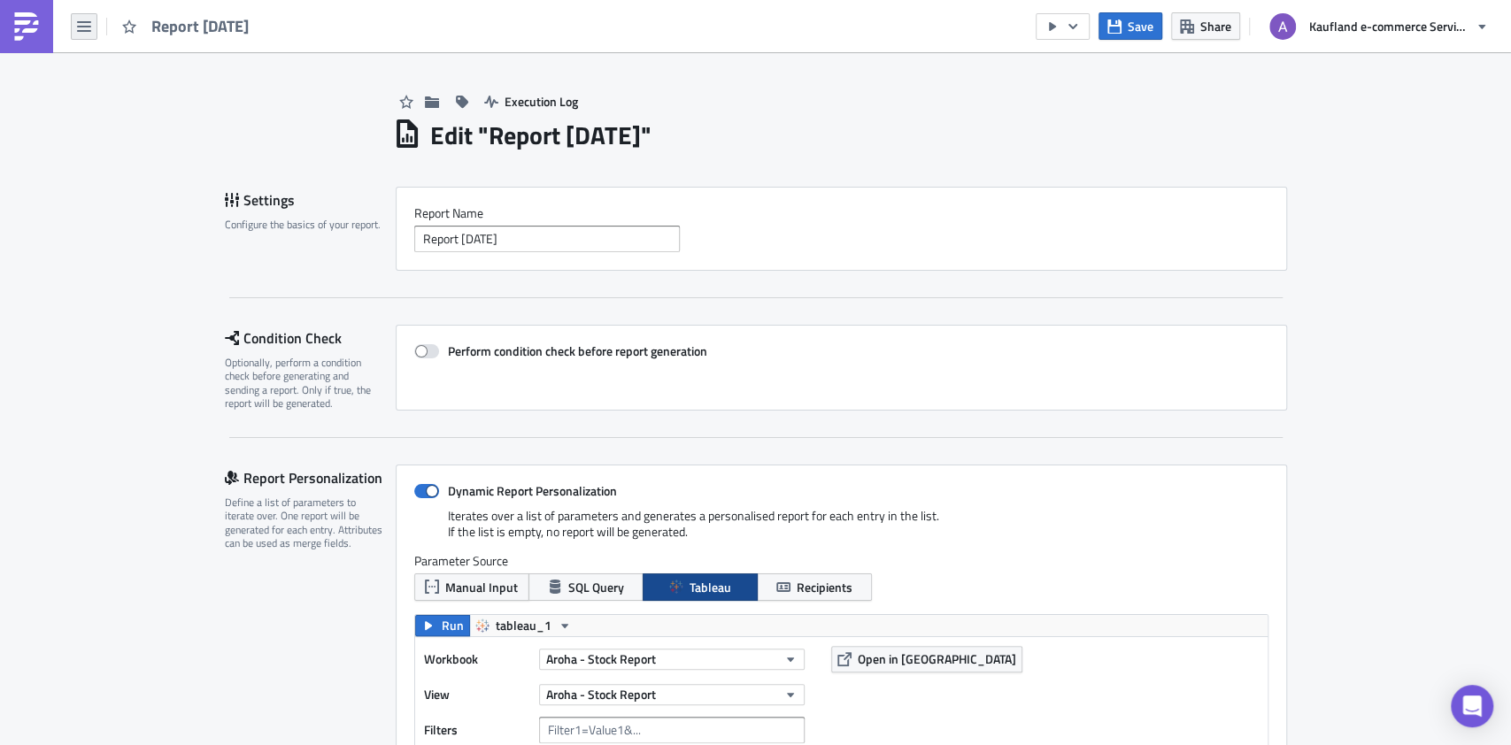
click at [89, 26] on icon "button" at bounding box center [84, 26] width 14 height 14
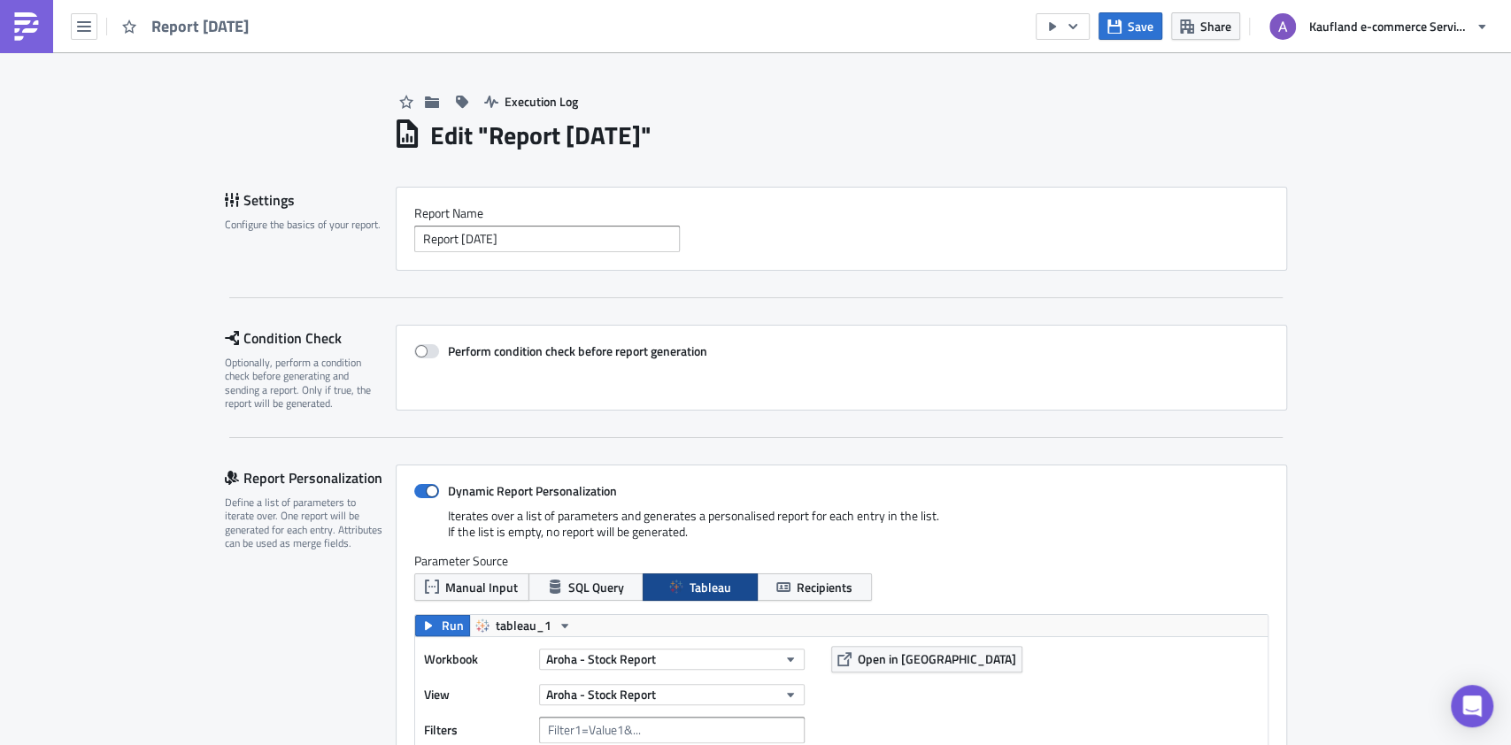
click at [42, 16] on link at bounding box center [26, 26] width 53 height 53
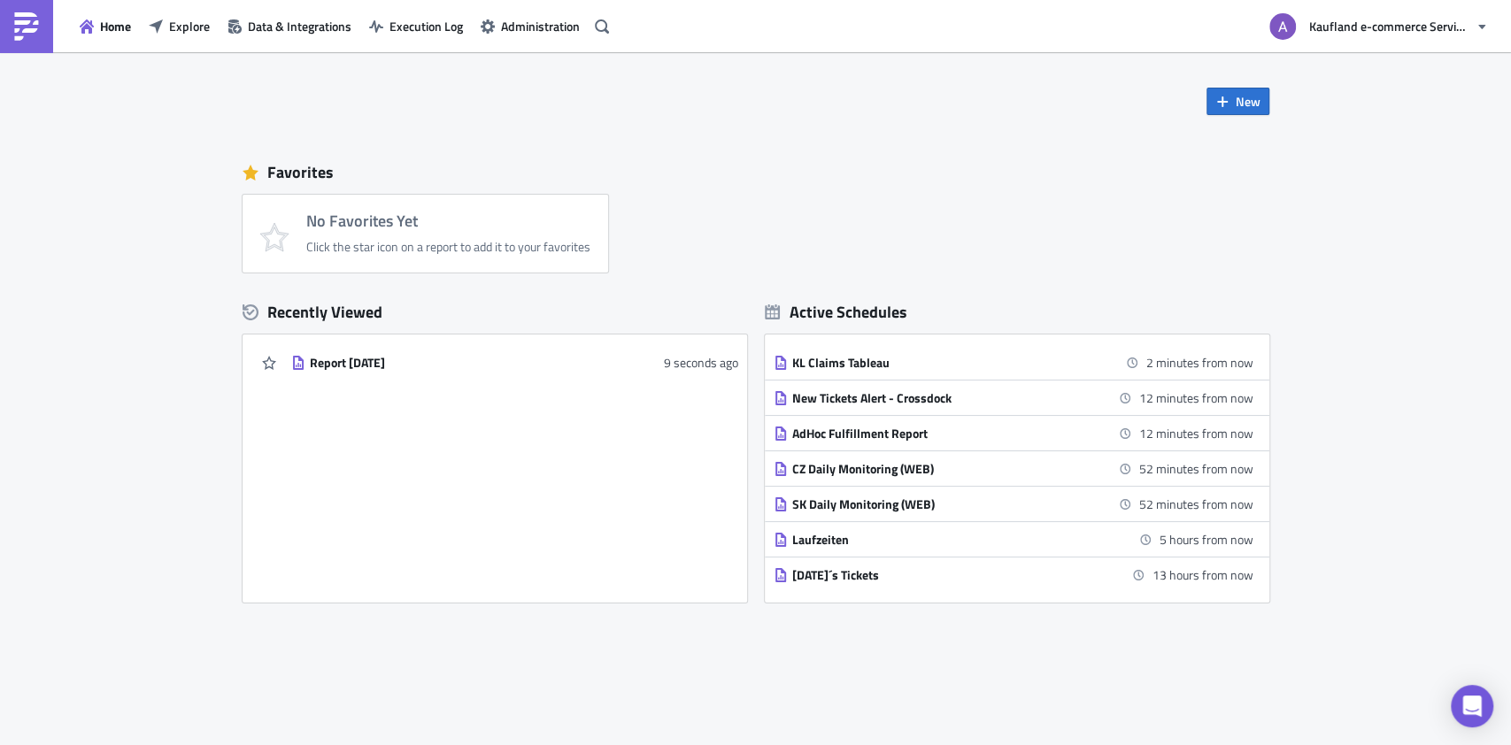
drag, startPoint x: 334, startPoint y: 364, endPoint x: 431, endPoint y: 443, distance: 125.3
click at [431, 443] on div "Report 2025-10-14 9 seconds ago" at bounding box center [495, 468] width 505 height 247
click at [192, 18] on span "Explore" at bounding box center [189, 26] width 41 height 19
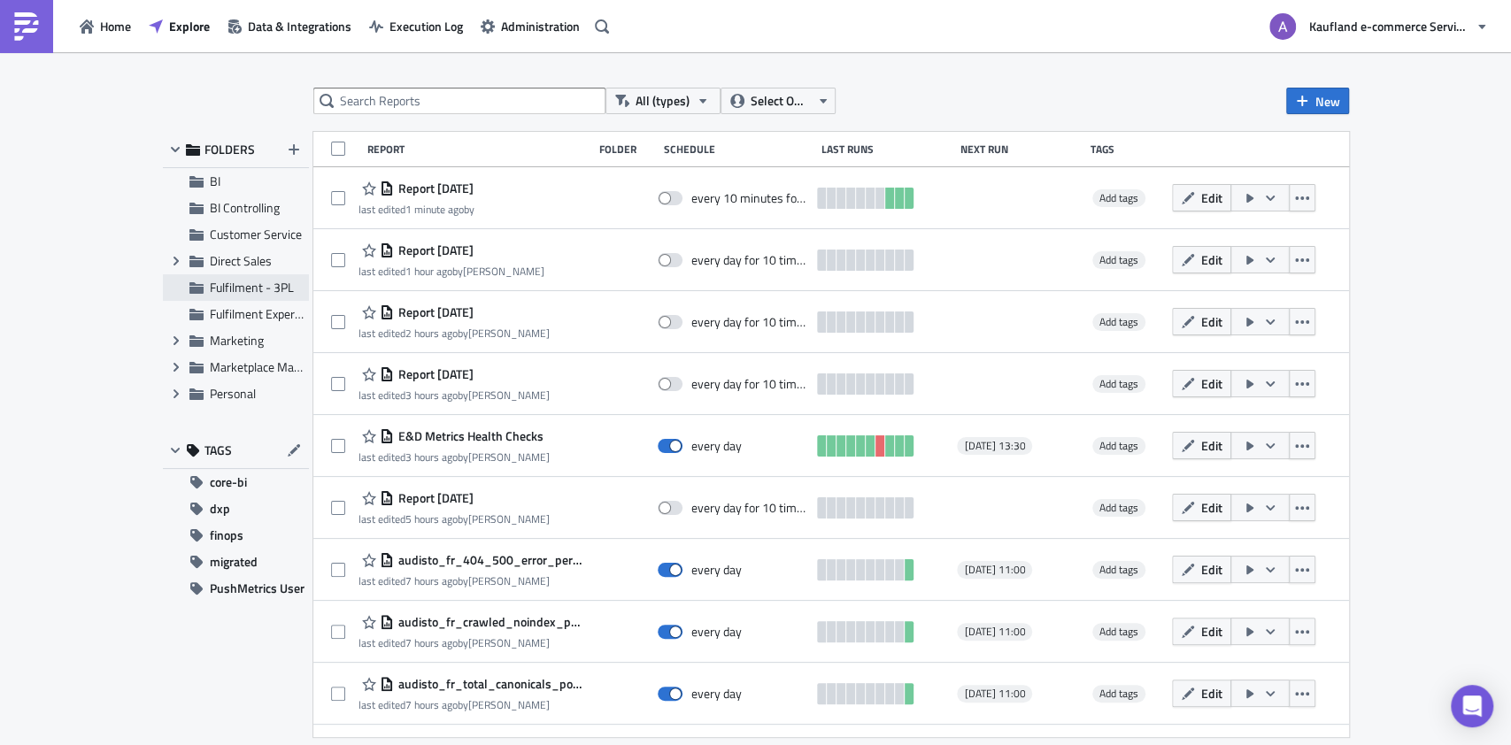
click at [249, 289] on span "Fulfilment - 3PL" at bounding box center [252, 287] width 84 height 19
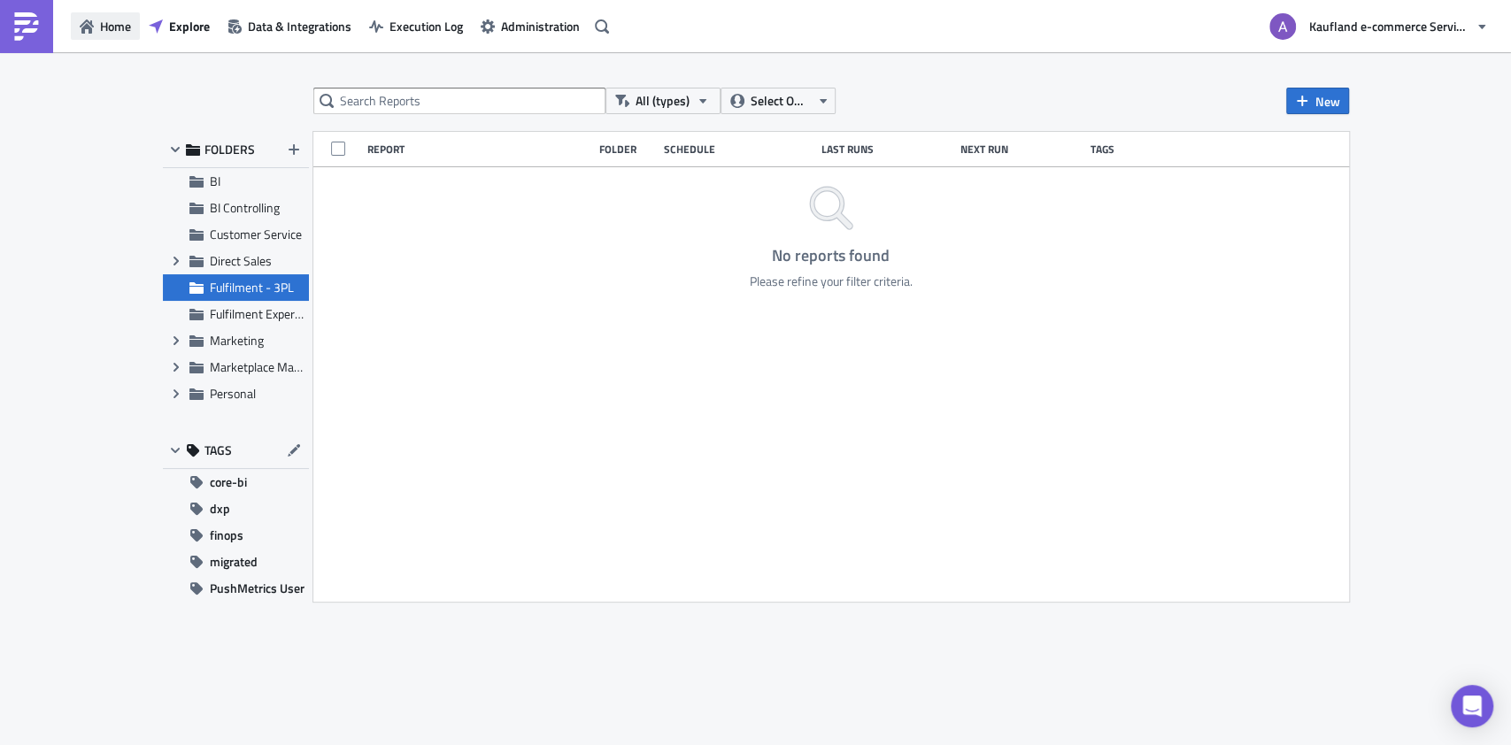
click at [120, 12] on button "Home" at bounding box center [105, 25] width 69 height 27
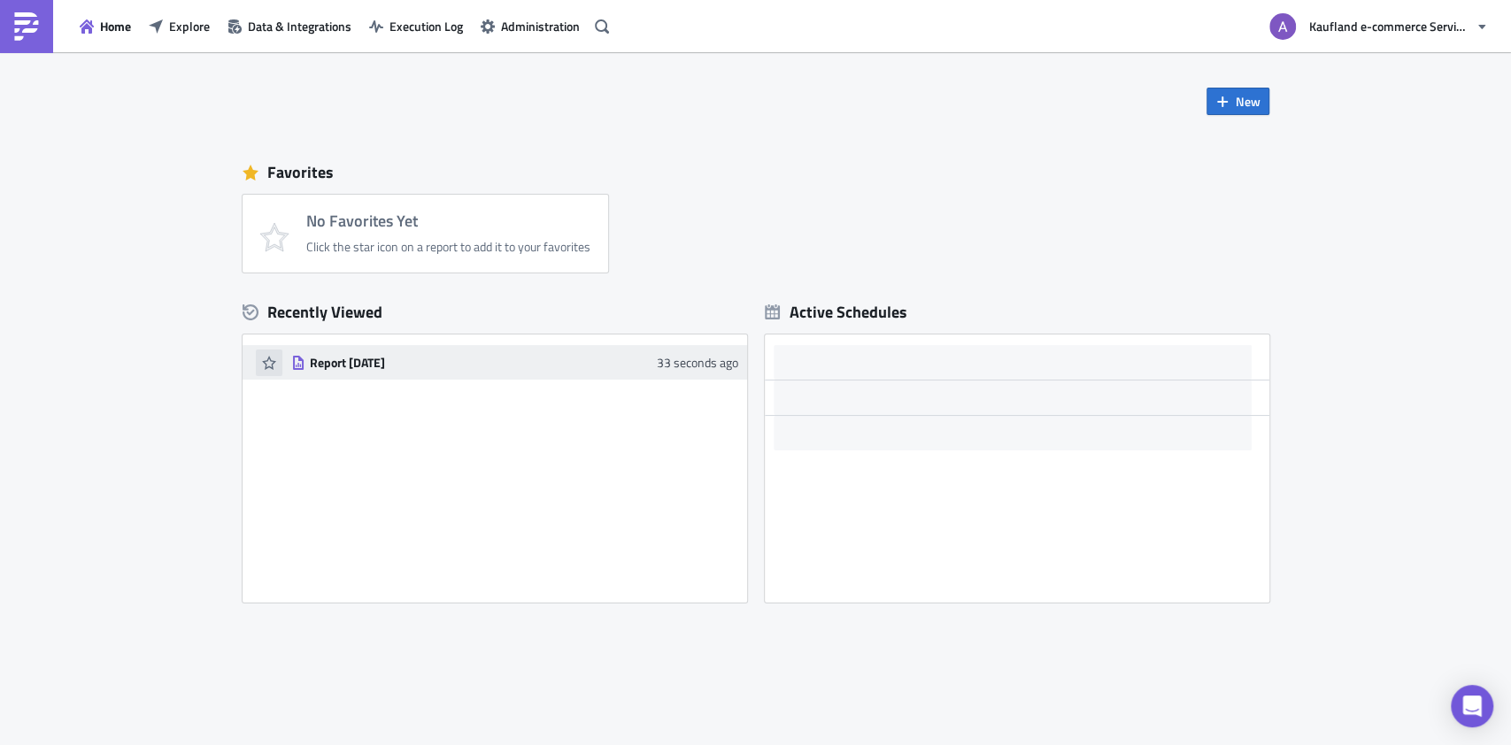
click at [262, 358] on icon "button" at bounding box center [269, 363] width 14 height 14
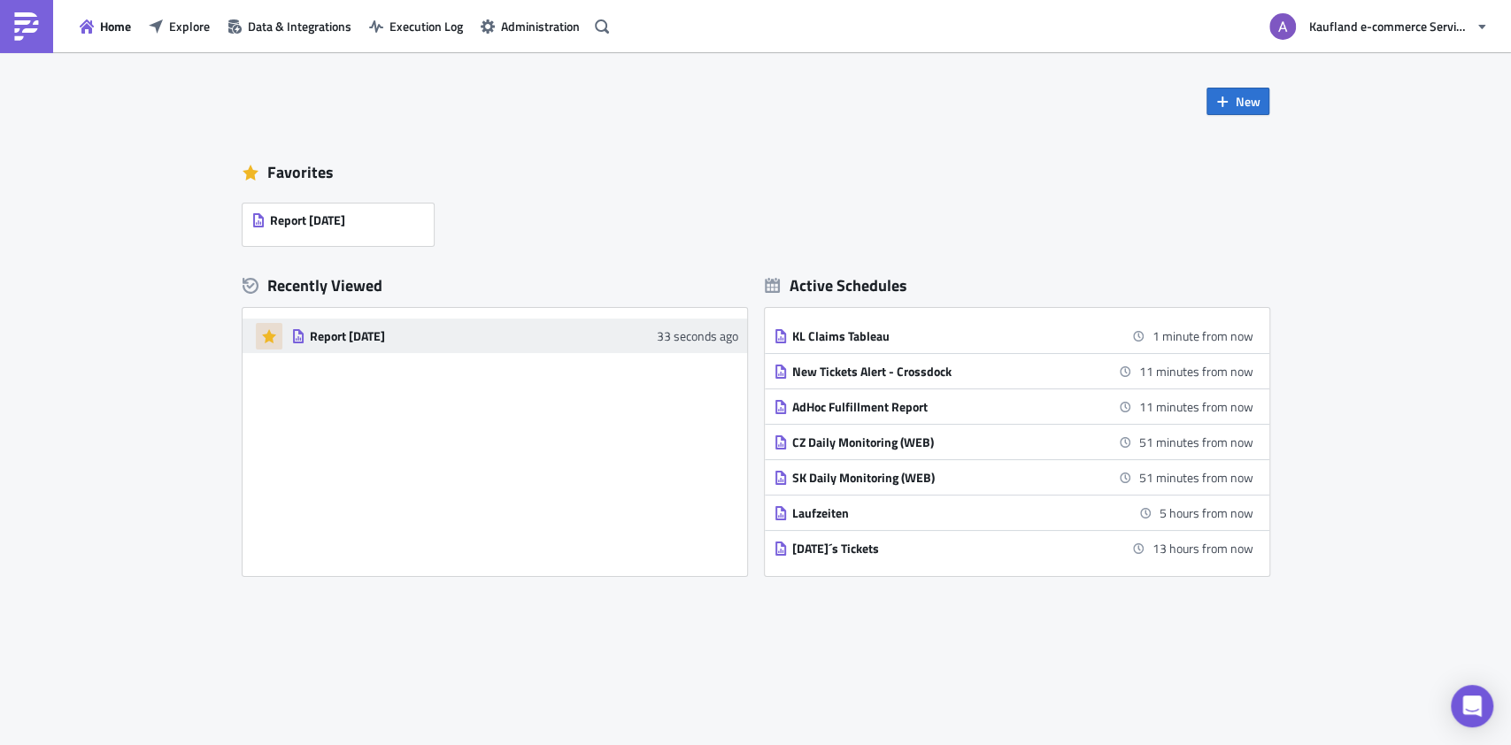
drag, startPoint x: 313, startPoint y: 226, endPoint x: 673, endPoint y: 188, distance: 361.5
click at [680, 183] on div "Favorites" at bounding box center [756, 172] width 1027 height 27
click at [377, 221] on div "Report [DATE]" at bounding box center [338, 225] width 191 height 42
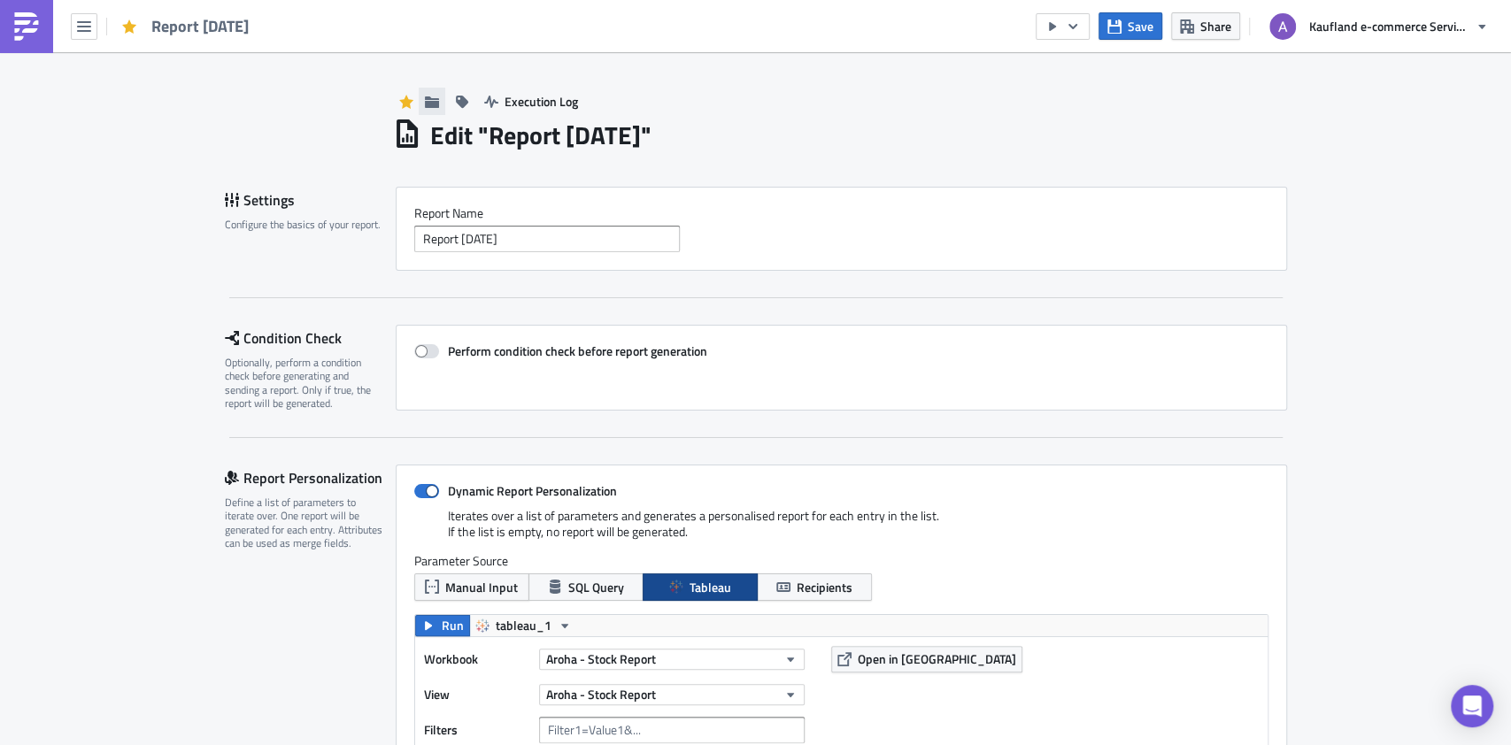
click at [424, 104] on icon "button" at bounding box center [431, 102] width 14 height 12
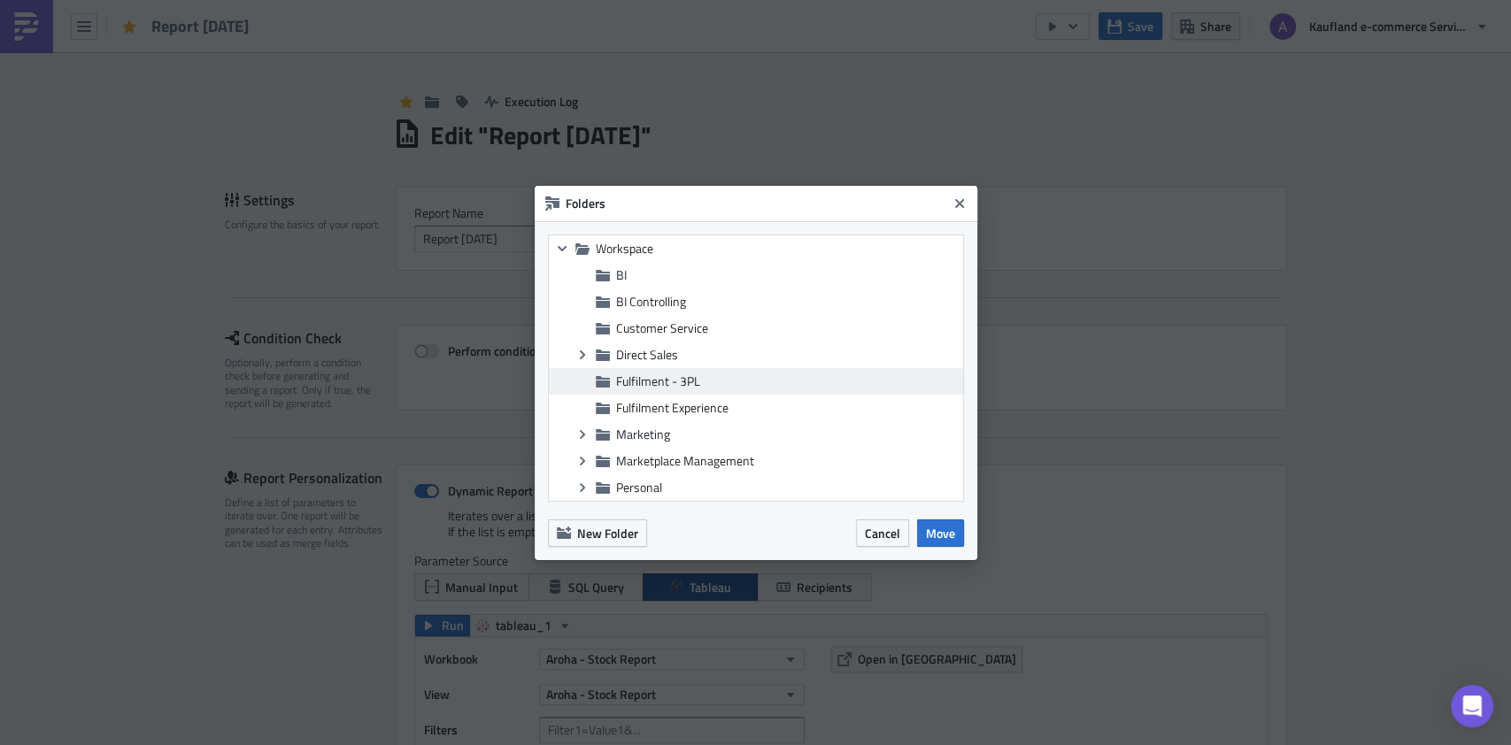
click at [745, 382] on span "Fulfilment - 3PL" at bounding box center [787, 382] width 343 height 16
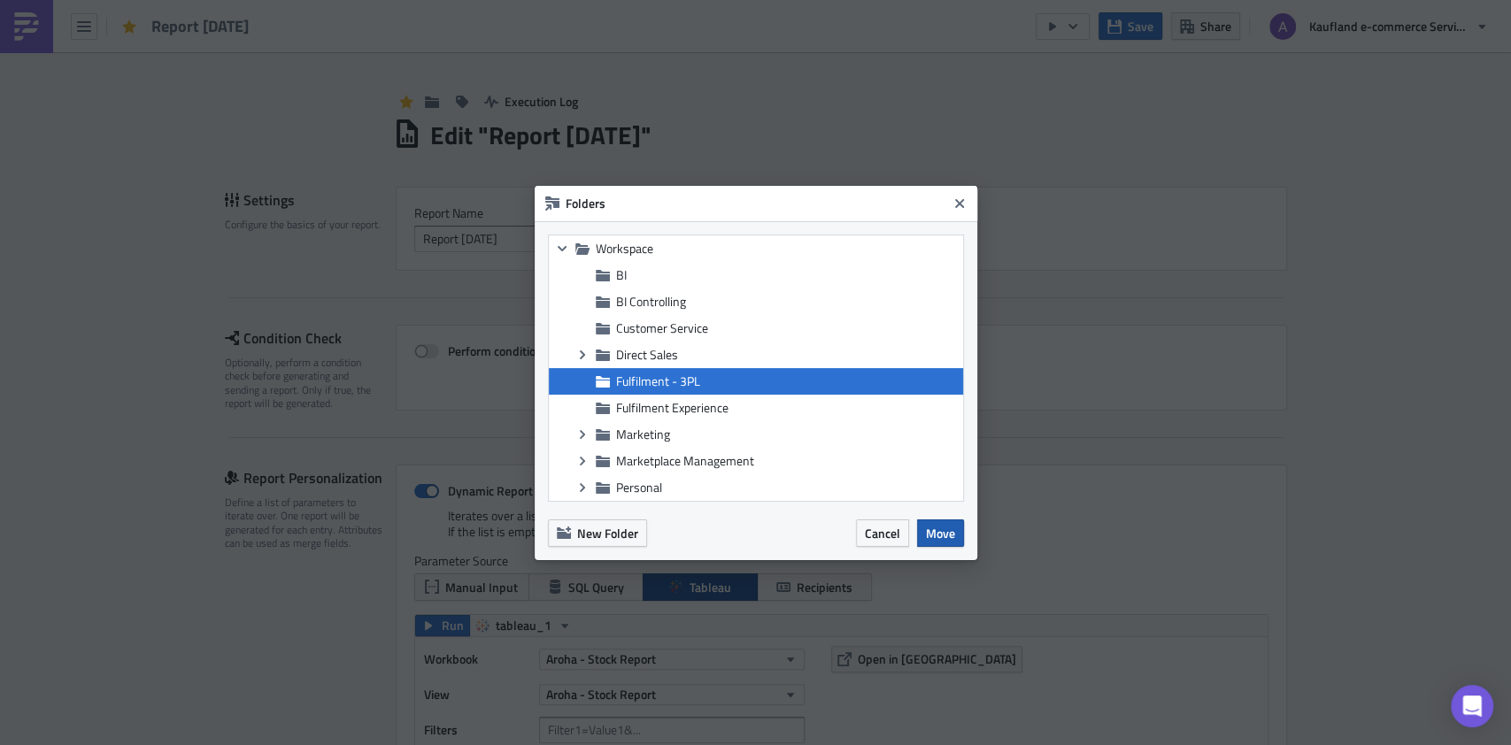
click at [947, 527] on span "Move" at bounding box center [940, 533] width 29 height 19
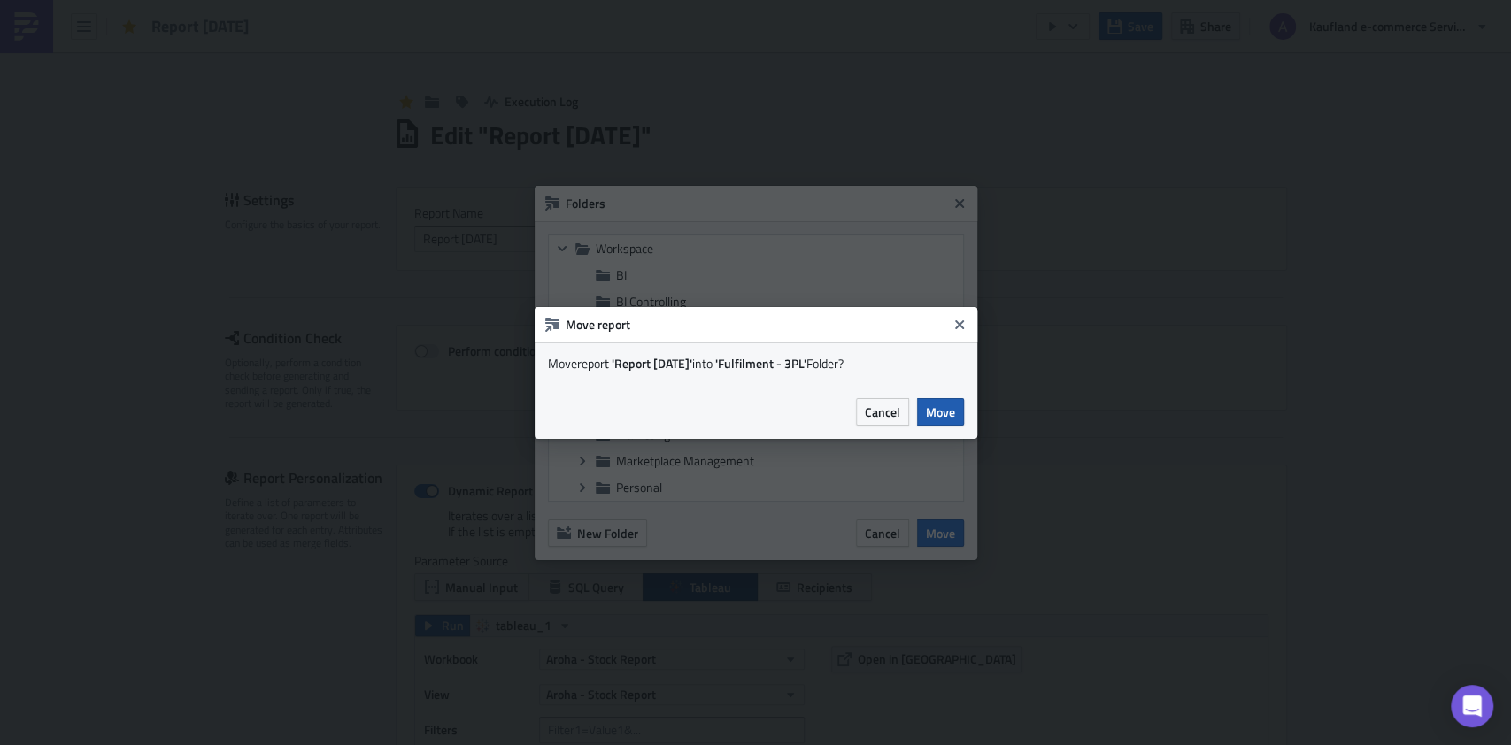
click at [941, 411] on span "Move" at bounding box center [940, 412] width 29 height 19
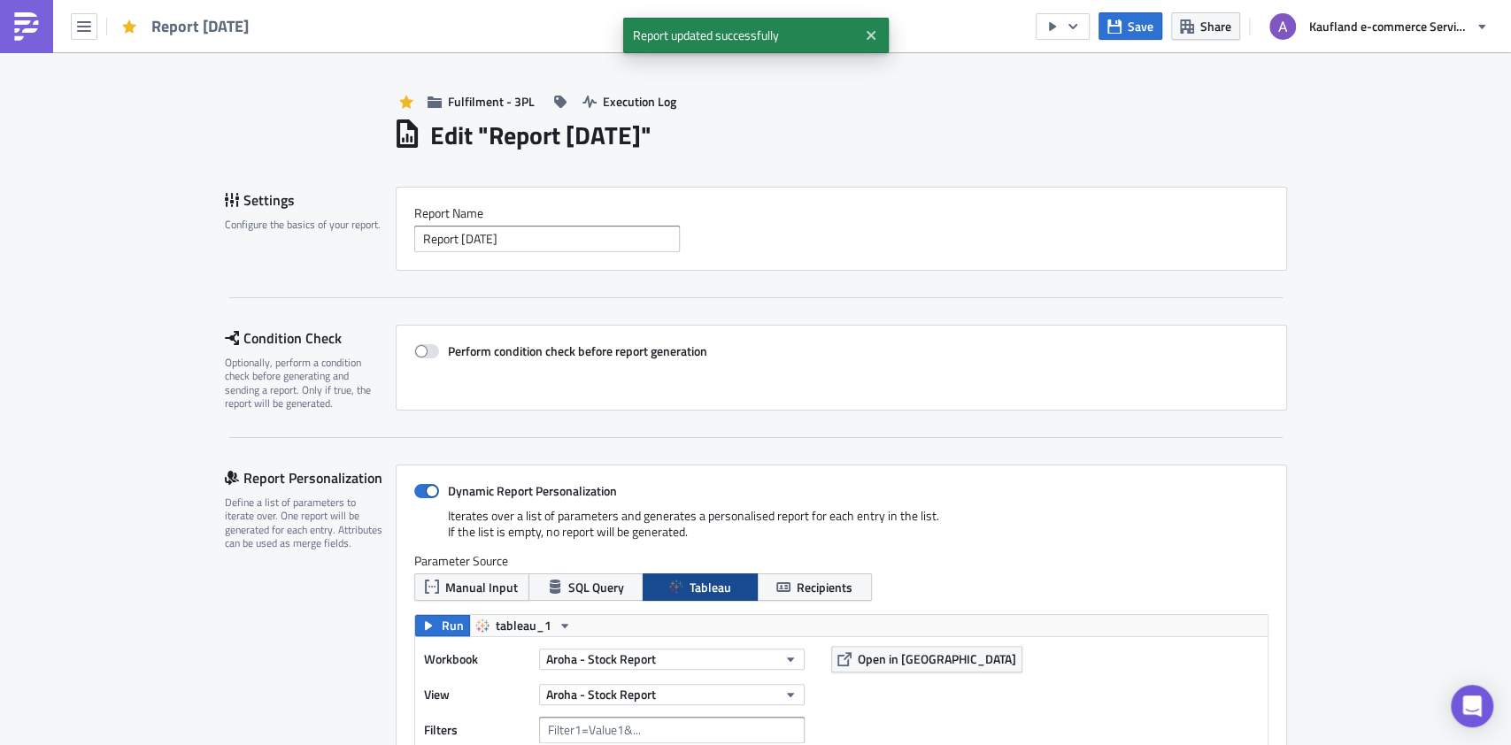
click at [35, 26] on img at bounding box center [26, 26] width 28 height 28
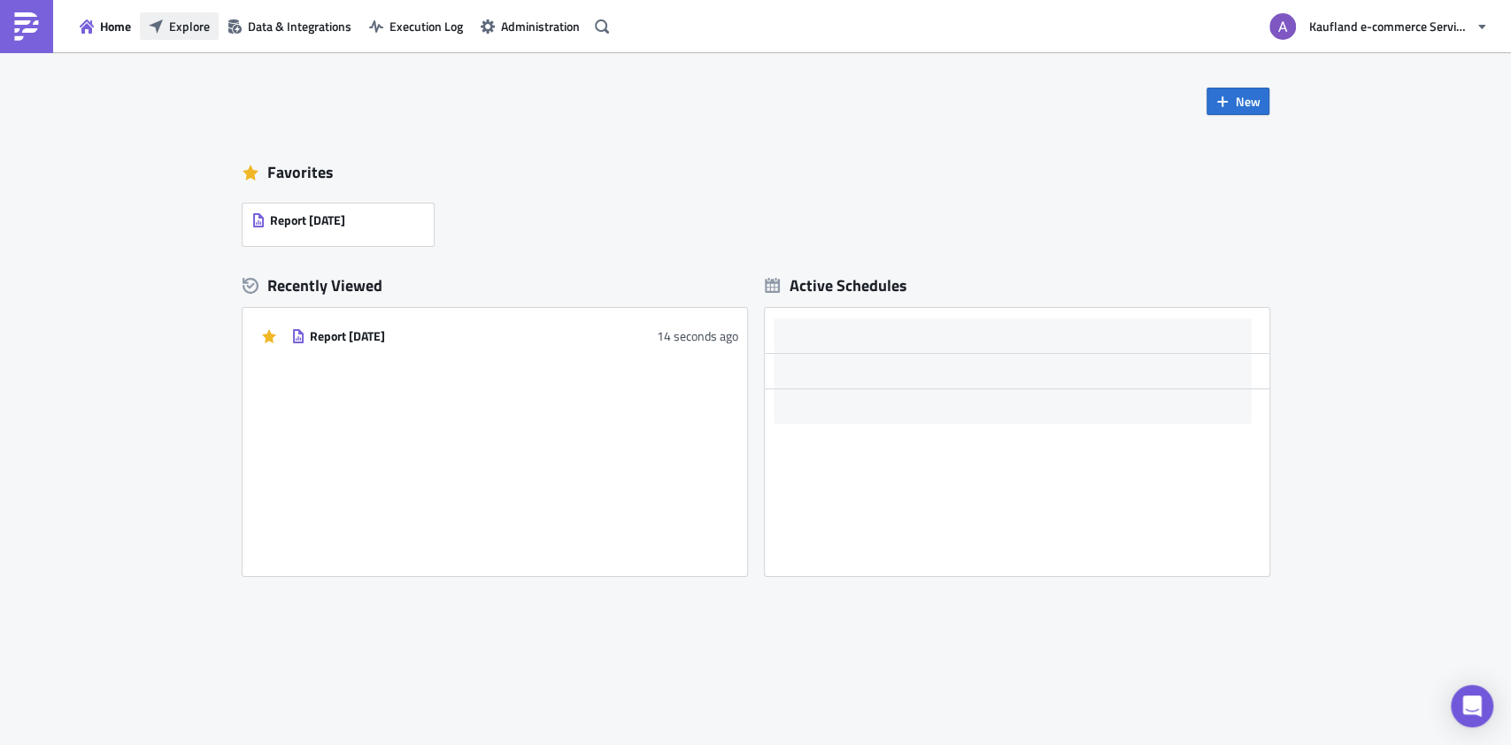
click at [197, 25] on span "Explore" at bounding box center [189, 26] width 41 height 19
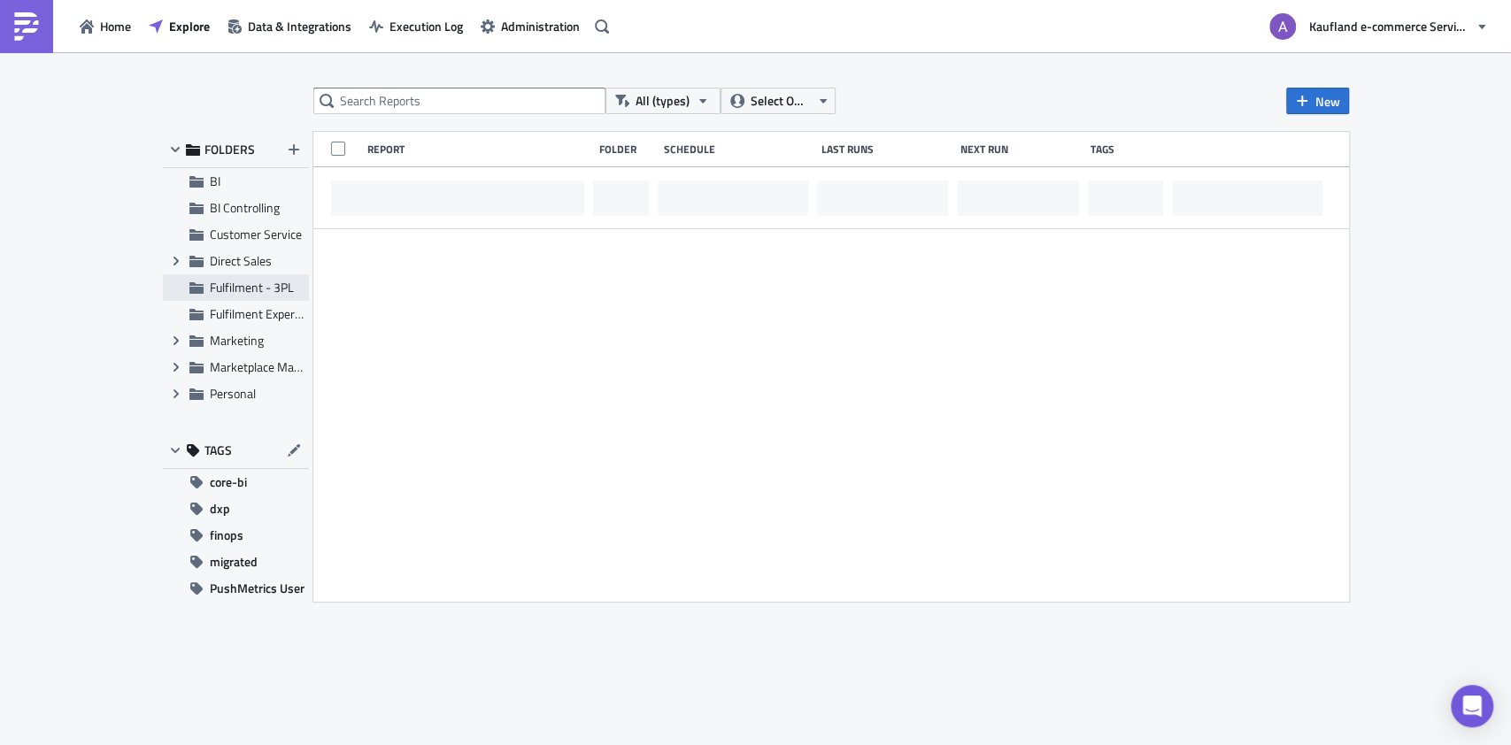
click at [255, 291] on span "Fulfilment - 3PL" at bounding box center [252, 287] width 84 height 19
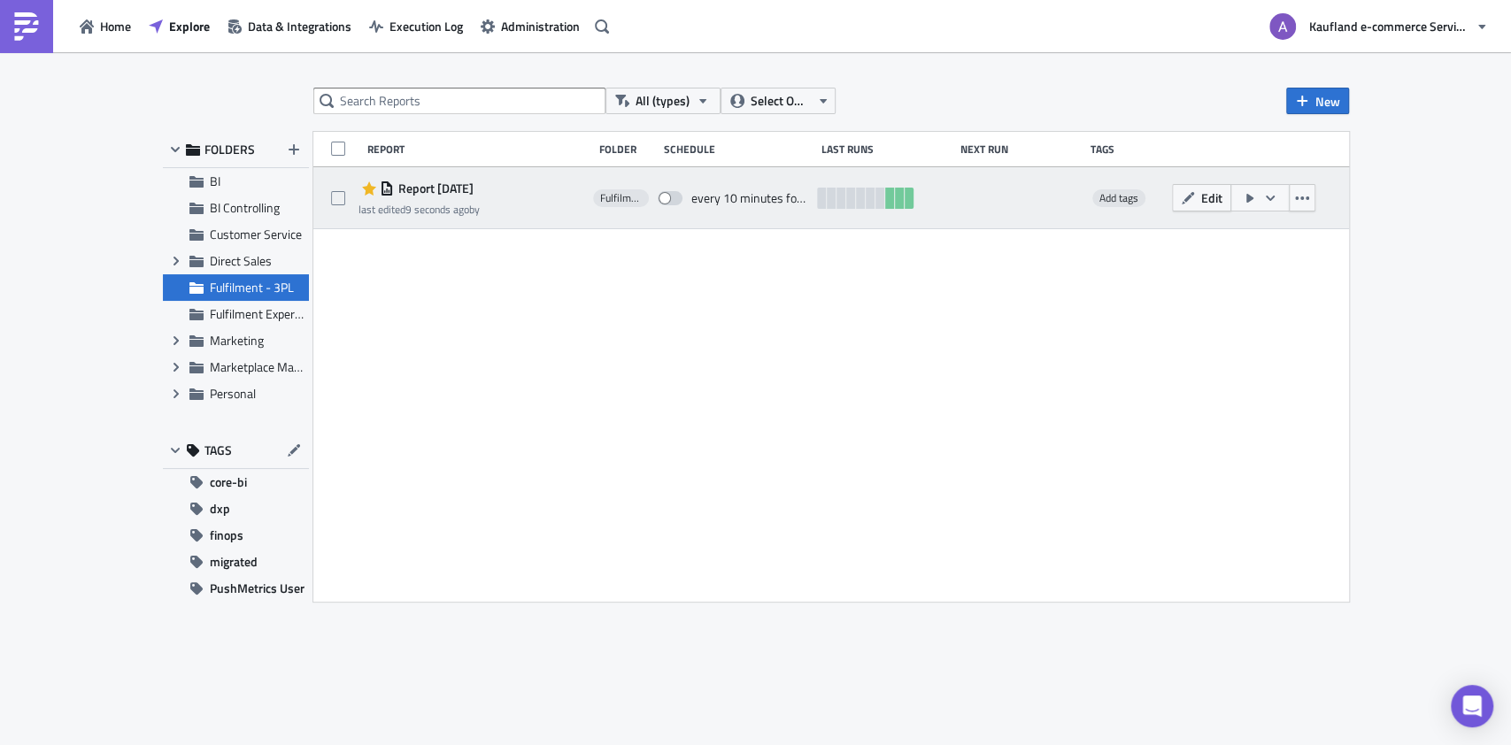
click at [538, 193] on div "Report 2025-10-14 last edited 9 seconds ago by" at bounding box center [471, 198] width 225 height 35
click at [480, 199] on div "Report 2025-10-14 last edited 9 seconds ago by" at bounding box center [419, 198] width 121 height 40
click at [1132, 194] on span "Edit" at bounding box center [1211, 198] width 21 height 19
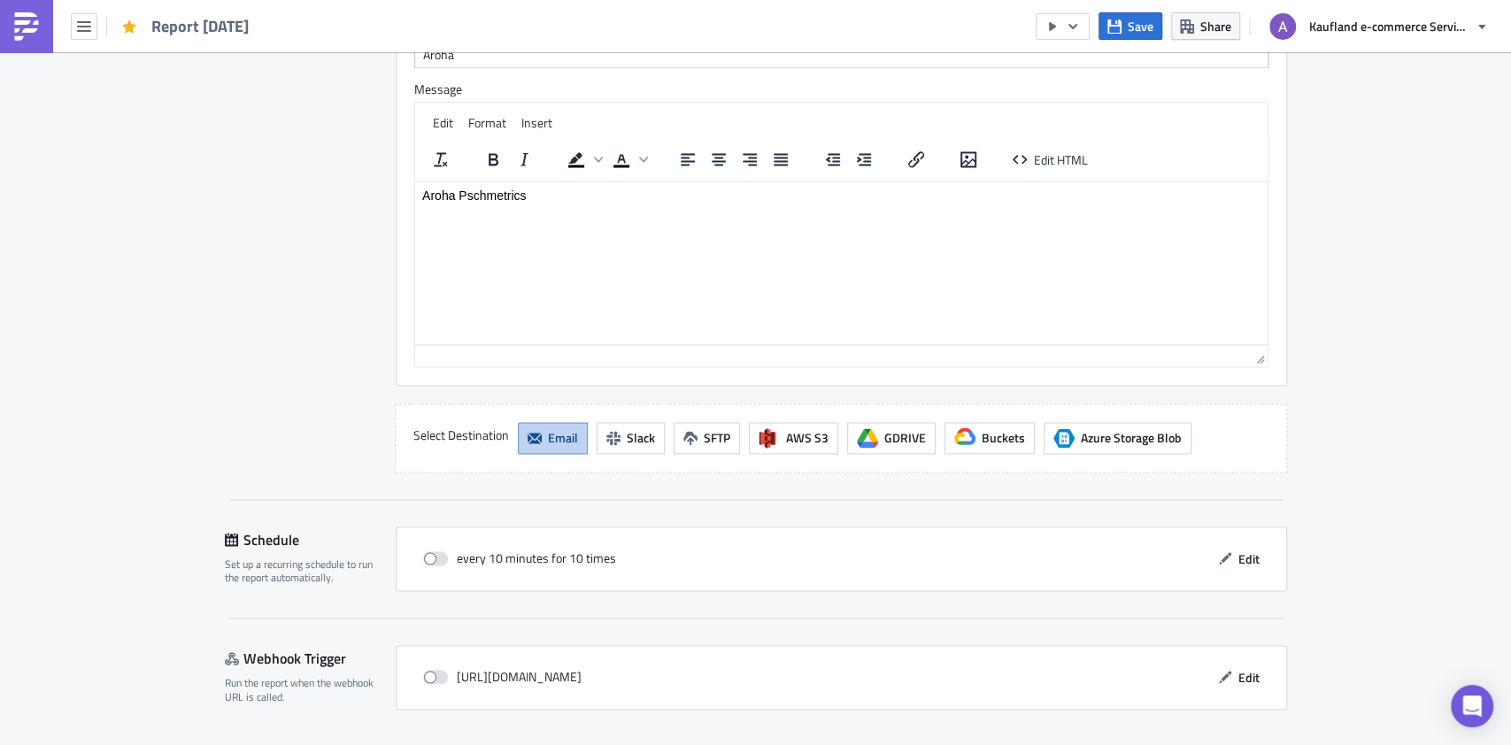
scroll to position [1676, 0]
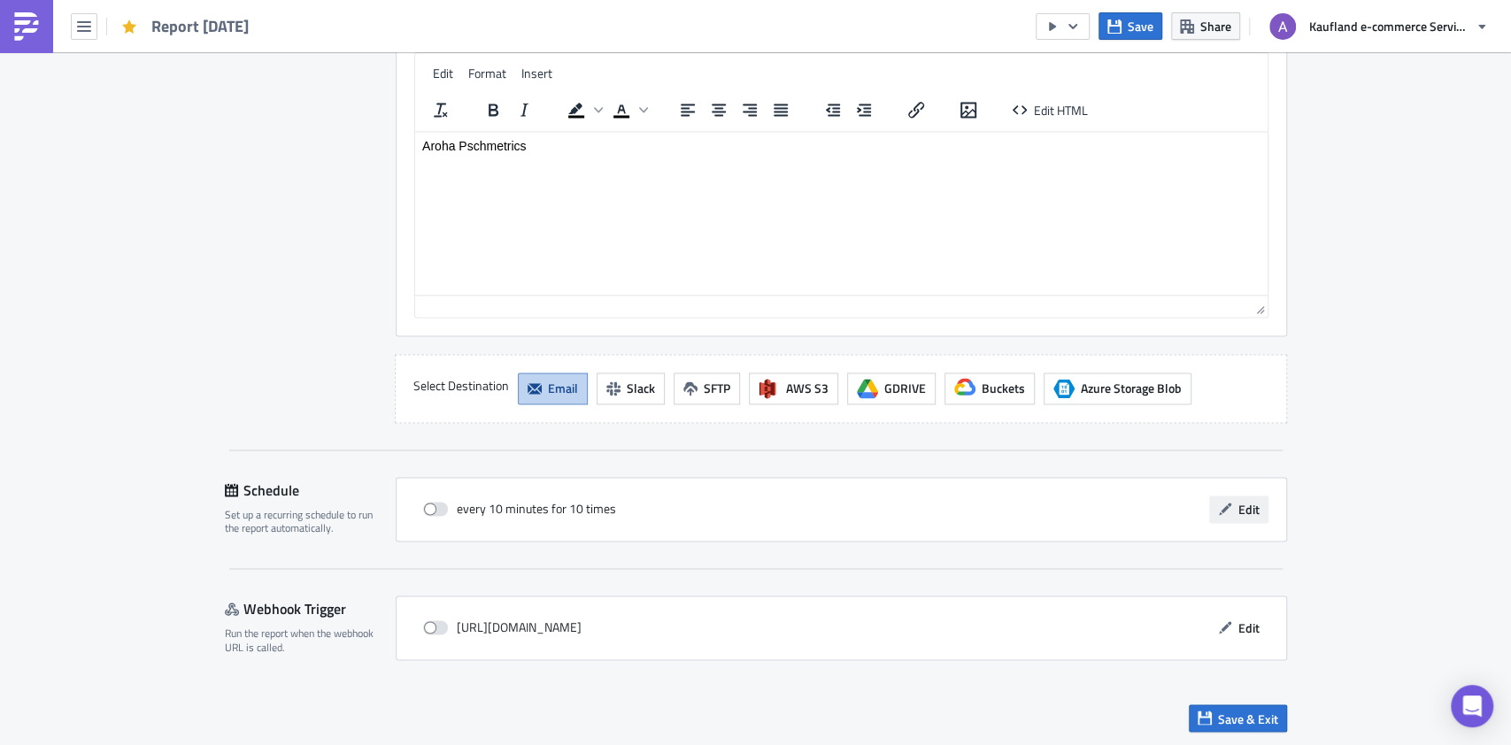
click at [1132, 505] on span "Edit" at bounding box center [1249, 509] width 21 height 19
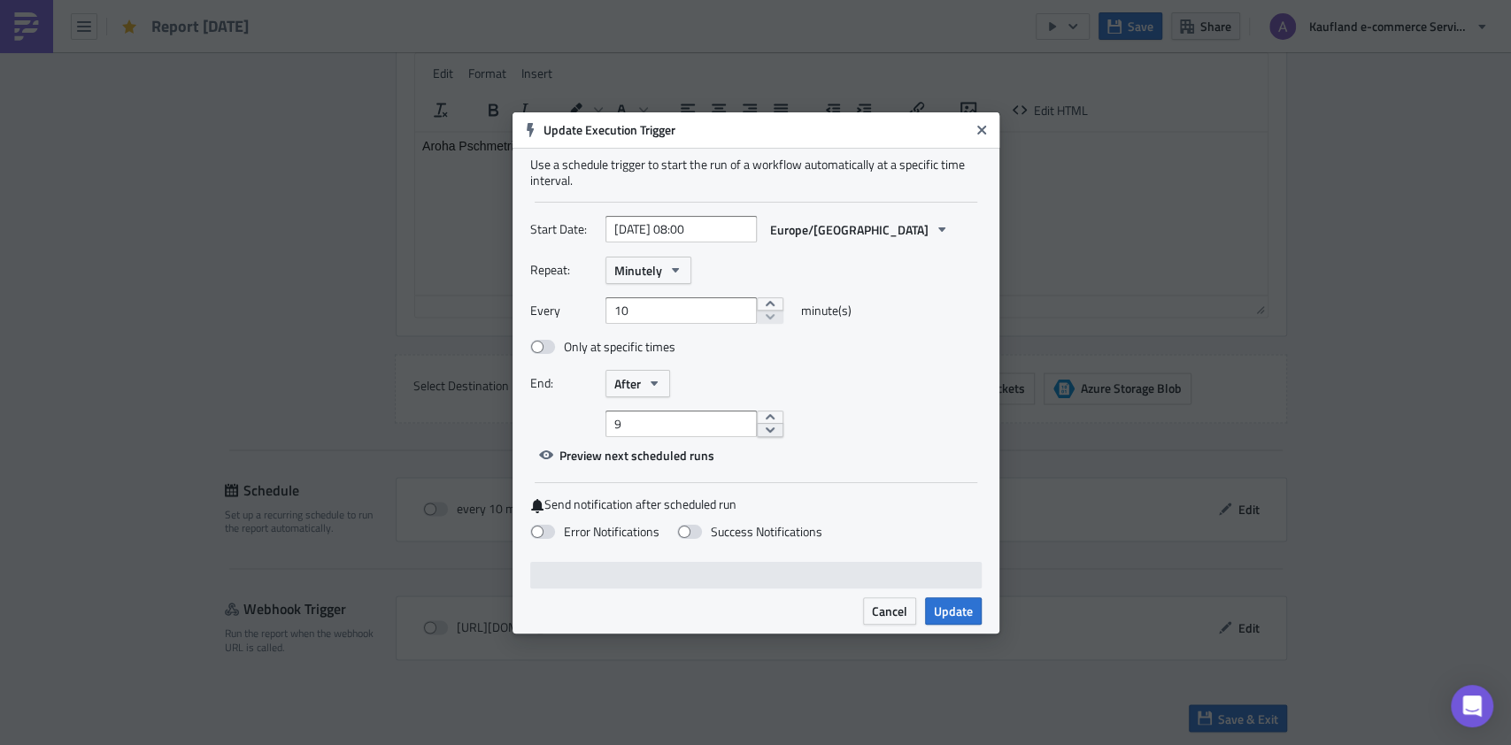
click at [759, 429] on button "decrement" at bounding box center [770, 430] width 27 height 14
click at [758, 430] on button "decrement" at bounding box center [770, 430] width 27 height 14
click at [758, 431] on button "decrement" at bounding box center [770, 430] width 27 height 14
click at [761, 433] on button "decrement" at bounding box center [770, 430] width 27 height 14
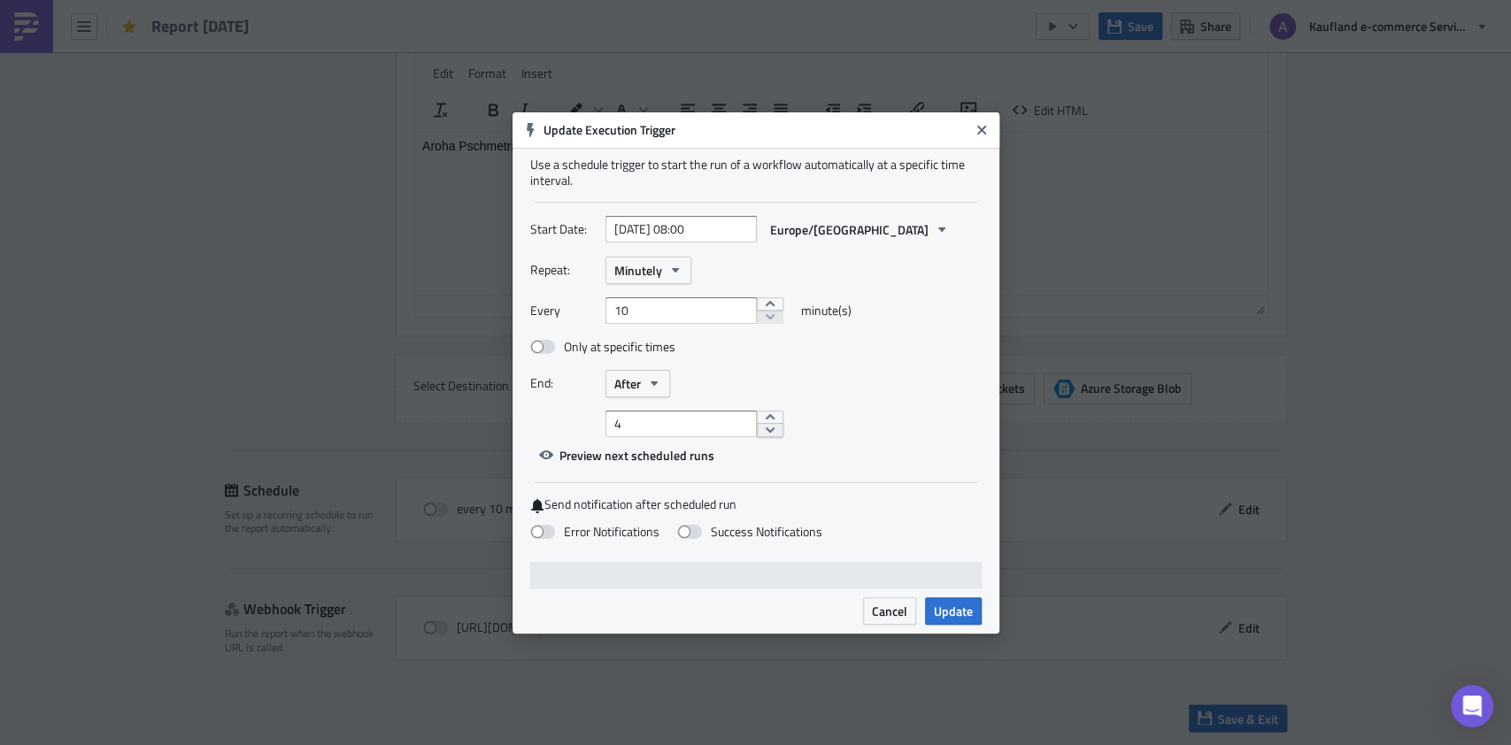
click at [761, 434] on button "decrement" at bounding box center [770, 430] width 27 height 14
click at [761, 435] on button "decrement" at bounding box center [770, 430] width 27 height 14
click at [762, 436] on button "decrement" at bounding box center [770, 430] width 27 height 14
click at [761, 419] on button "increment" at bounding box center [770, 418] width 27 height 14
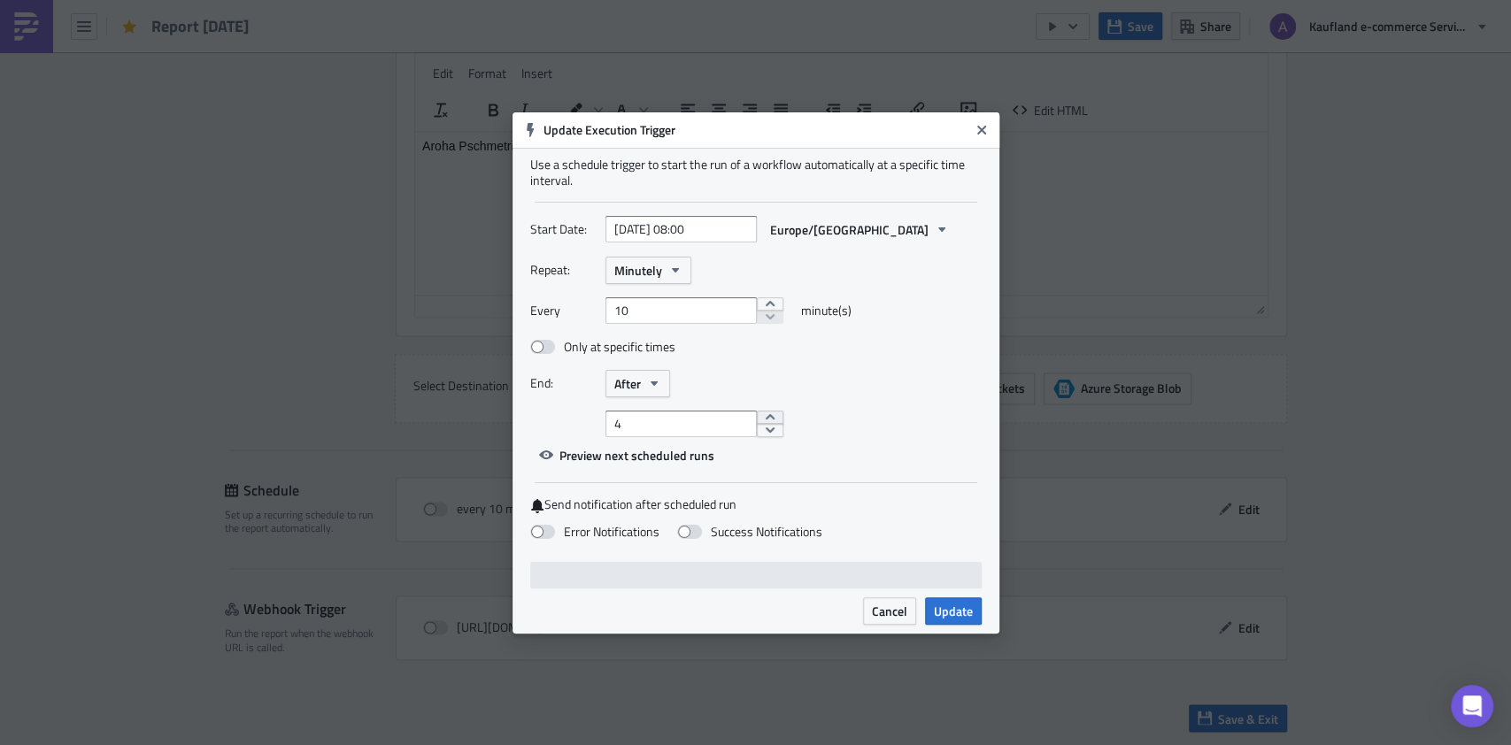
click at [761, 419] on button "increment" at bounding box center [770, 418] width 27 height 14
type input "5"
click at [761, 419] on button "increment" at bounding box center [770, 418] width 27 height 14
click at [956, 558] on span "Update" at bounding box center [953, 611] width 39 height 19
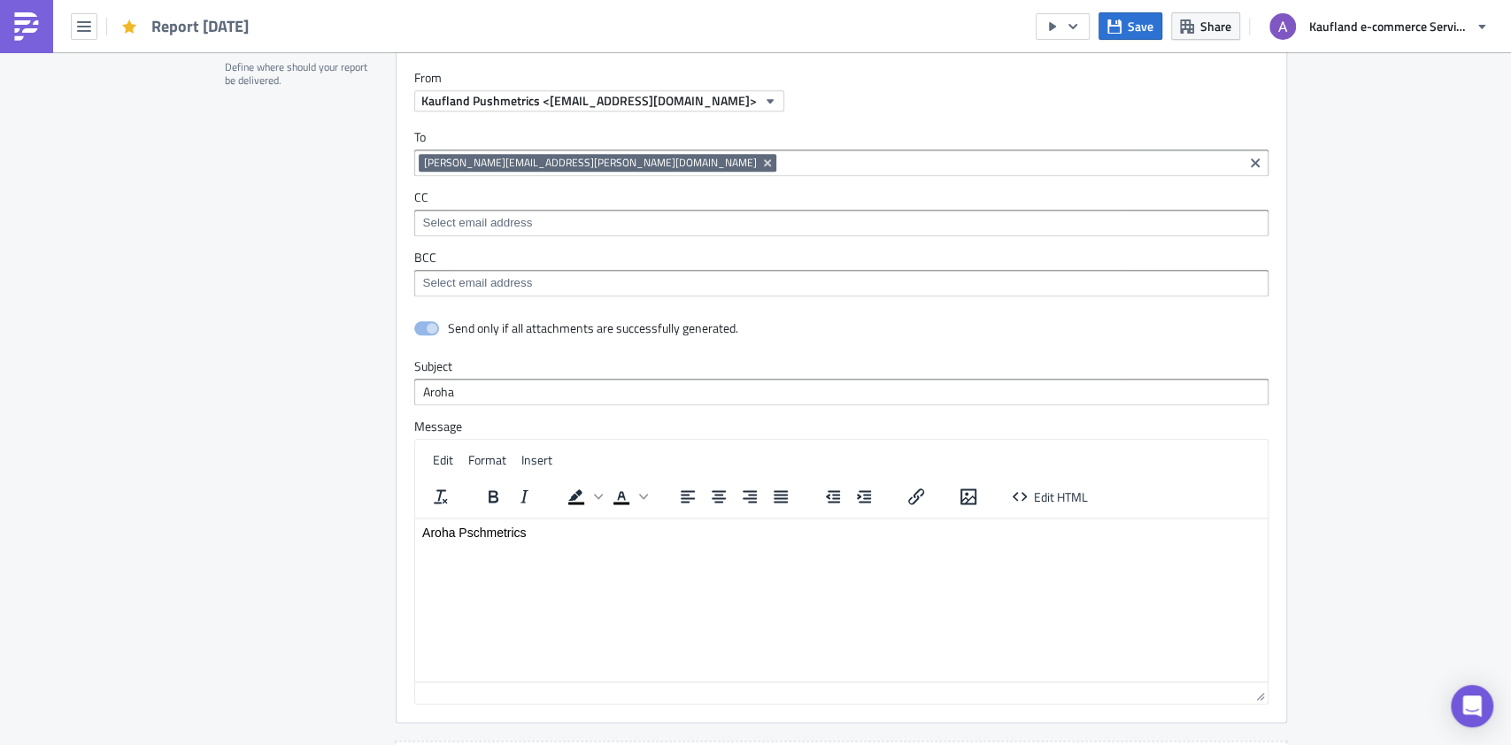
scroll to position [1440, 0]
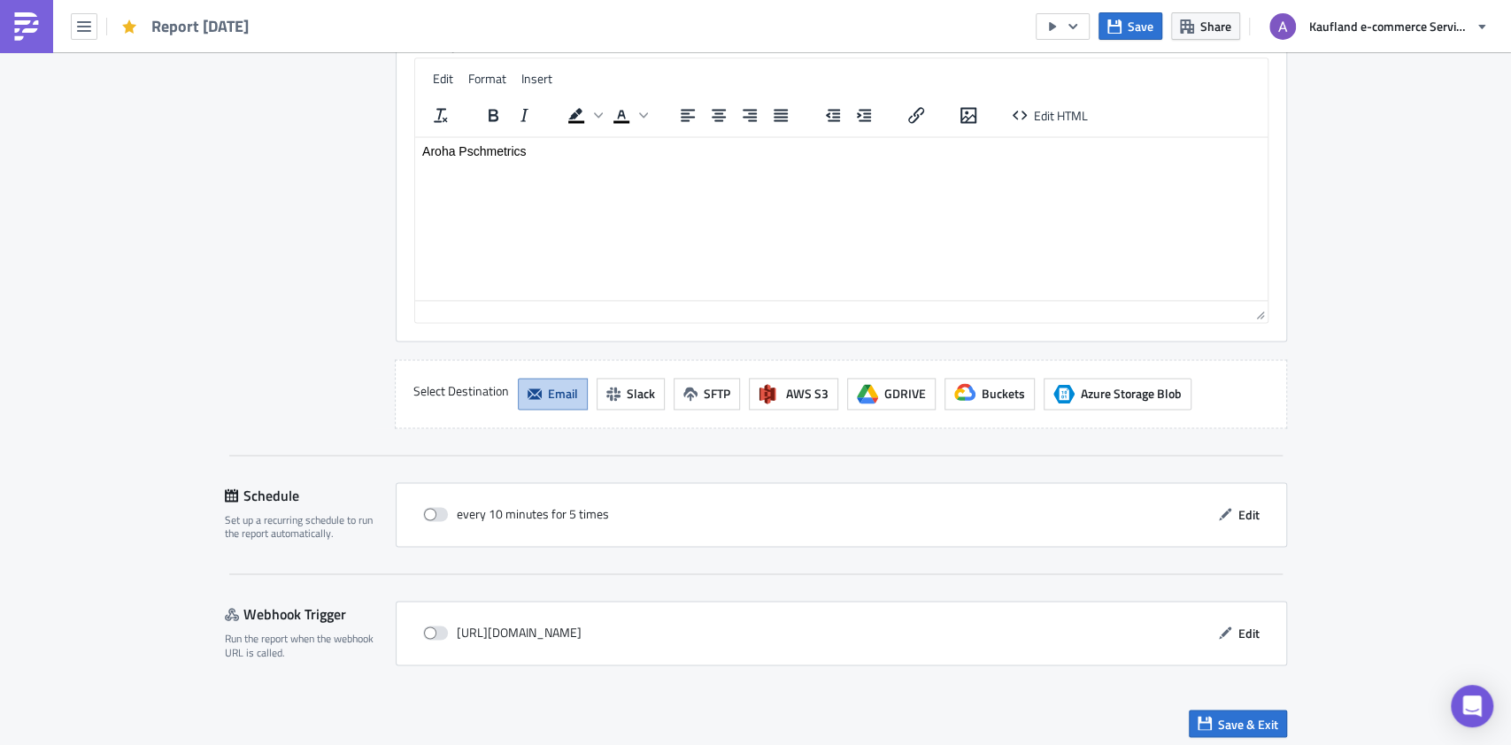
scroll to position [1676, 0]
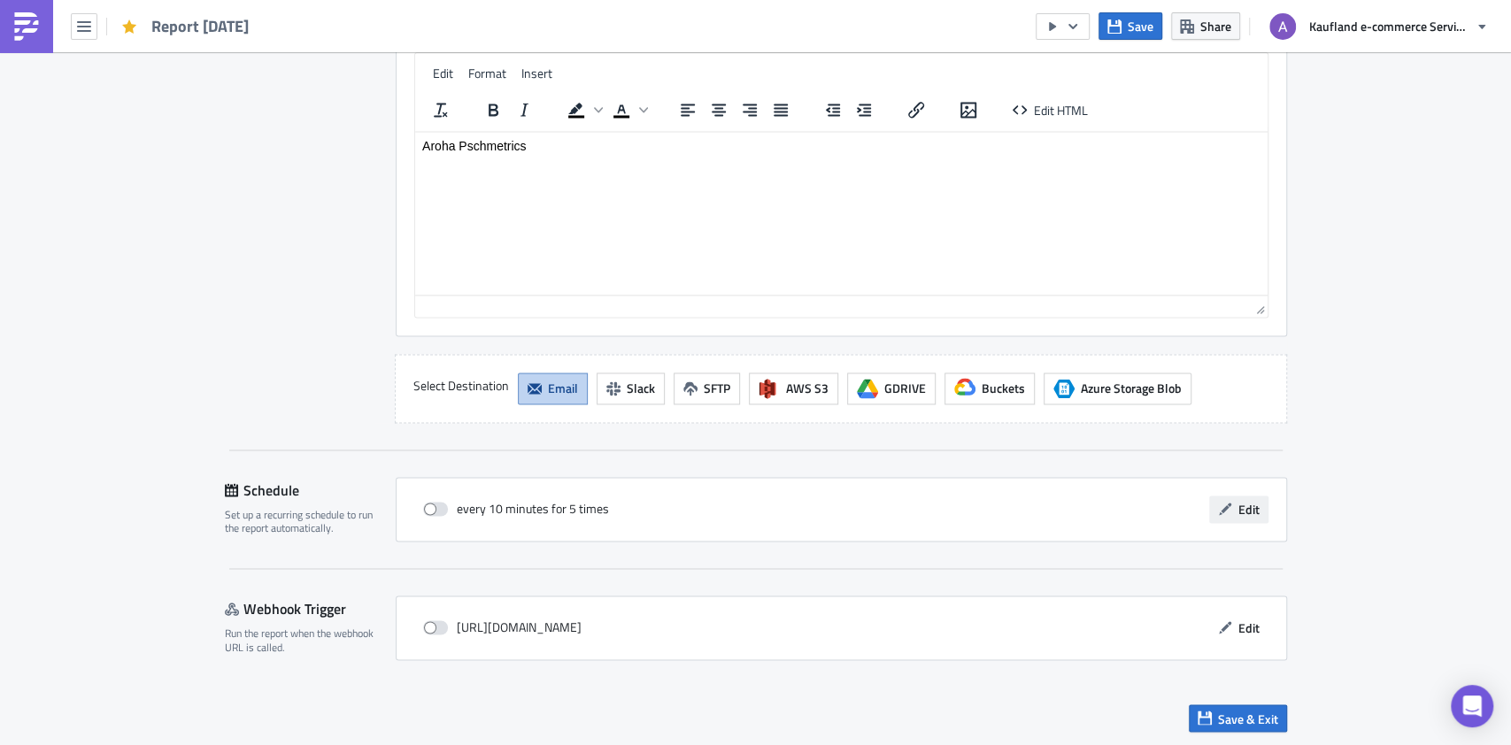
click at [1132, 513] on button "Edit" at bounding box center [1238, 509] width 59 height 27
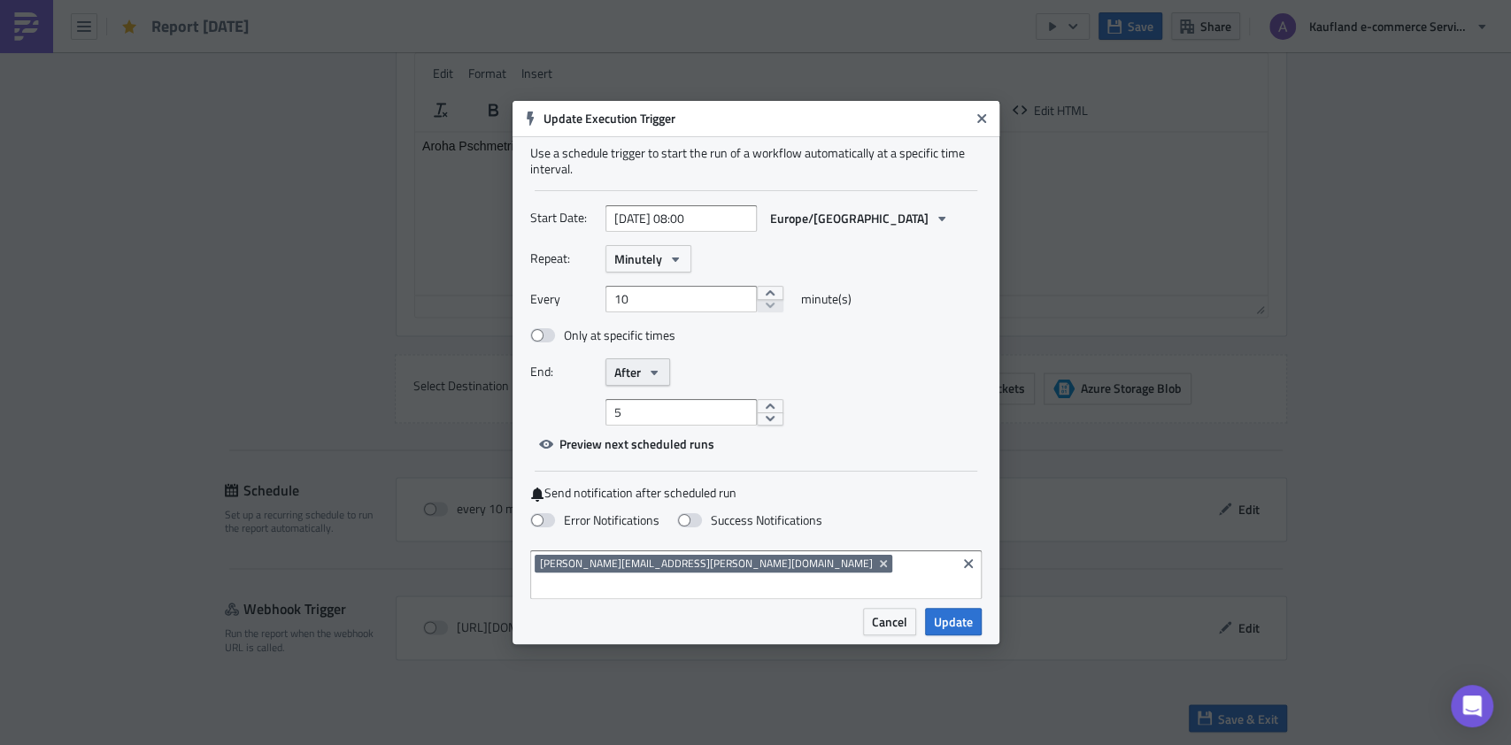
click at [650, 380] on icon "button" at bounding box center [654, 373] width 14 height 14
click at [673, 265] on icon "button" at bounding box center [675, 259] width 14 height 14
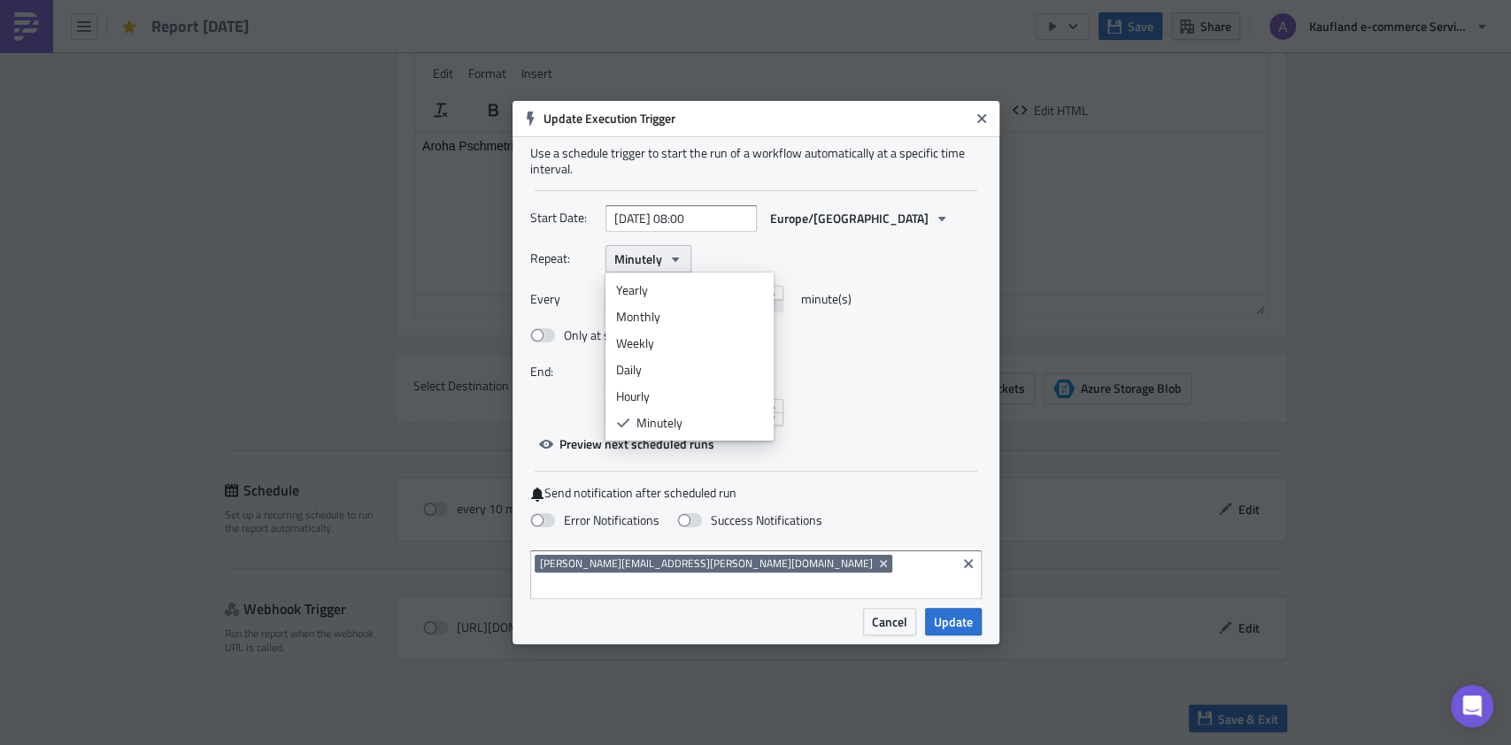
click at [671, 266] on icon "button" at bounding box center [675, 259] width 14 height 14
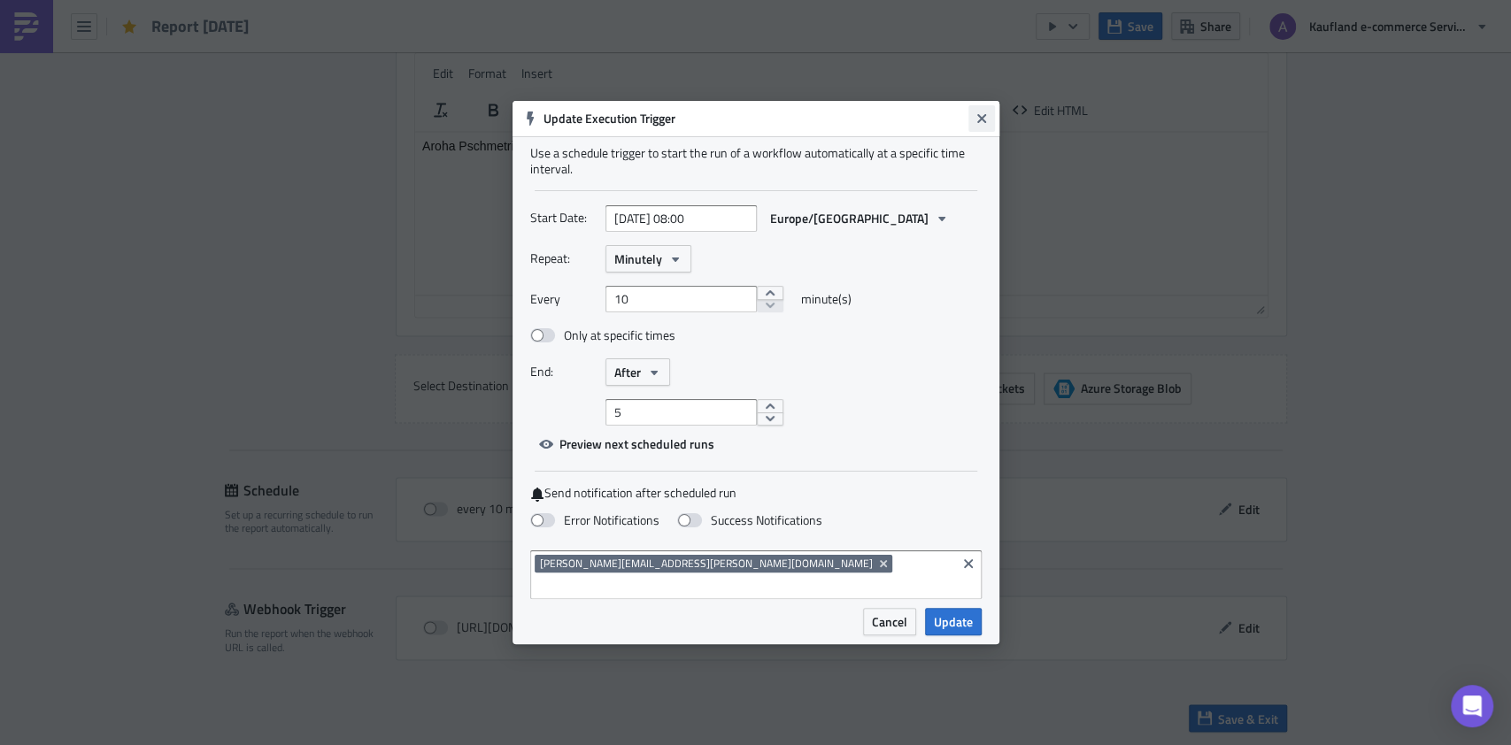
click at [979, 123] on icon "Close" at bounding box center [981, 118] width 9 height 9
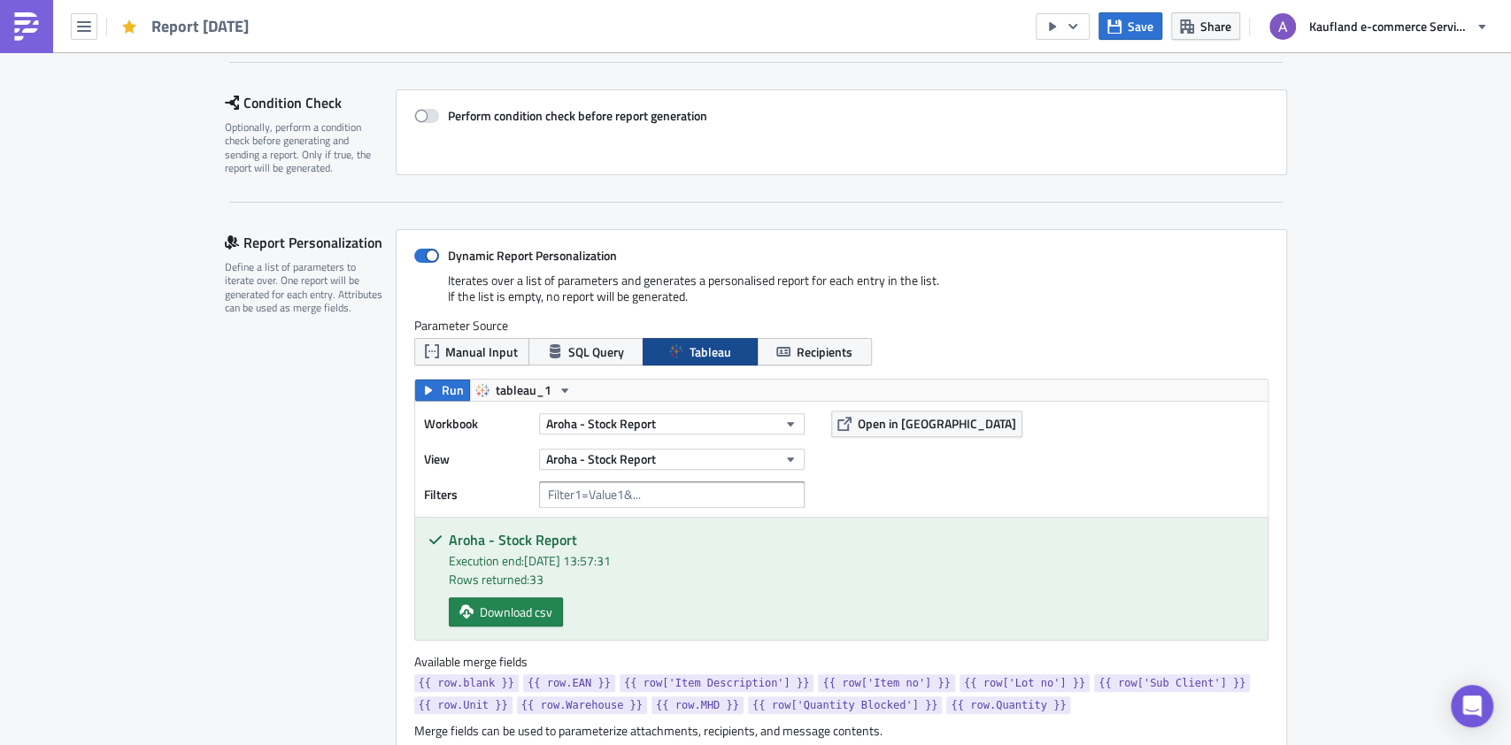
scroll to position [354, 0]
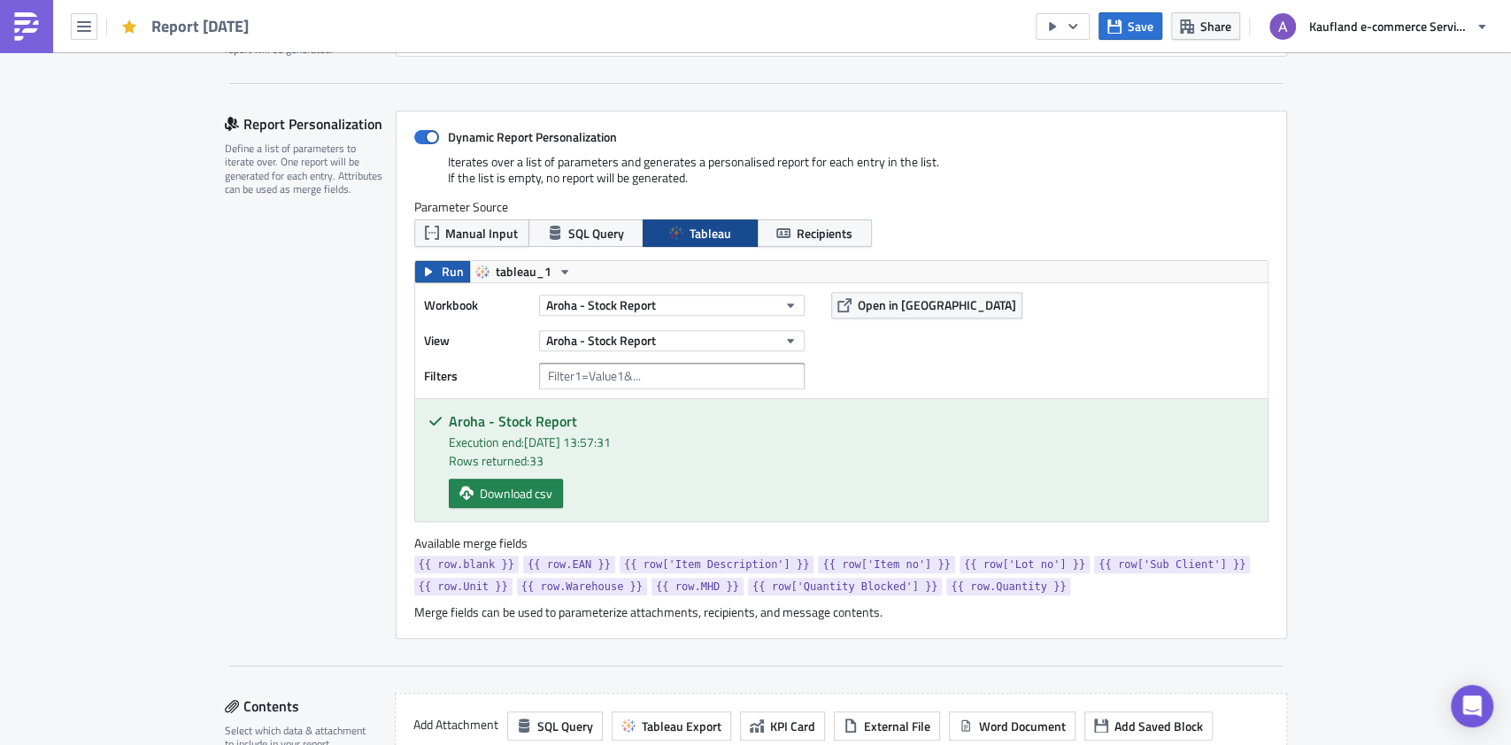
click at [442, 269] on span "Run" at bounding box center [453, 271] width 22 height 21
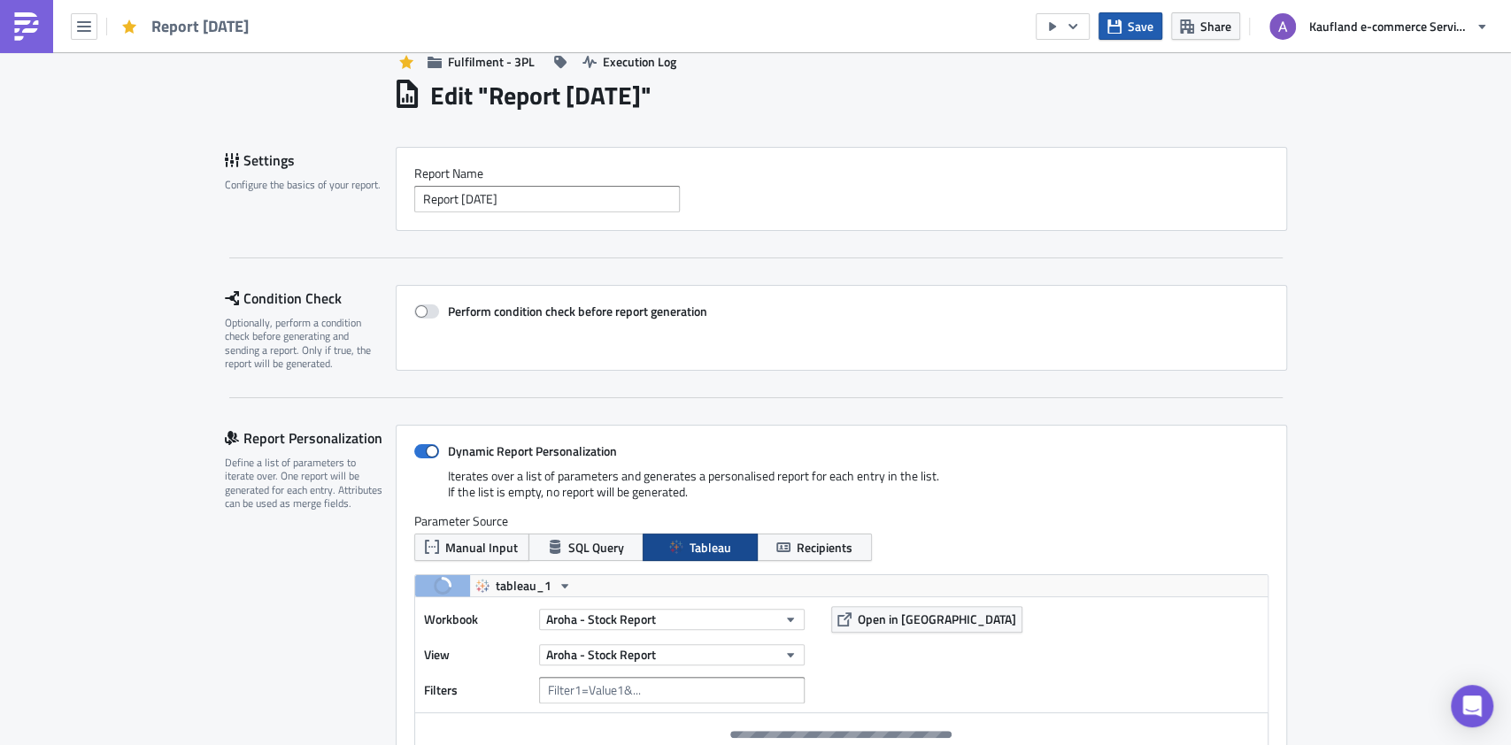
scroll to position [3, 0]
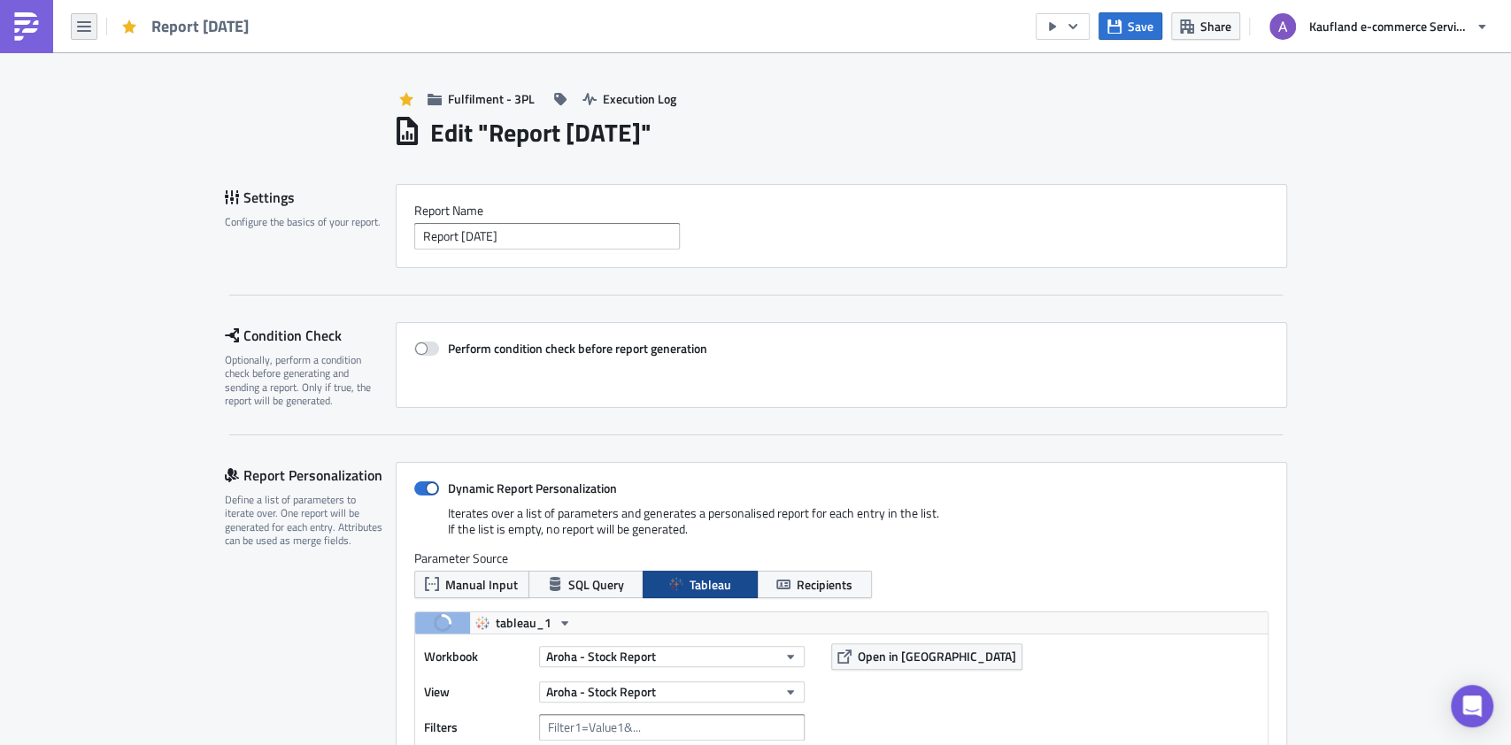
click at [92, 25] on button "button" at bounding box center [84, 26] width 27 height 27
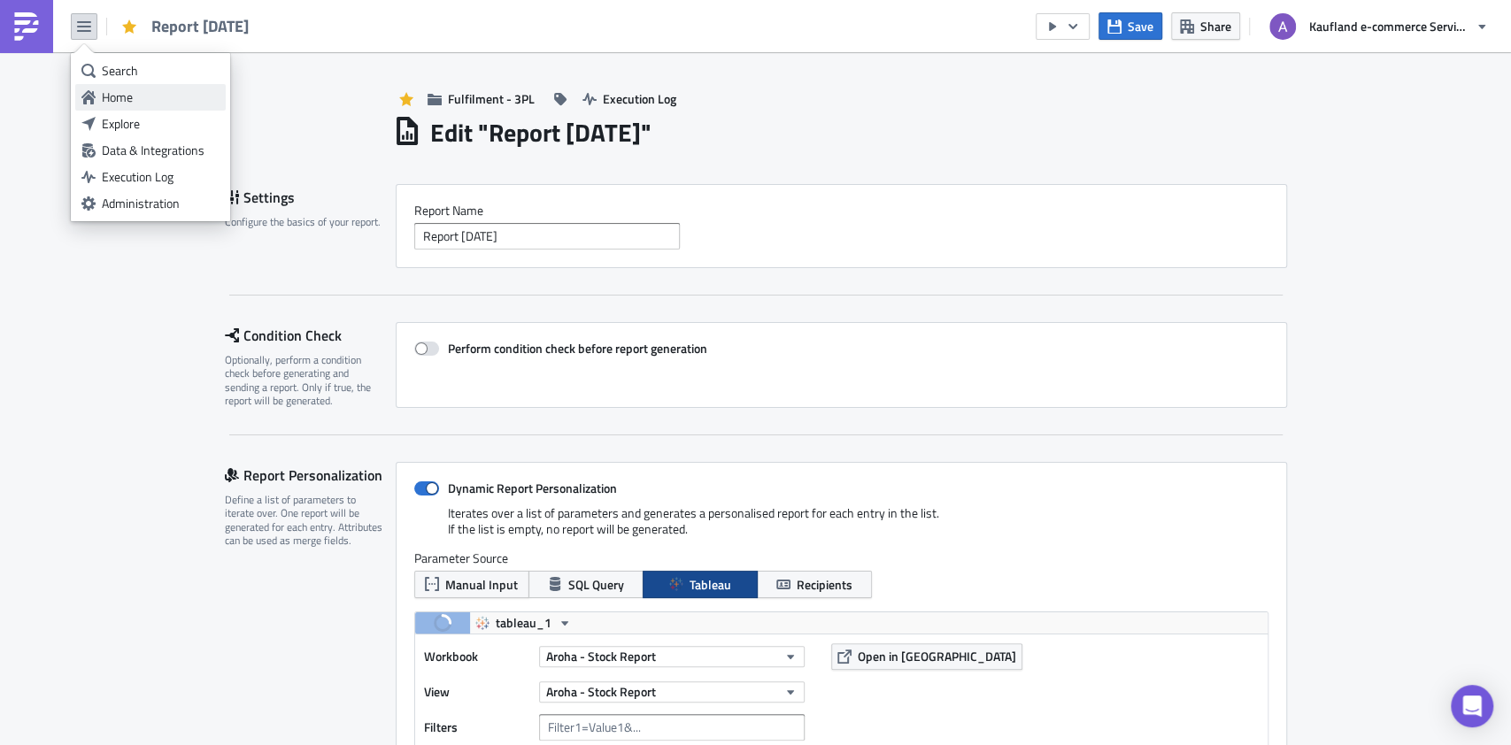
click at [135, 94] on div "Home" at bounding box center [161, 98] width 118 height 18
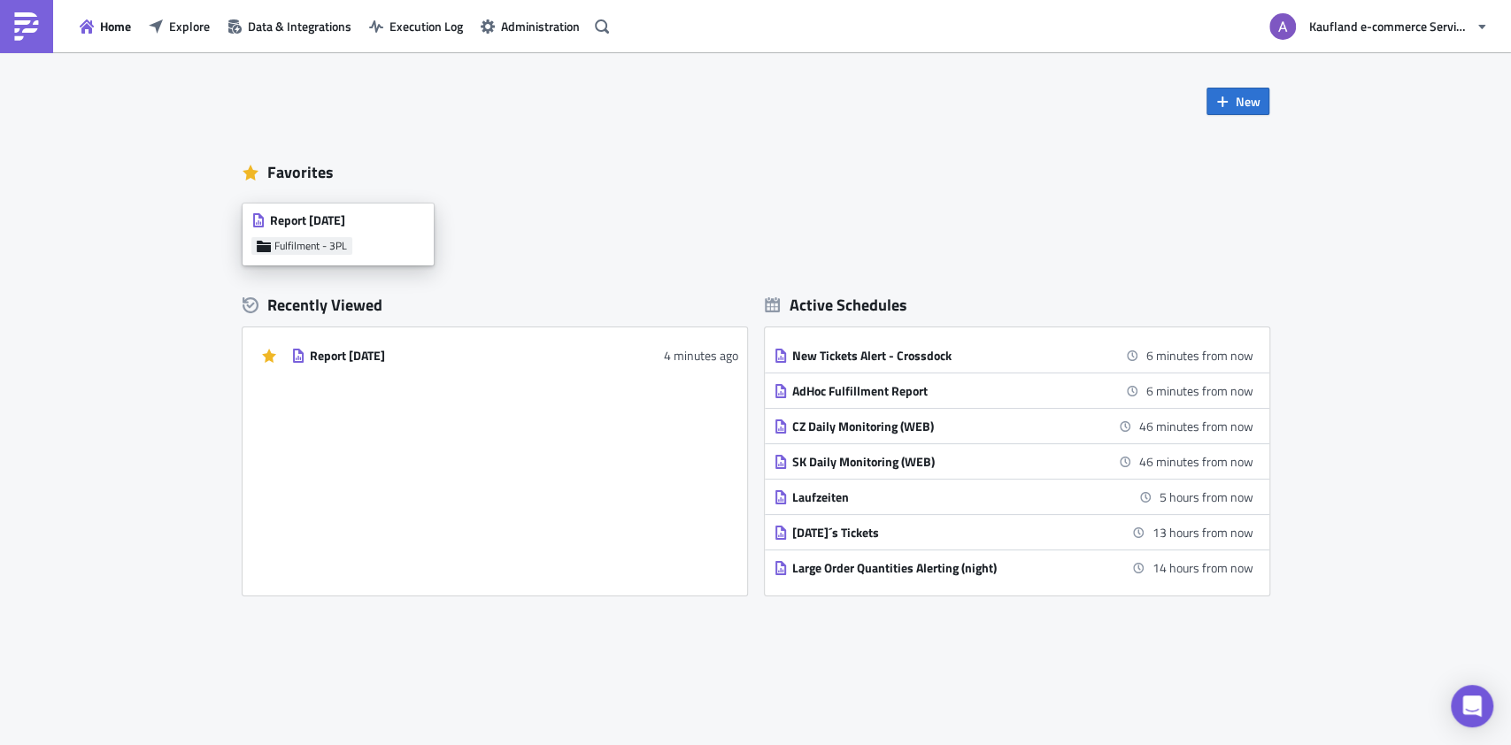
click at [345, 228] on span "Report [DATE]" at bounding box center [307, 220] width 75 height 16
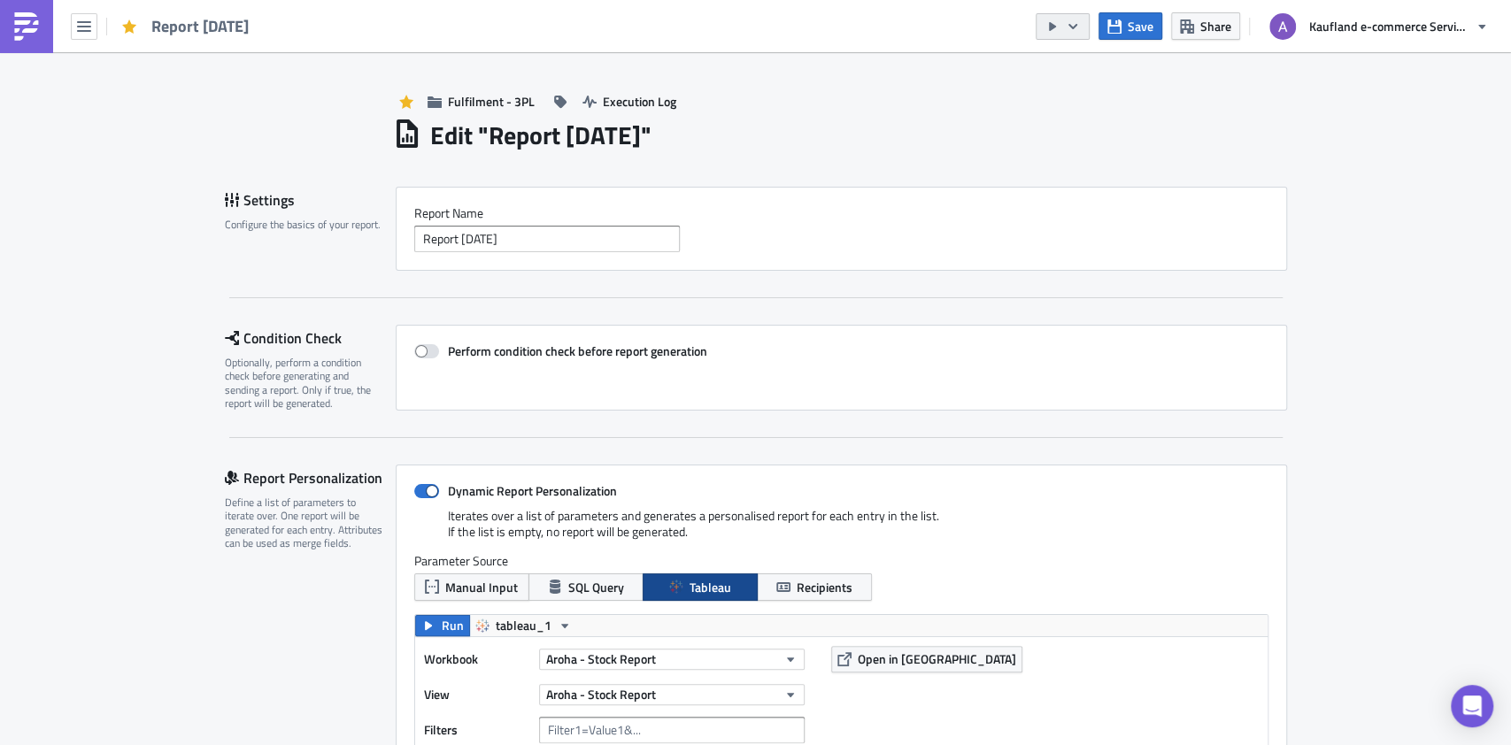
click at [1076, 24] on icon "button" at bounding box center [1073, 26] width 14 height 14
click at [44, 29] on link at bounding box center [26, 26] width 53 height 53
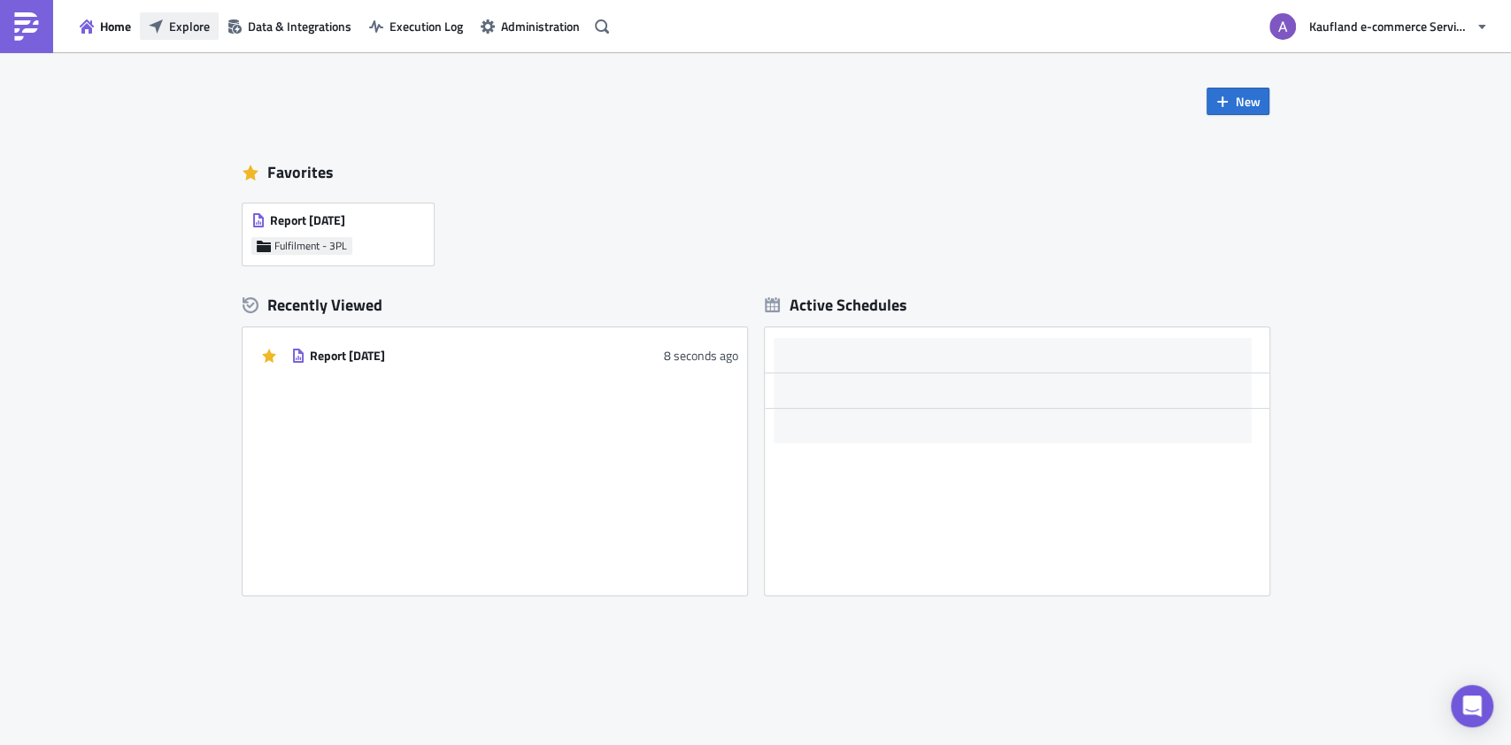
click at [166, 27] on button "Explore" at bounding box center [179, 25] width 79 height 27
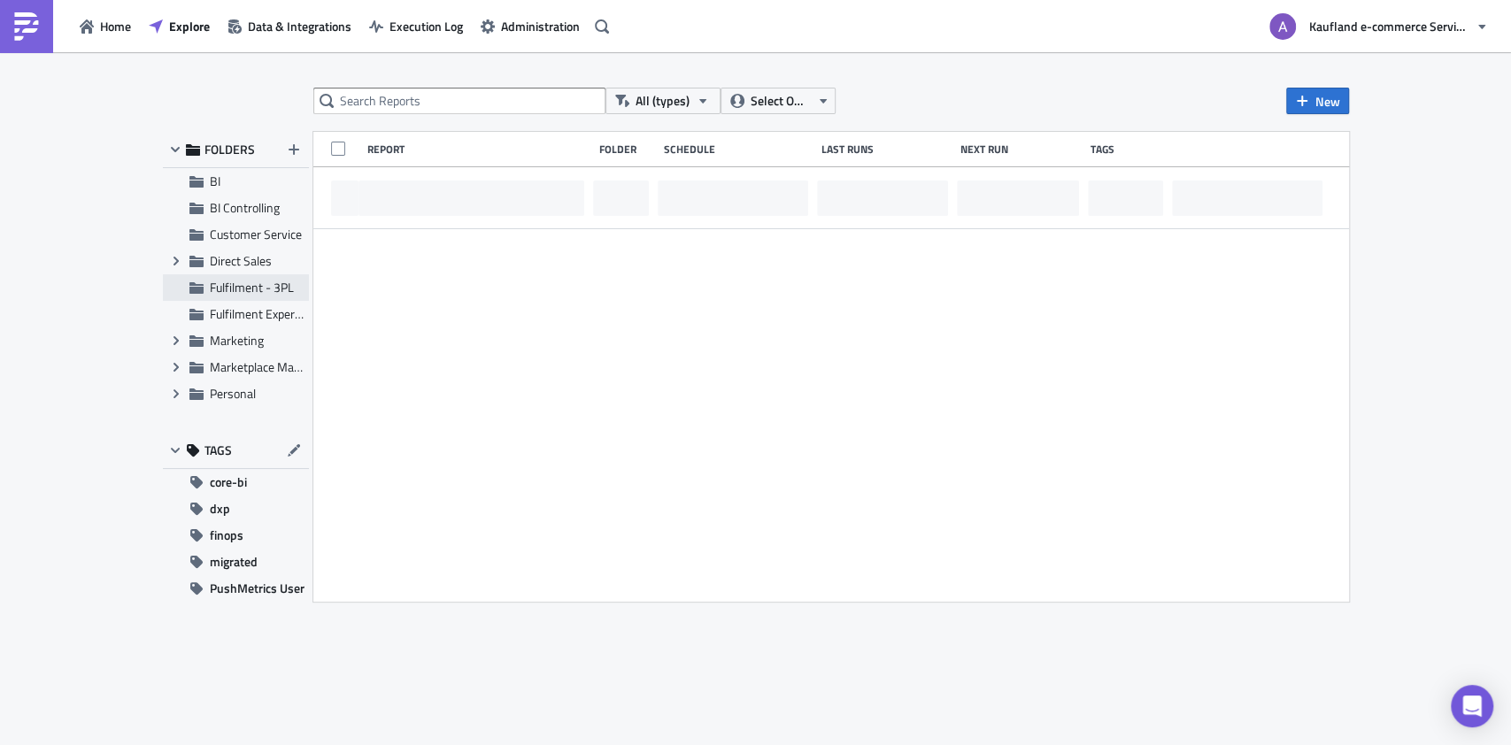
click at [236, 286] on span "Fulfilment - 3PL" at bounding box center [252, 287] width 84 height 19
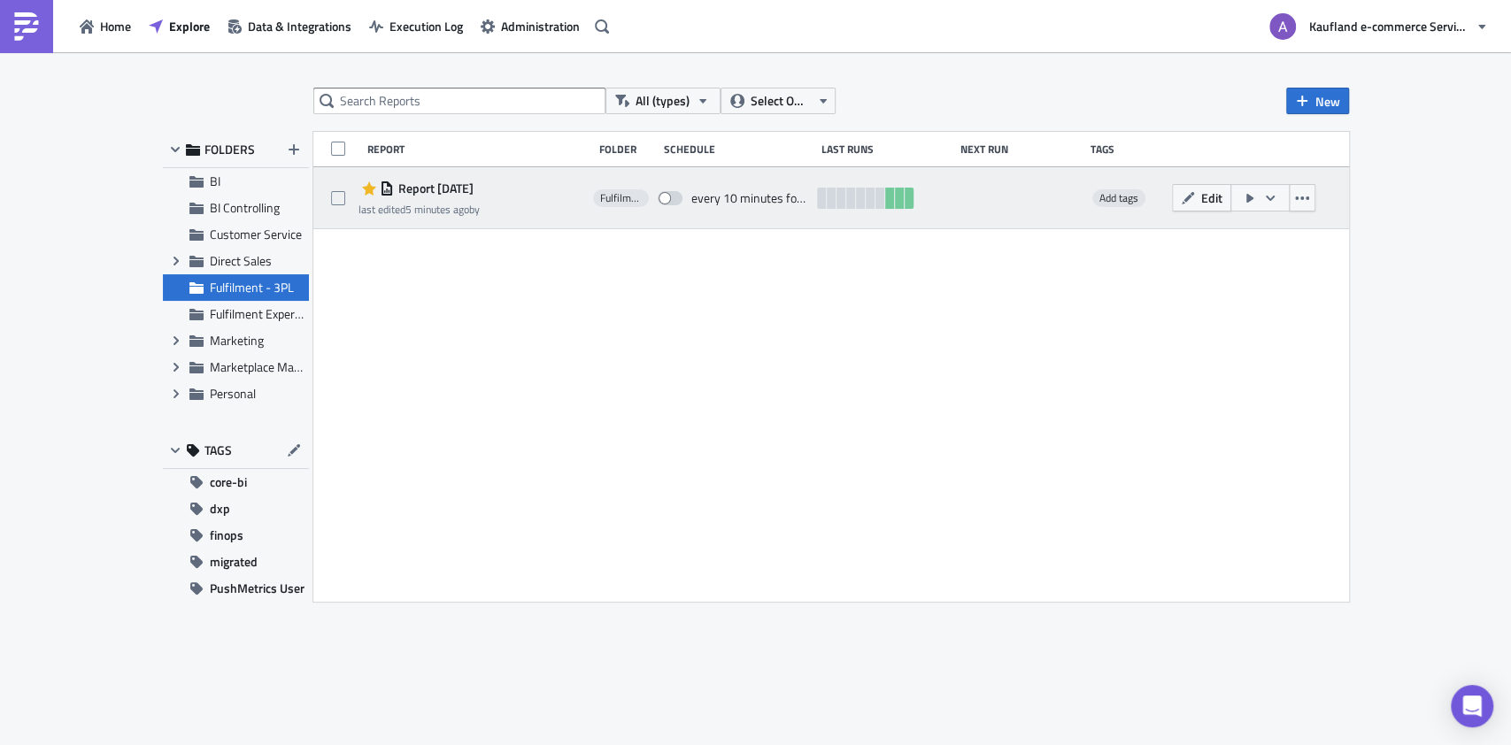
click at [1268, 196] on icon "button" at bounding box center [1270, 198] width 14 height 14
click at [1309, 196] on icon "button" at bounding box center [1302, 198] width 14 height 14
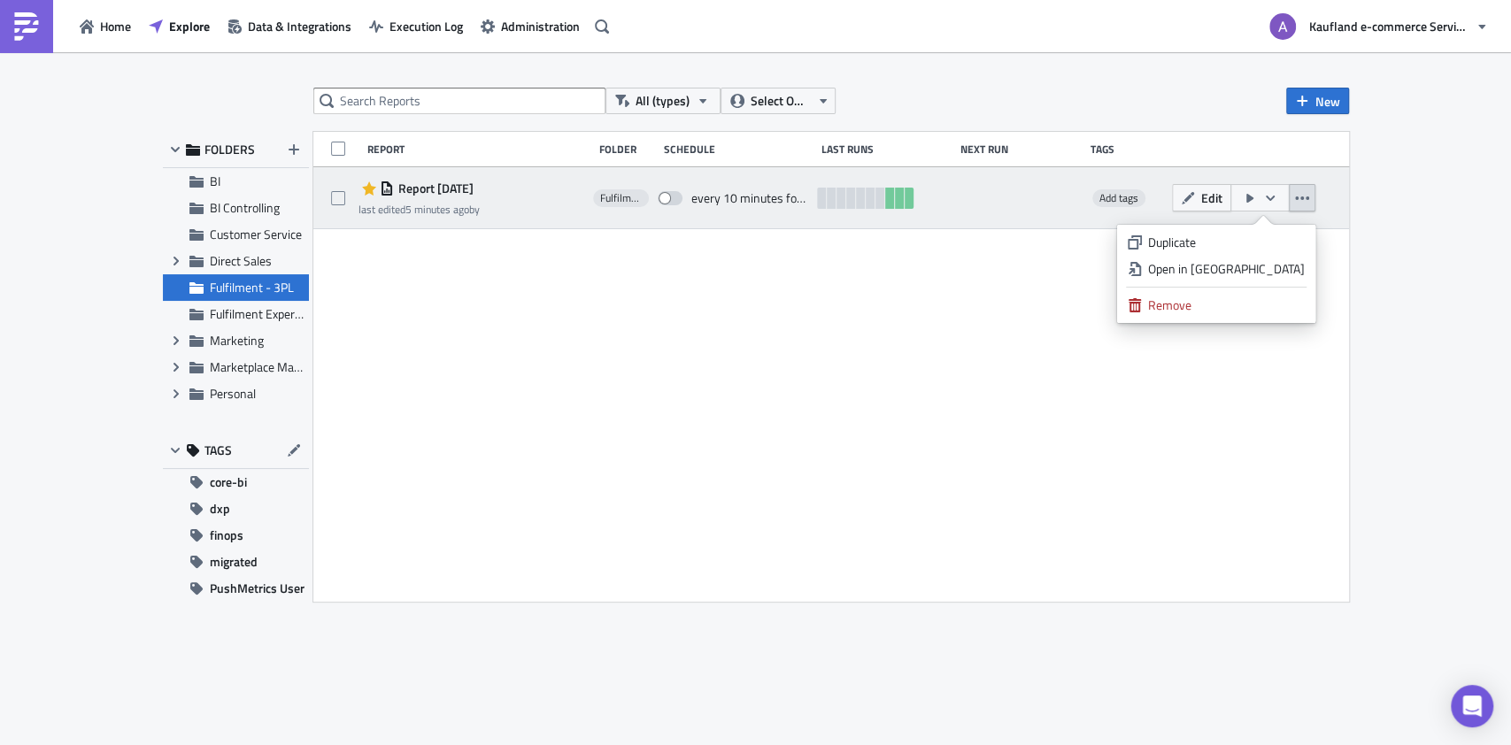
click at [449, 195] on span "Report [DATE]" at bounding box center [434, 189] width 80 height 16
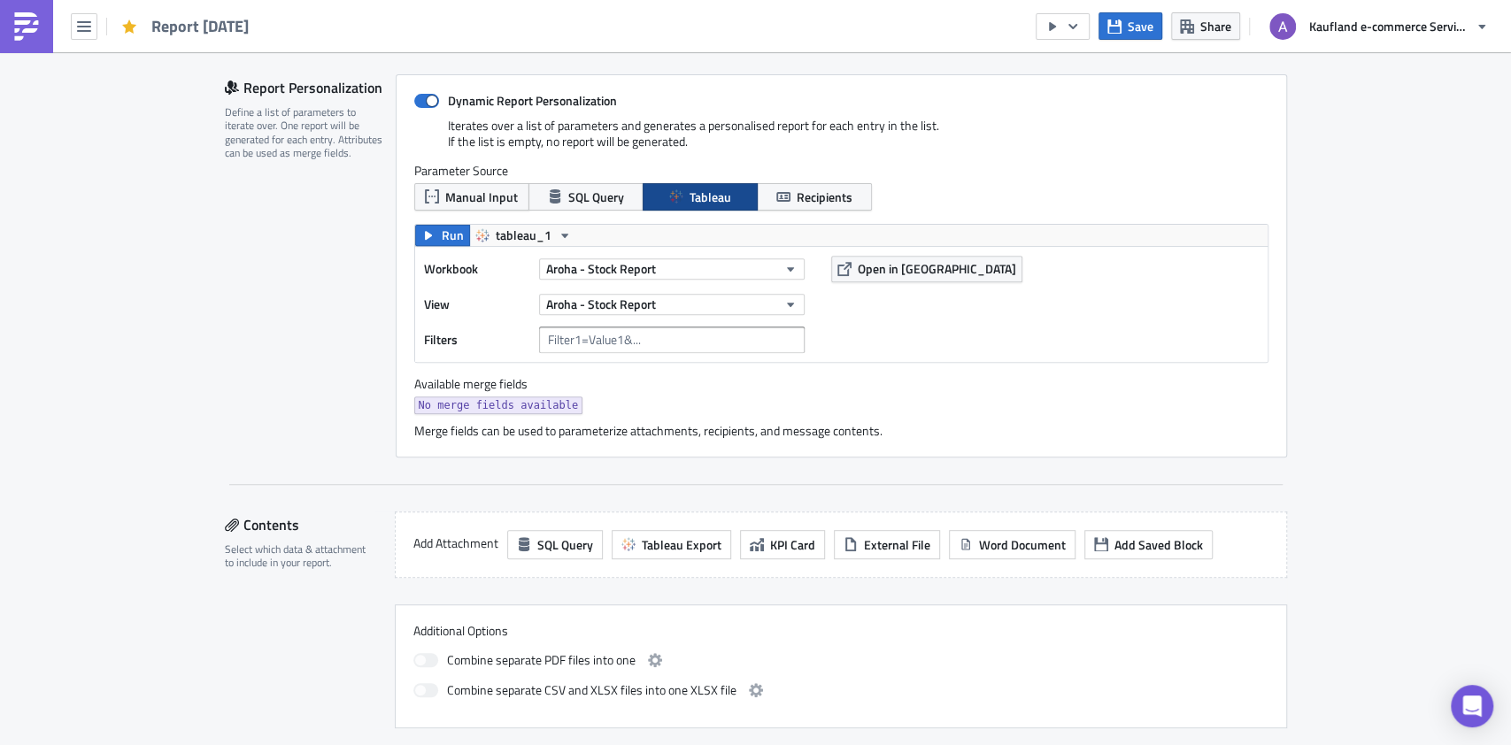
scroll to position [354, 0]
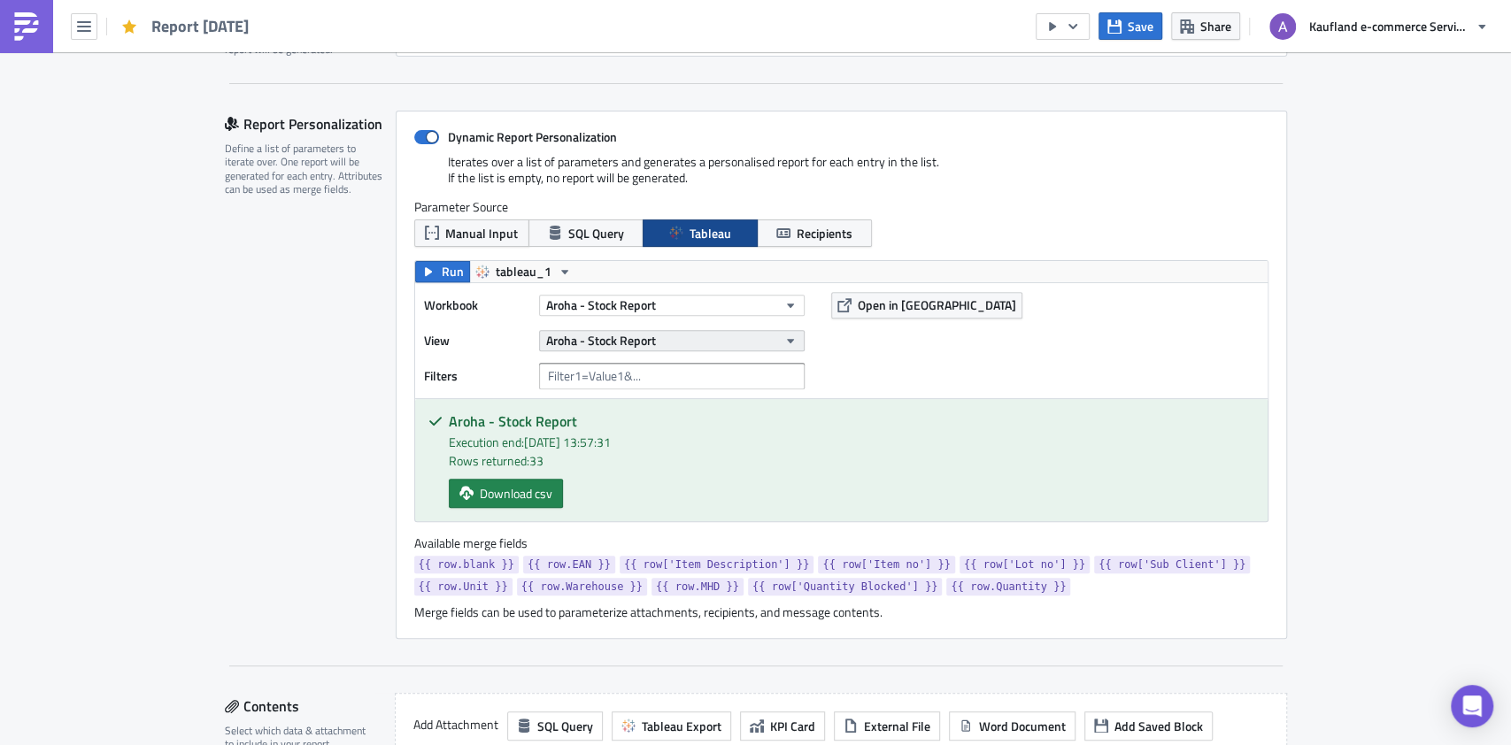
click at [756, 333] on button "Aroha - Stock Report" at bounding box center [672, 340] width 266 height 21
click at [768, 302] on button "Aroha - Stock Report" at bounding box center [672, 305] width 266 height 21
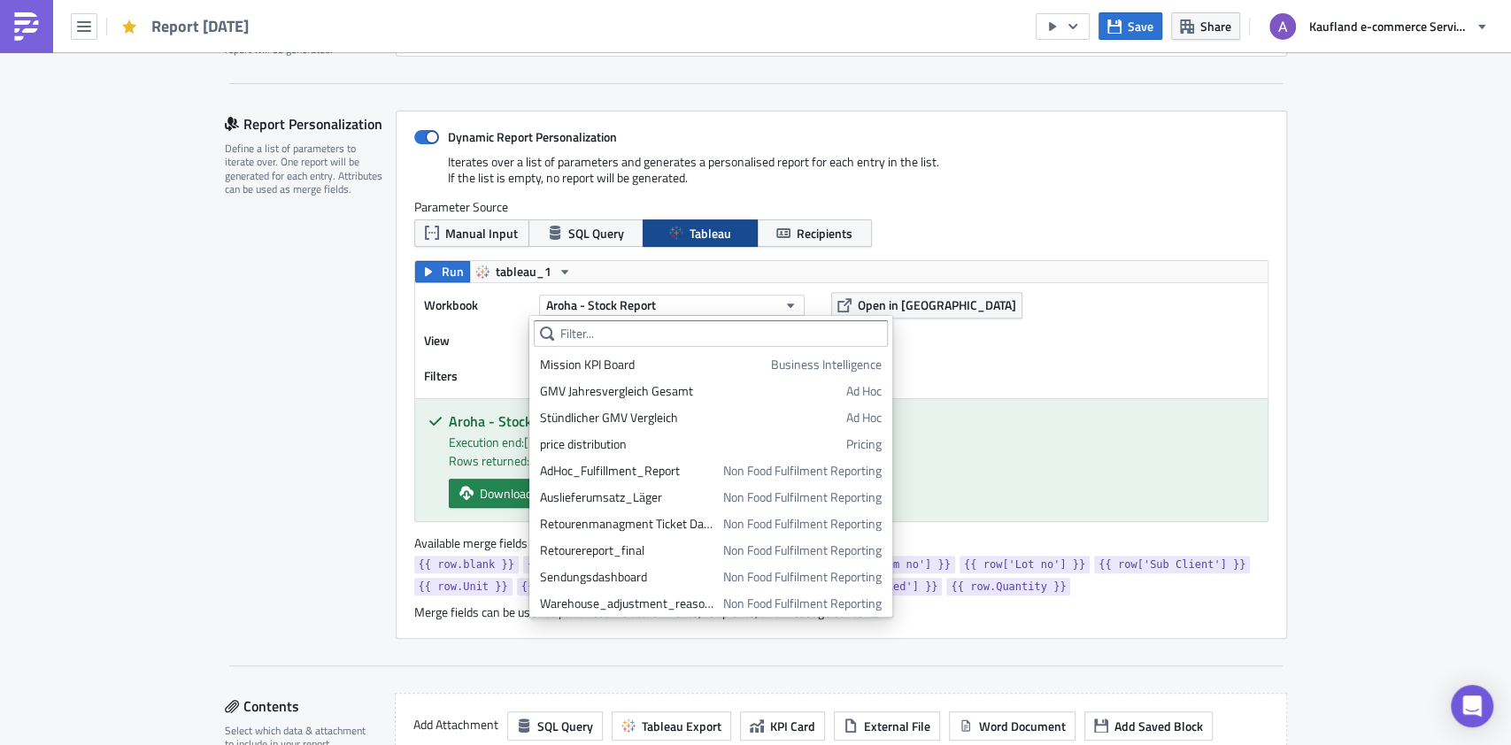
click at [1070, 373] on div "Workbook Aroha - Stock Report View Aroha - Stock Report Filters Open in Tableau" at bounding box center [841, 340] width 853 height 115
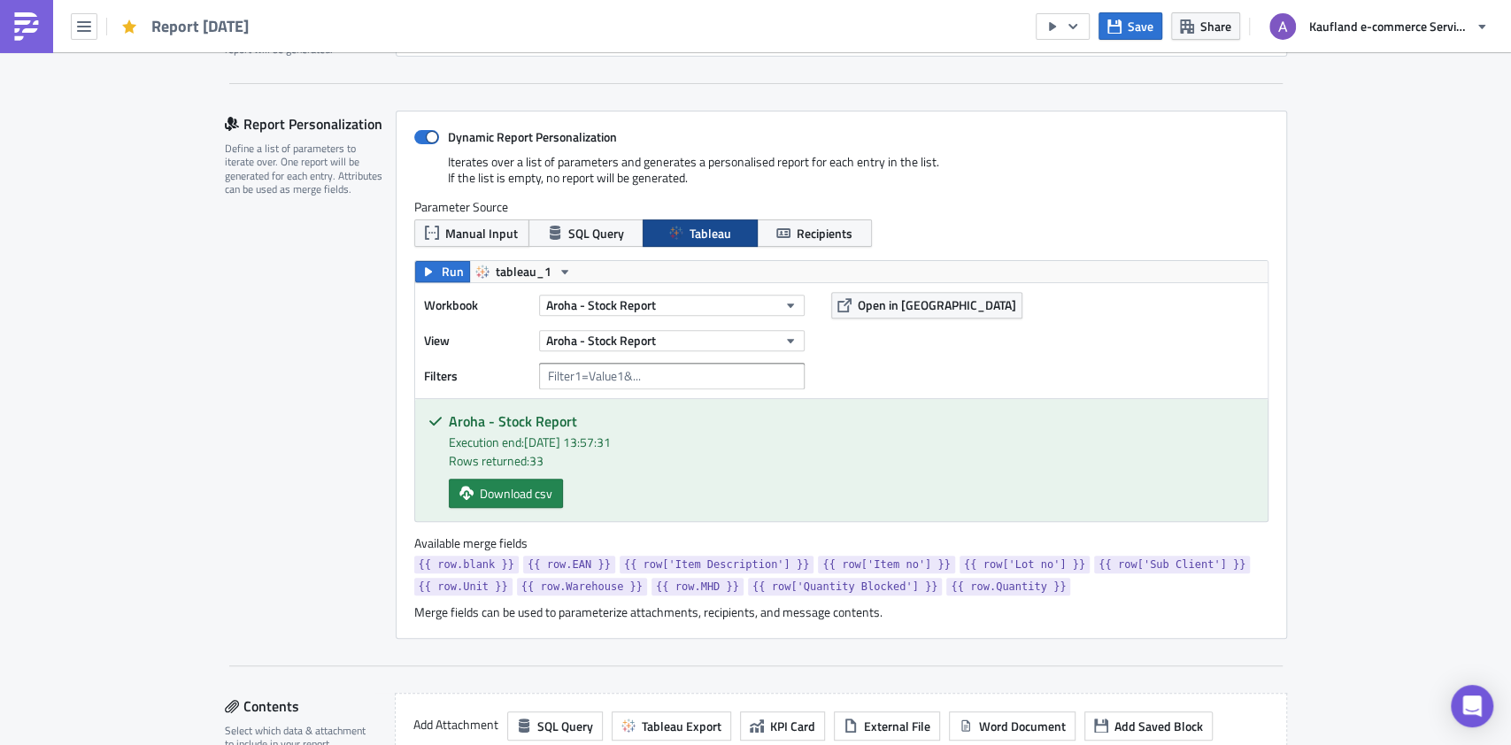
click at [413, 145] on div "Dynamic Report Personalization Iterates over a list of parameters and generates…" at bounding box center [842, 375] width 892 height 529
click at [414, 140] on span at bounding box center [426, 137] width 25 height 14
click at [418, 140] on input "Dynamic Report Personalization" at bounding box center [424, 138] width 12 height 12
checkbox input "false"
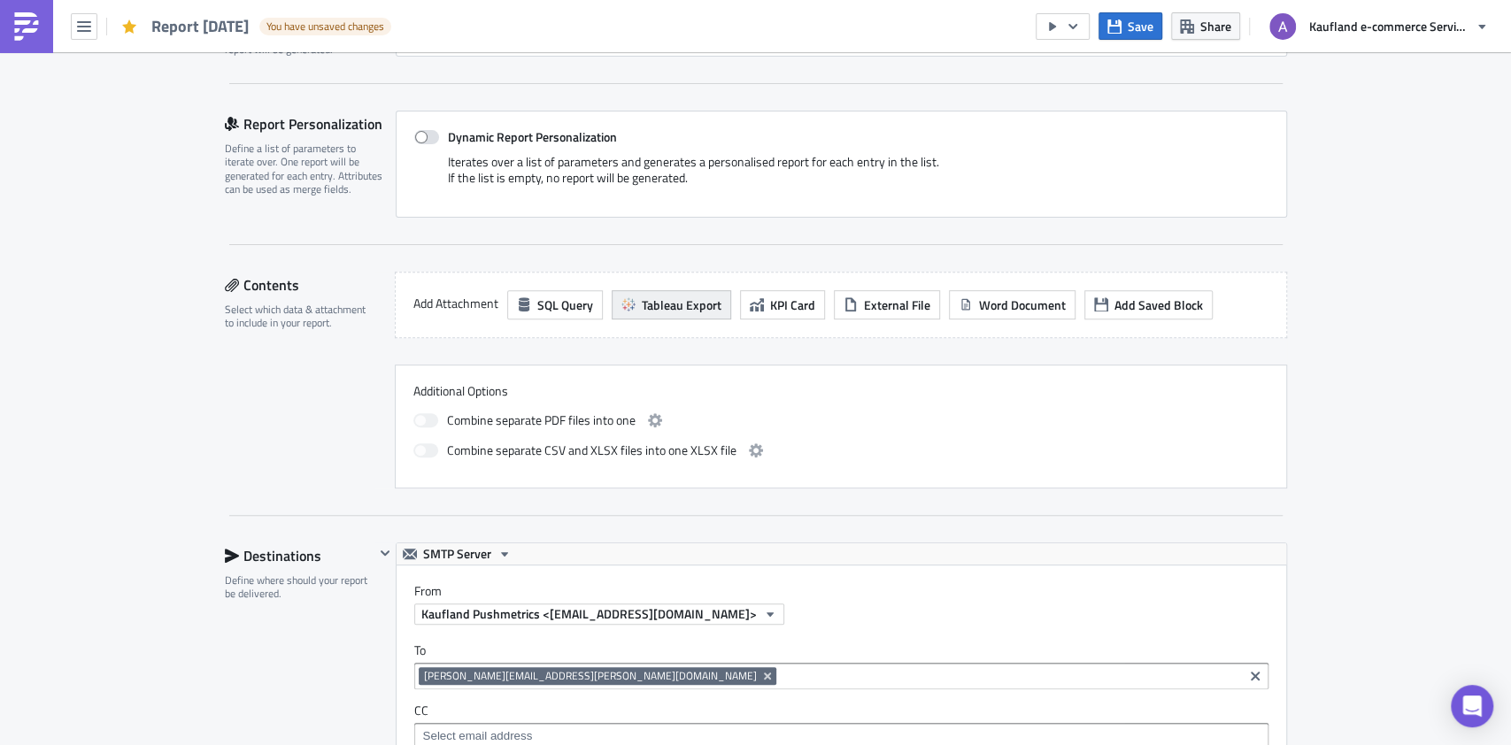
click at [665, 297] on span "Tableau Export" at bounding box center [682, 305] width 80 height 19
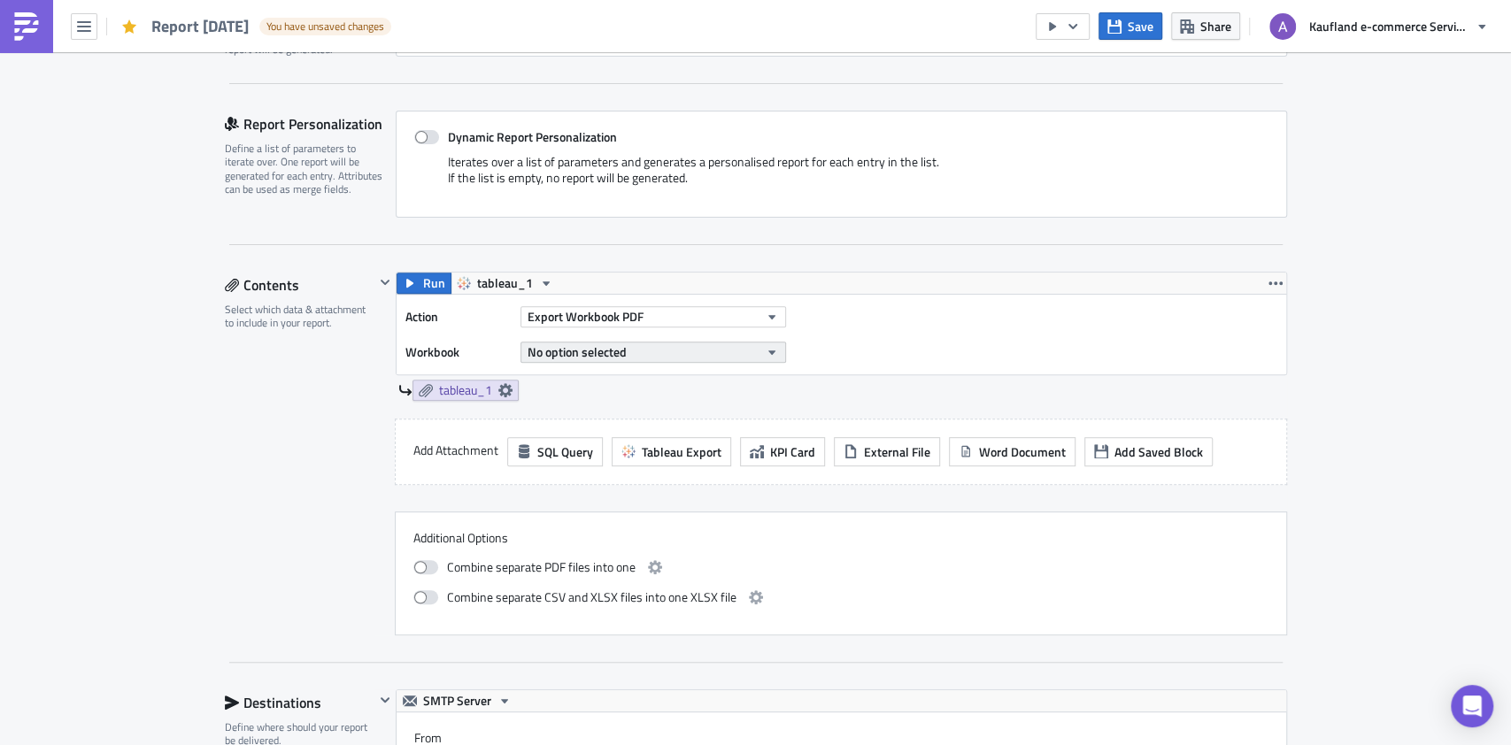
click at [711, 350] on button "No option selected" at bounding box center [654, 352] width 266 height 21
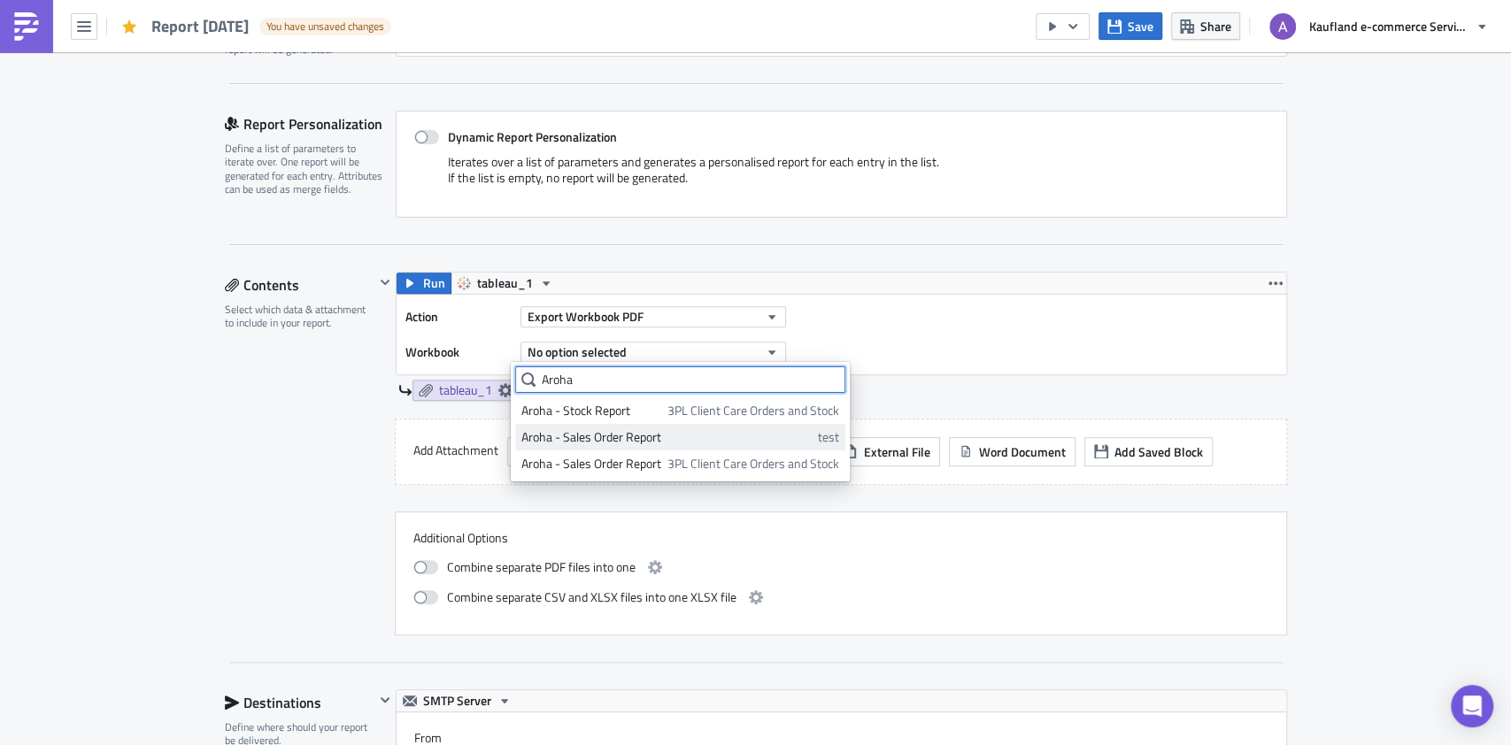
type input "Aroha"
click at [697, 439] on div "Aroha - Sales Order Report" at bounding box center [666, 437] width 290 height 18
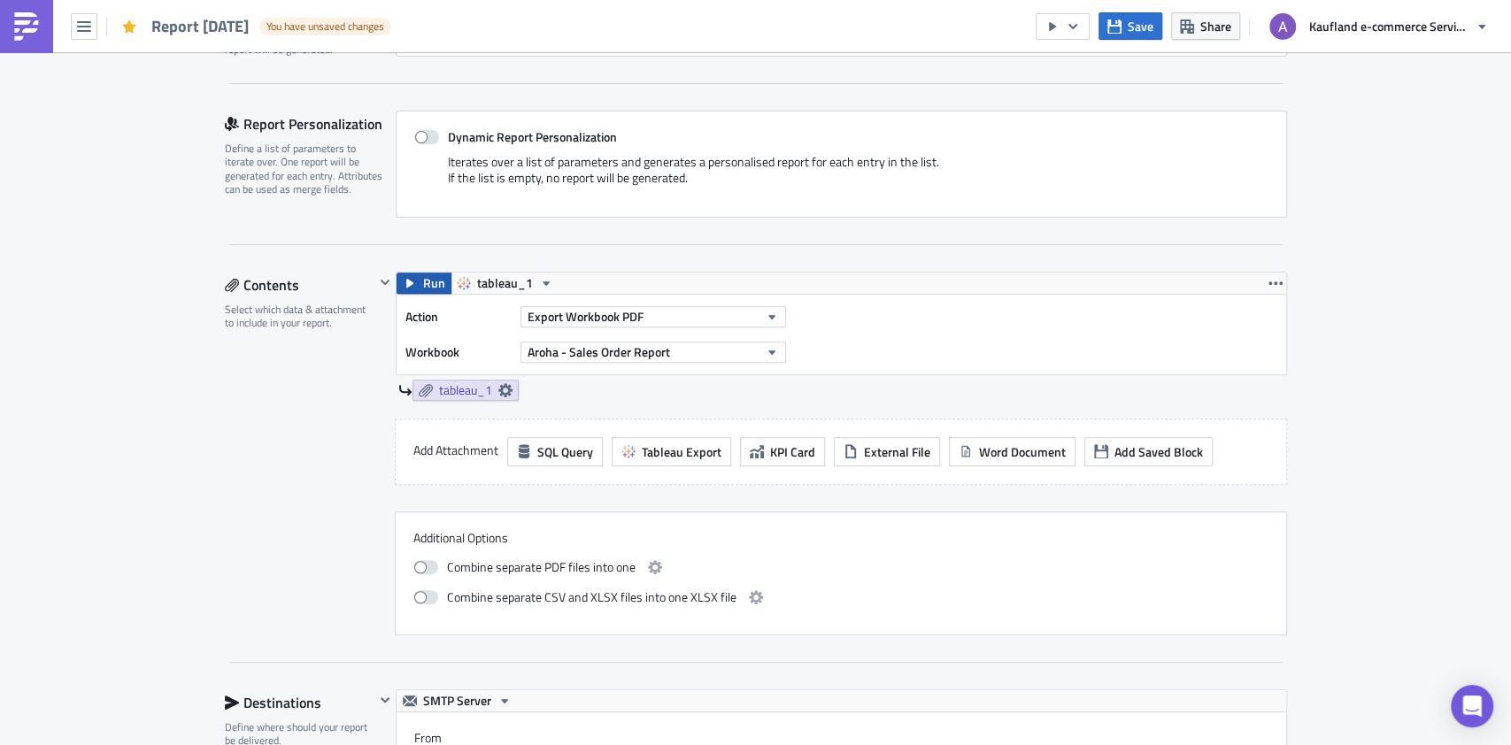
click at [425, 280] on span "Run" at bounding box center [434, 283] width 22 height 21
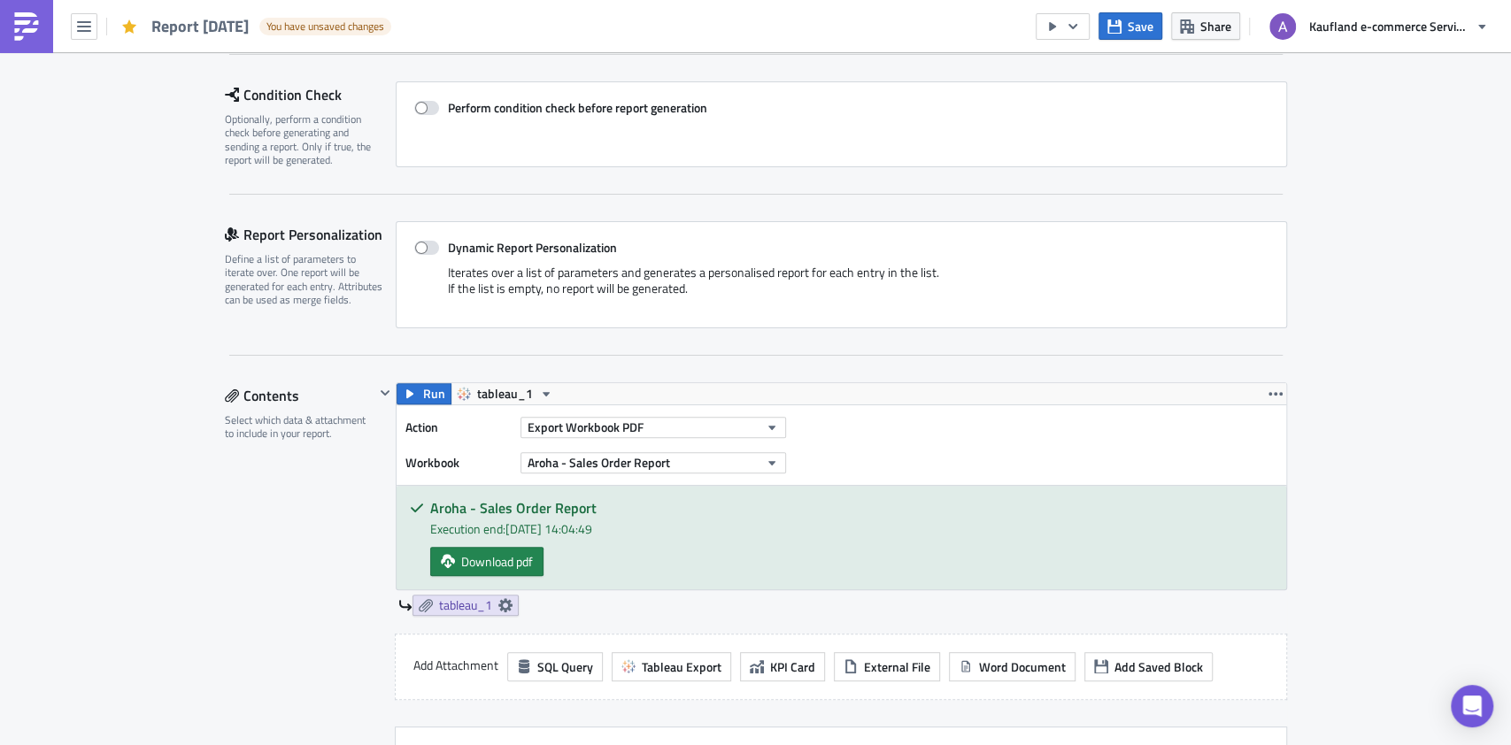
scroll to position [235, 0]
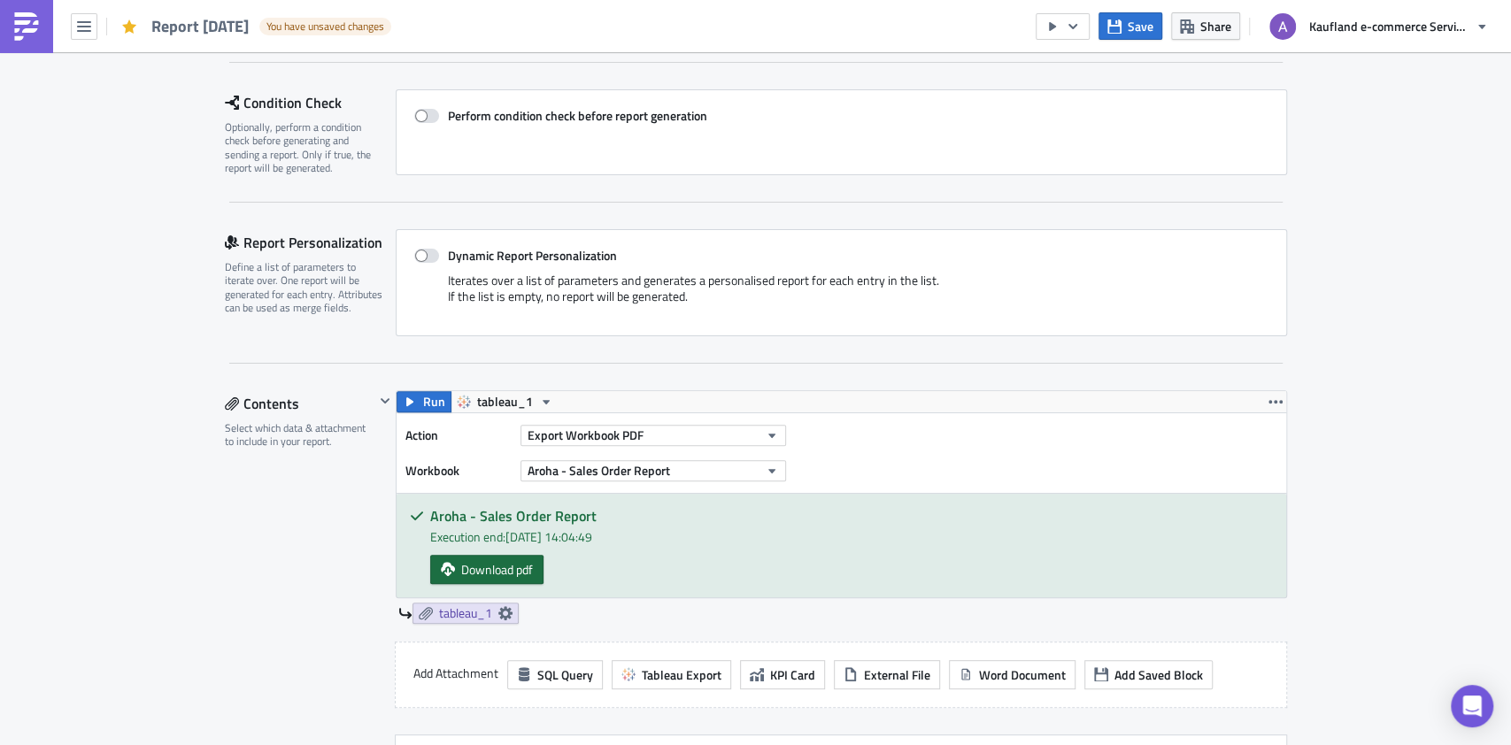
click at [506, 576] on span "Download pdf" at bounding box center [497, 569] width 72 height 19
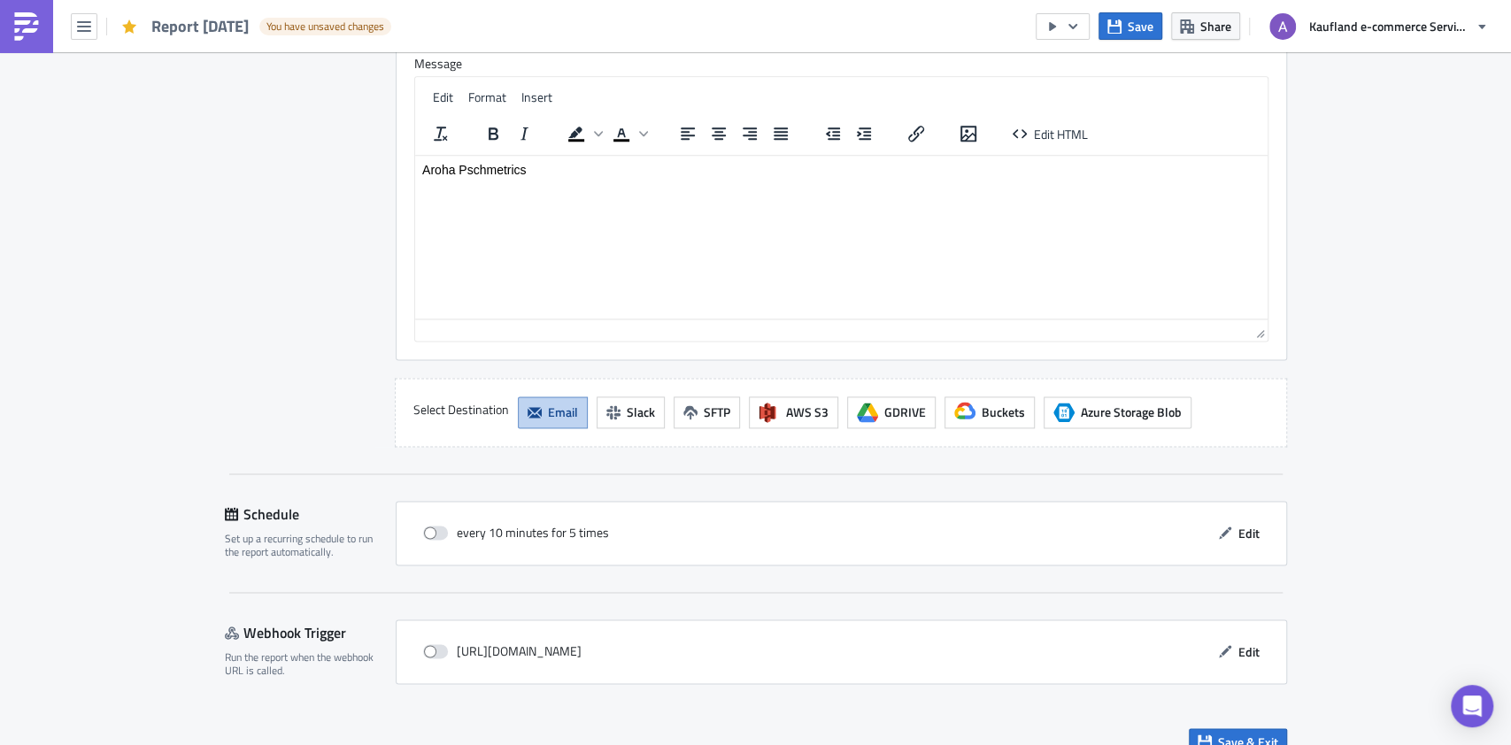
scroll to position [1506, 0]
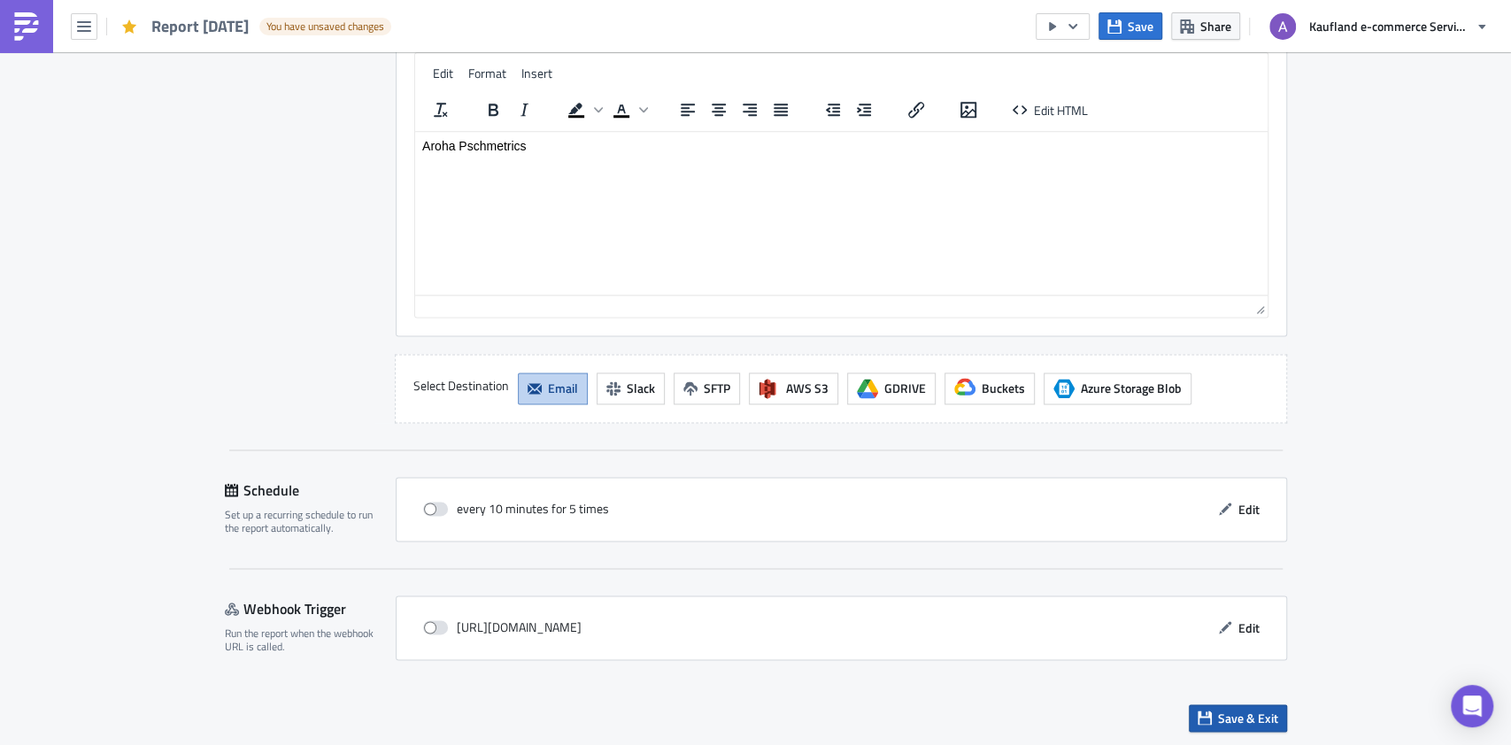
click at [1222, 714] on span "Save & Exit" at bounding box center [1248, 718] width 60 height 19
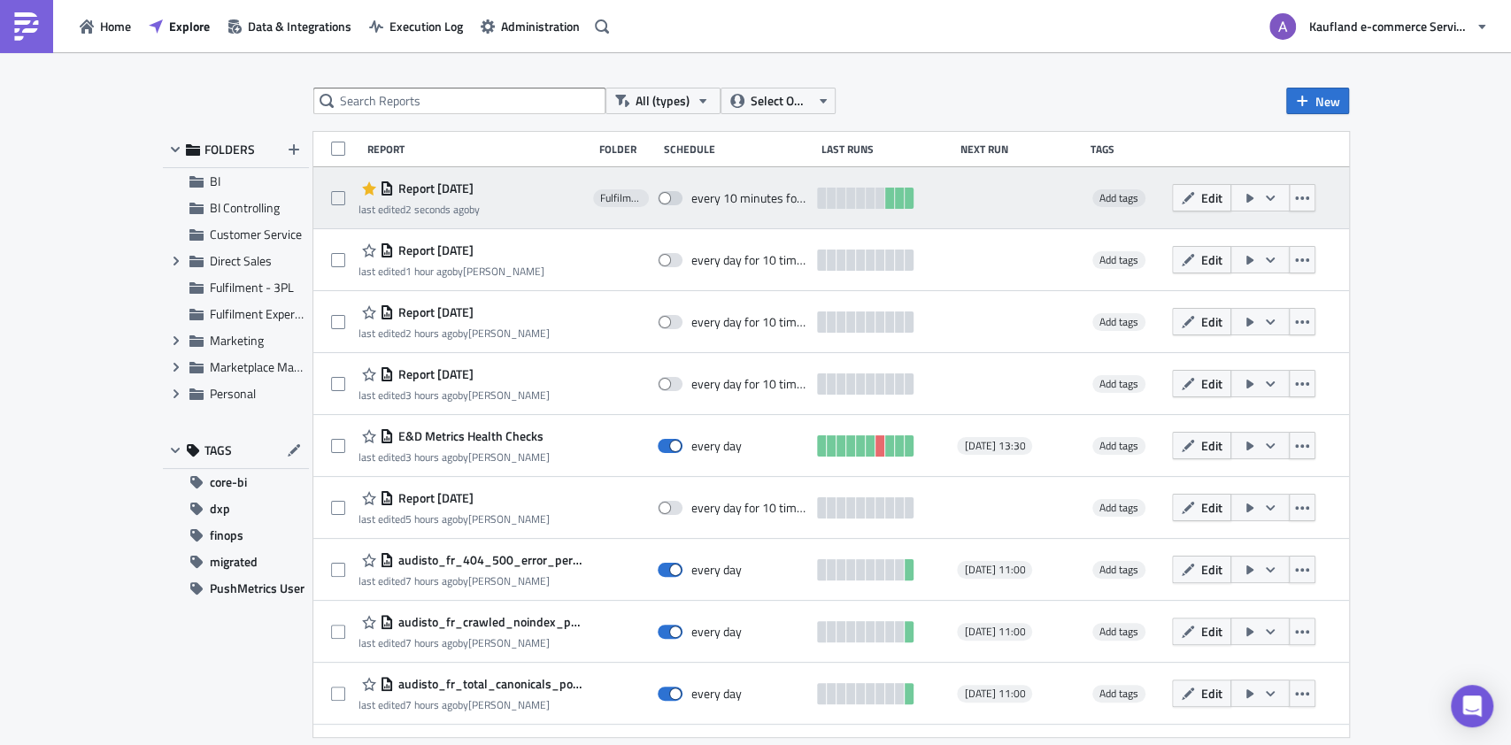
click at [1243, 202] on icon "button" at bounding box center [1250, 198] width 14 height 14
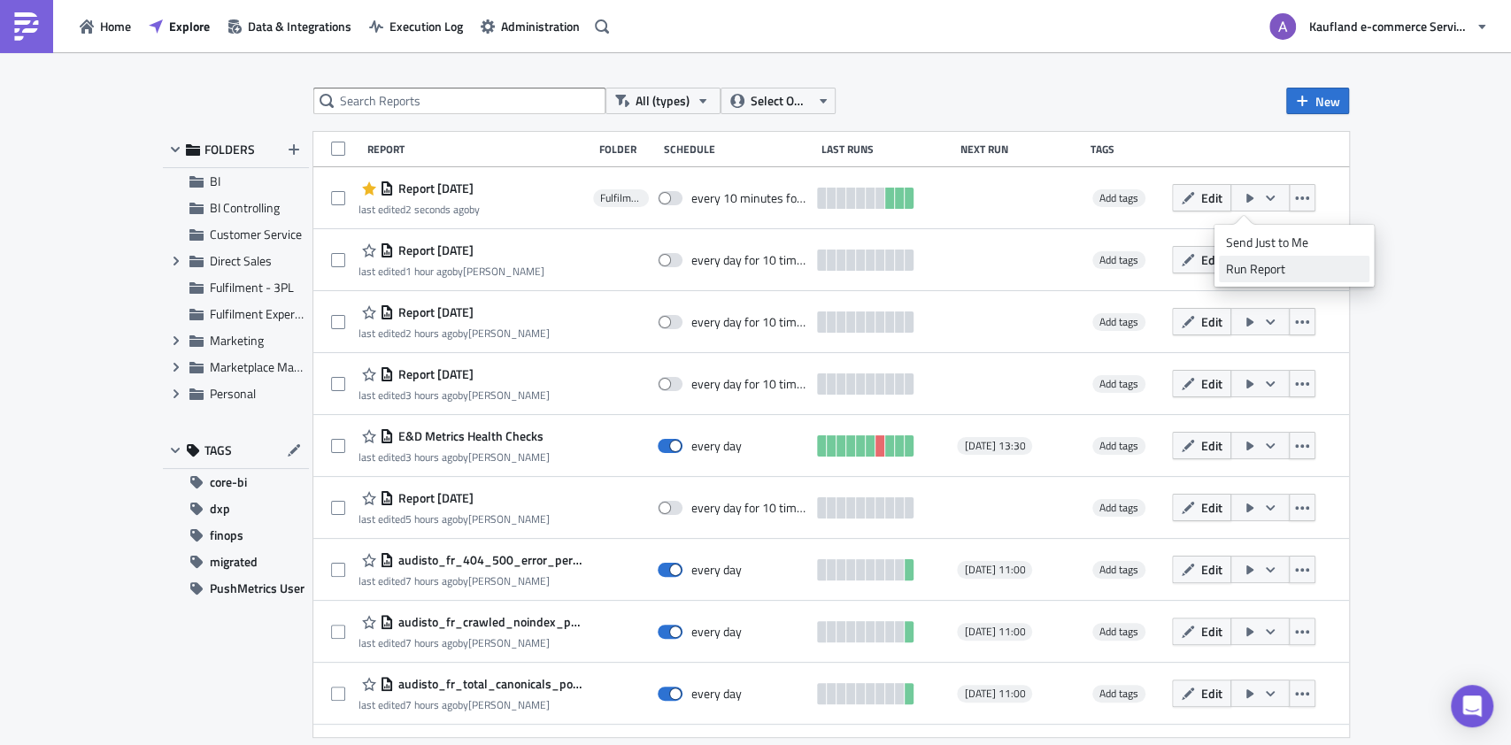
click at [1275, 267] on div "Run Report" at bounding box center [1294, 269] width 138 height 18
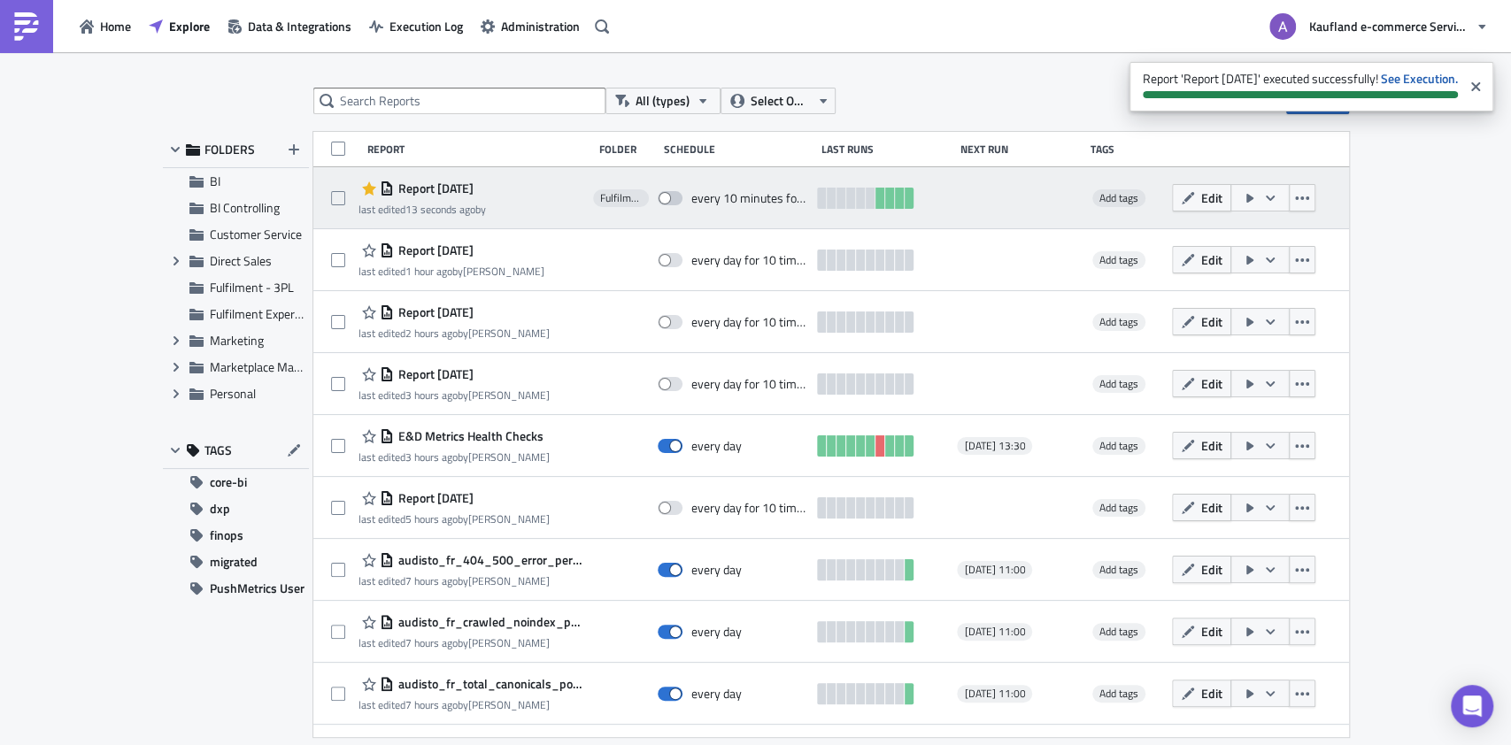
click at [660, 191] on span at bounding box center [670, 198] width 25 height 14
click at [661, 193] on input "checkbox" at bounding box center [667, 199] width 12 height 12
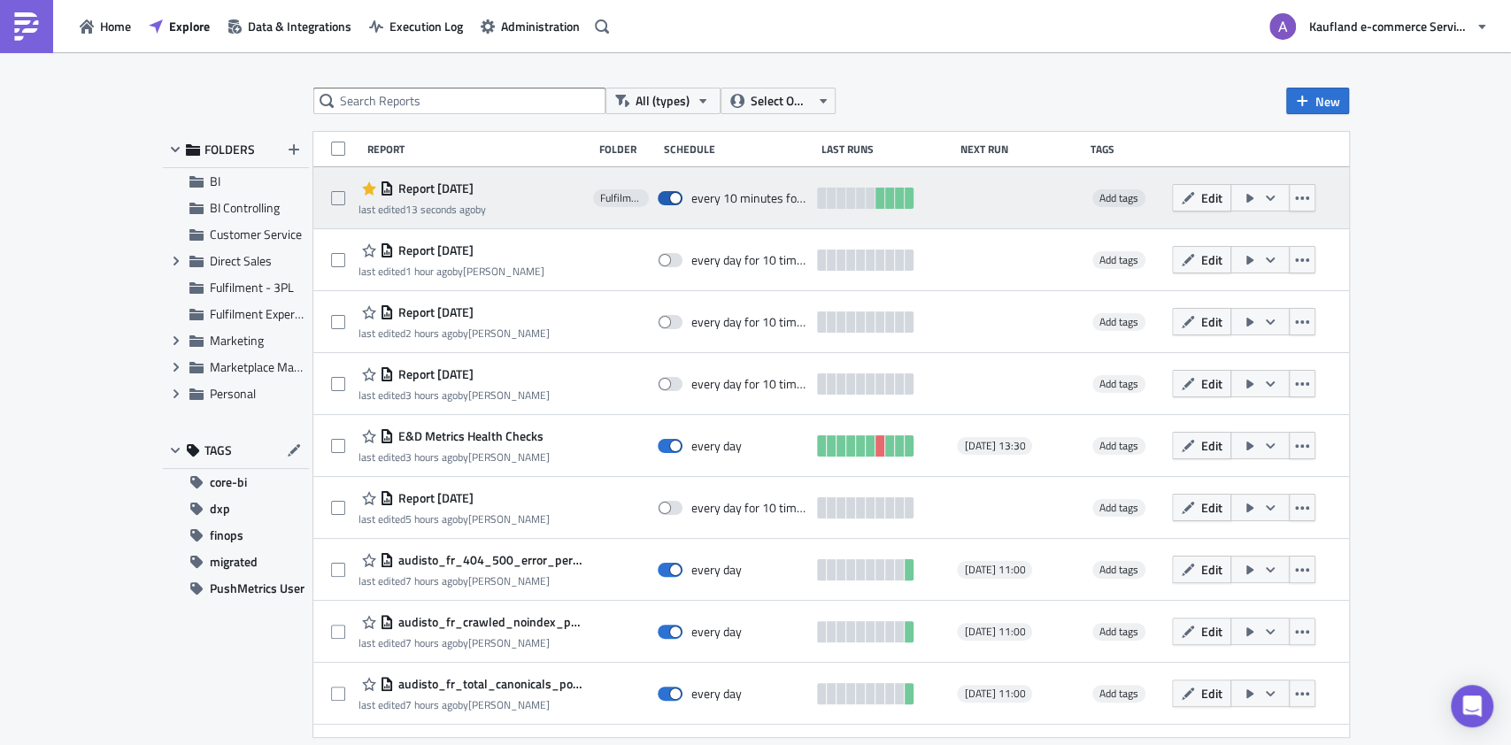
click at [663, 195] on span at bounding box center [670, 198] width 25 height 14
click at [663, 195] on input "checkbox" at bounding box center [667, 199] width 12 height 12
checkbox input "false"
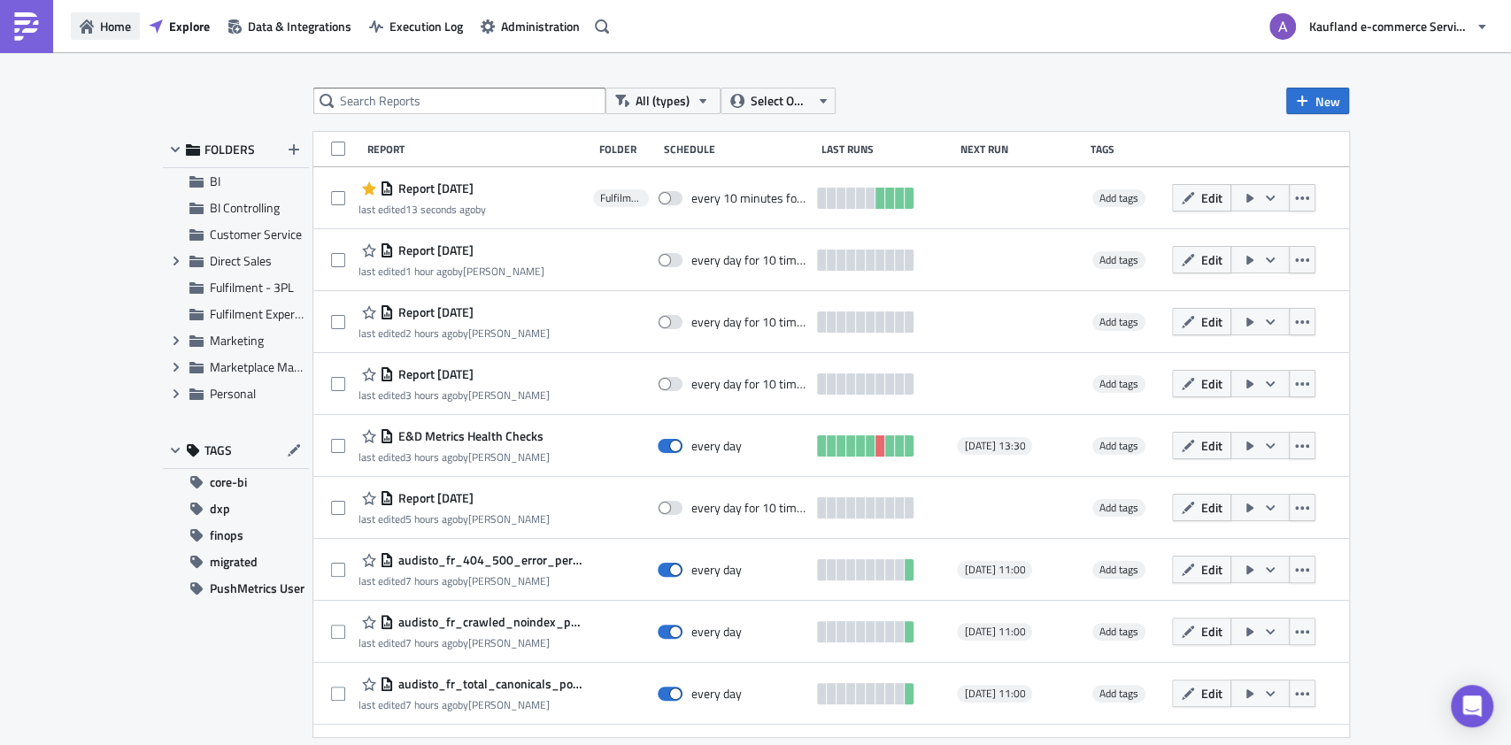
click at [102, 17] on span "Home" at bounding box center [115, 26] width 31 height 19
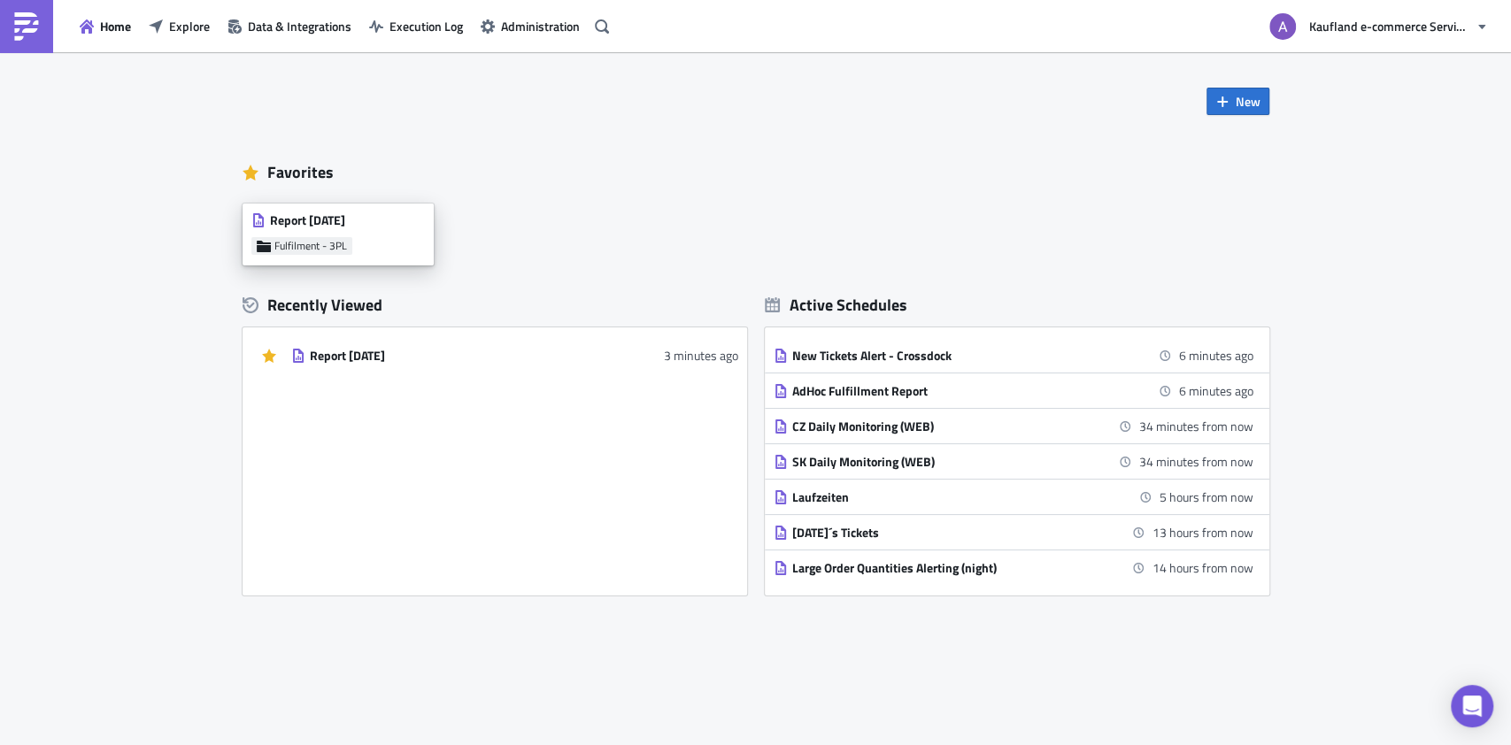
click at [361, 238] on div "Report 2025-10-14 Fulfilment - 3PL" at bounding box center [338, 235] width 191 height 62
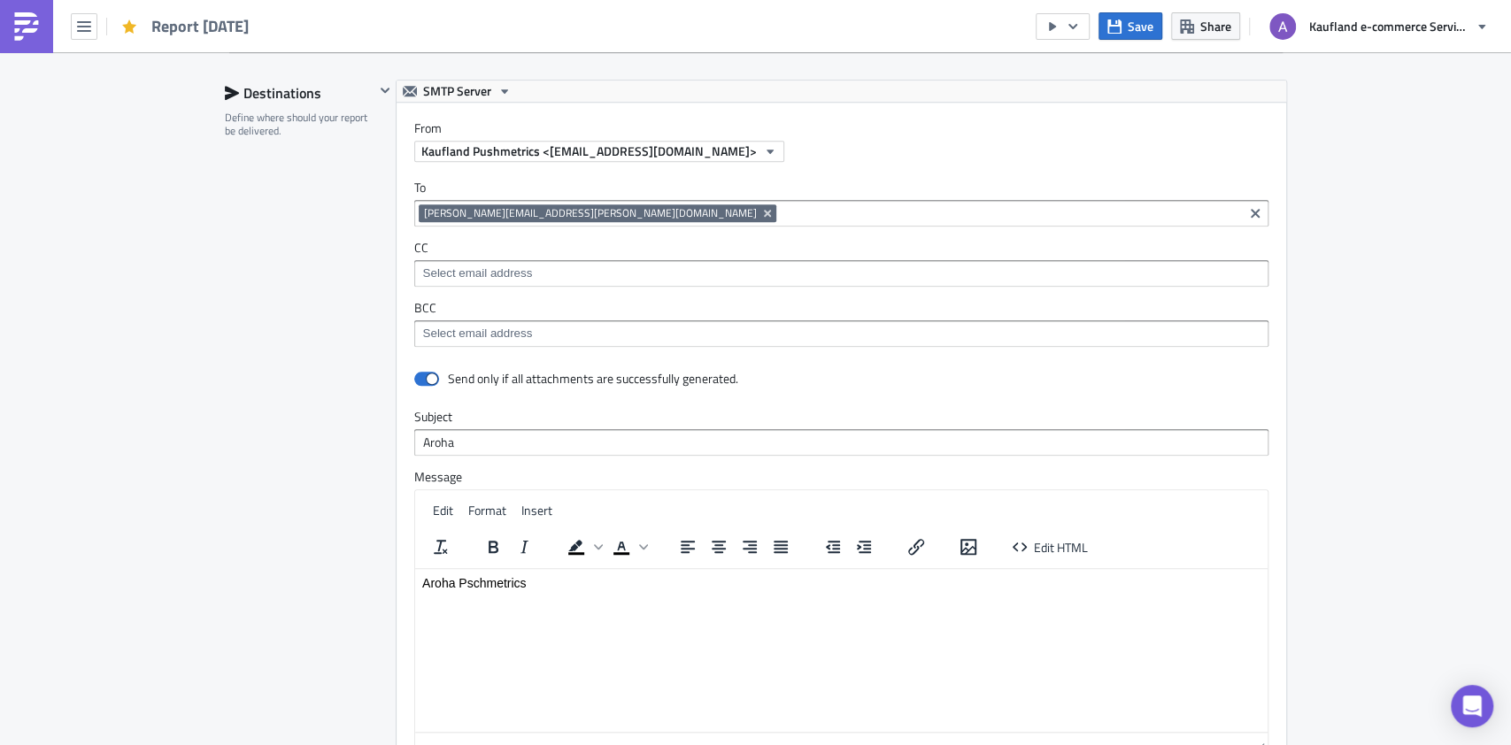
scroll to position [1062, 0]
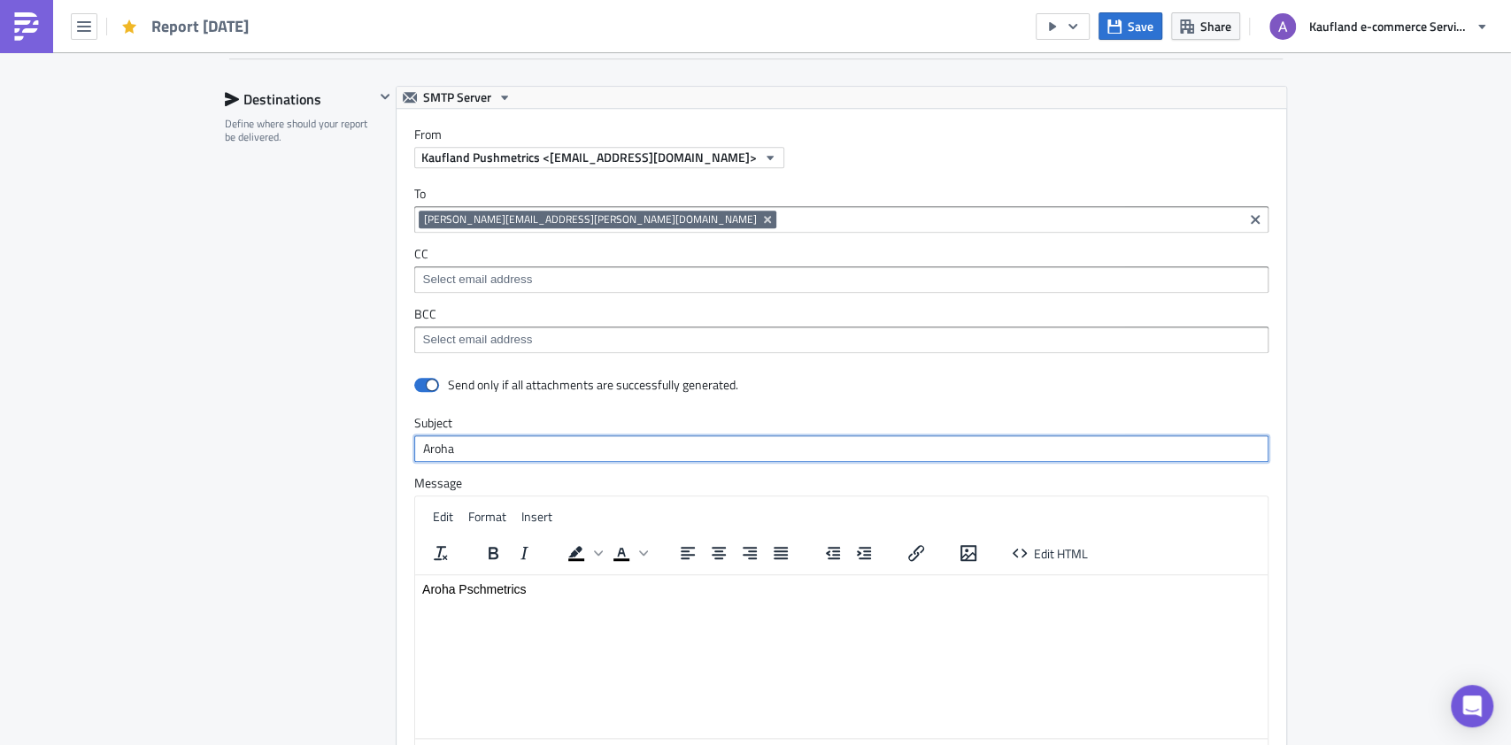
drag, startPoint x: 501, startPoint y: 442, endPoint x: 404, endPoint y: 436, distance: 97.6
click at [404, 436] on div "Send only if all attachments are successfully generated. Subject Aroha Message …" at bounding box center [842, 575] width 890 height 408
paste input "Sales Order Report"
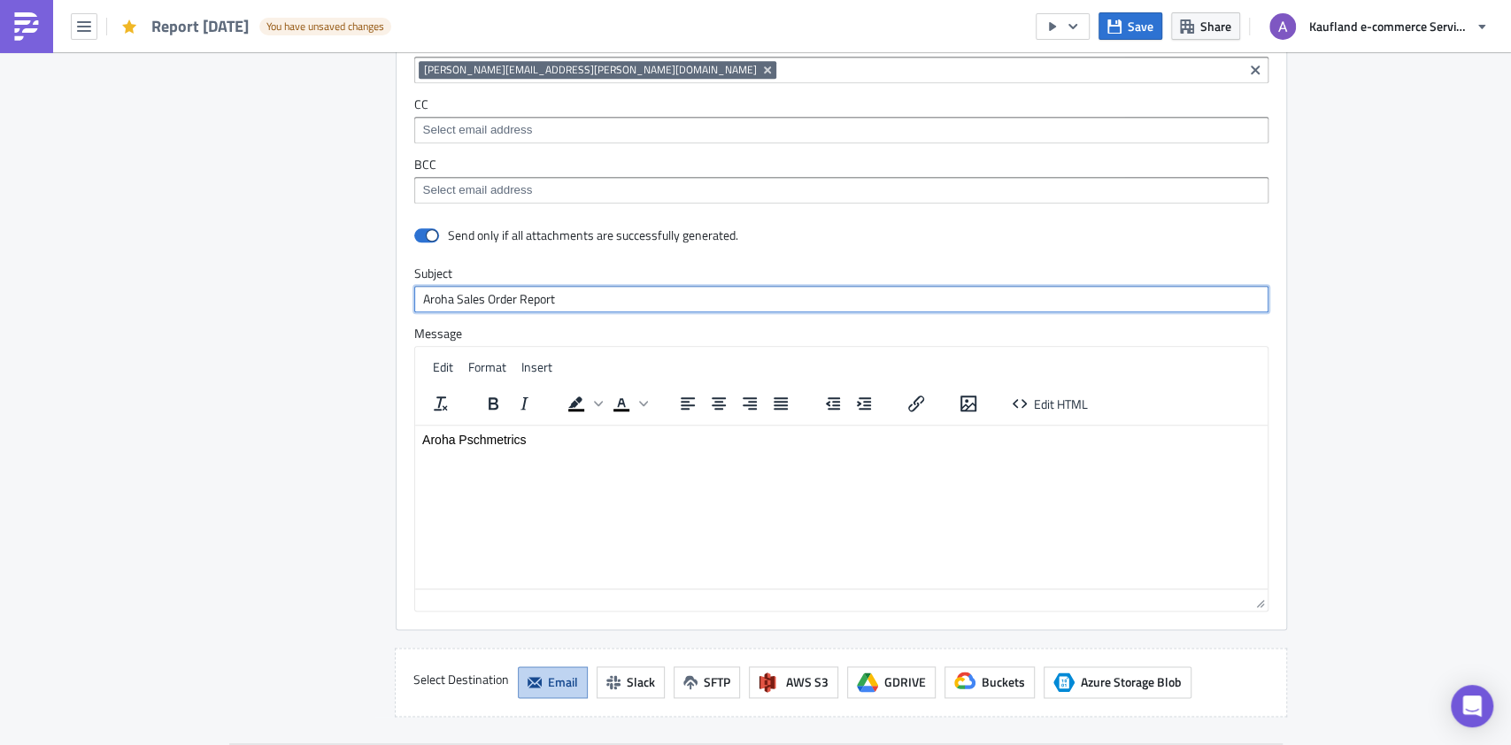
scroll to position [1298, 0]
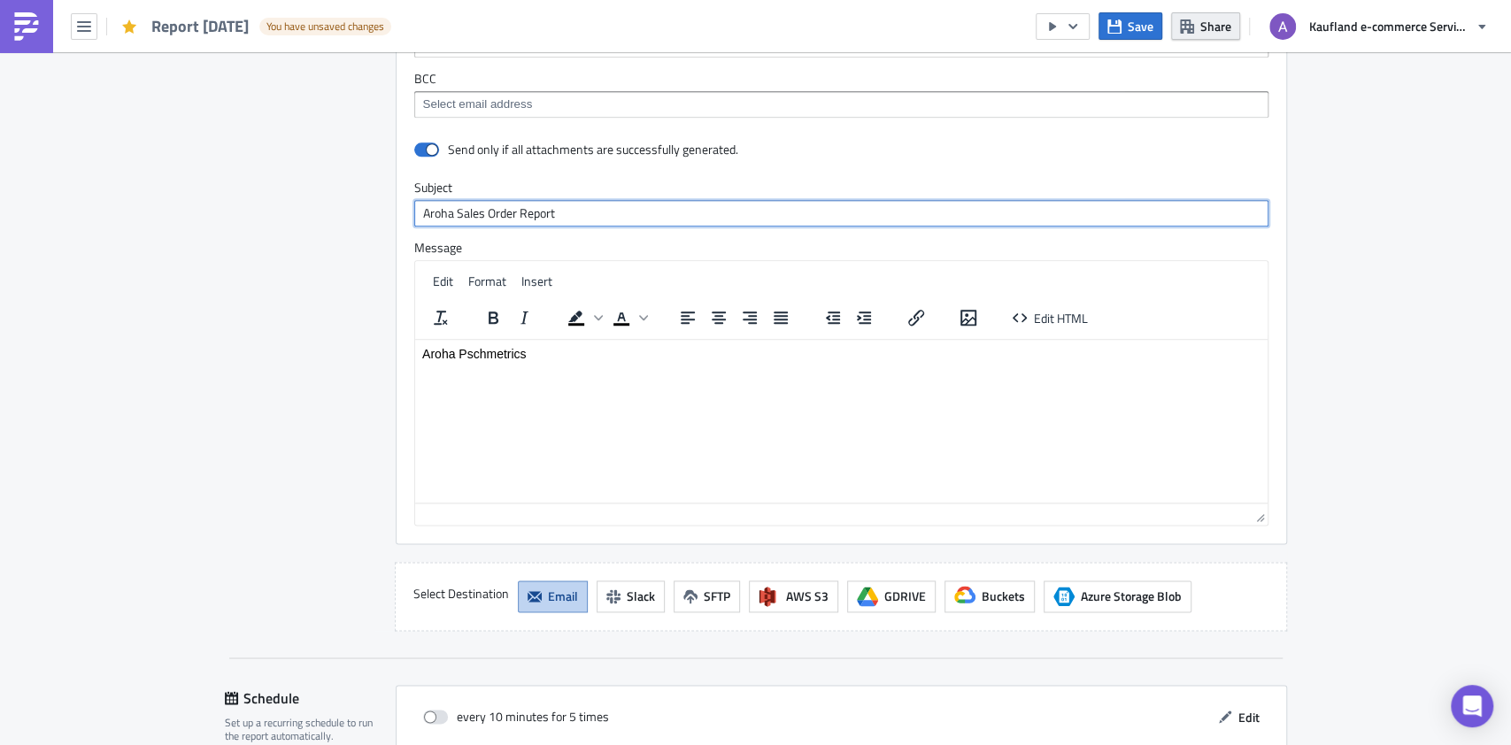
type input "Aroha Sales Order Report"
click at [640, 367] on html "Aroha Pschmetrics" at bounding box center [840, 353] width 853 height 28
paste body "Rich Text Area. Press ALT-0 for help."
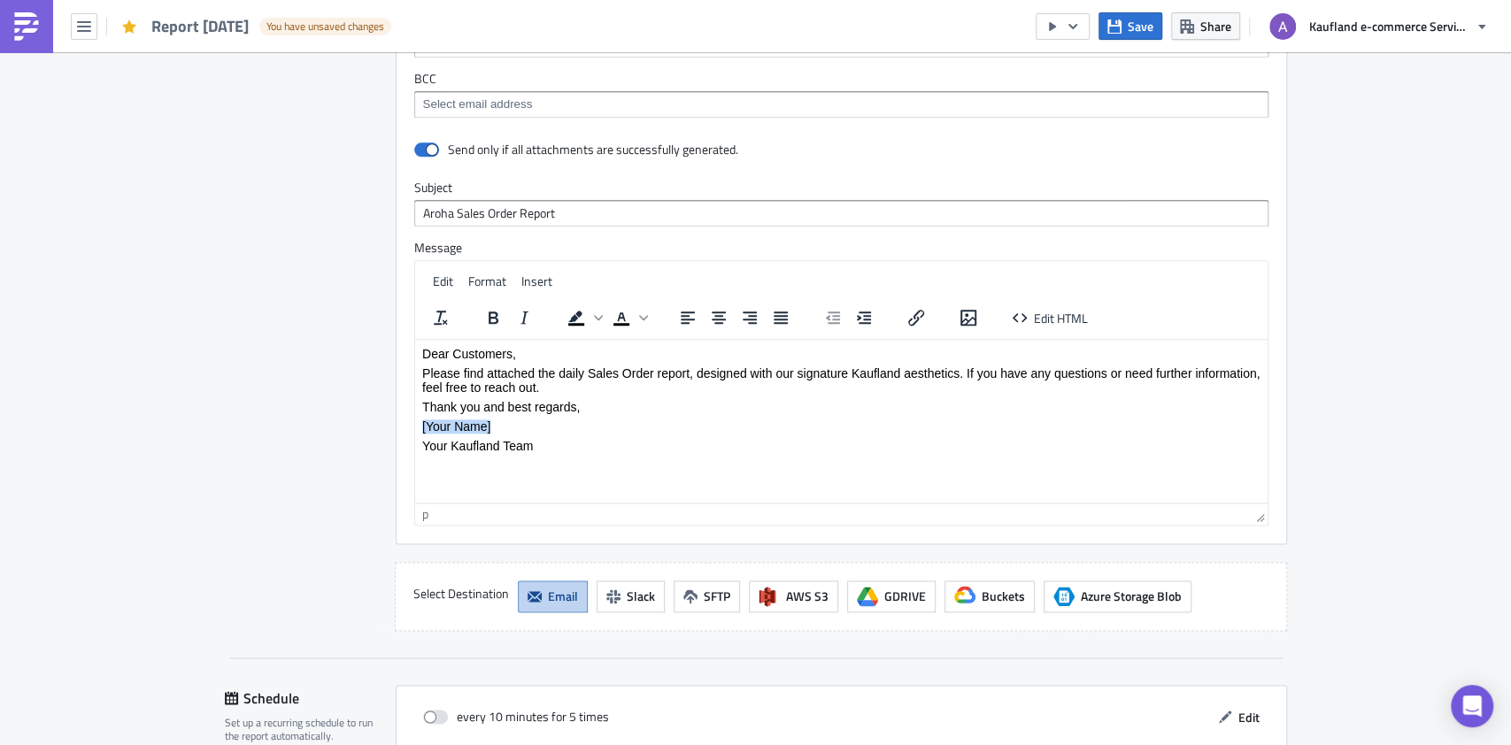
drag, startPoint x: 526, startPoint y: 419, endPoint x: 420, endPoint y: 422, distance: 106.3
click at [420, 422] on html "Dear Customers, Please find attached the daily Sales Order report, designed wit…" at bounding box center [840, 399] width 853 height 120
click at [565, 353] on p "Dear Customers," at bounding box center [840, 353] width 838 height 14
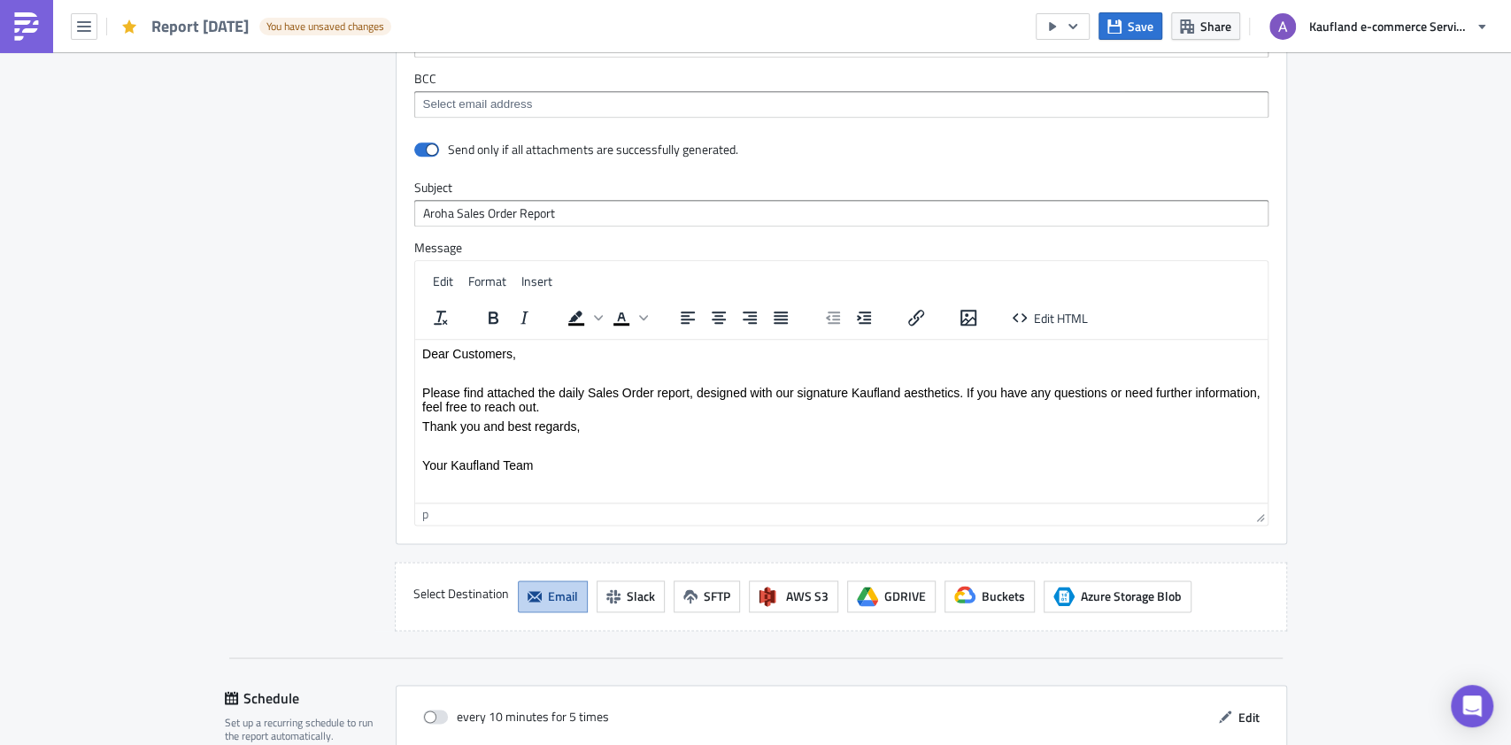
click at [567, 414] on body "Dear Customers, Please find attached the daily Sales Order report, designed wit…" at bounding box center [840, 409] width 838 height 126
click at [577, 409] on p "Please find attached the daily Sales Order report, designed with our signature …" at bounding box center [840, 399] width 838 height 28
click at [512, 461] on p "Rich Text Area. Press ALT-0 for help." at bounding box center [840, 465] width 838 height 14
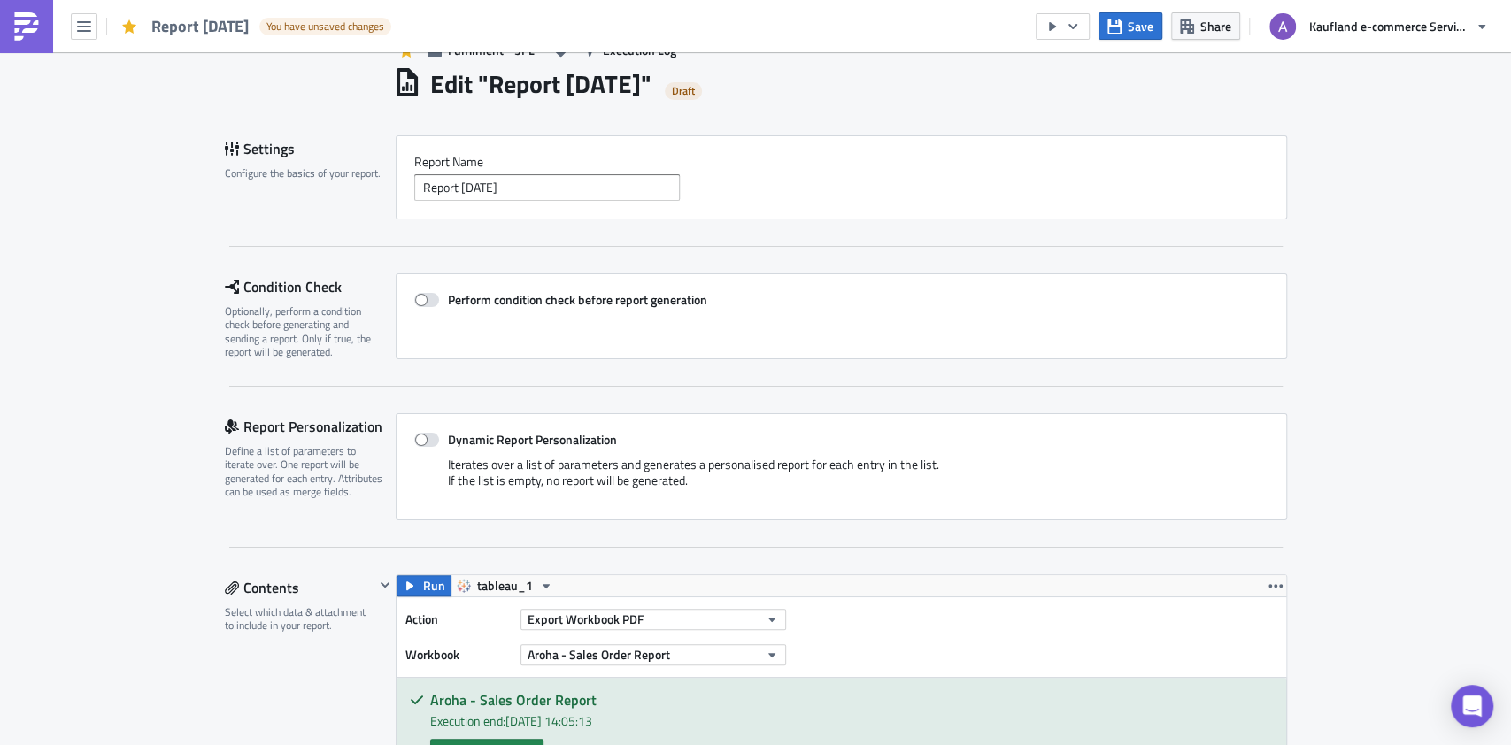
scroll to position [0, 0]
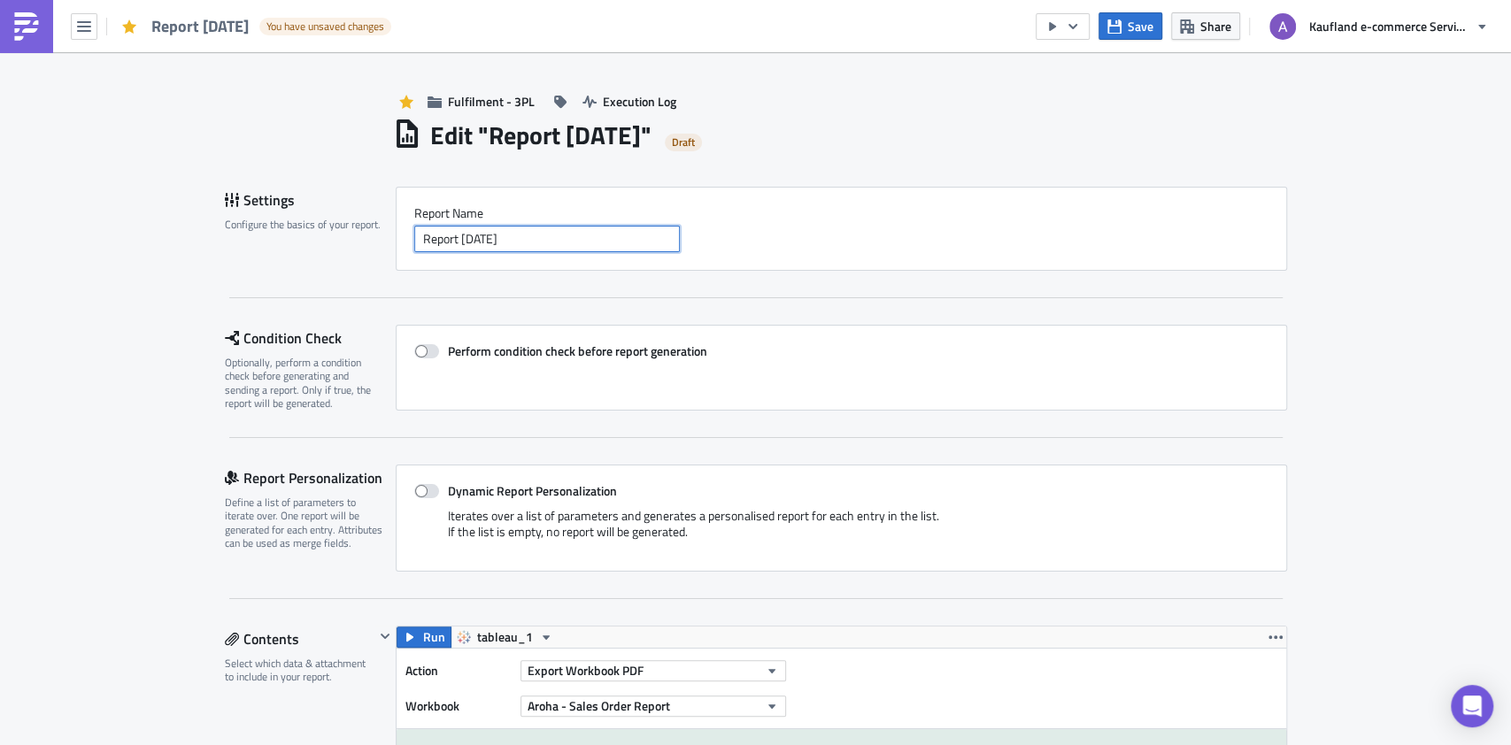
click at [414, 238] on input "Report [DATE]" at bounding box center [547, 239] width 266 height 27
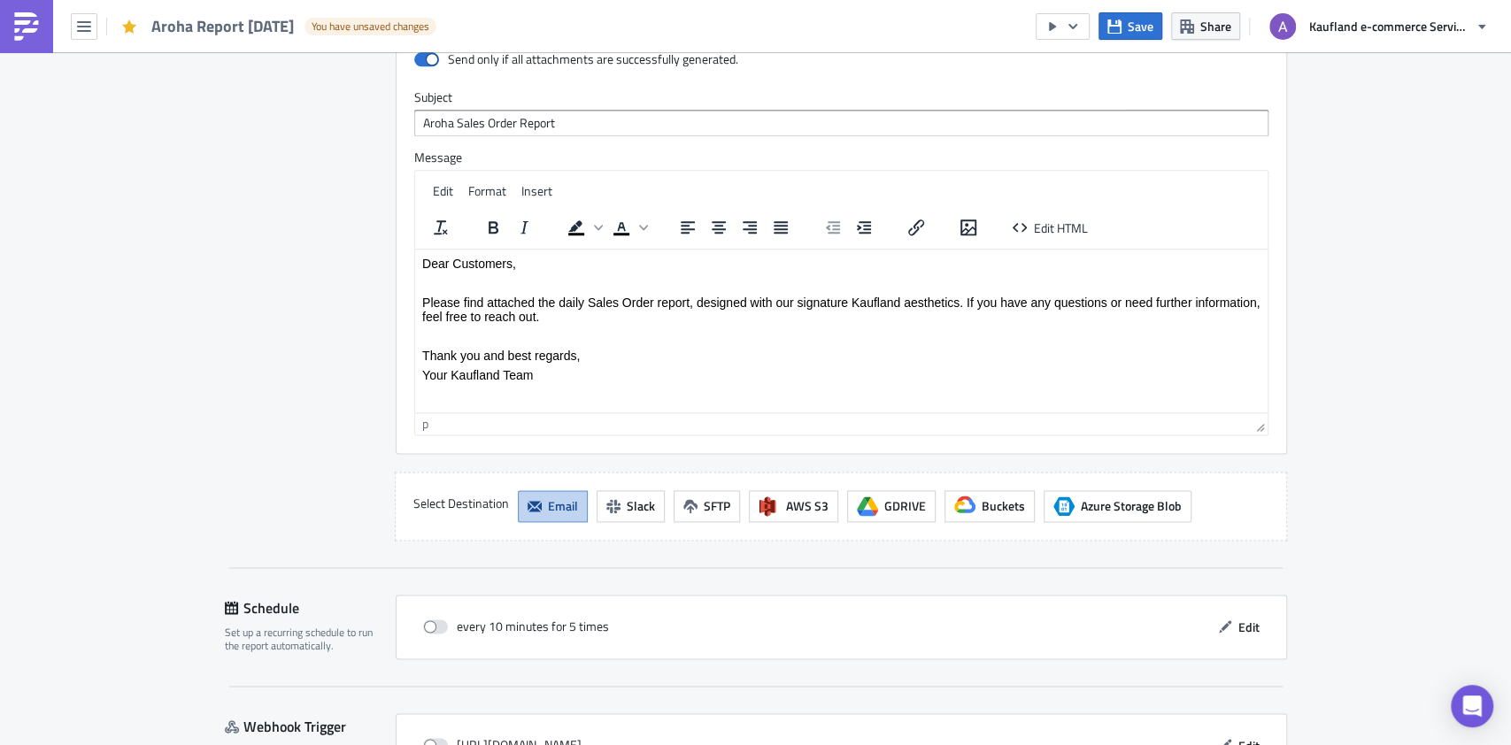
scroll to position [1506, 0]
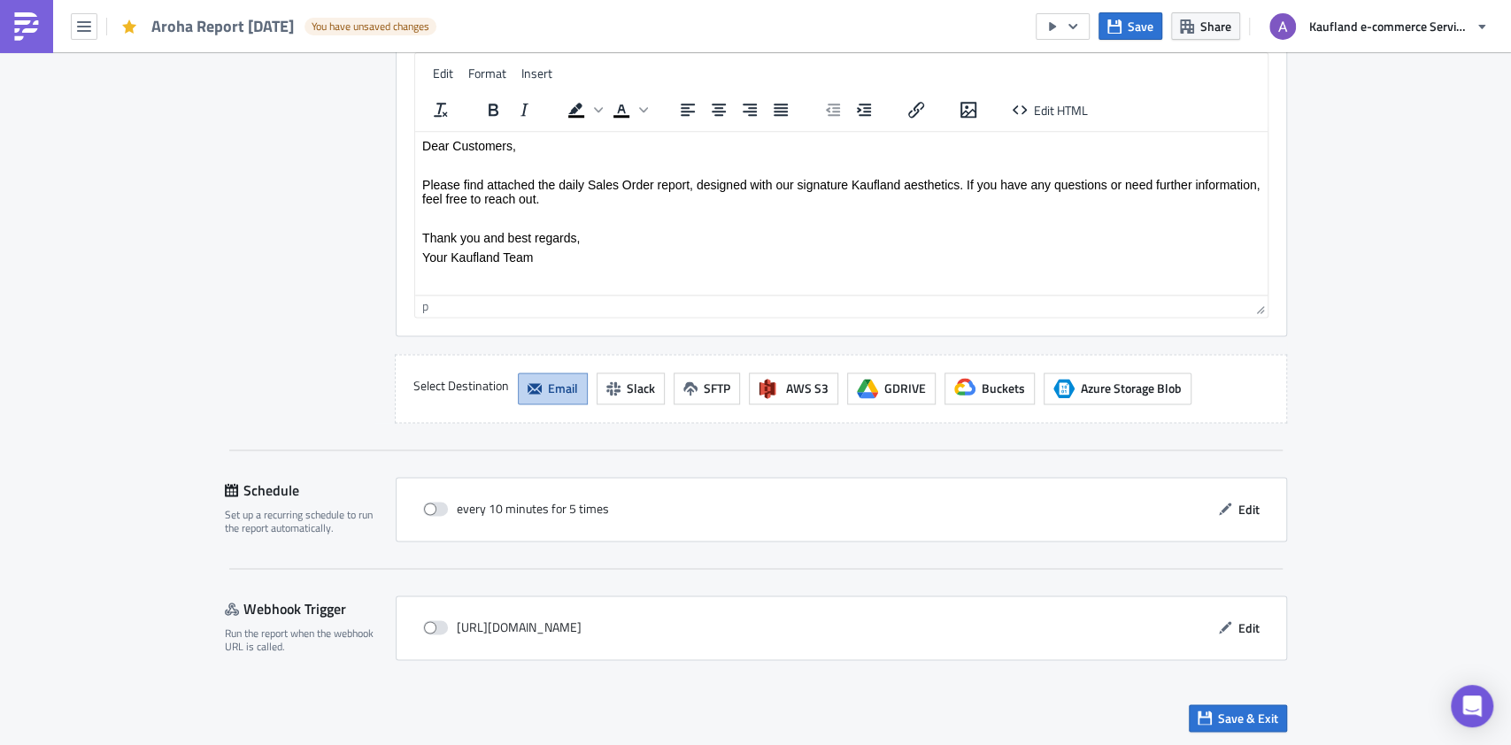
type input "Aroha Report 2025-10-14"
click at [1224, 700] on div "Save & Exit" at bounding box center [756, 718] width 1062 height 63
click at [1226, 709] on span "Save & Exit" at bounding box center [1248, 718] width 60 height 19
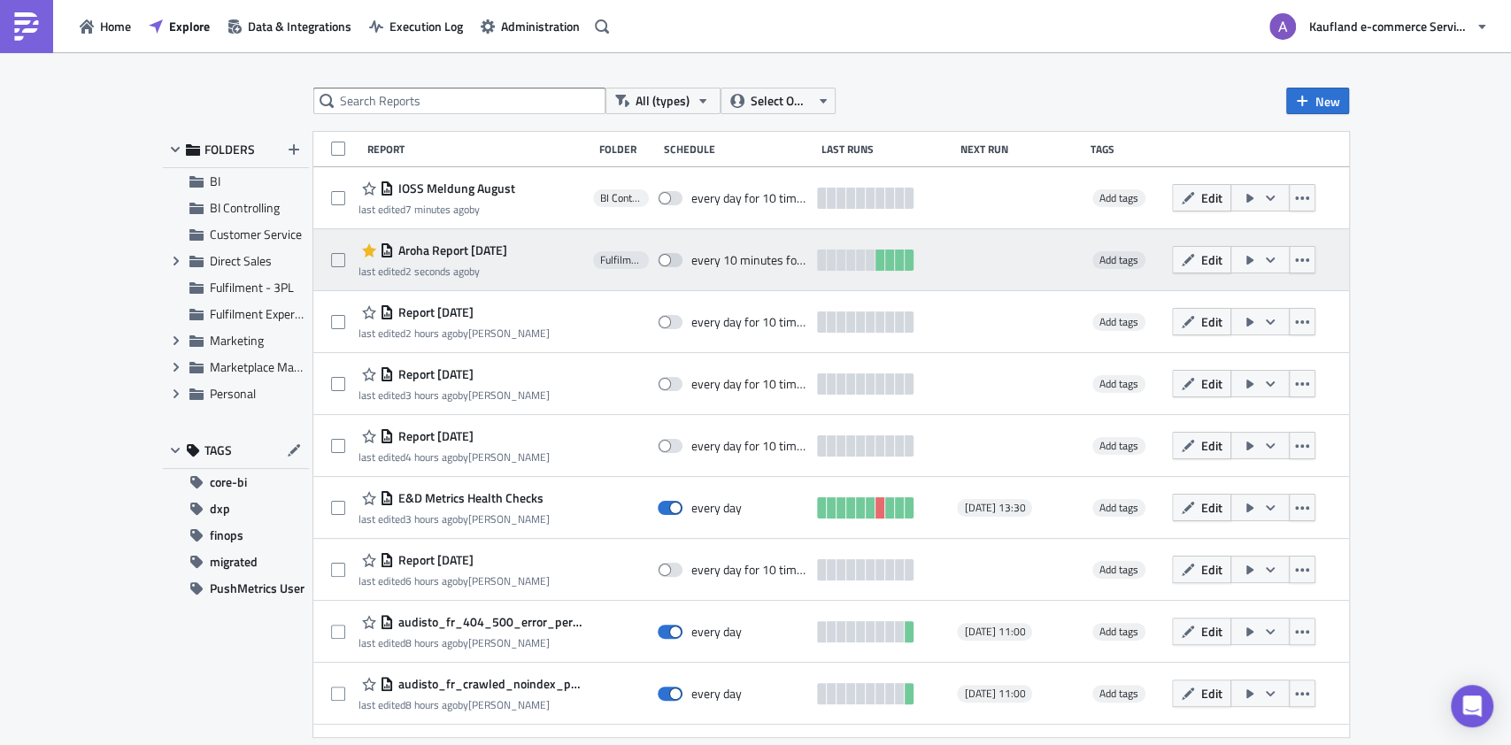
click at [1247, 259] on icon "button" at bounding box center [1250, 260] width 7 height 9
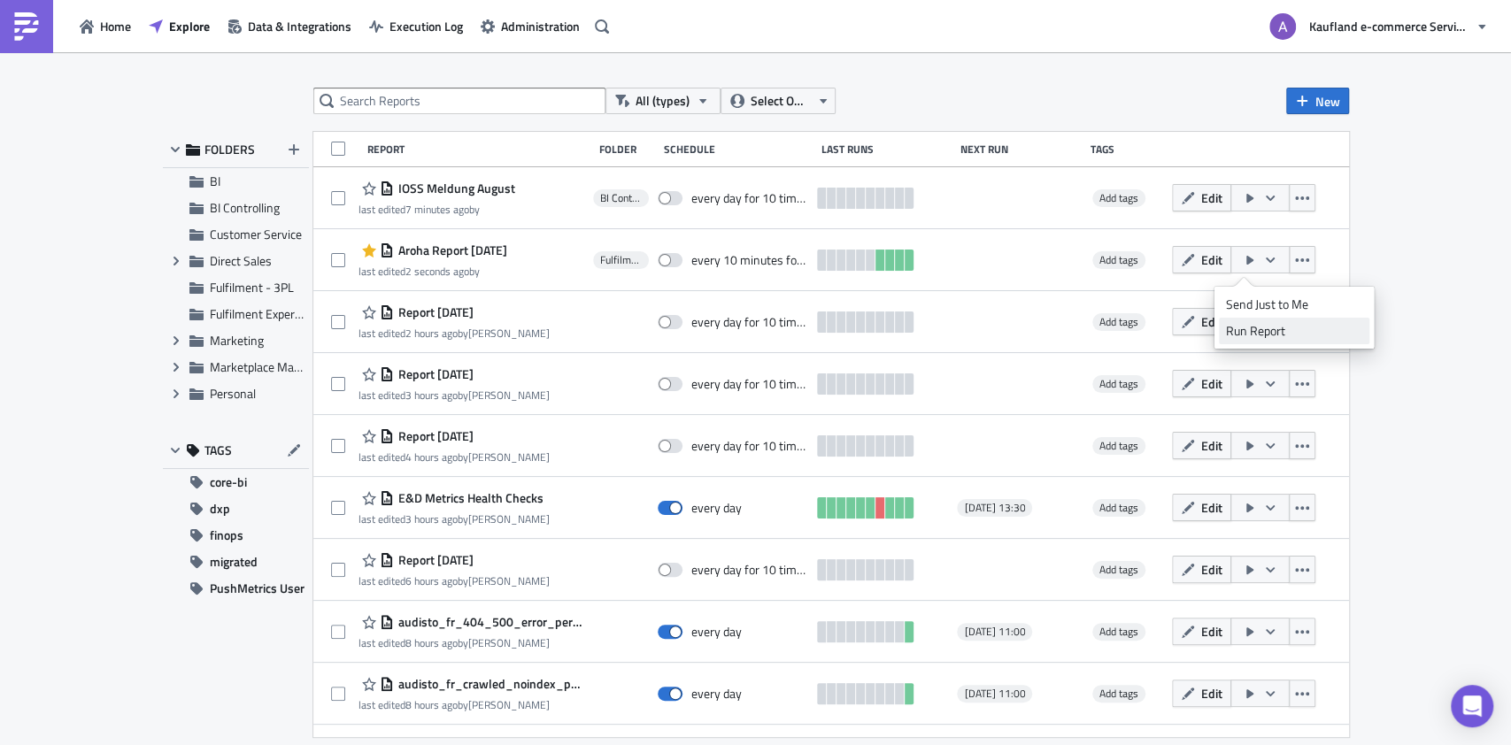
click at [1264, 320] on link "Run Report" at bounding box center [1294, 331] width 151 height 27
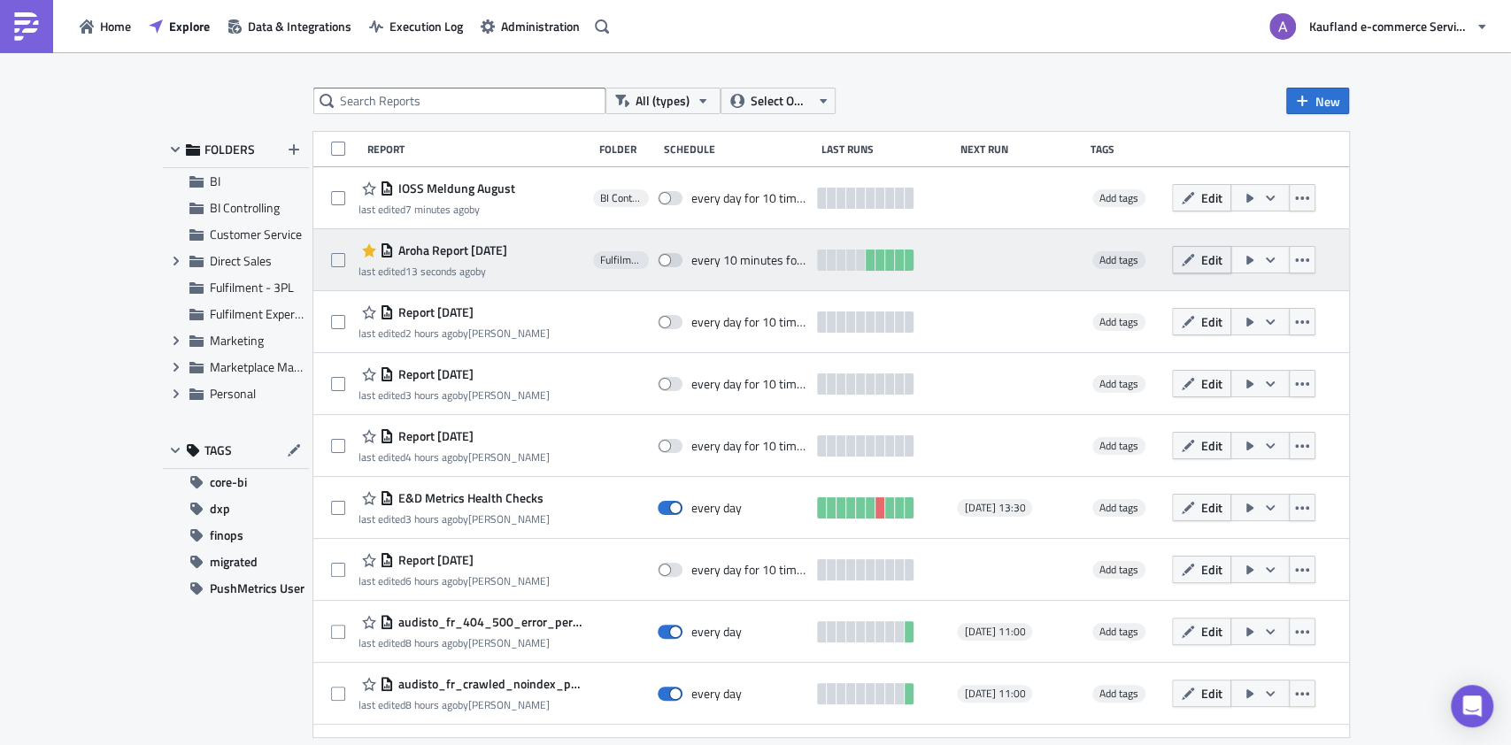
click at [1201, 261] on span "Edit" at bounding box center [1211, 260] width 21 height 19
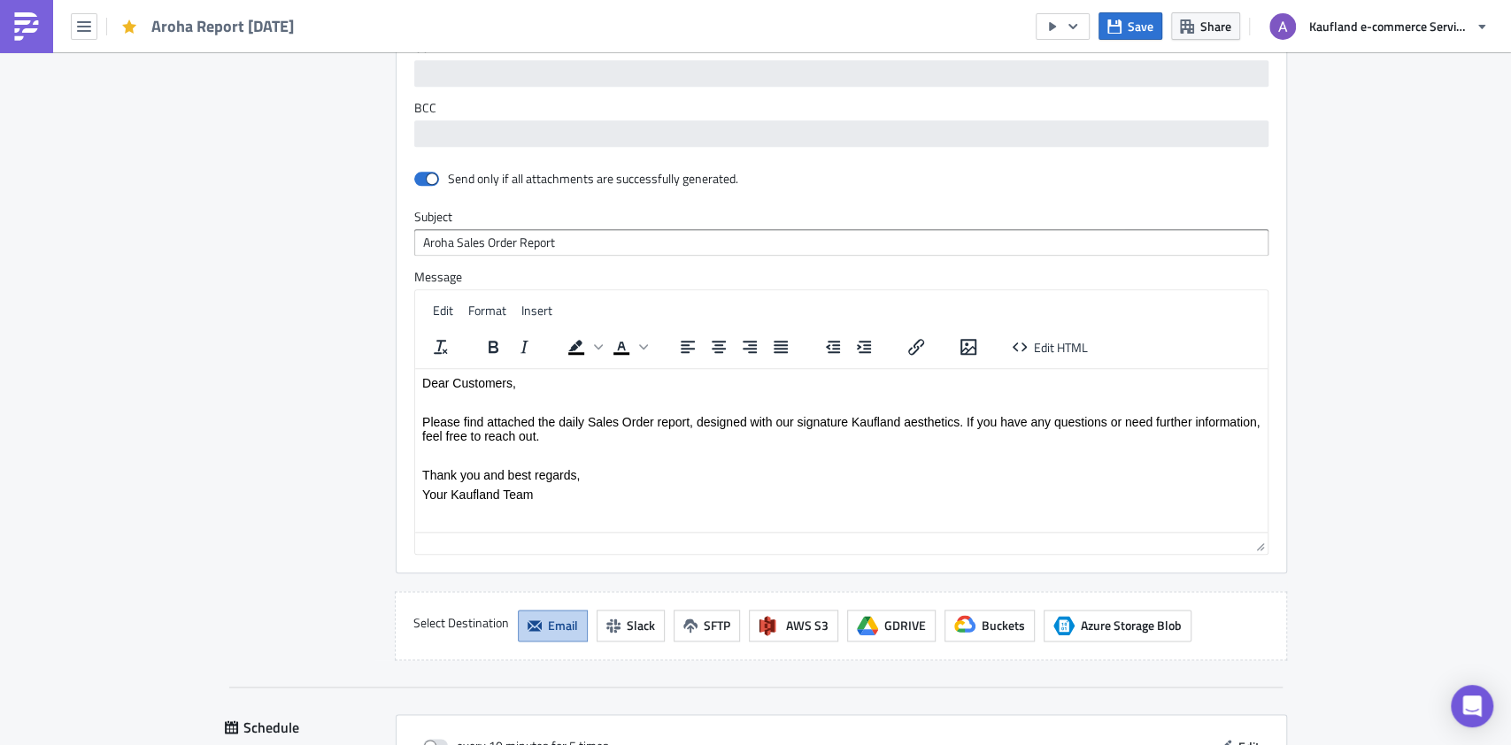
scroll to position [1269, 0]
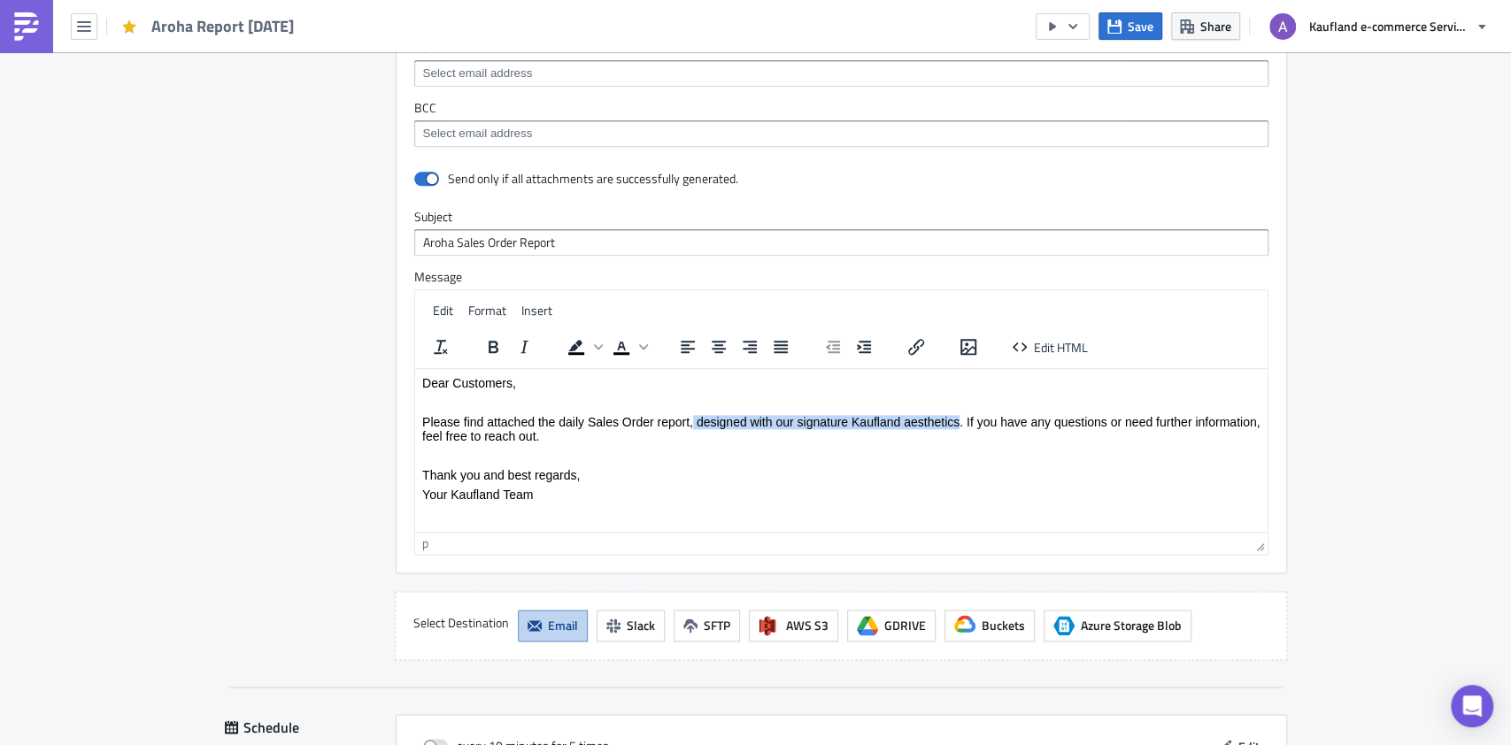
drag, startPoint x: 692, startPoint y: 423, endPoint x: 956, endPoint y: 414, distance: 264.0
click at [956, 414] on p "Please find attached the daily Sales Order report, designed with our signature …" at bounding box center [840, 428] width 838 height 28
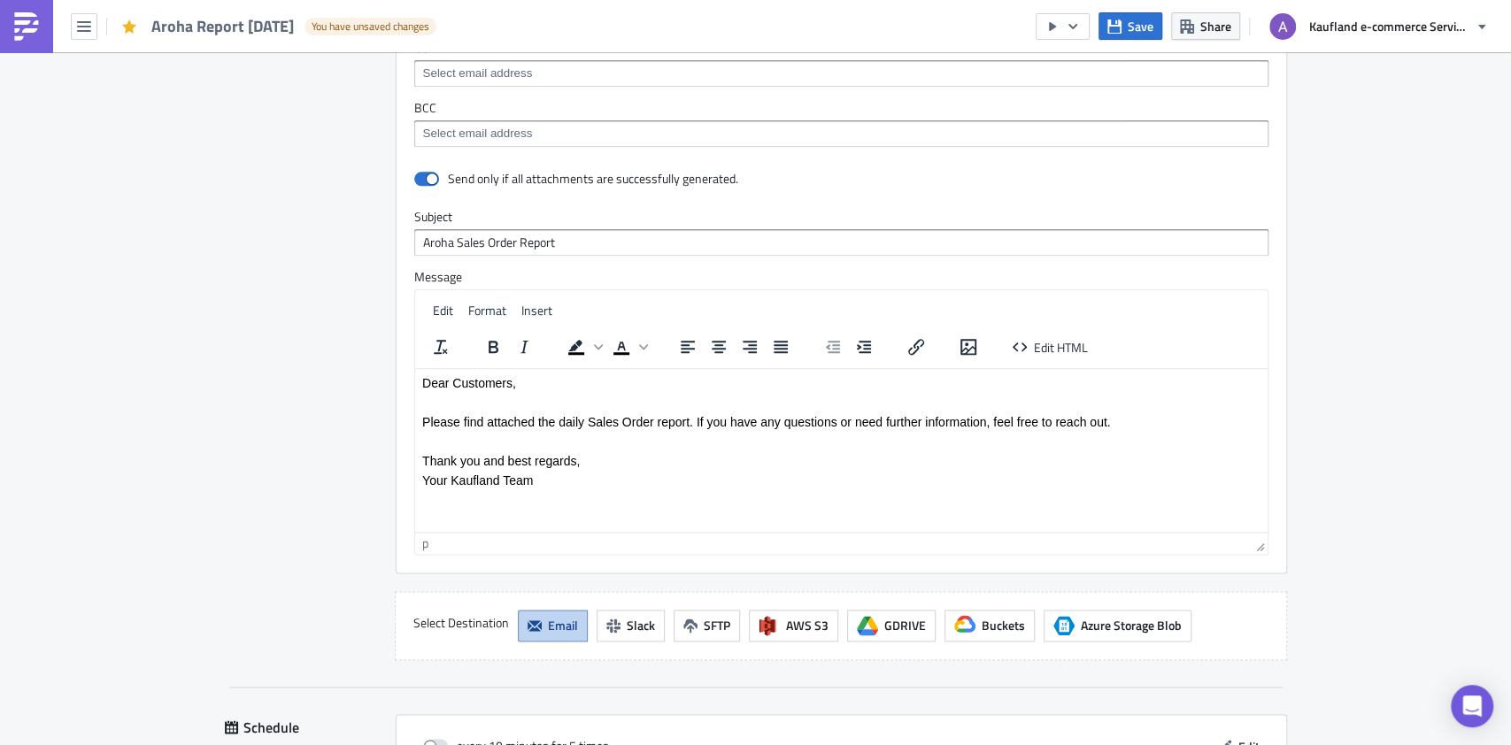
click at [796, 463] on p "Thank you and best regards," at bounding box center [840, 460] width 838 height 14
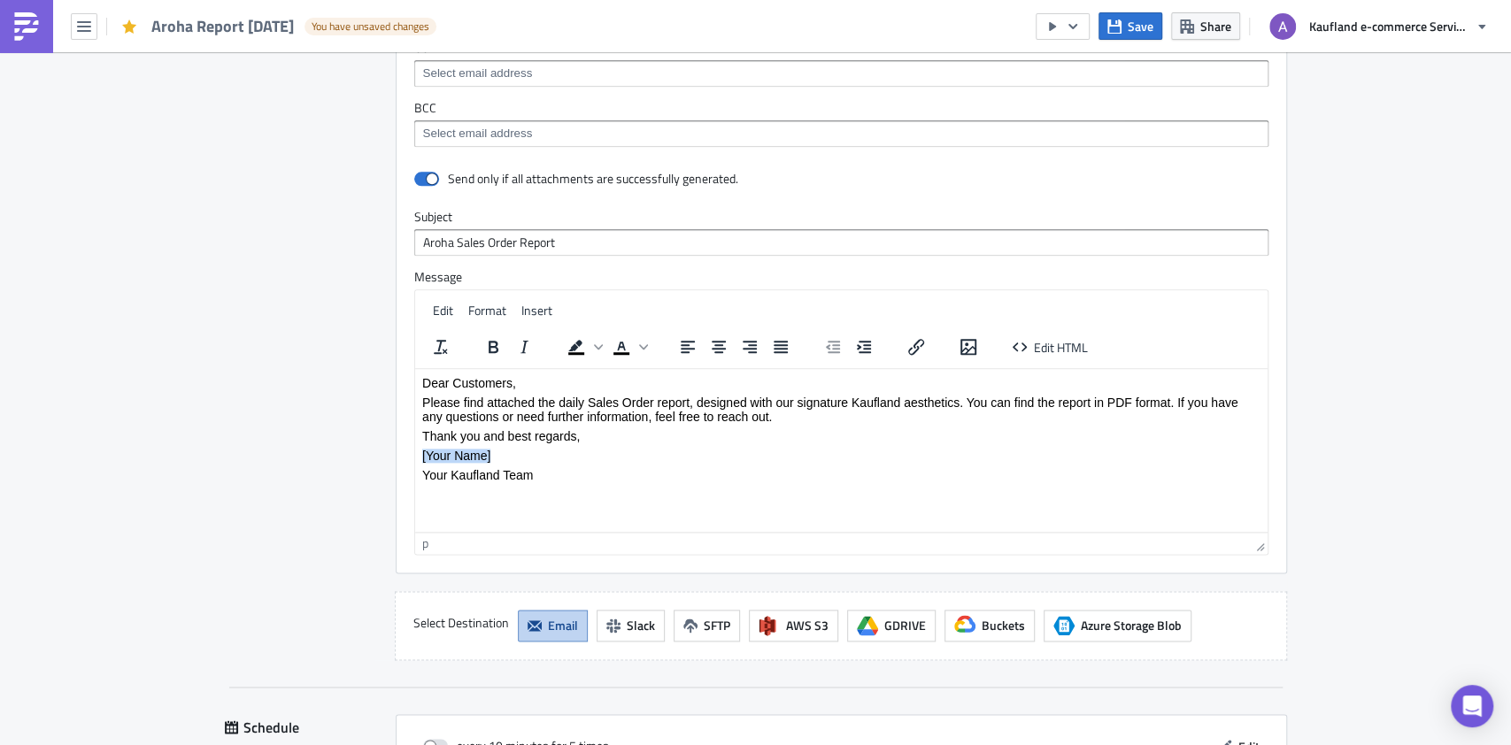
drag, startPoint x: 537, startPoint y: 449, endPoint x: 421, endPoint y: 452, distance: 116.0
click at [421, 452] on p "[Your Name]" at bounding box center [840, 455] width 838 height 14
click at [573, 388] on p "Dear Customers," at bounding box center [840, 382] width 838 height 14
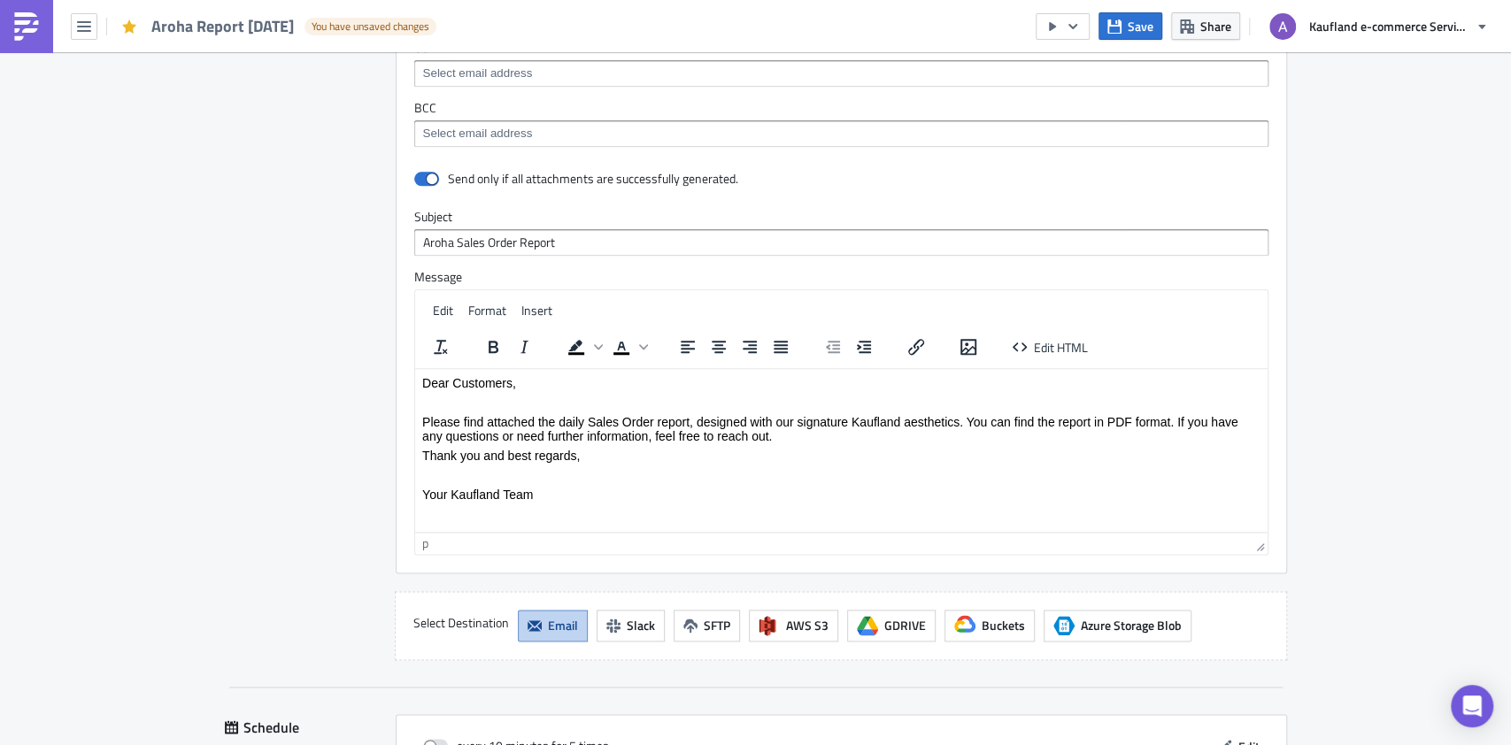
click at [778, 435] on p "Please find attached the daily Sales Order report, designed with our signature …" at bounding box center [840, 428] width 838 height 28
click at [523, 490] on p "Rich Text Area. Press ALT-0 for help." at bounding box center [840, 494] width 838 height 14
drag, startPoint x: 696, startPoint y: 420, endPoint x: 957, endPoint y: 418, distance: 261.2
click at [957, 418] on p "Please find attached the daily Sales Order report, designed with our signature …" at bounding box center [840, 428] width 838 height 28
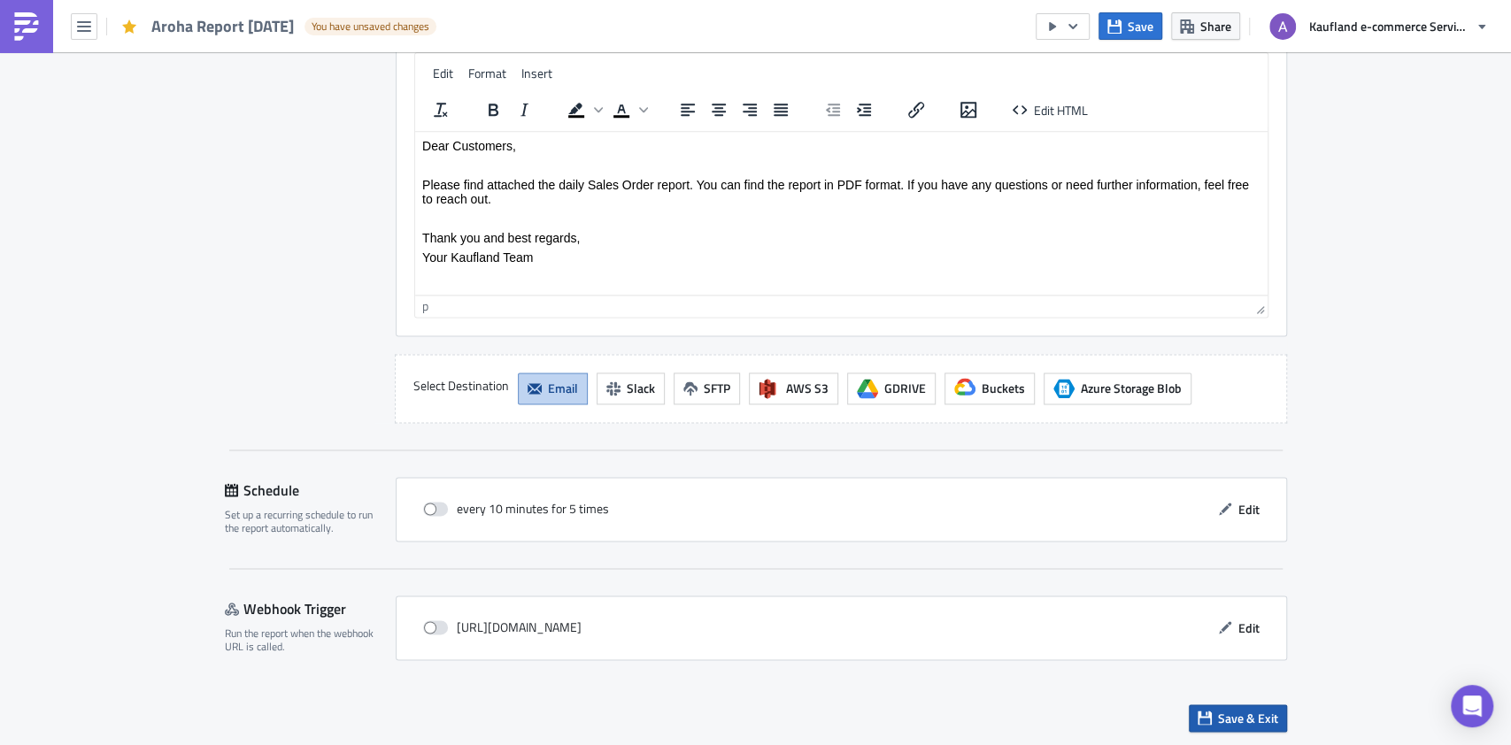
click at [1239, 712] on span "Save & Exit" at bounding box center [1248, 718] width 60 height 19
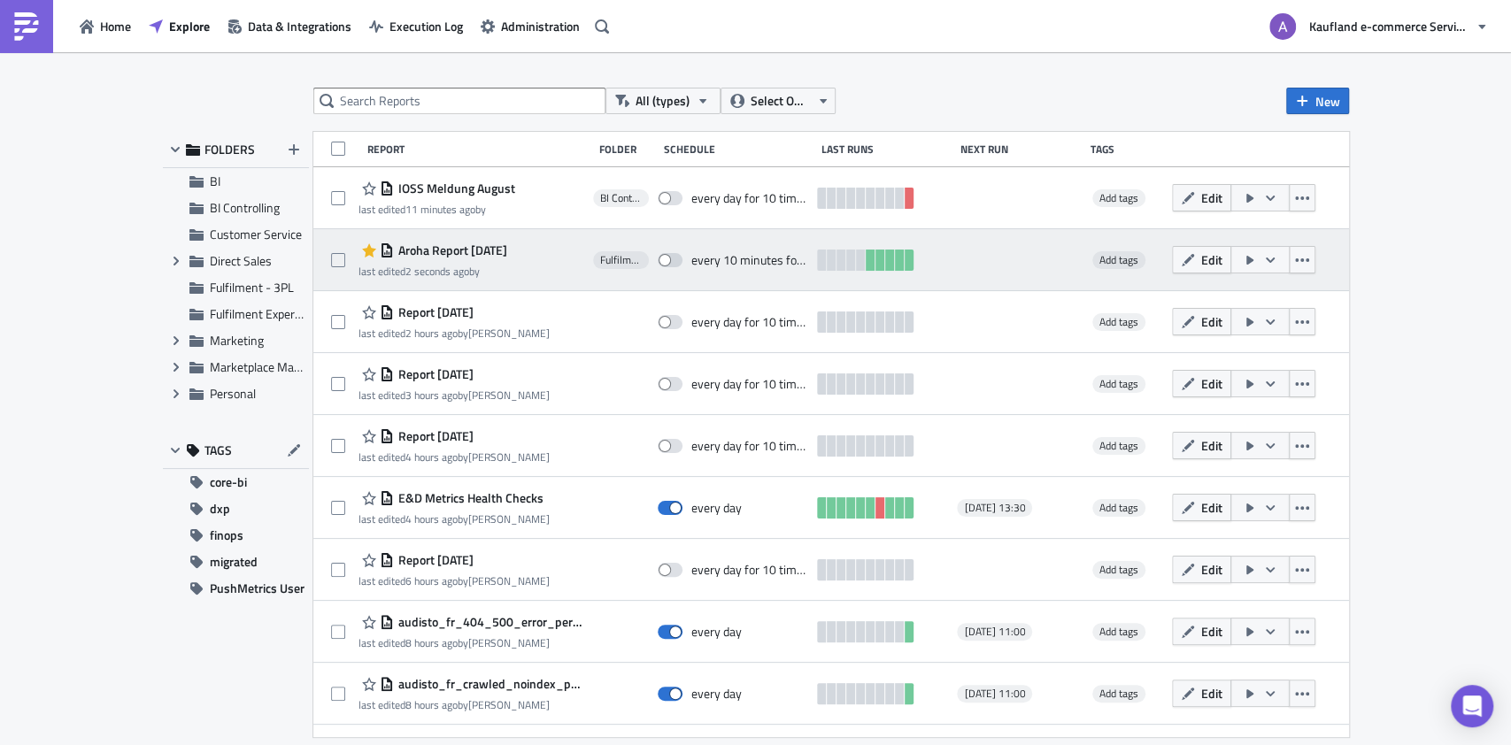
click at [1247, 258] on icon "button" at bounding box center [1250, 260] width 7 height 9
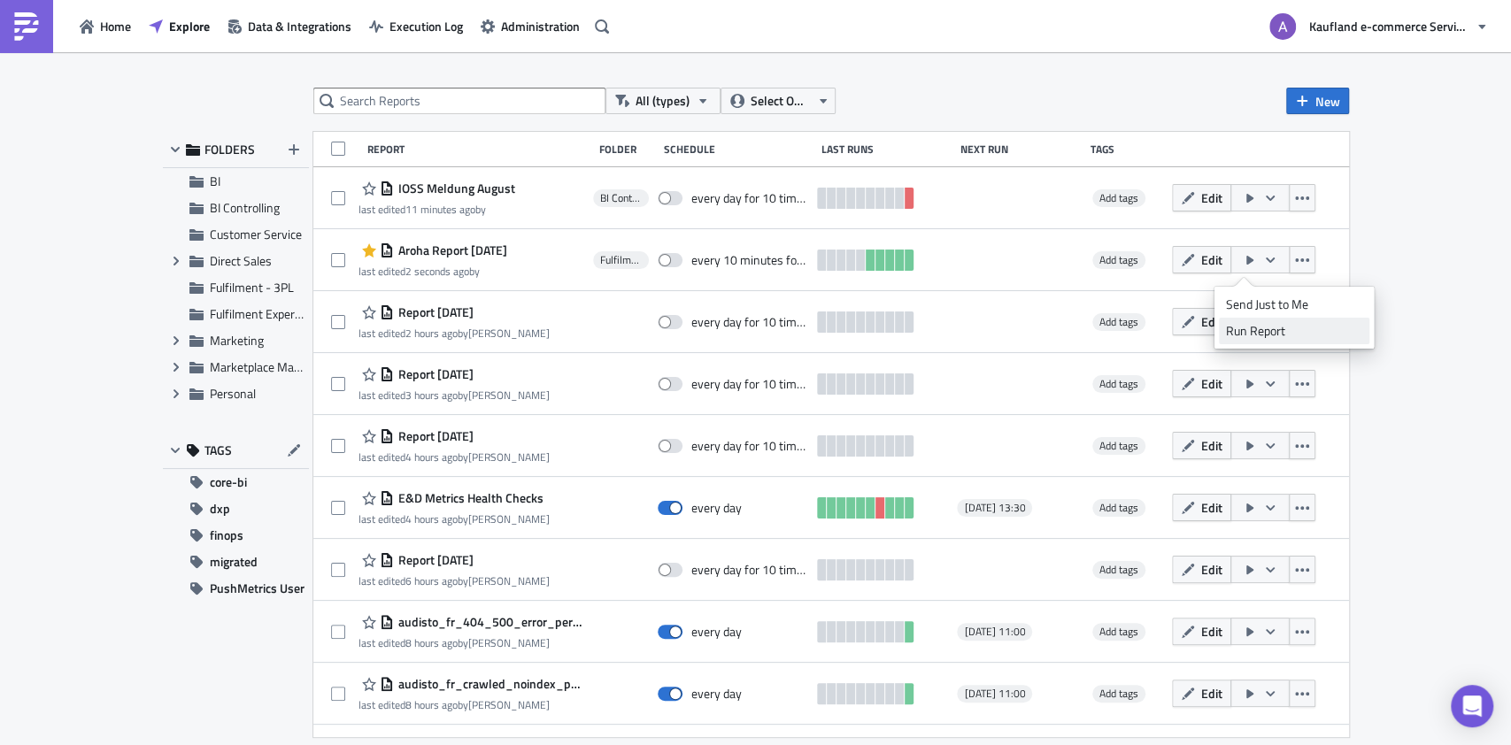
click at [1250, 326] on div "Run Report" at bounding box center [1294, 331] width 138 height 18
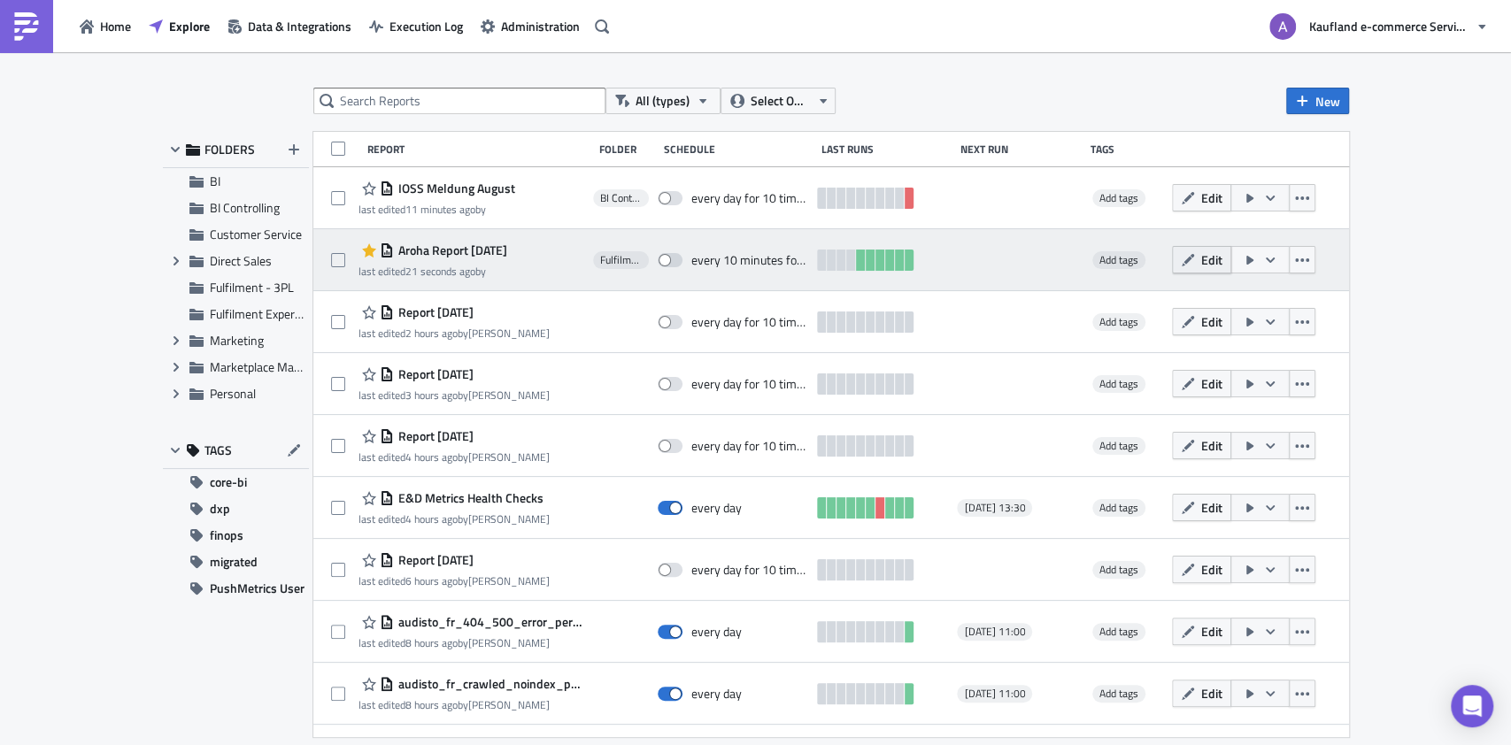
click at [1201, 259] on span "Edit" at bounding box center [1211, 260] width 21 height 19
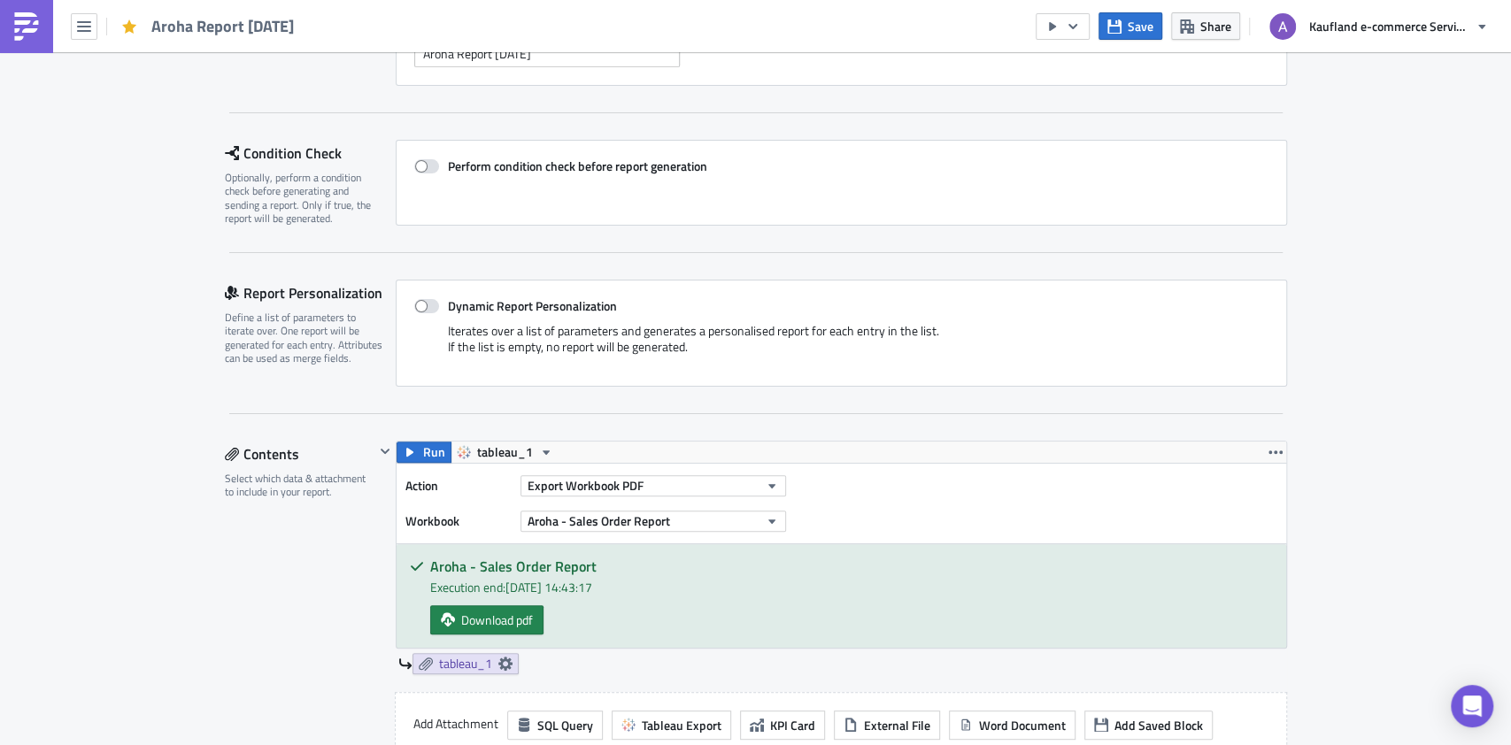
scroll to position [354, 0]
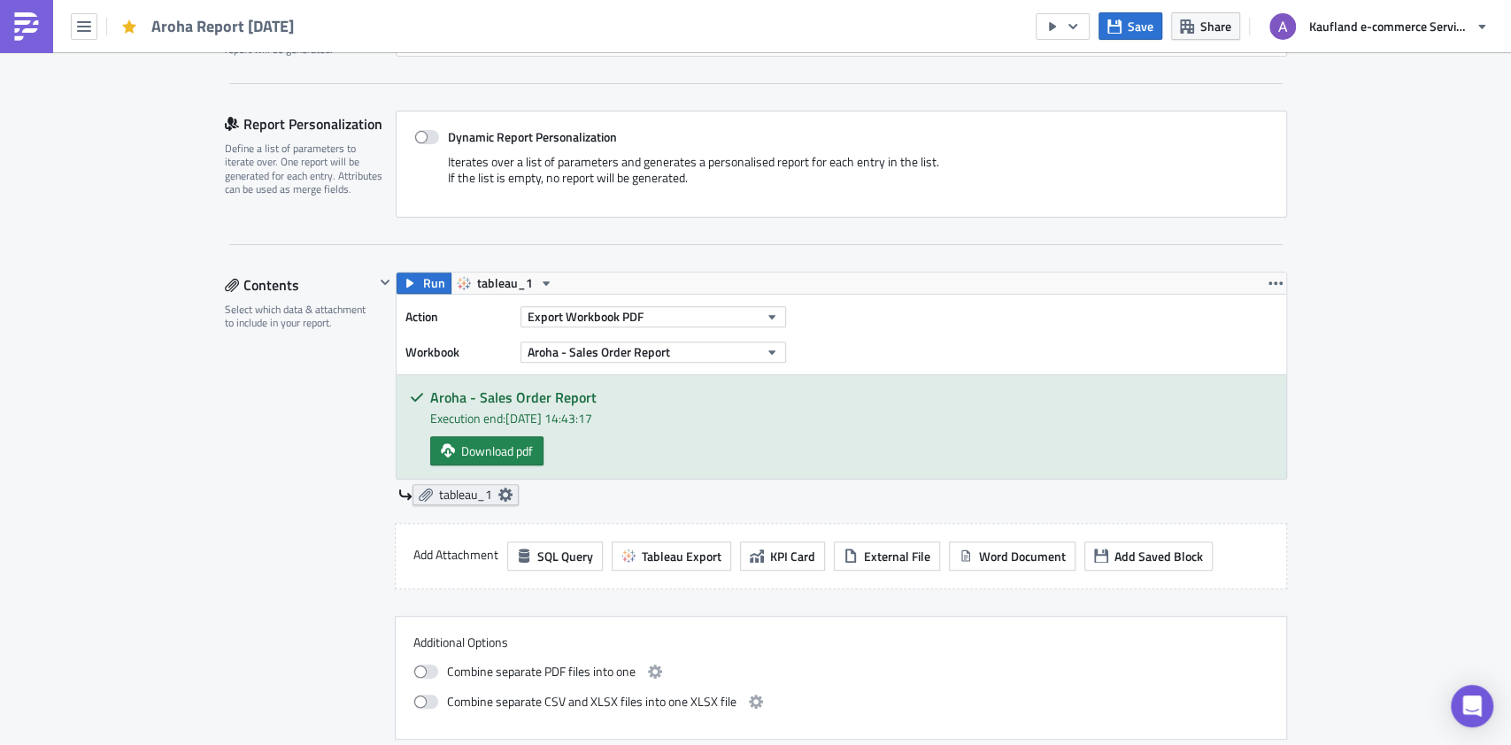
click at [503, 489] on link "tableau_1" at bounding box center [466, 494] width 106 height 21
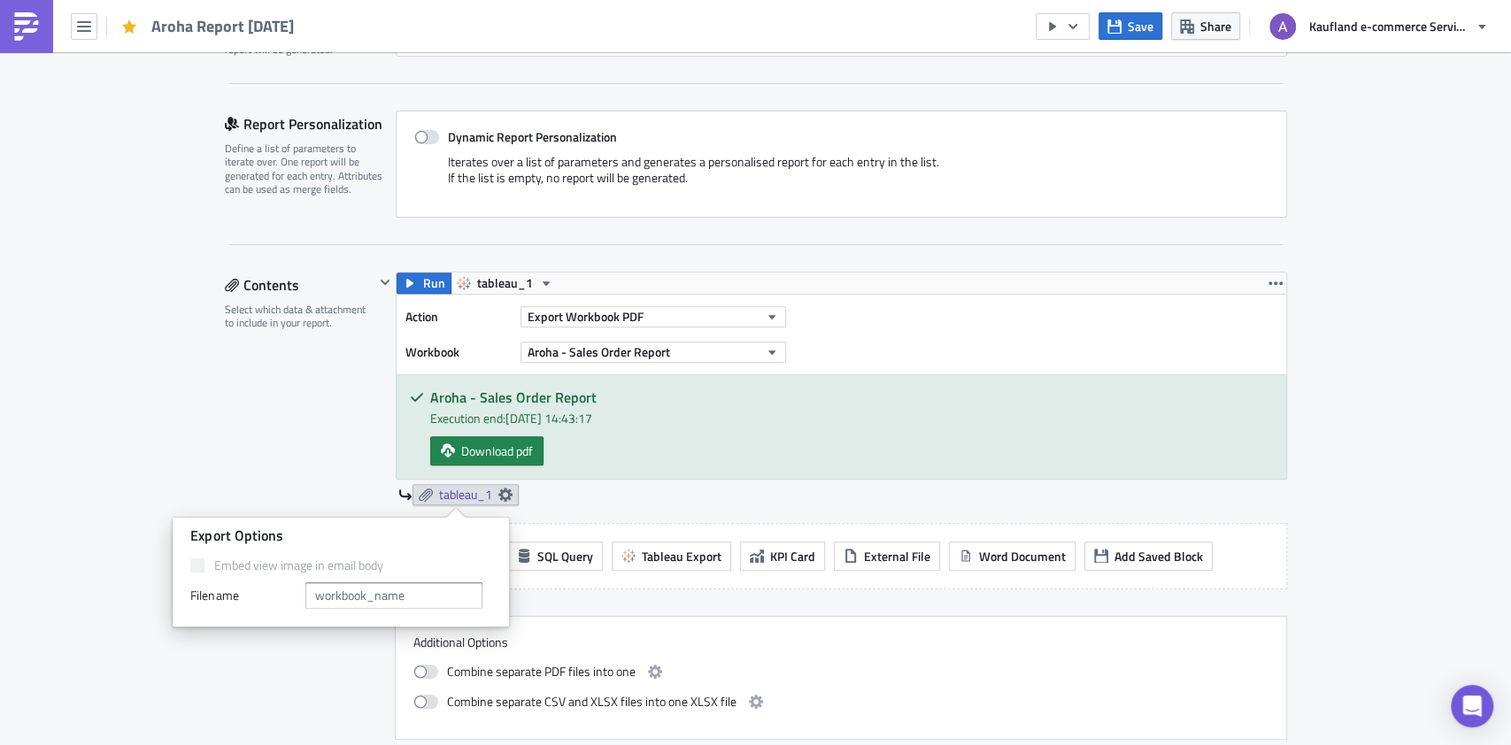
click at [622, 495] on div "tableau_1" at bounding box center [842, 494] width 889 height 21
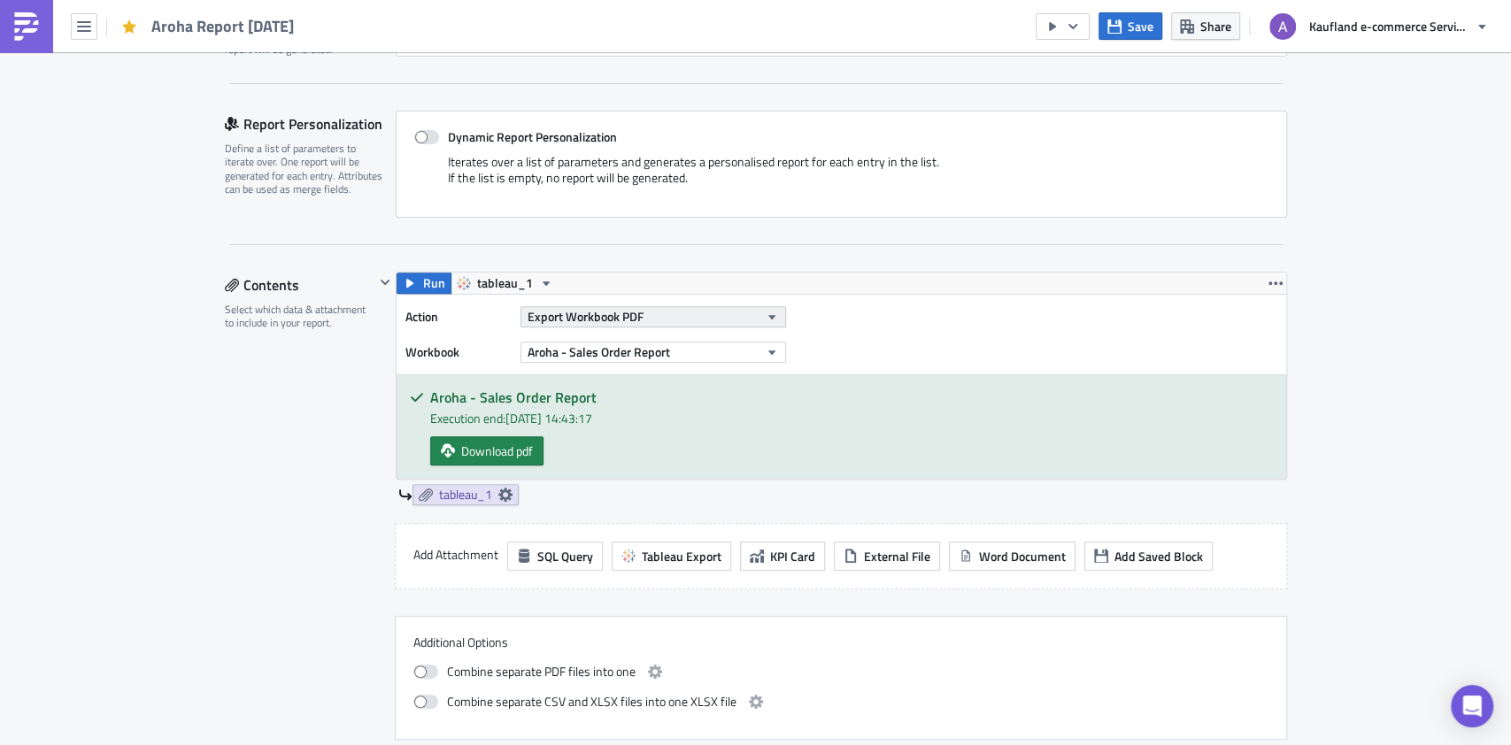
click at [768, 314] on icon "button" at bounding box center [772, 317] width 14 height 14
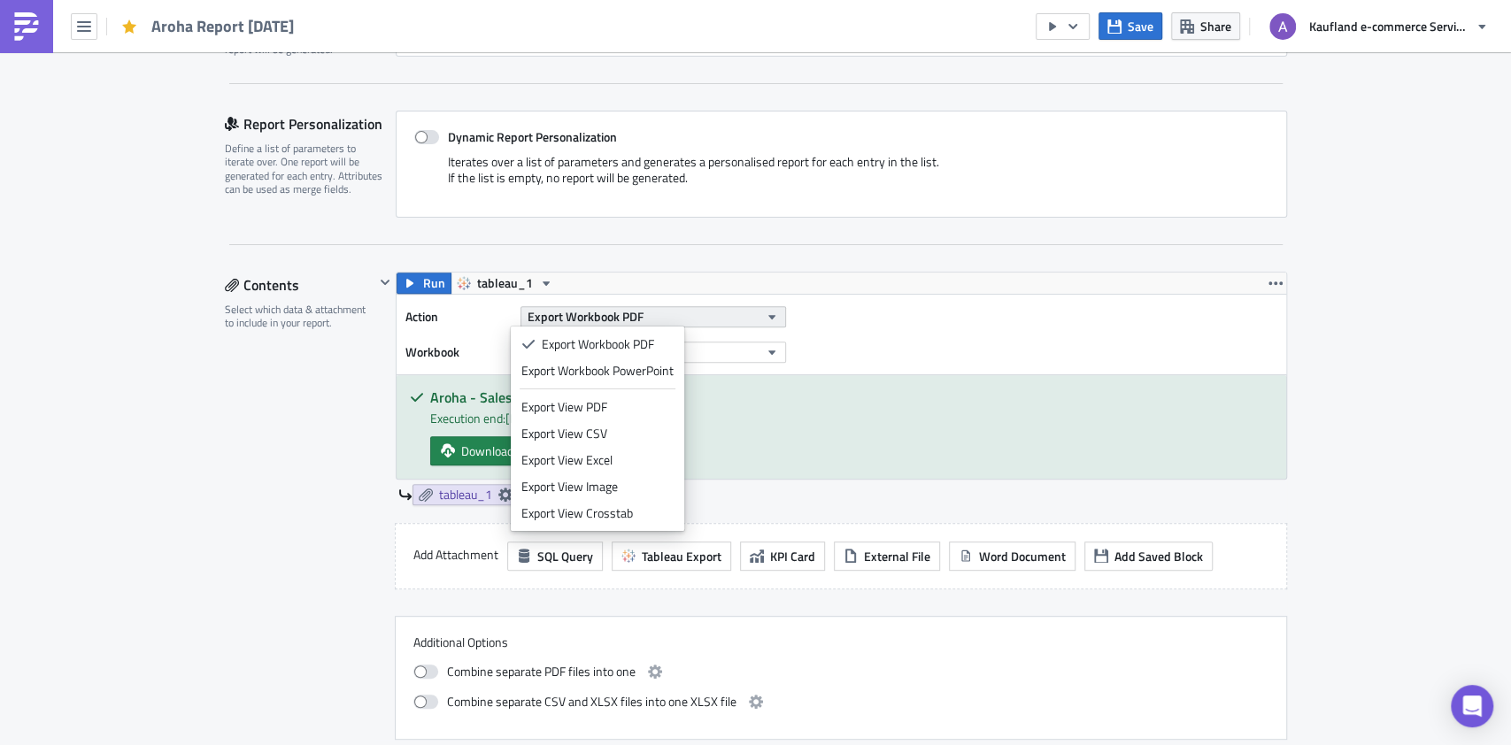
click at [768, 314] on icon "button" at bounding box center [772, 317] width 14 height 14
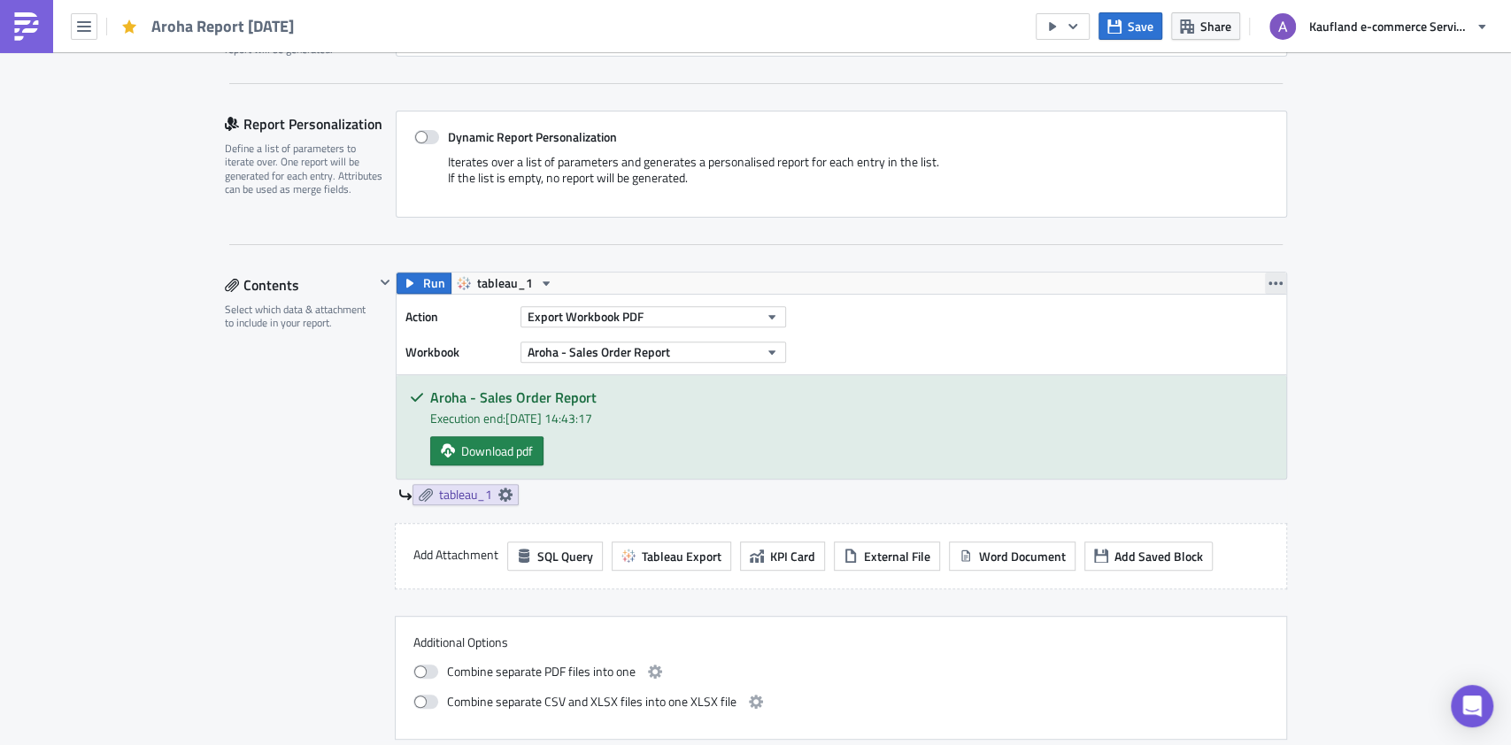
click at [1275, 281] on button "button" at bounding box center [1275, 283] width 21 height 21
click at [1053, 315] on div "Action Export Workbook PDF Workbook Aroha - Sales Order Report" at bounding box center [842, 335] width 890 height 80
click at [768, 315] on icon "button" at bounding box center [771, 317] width 7 height 4
click at [915, 328] on div "Action Export Workbook PDF Workbook Aroha - Sales Order Report" at bounding box center [842, 335] width 890 height 80
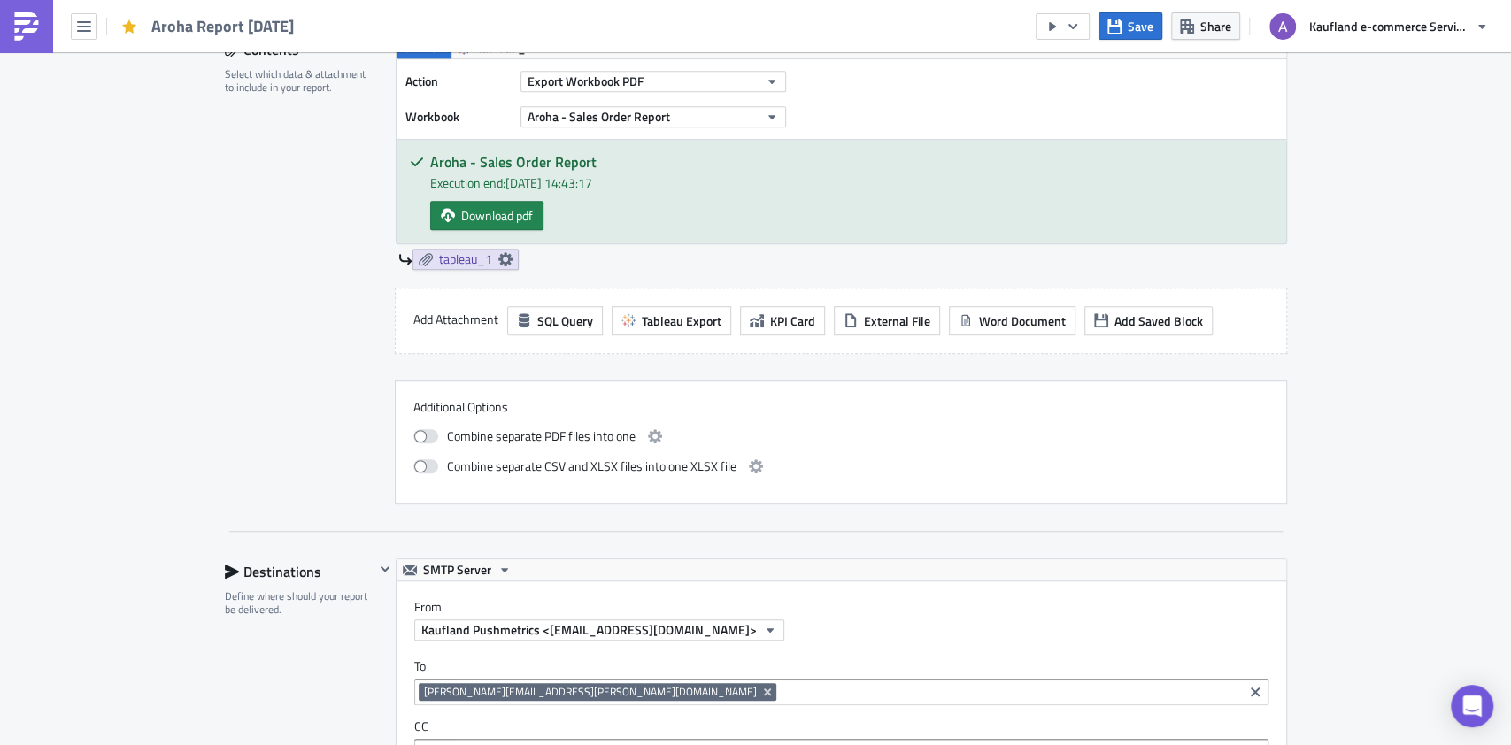
scroll to position [472, 0]
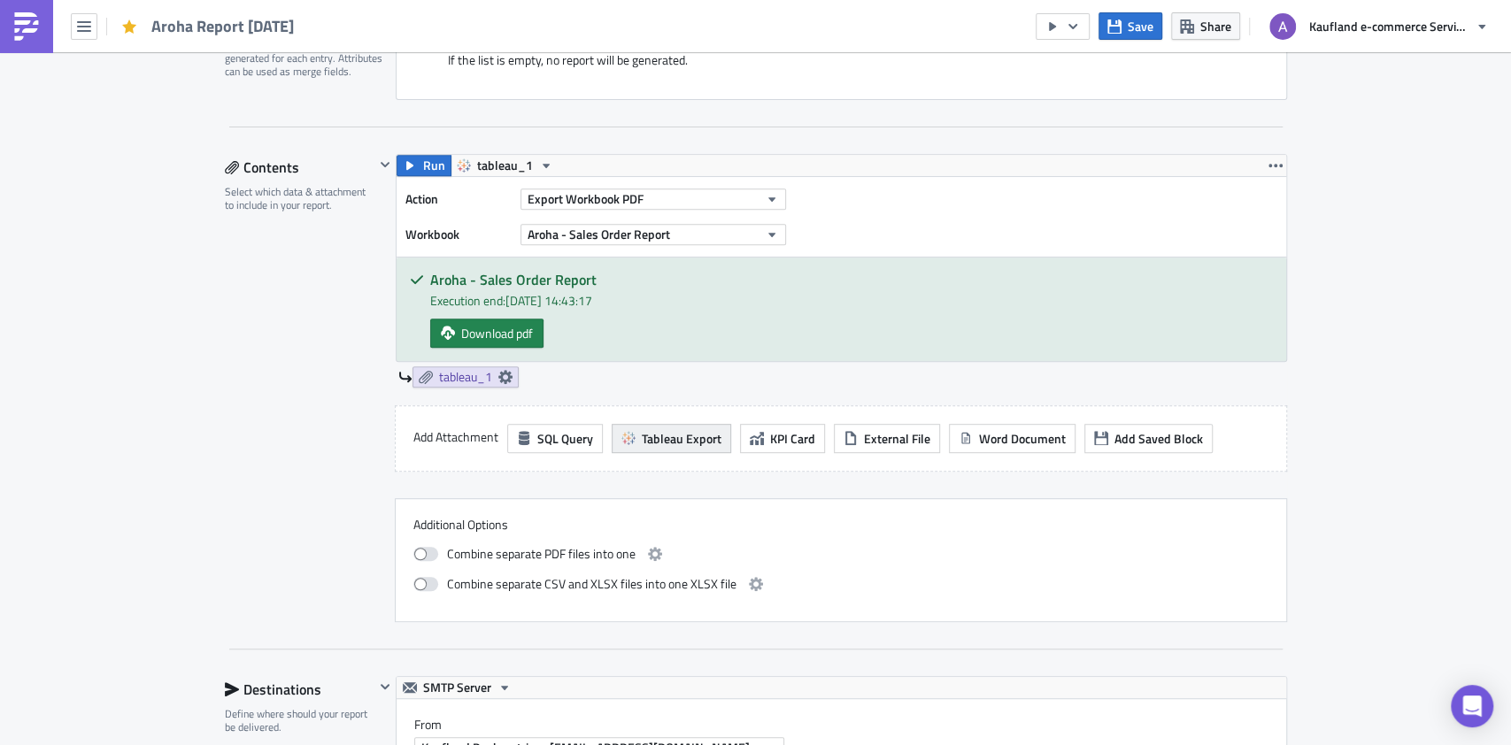
click at [643, 436] on span "Tableau Export" at bounding box center [682, 438] width 80 height 19
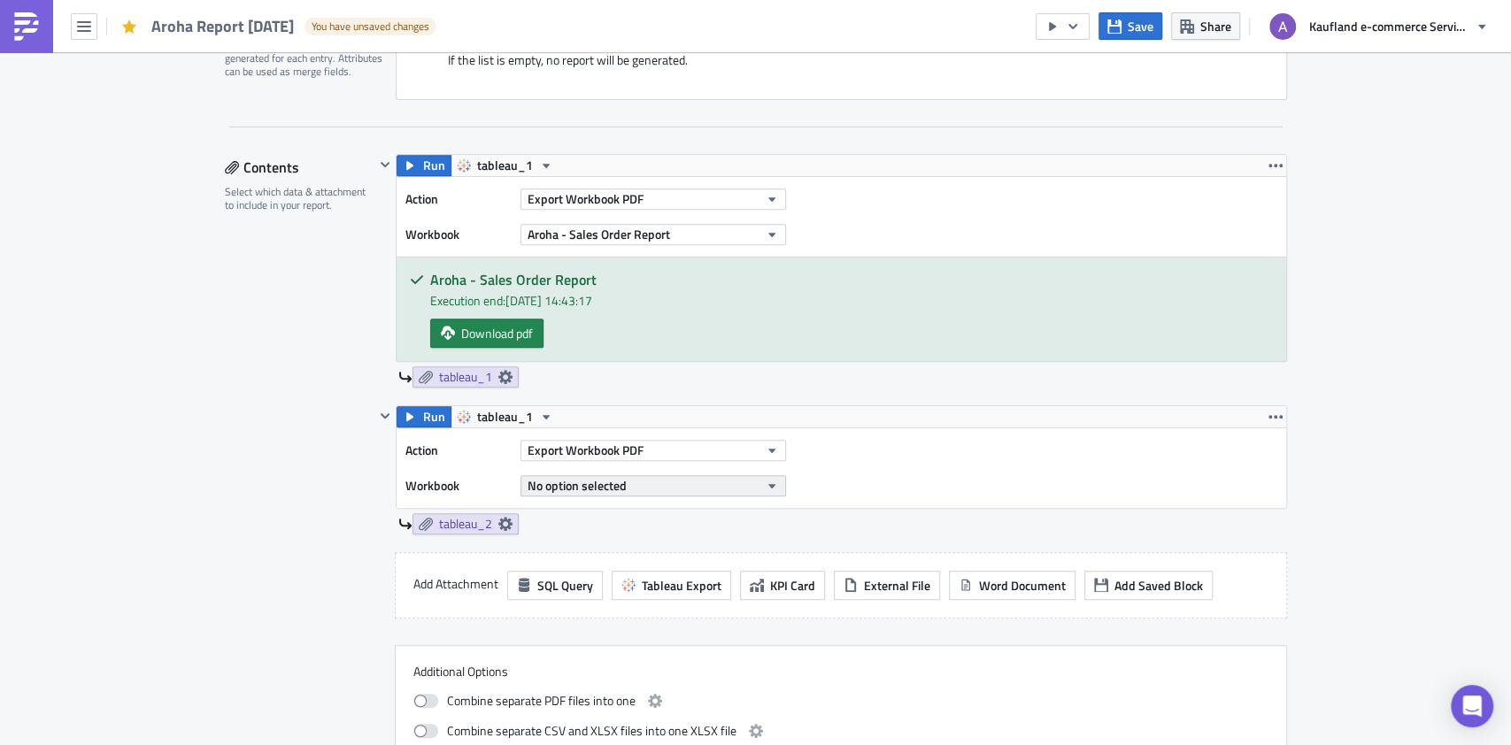
click at [729, 479] on button "No option selected" at bounding box center [654, 485] width 266 height 21
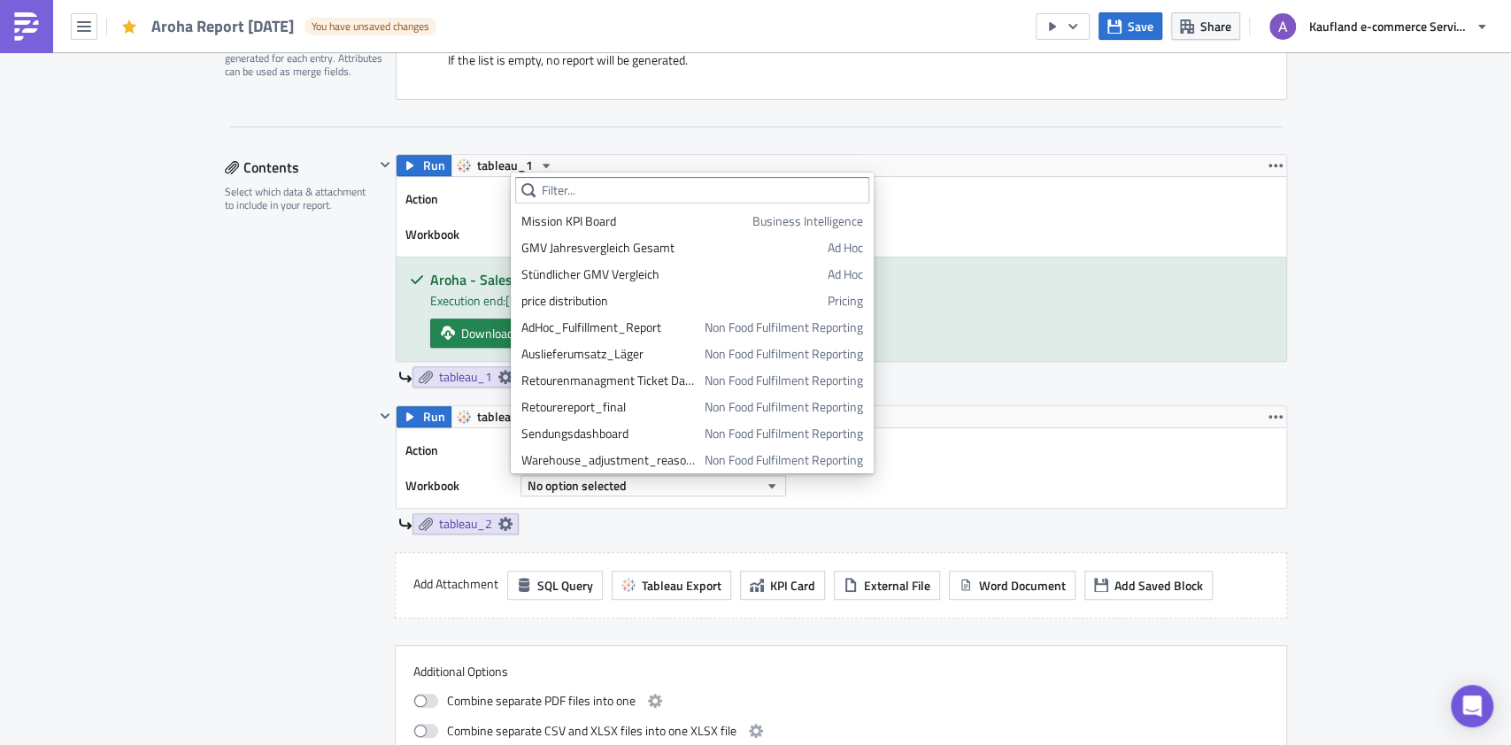
click at [1339, 426] on div "Fulfilment - 3PL Execution Log Edit " Aroha Report 2025-10-14 " Draft Settings …" at bounding box center [755, 755] width 1511 height 2351
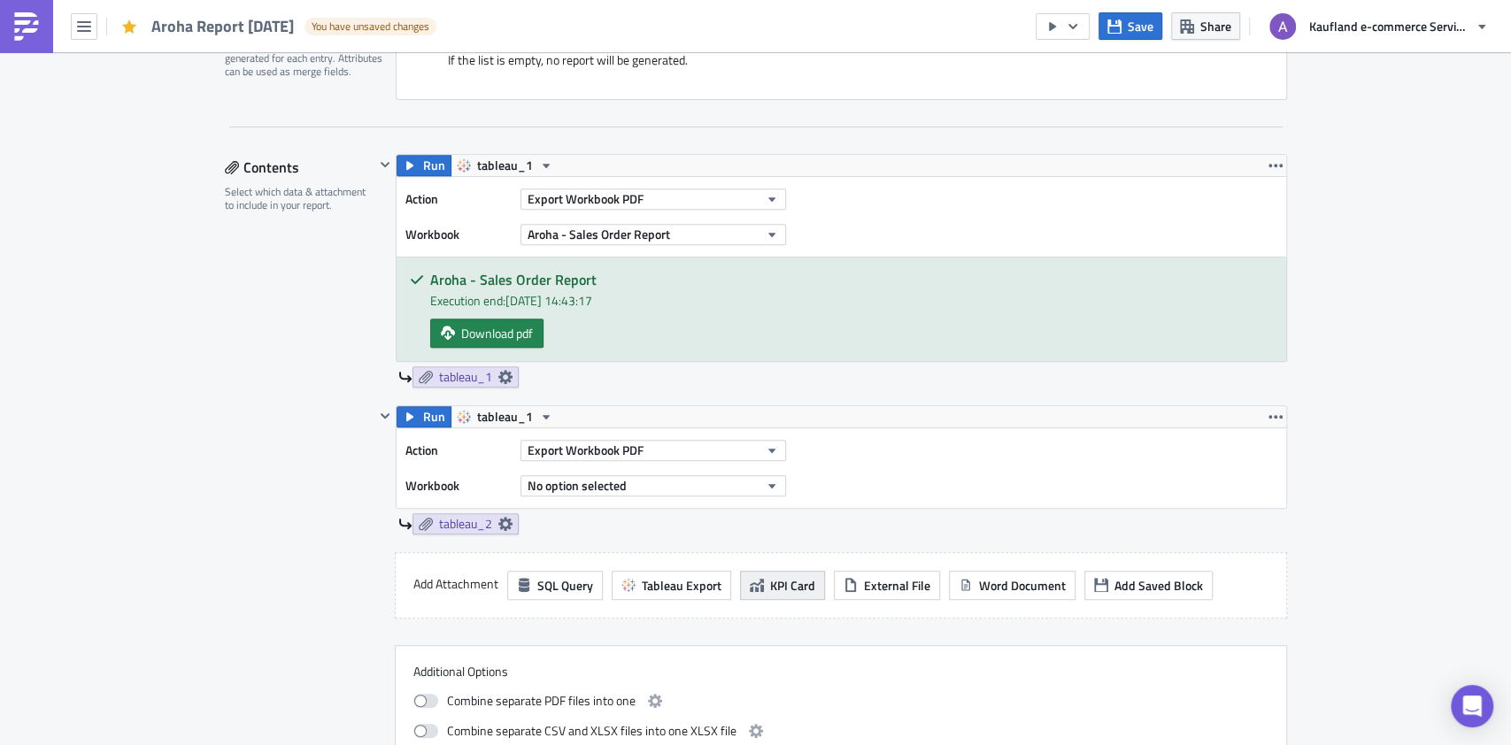
scroll to position [590, 0]
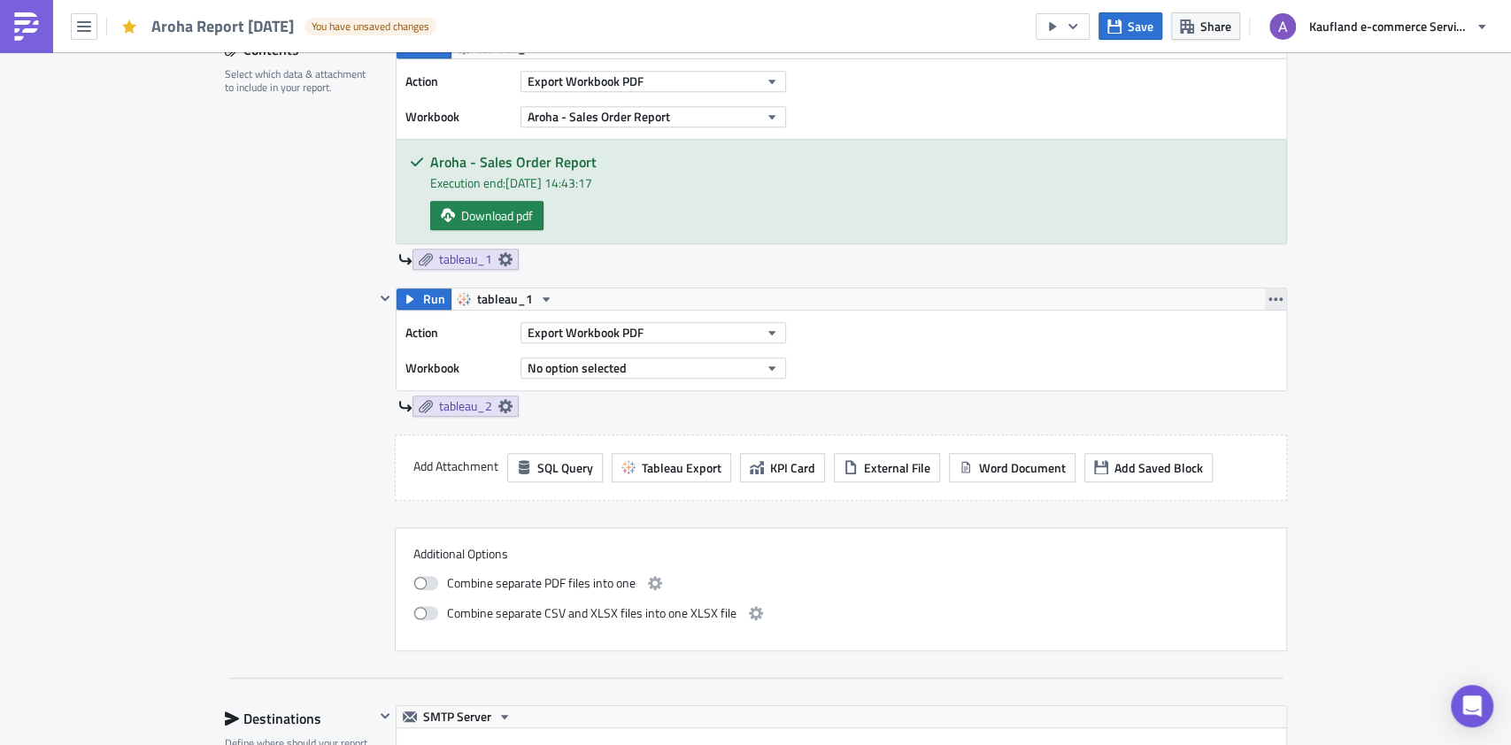
click at [1269, 293] on icon "button" at bounding box center [1276, 299] width 14 height 14
click at [1254, 400] on div "Remove" at bounding box center [1276, 402] width 118 height 18
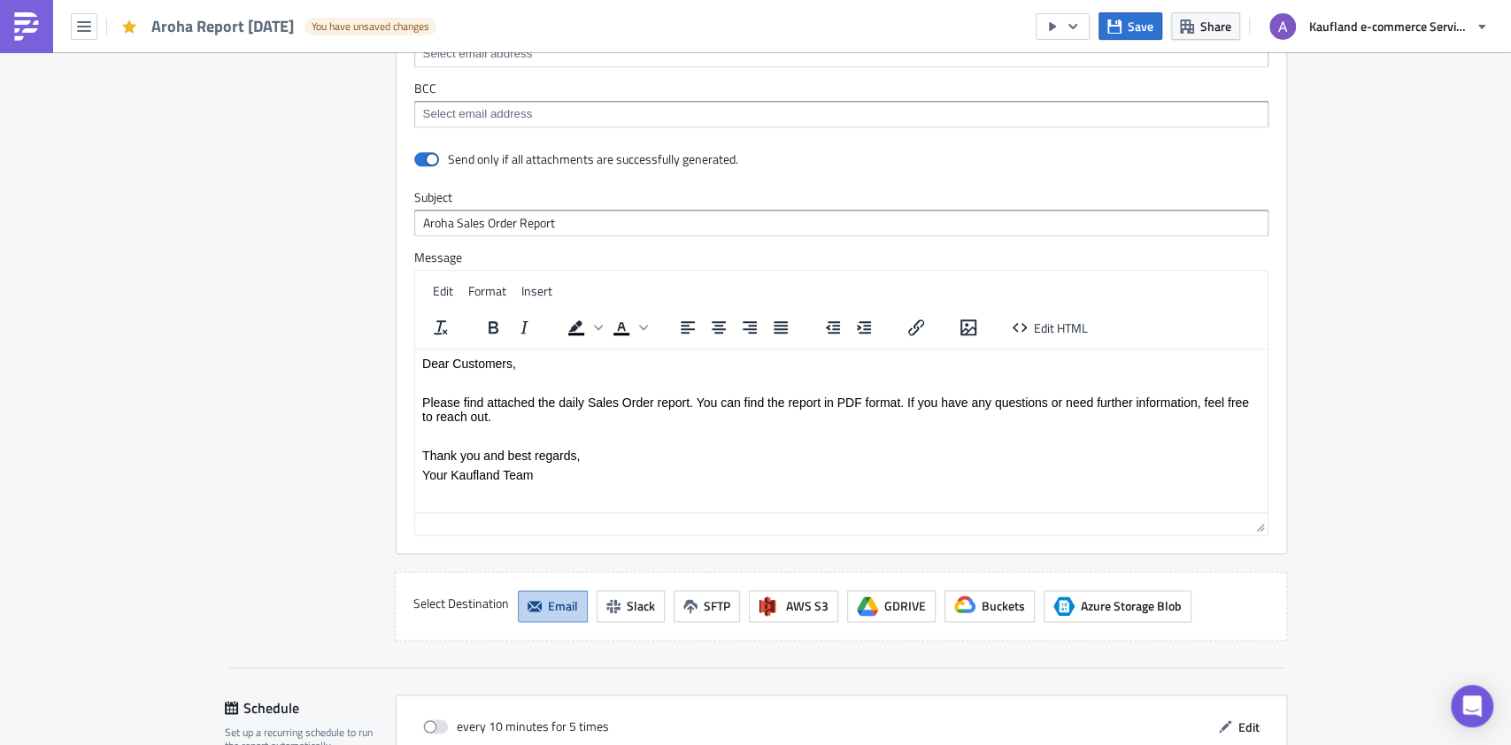
scroll to position [1506, 0]
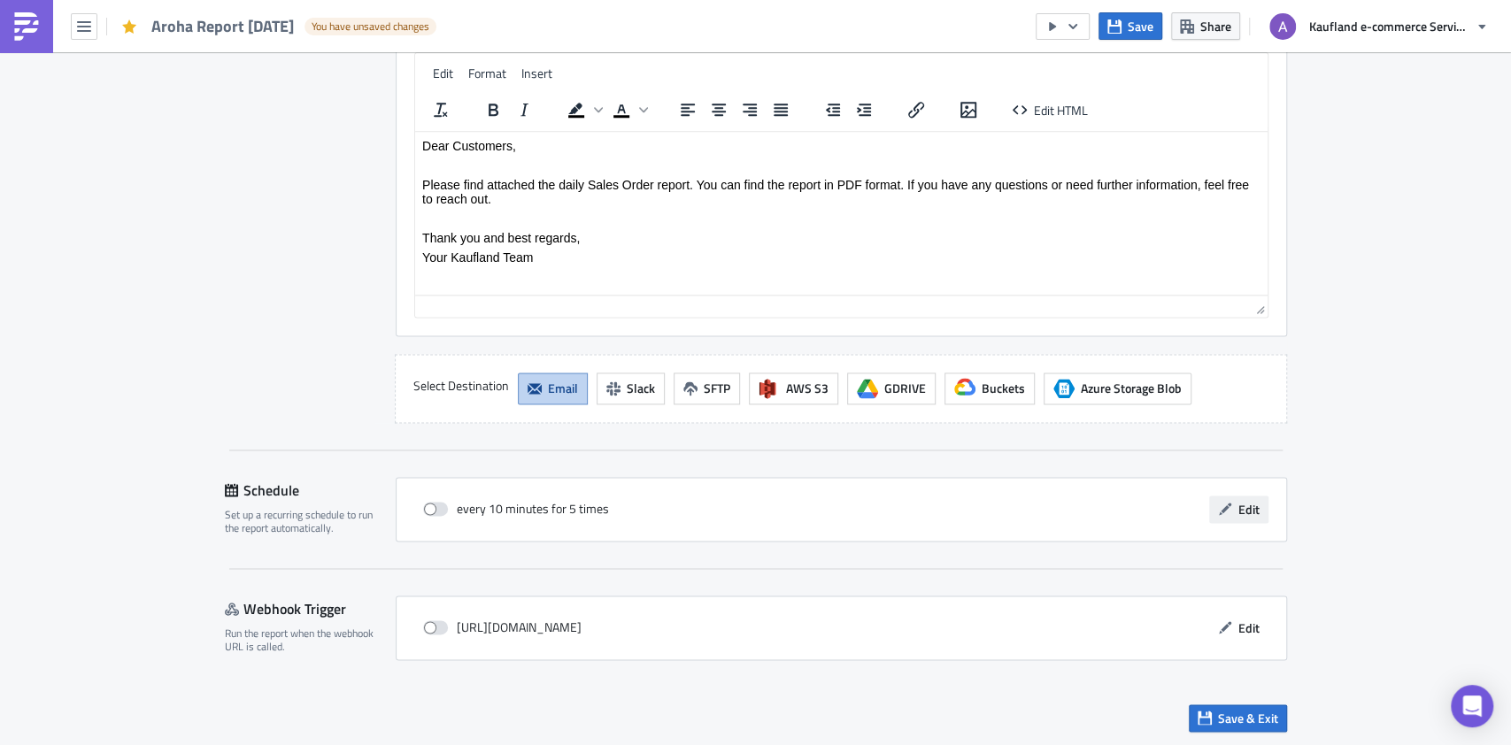
click at [1239, 507] on span "Edit" at bounding box center [1249, 509] width 21 height 19
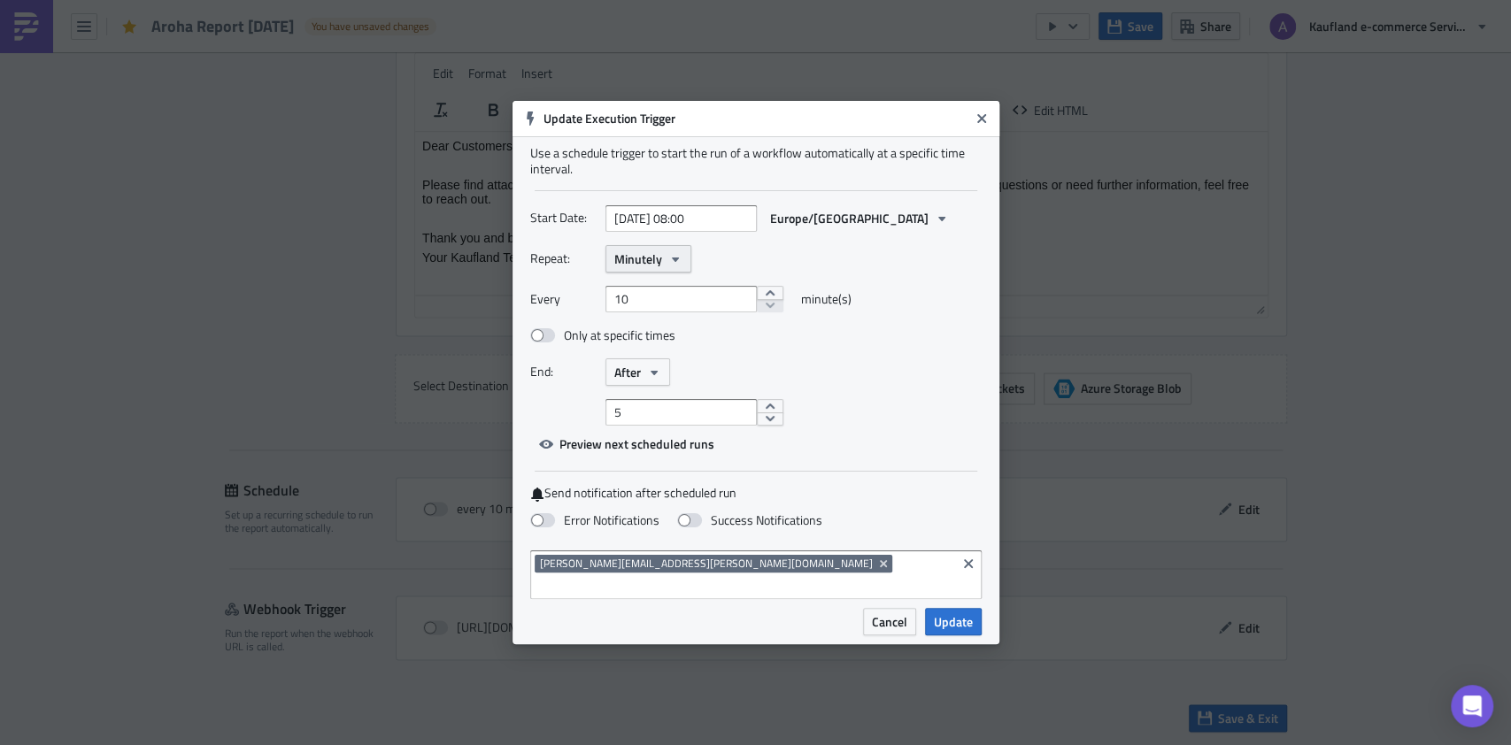
click at [677, 266] on icon "button" at bounding box center [675, 259] width 14 height 14
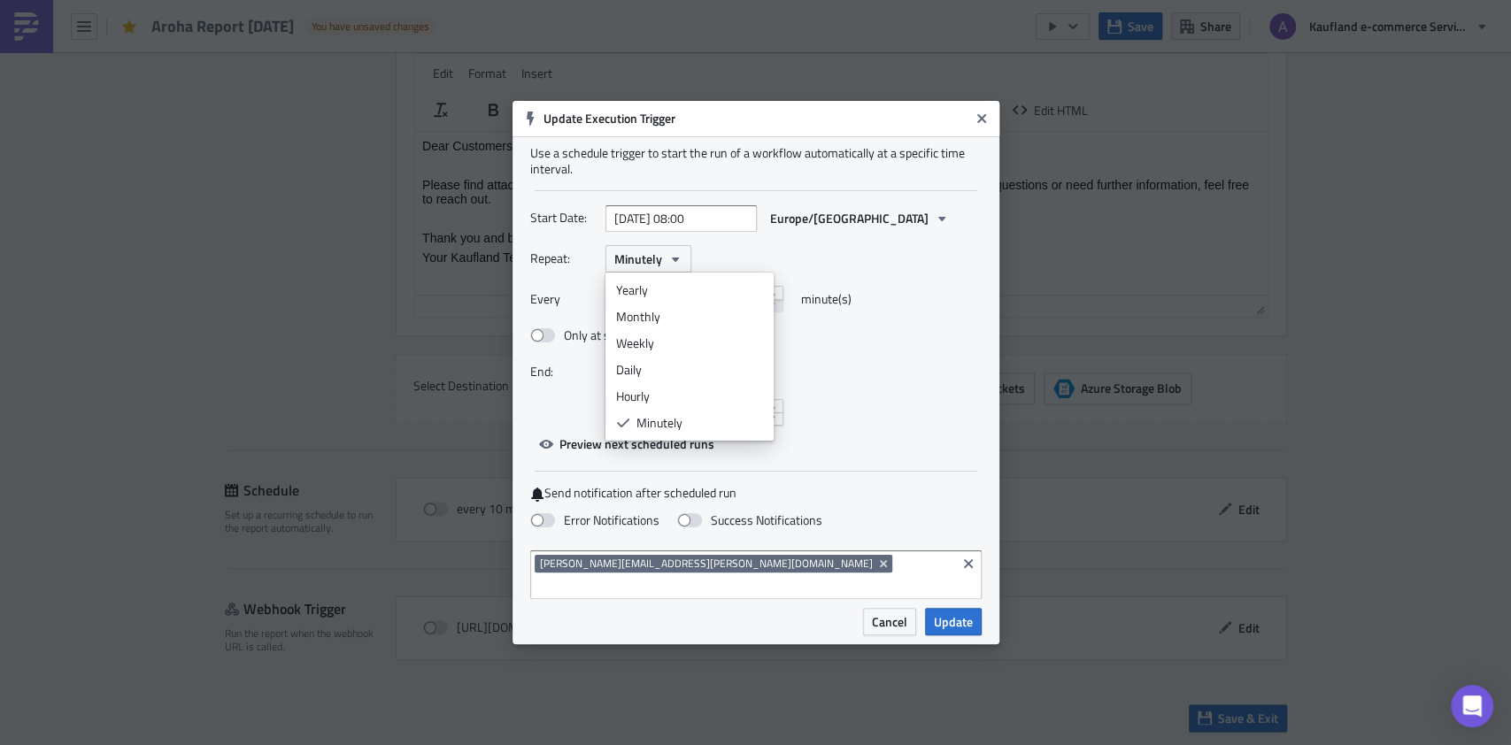
click at [684, 379] on div "Daily" at bounding box center [689, 370] width 147 height 18
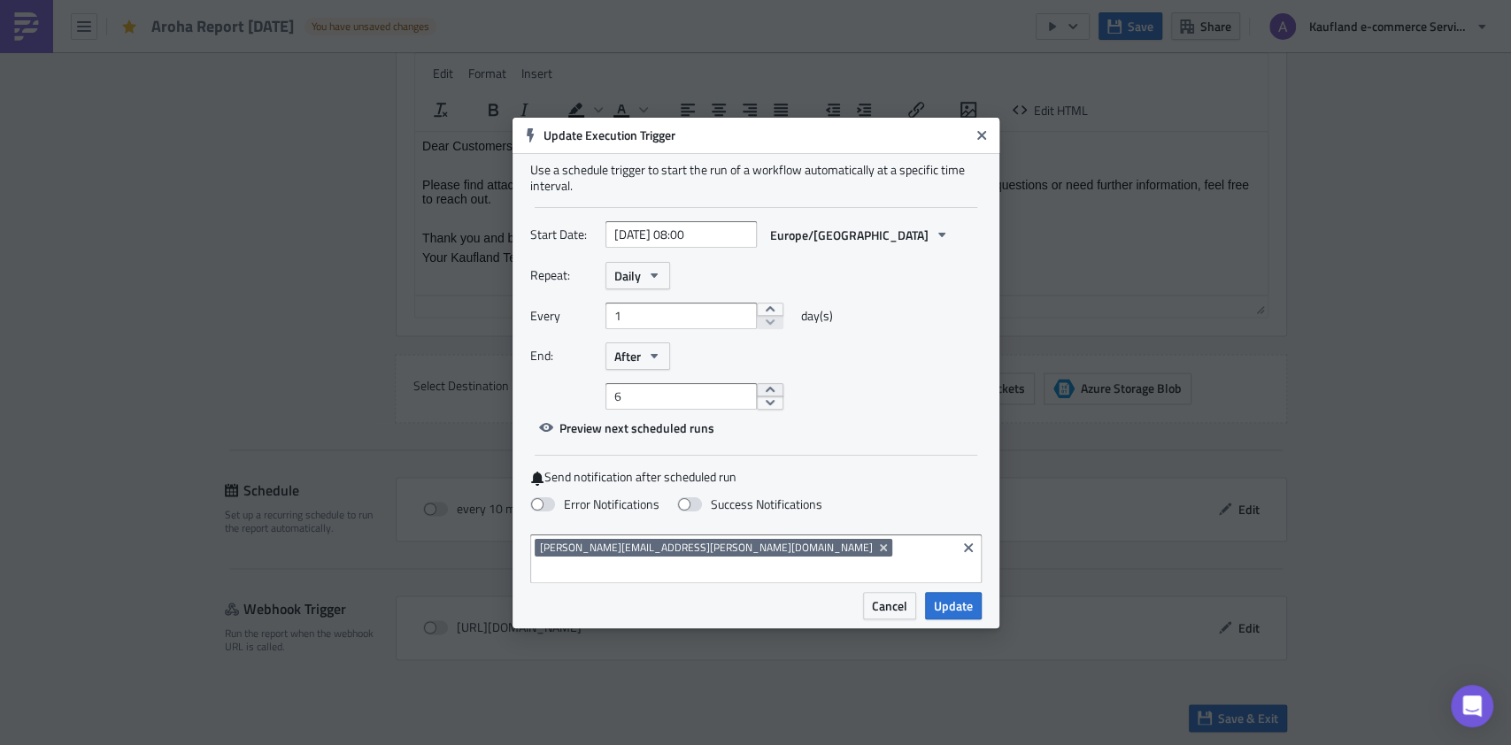
click at [758, 398] on button "increment" at bounding box center [770, 390] width 27 height 14
click at [765, 410] on button "decrement" at bounding box center [770, 403] width 27 height 14
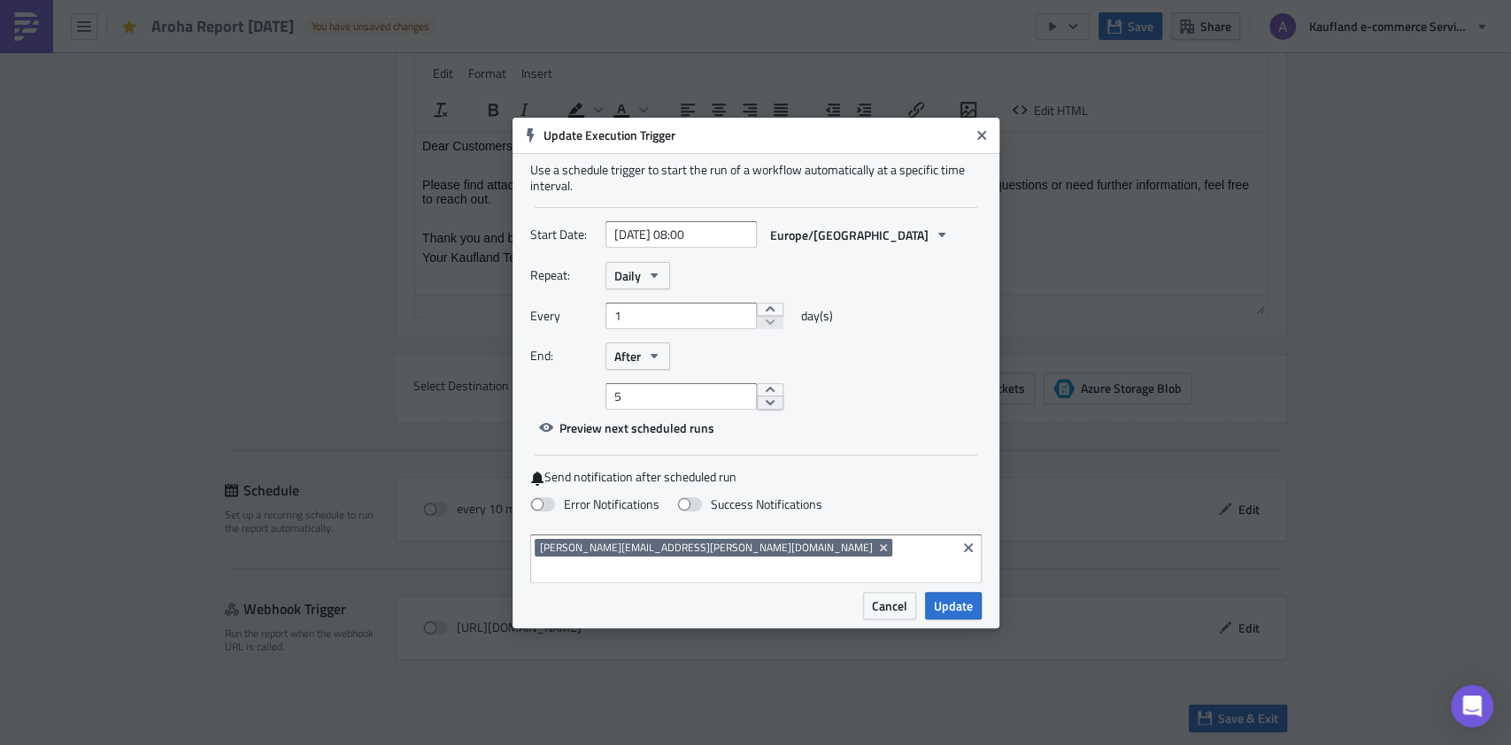
click at [765, 410] on button "decrement" at bounding box center [770, 403] width 27 height 14
type input "1"
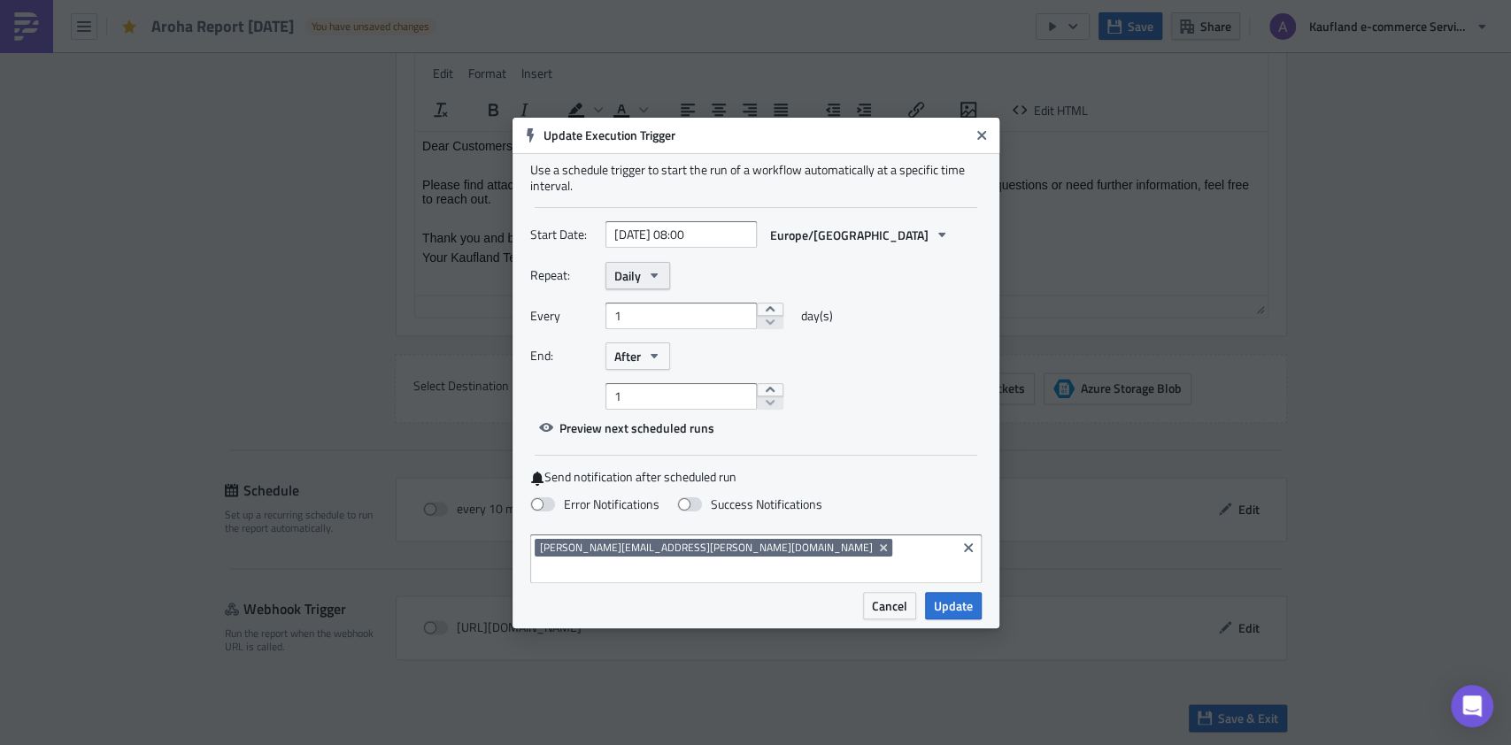
click at [660, 289] on button "Daily" at bounding box center [638, 275] width 65 height 27
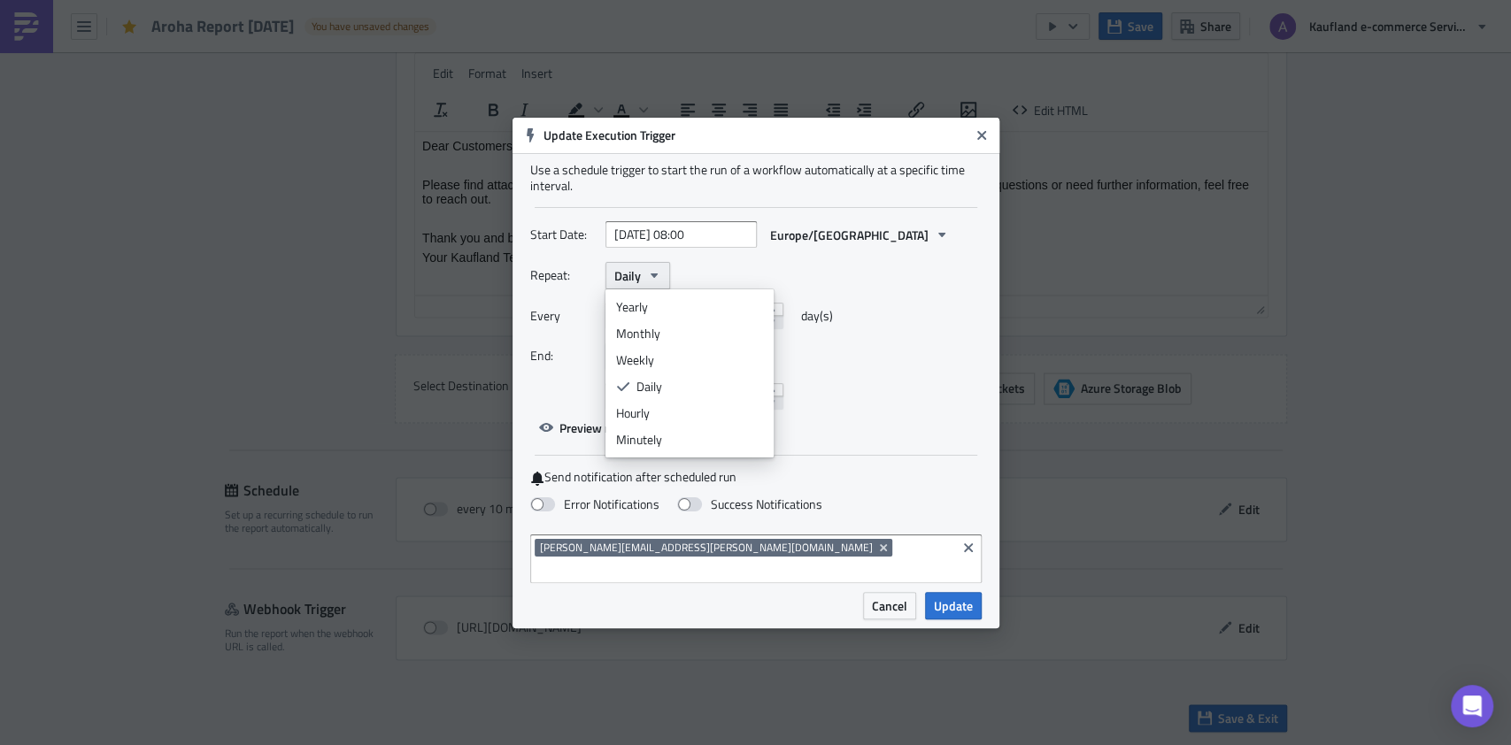
click at [660, 289] on button "Daily" at bounding box center [638, 275] width 65 height 27
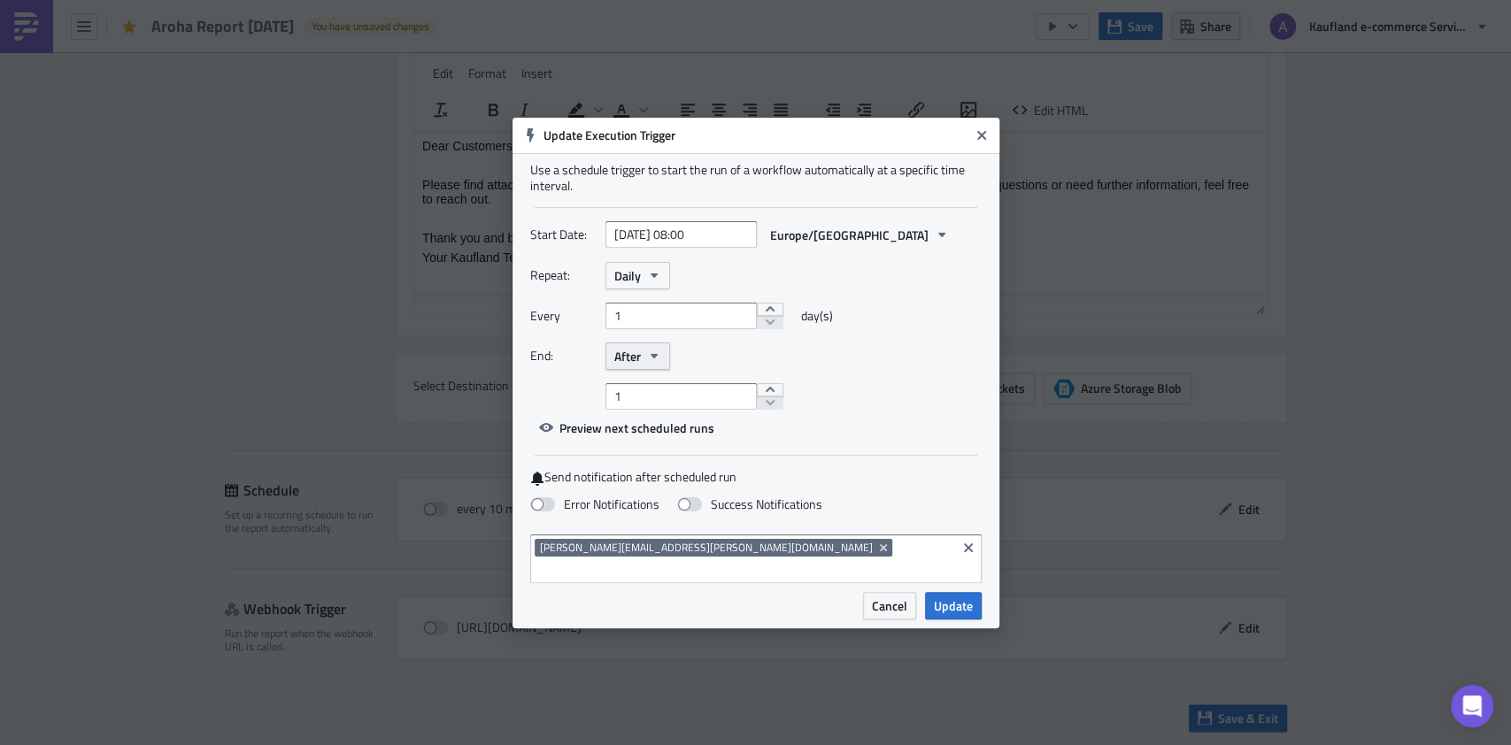
click at [649, 363] on icon "button" at bounding box center [654, 356] width 14 height 14
click at [802, 244] on span "Europe/Berlin" at bounding box center [849, 235] width 158 height 19
click at [895, 194] on div "Use a schedule trigger to start the run of a workflow automatically at a specif…" at bounding box center [756, 178] width 452 height 32
select select "9"
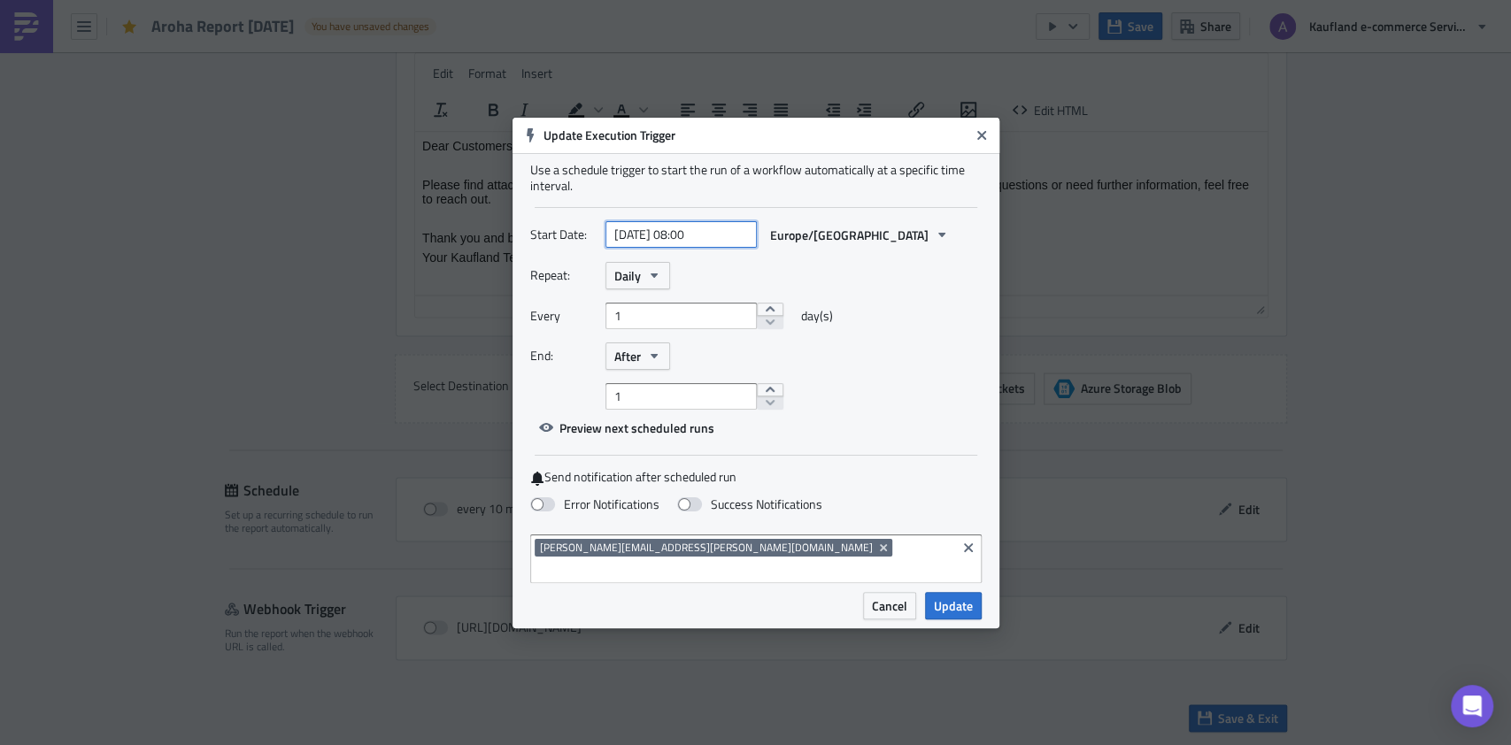
select select "2025"
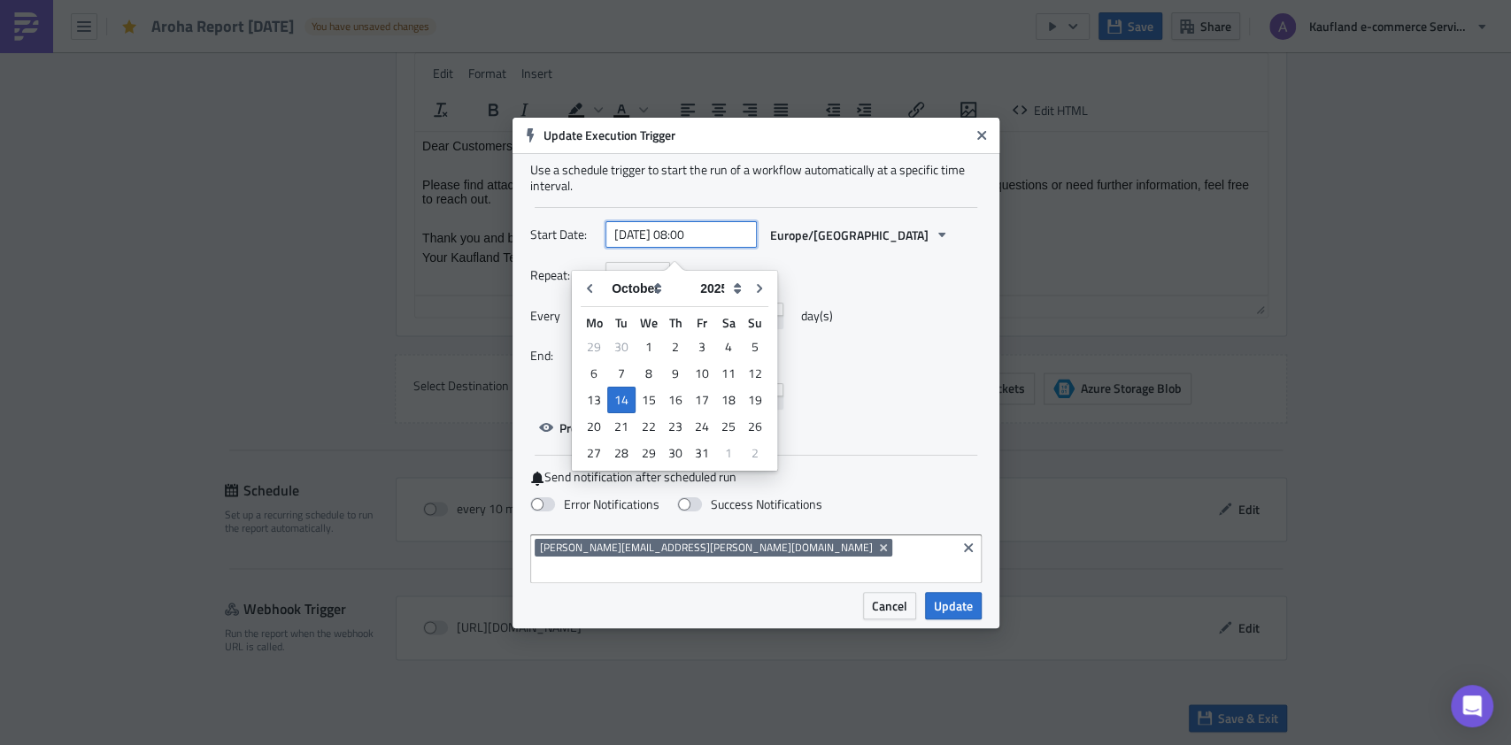
click at [692, 241] on input "2025-10-14 08:00" at bounding box center [681, 234] width 151 height 27
click at [720, 245] on input "2025-10-14 08:00" at bounding box center [681, 234] width 151 height 27
type input "2025-10-14 17:30"
click at [938, 422] on div "Start Date: 2025-10-14 17:30 Europe/Berlin Repeat: Daily Every 1 day(s) End: Af…" at bounding box center [756, 331] width 452 height 220
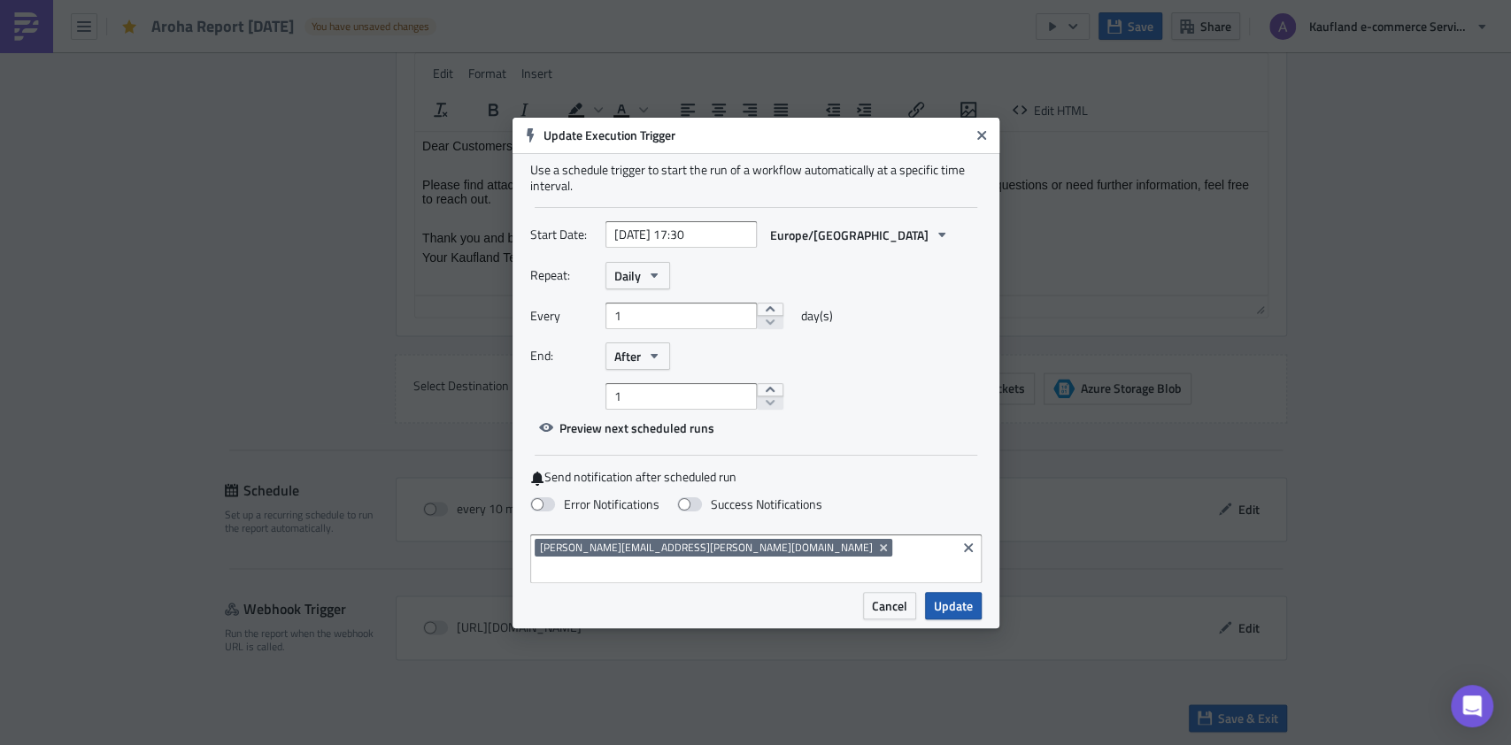
click at [957, 597] on span "Update" at bounding box center [953, 606] width 39 height 19
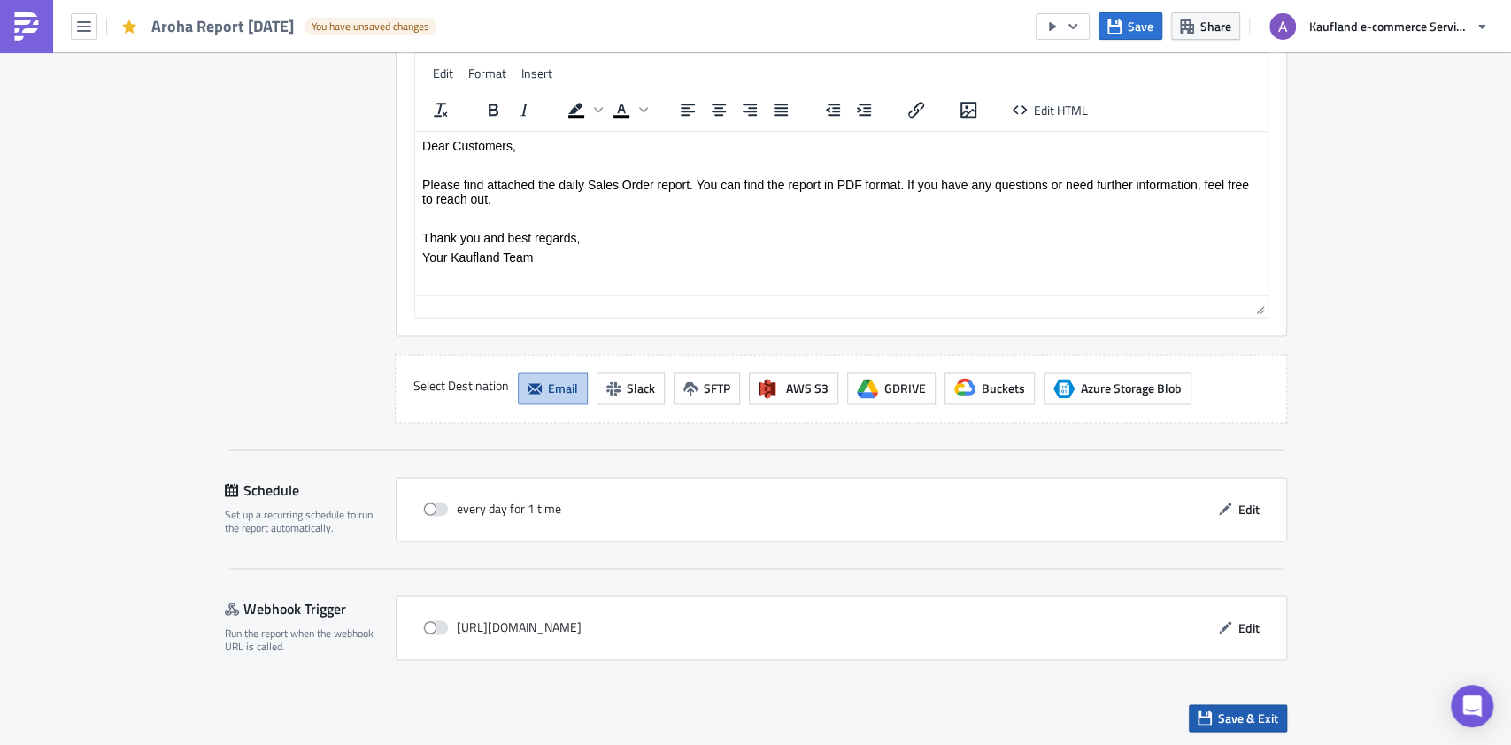
click at [1218, 711] on span "Save & Exit" at bounding box center [1248, 718] width 60 height 19
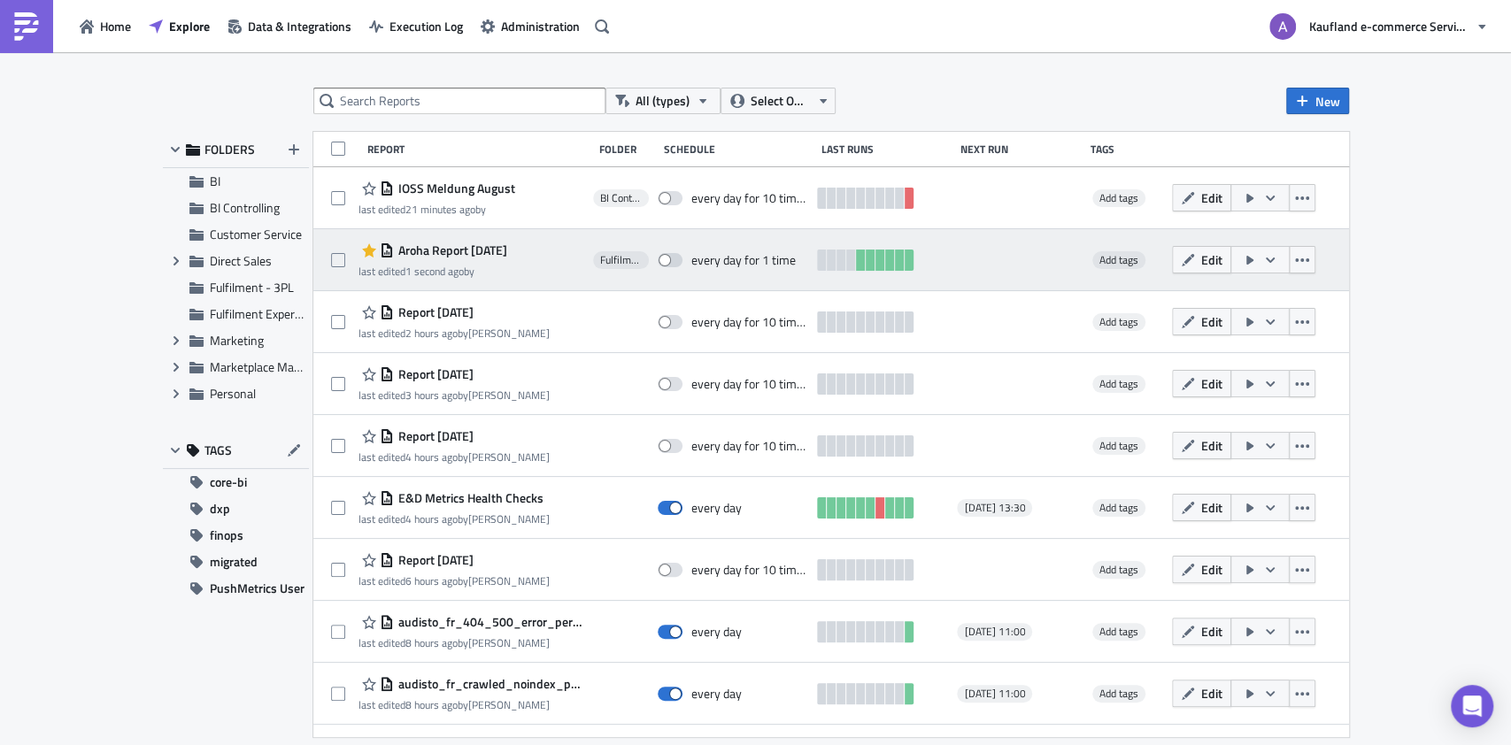
click at [1246, 255] on button "button" at bounding box center [1260, 259] width 59 height 27
click at [670, 260] on span at bounding box center [670, 260] width 25 height 14
click at [670, 260] on input "checkbox" at bounding box center [667, 261] width 12 height 12
checkbox input "true"
